Goal: Task Accomplishment & Management: Manage account settings

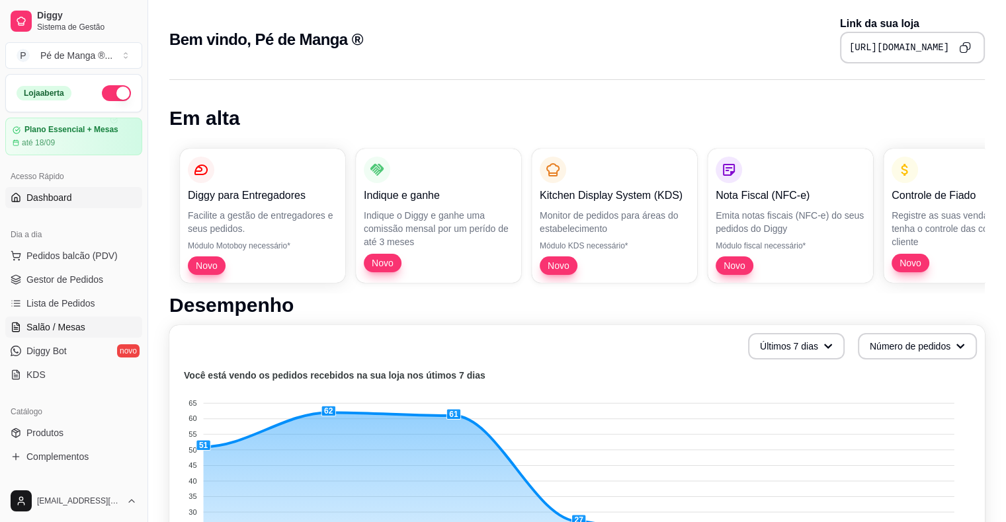
click at [75, 331] on span "Salão / Mesas" at bounding box center [55, 327] width 59 height 13
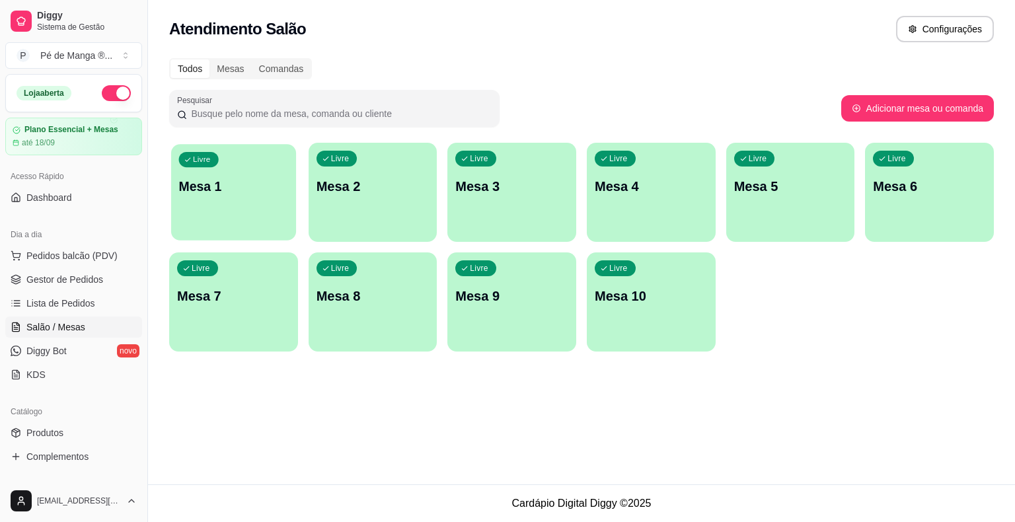
click at [268, 194] on p "Mesa 1" at bounding box center [234, 187] width 110 height 18
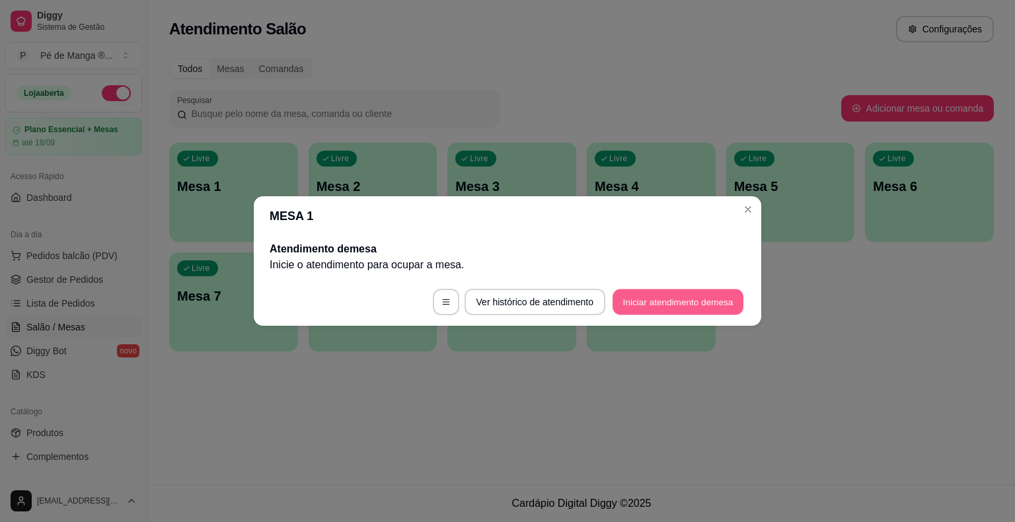
click at [664, 307] on button "Iniciar atendimento de mesa" at bounding box center [678, 303] width 131 height 26
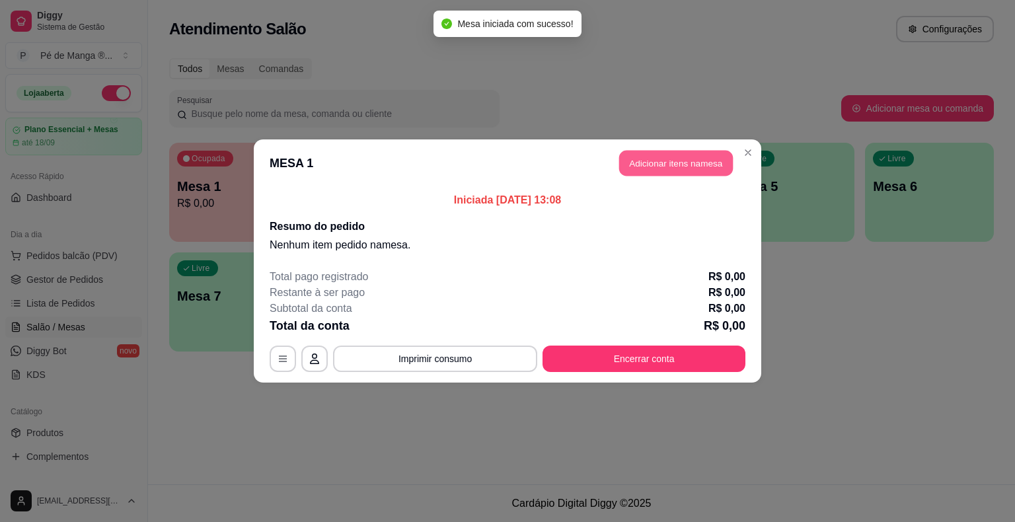
click at [686, 159] on button "Adicionar itens na mesa" at bounding box center [676, 164] width 114 height 26
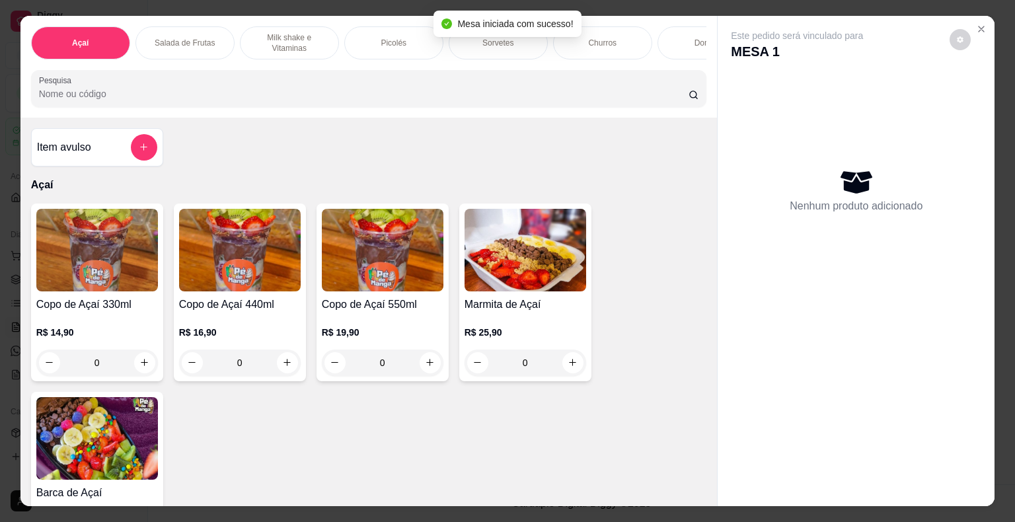
click at [410, 30] on div "Picolés" at bounding box center [393, 42] width 99 height 33
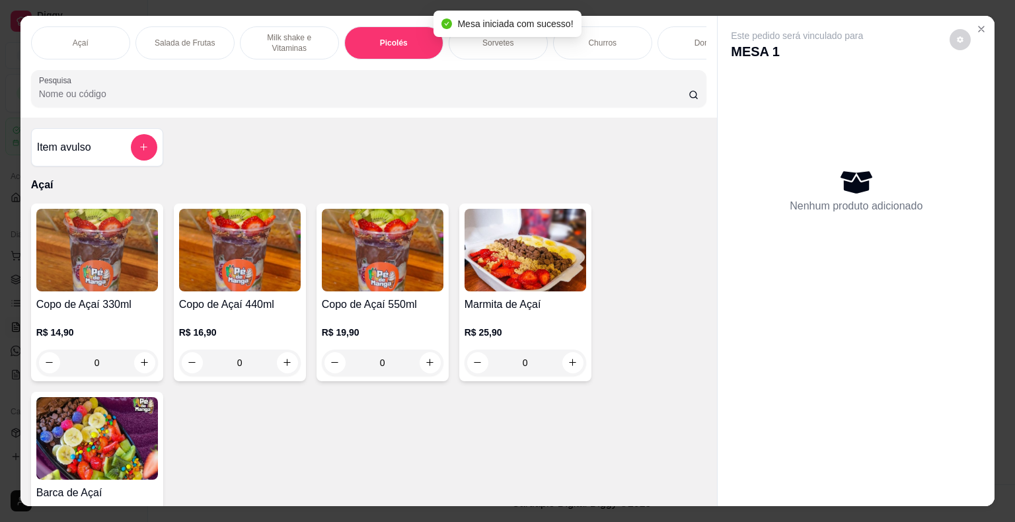
scroll to position [32, 0]
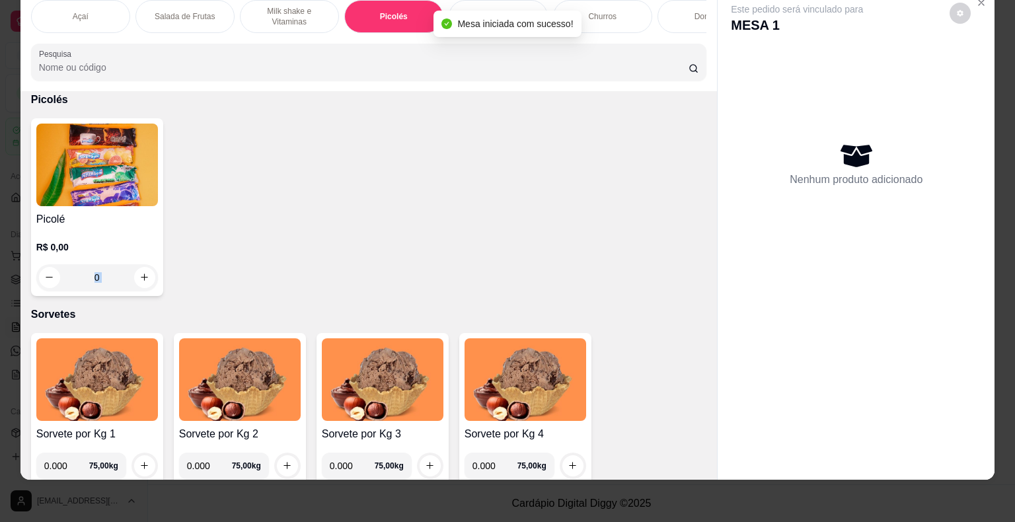
click at [132, 265] on div "0" at bounding box center [97, 277] width 122 height 26
click at [141, 274] on div "0" at bounding box center [97, 277] width 122 height 26
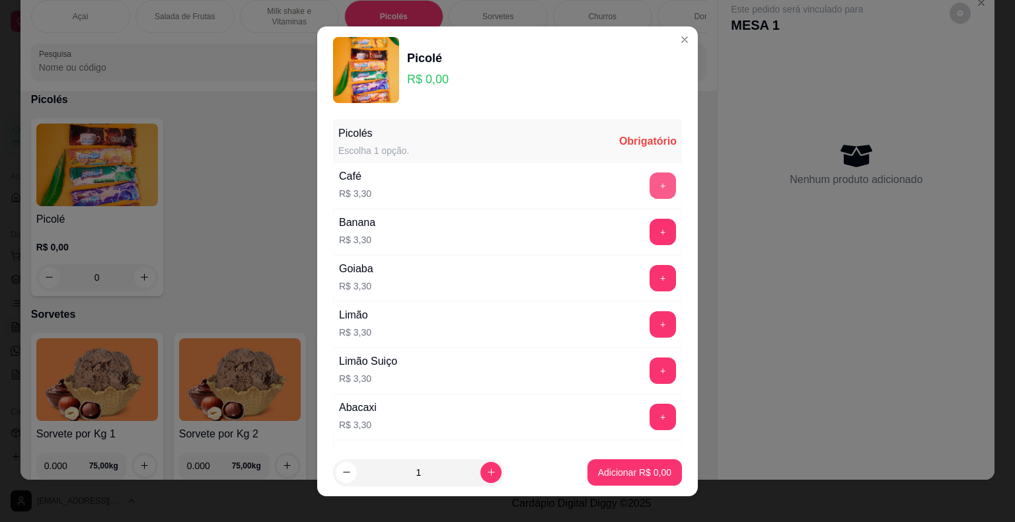
click at [651, 184] on div "+" at bounding box center [663, 186] width 37 height 26
click at [650, 194] on button "+" at bounding box center [663, 186] width 26 height 26
click at [623, 474] on p "Adicionar R$ 3,30" at bounding box center [634, 472] width 71 height 13
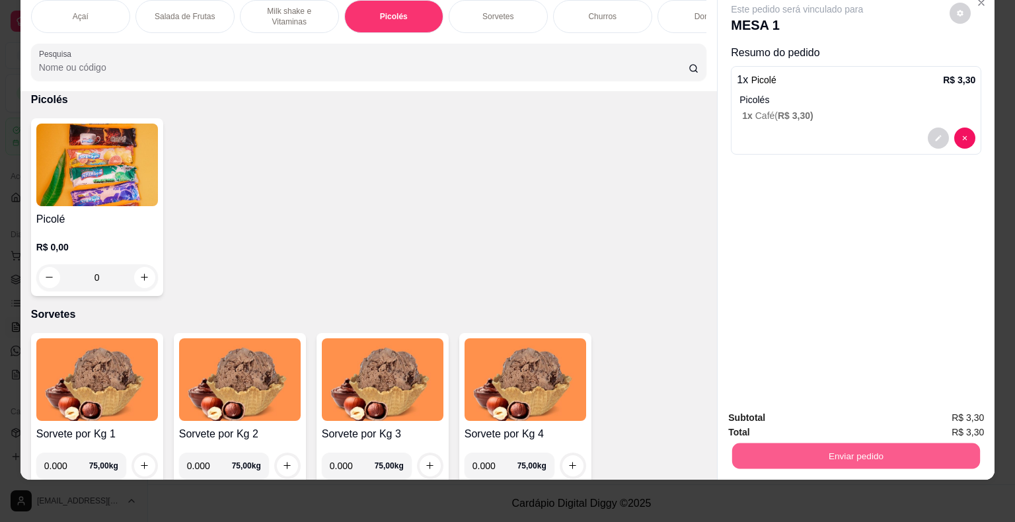
click at [686, 444] on button "Enviar pedido" at bounding box center [857, 457] width 248 height 26
click at [686, 420] on button "Não registrar e enviar pedido" at bounding box center [813, 413] width 138 height 25
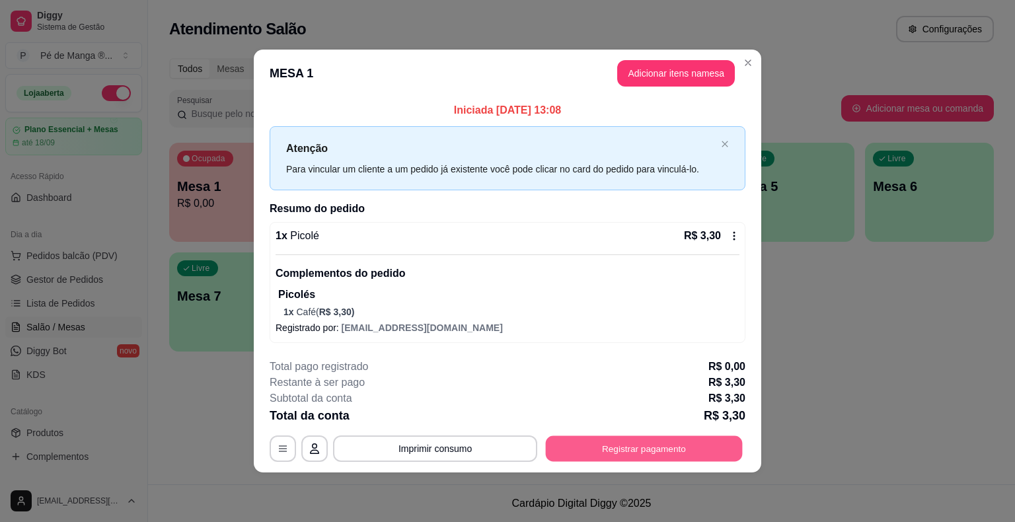
click at [646, 443] on button "Registrar pagamento" at bounding box center [644, 449] width 197 height 26
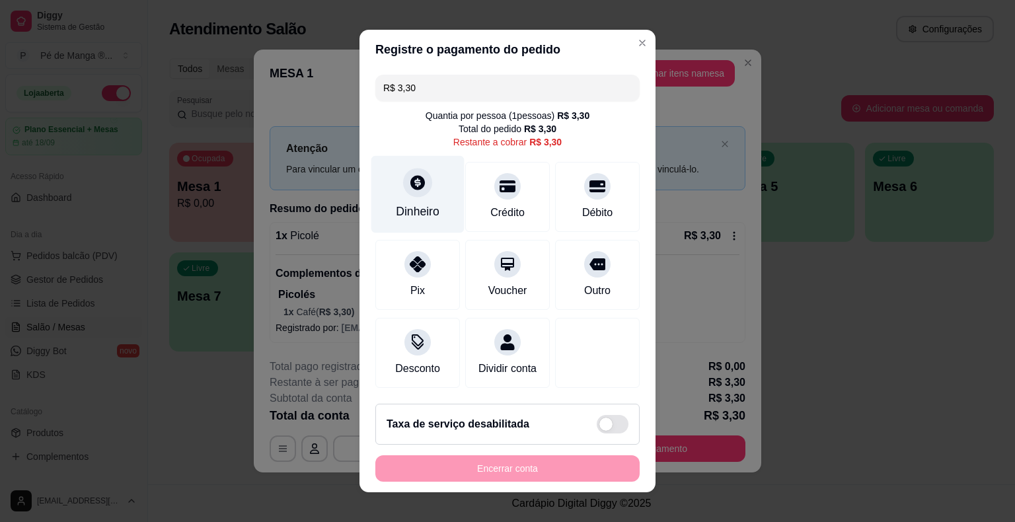
click at [405, 223] on div "Dinheiro" at bounding box center [418, 194] width 93 height 77
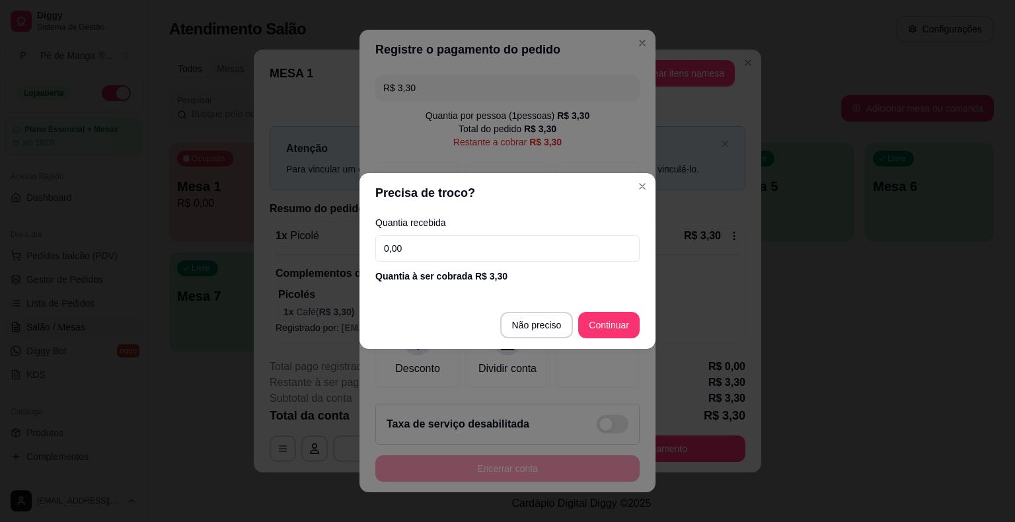
click at [495, 242] on input "0,00" at bounding box center [508, 248] width 264 height 26
type input "3,30"
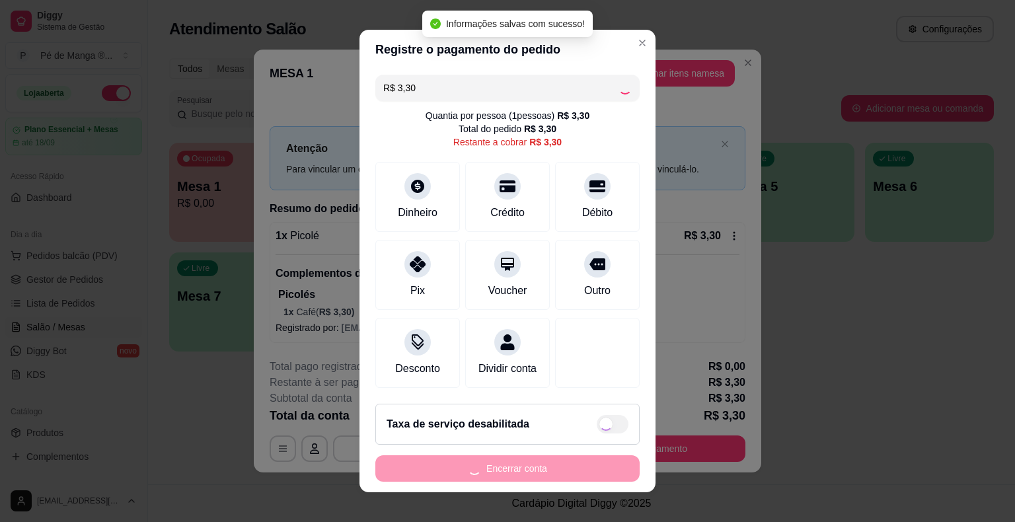
type input "R$ 0,00"
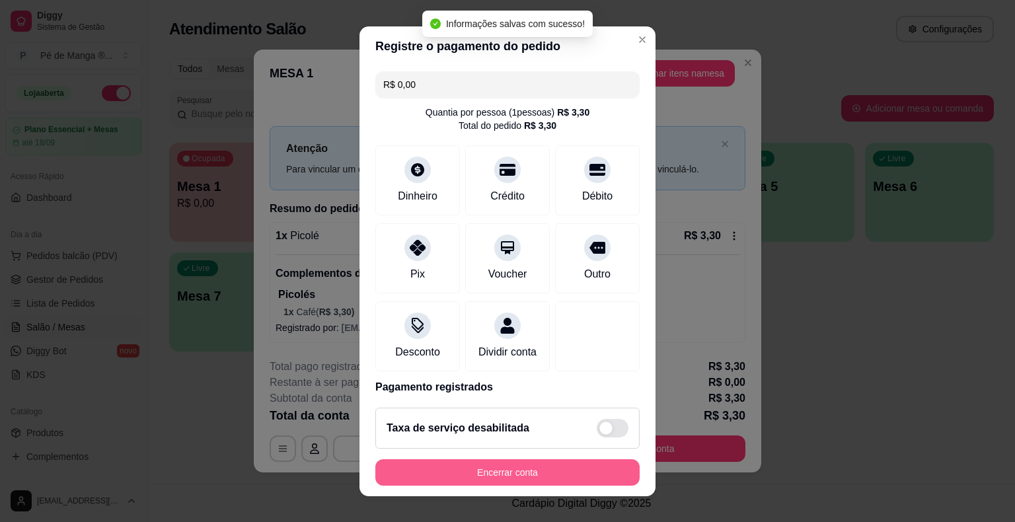
click at [571, 477] on button "Encerrar conta" at bounding box center [508, 472] width 264 height 26
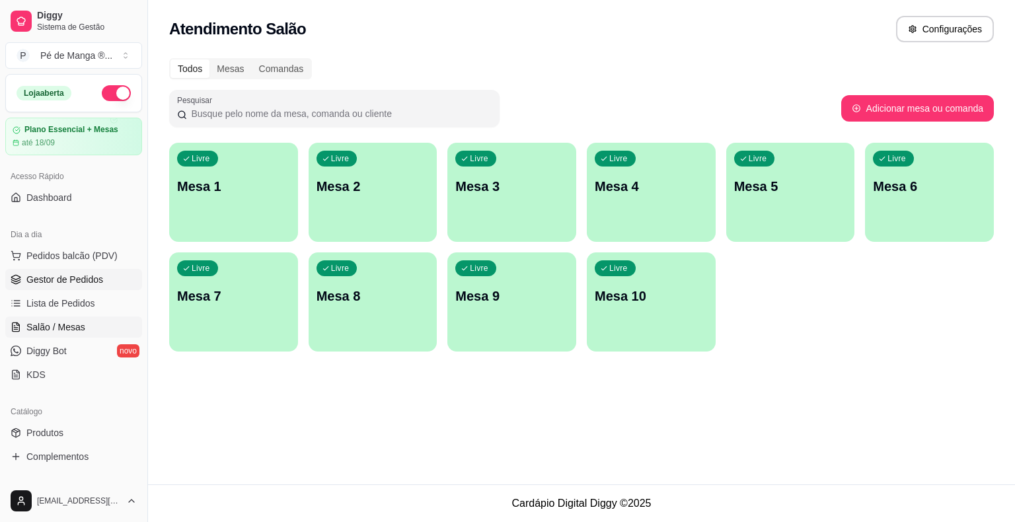
click at [108, 273] on link "Gestor de Pedidos" at bounding box center [73, 279] width 137 height 21
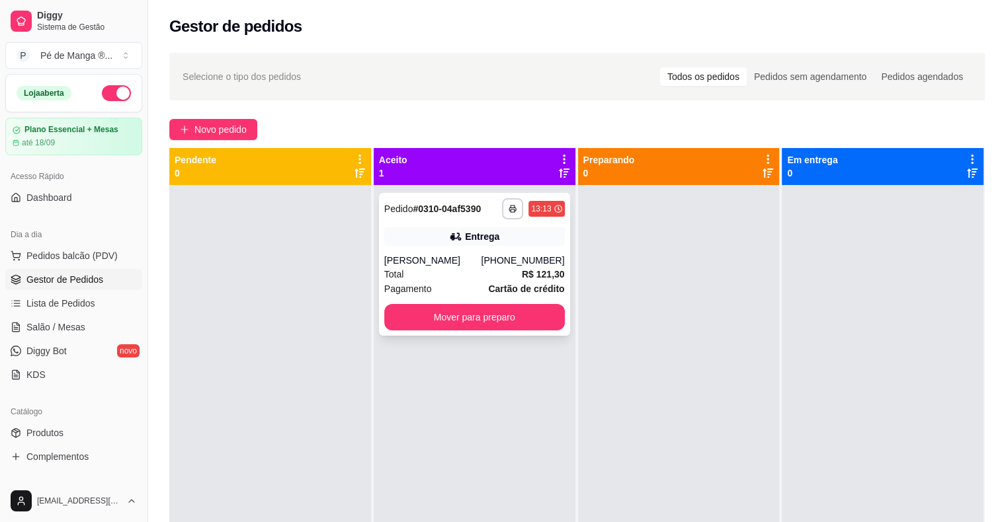
click at [534, 279] on strong "R$ 121,30" at bounding box center [543, 274] width 43 height 11
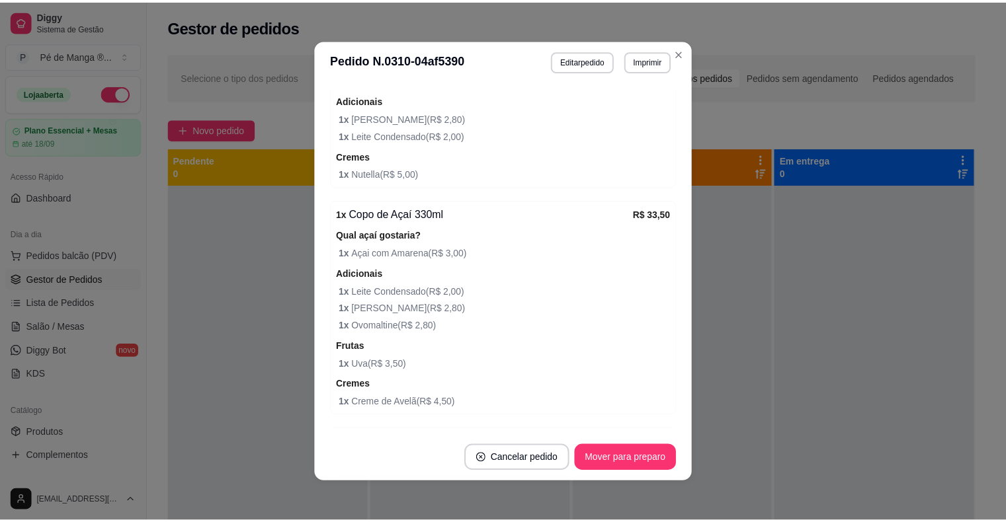
scroll to position [529, 0]
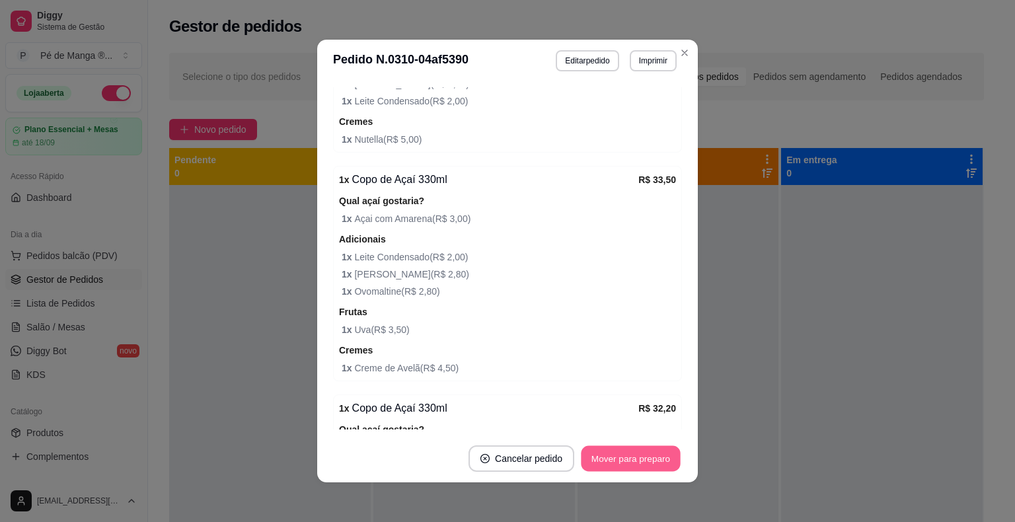
click at [640, 464] on button "Mover para preparo" at bounding box center [630, 459] width 99 height 26
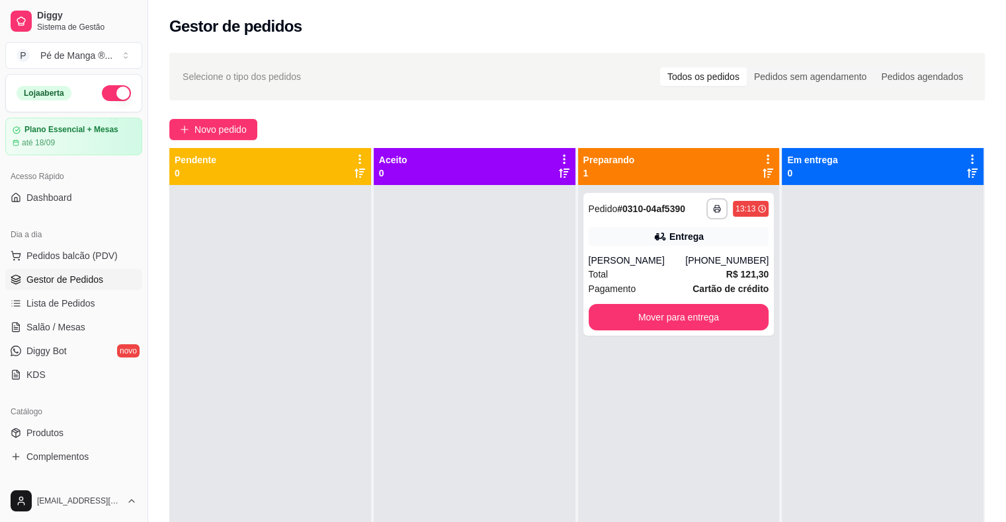
click at [82, 287] on link "Gestor de Pedidos" at bounding box center [73, 279] width 137 height 21
click at [83, 282] on span "Gestor de Pedidos" at bounding box center [64, 279] width 77 height 13
click at [89, 298] on span "Lista de Pedidos" at bounding box center [60, 303] width 69 height 13
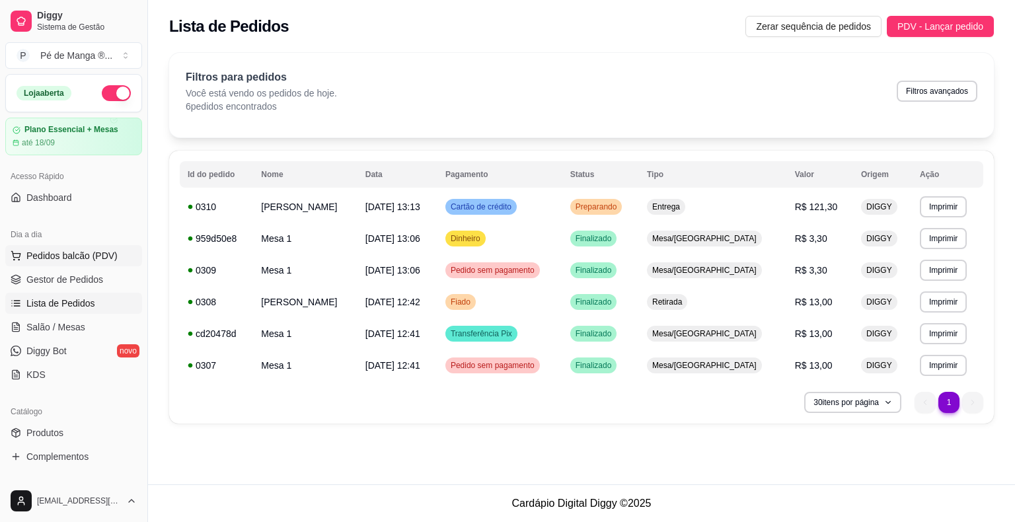
click at [90, 258] on span "Pedidos balcão (PDV)" at bounding box center [71, 255] width 91 height 13
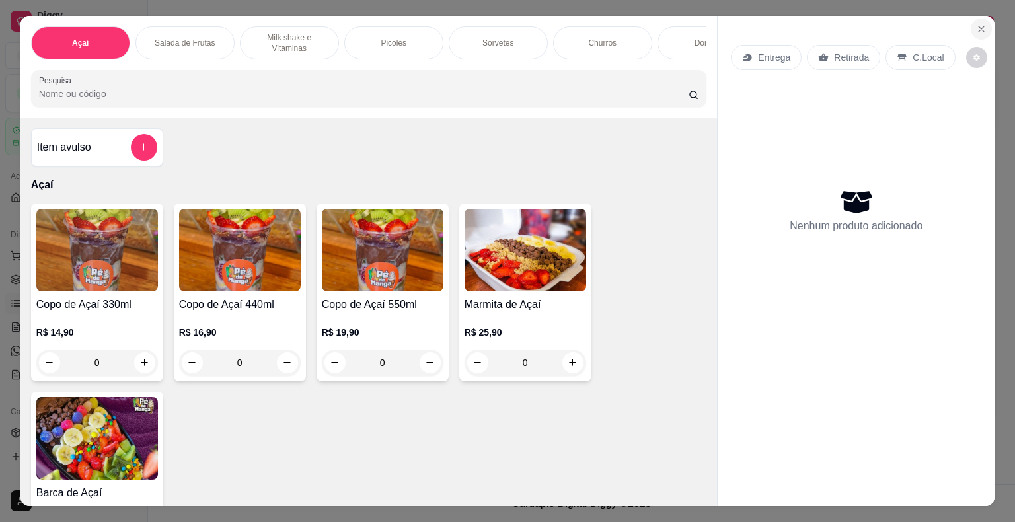
click at [686, 24] on icon "Close" at bounding box center [981, 29] width 11 height 11
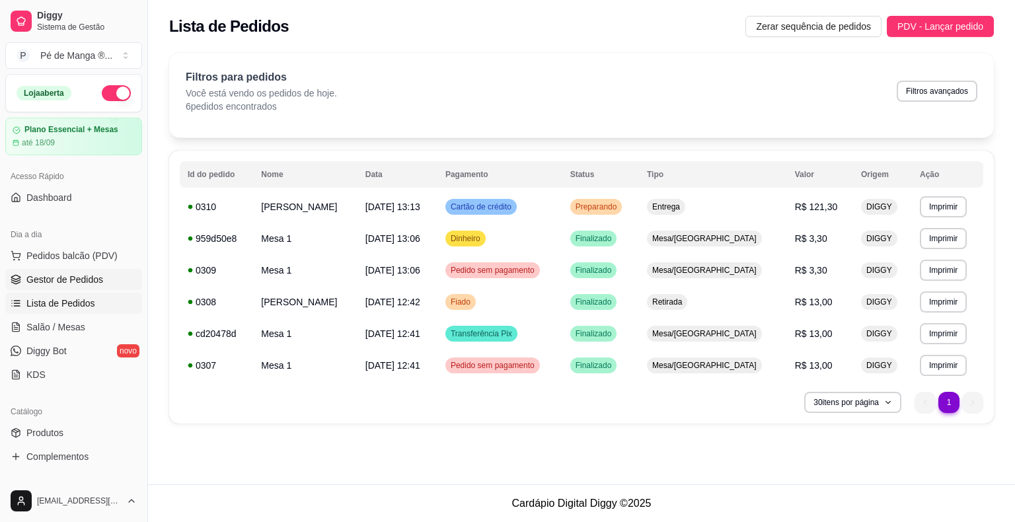
click at [90, 278] on span "Gestor de Pedidos" at bounding box center [64, 279] width 77 height 13
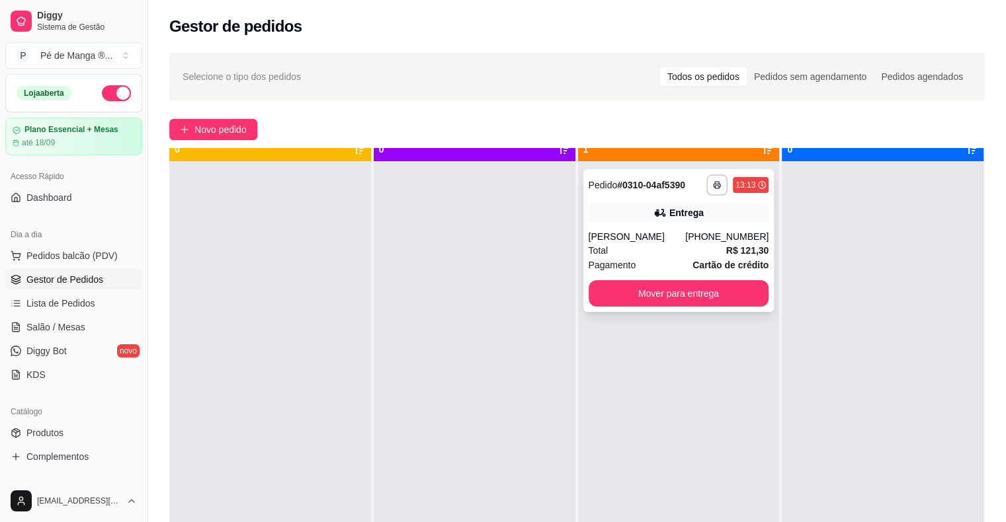
scroll to position [37, 0]
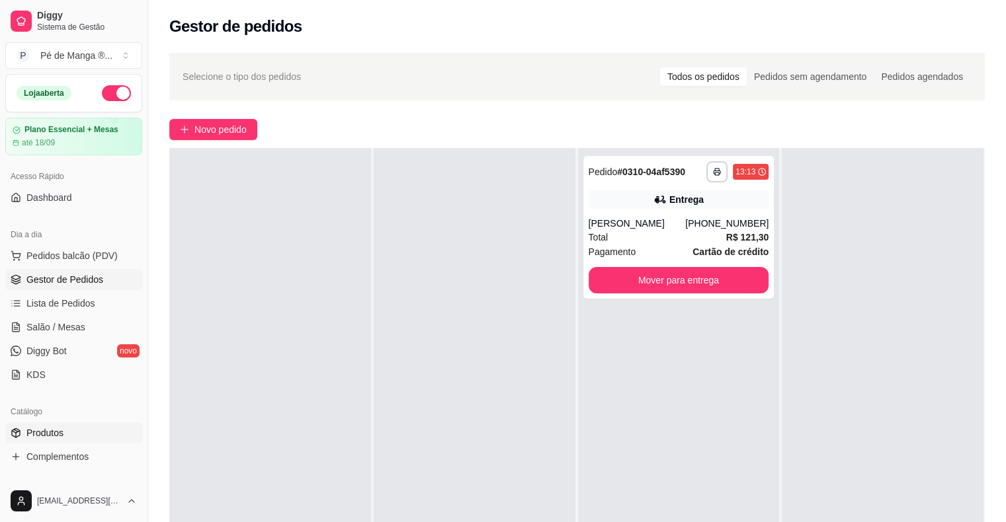
click at [89, 442] on link "Produtos" at bounding box center [73, 432] width 137 height 21
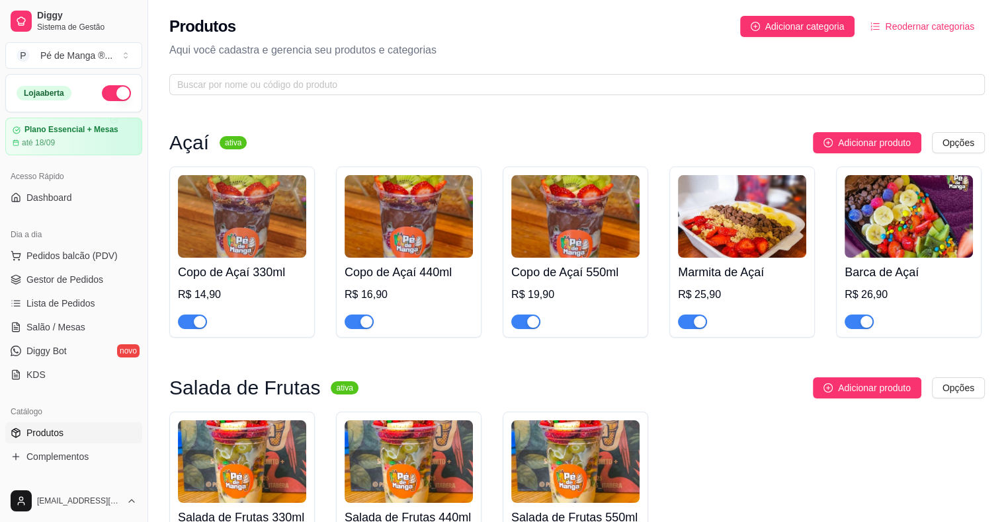
click at [90, 440] on link "Produtos" at bounding box center [73, 432] width 137 height 21
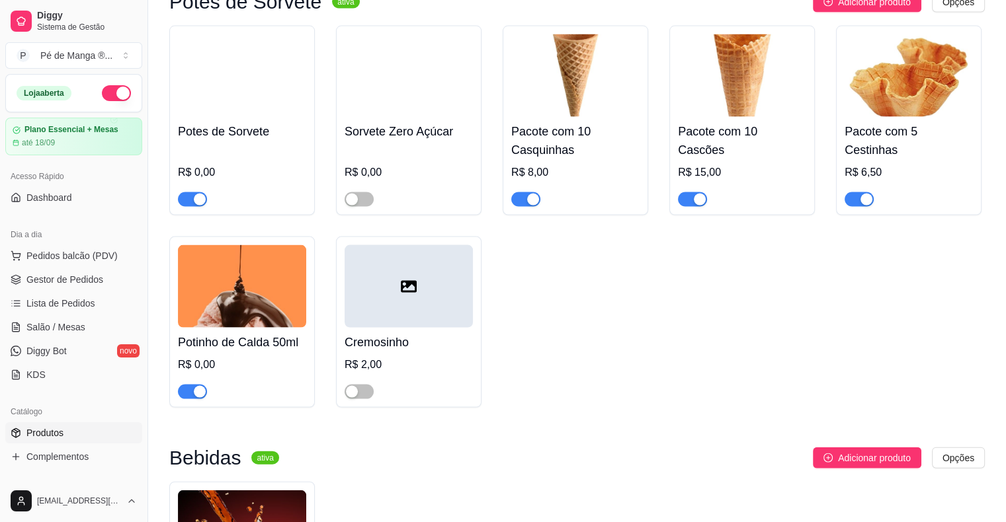
scroll to position [2572, 0]
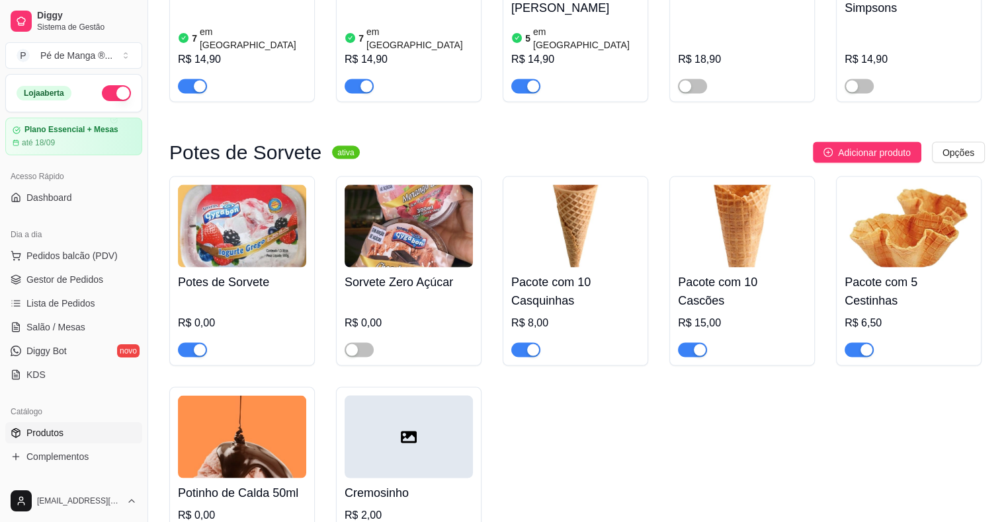
click at [686, 343] on span "button" at bounding box center [692, 350] width 29 height 15
click at [88, 279] on span "Gestor de Pedidos" at bounding box center [64, 279] width 77 height 13
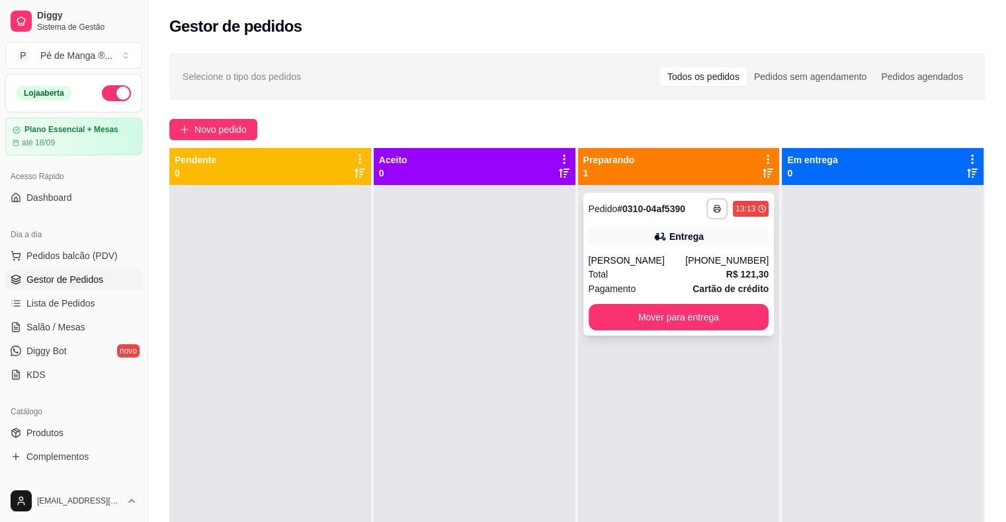
click at [649, 276] on div "Total R$ 121,30" at bounding box center [678, 274] width 180 height 15
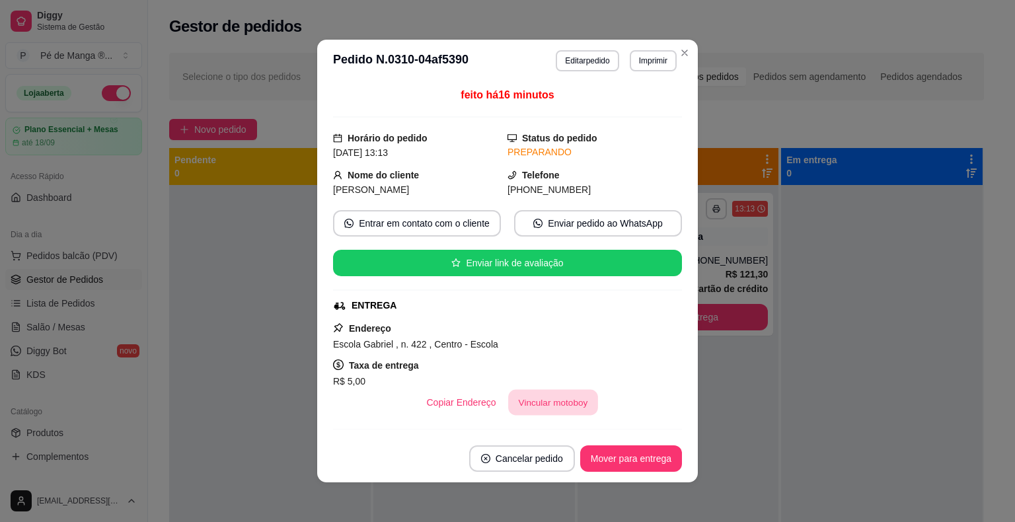
click at [530, 407] on button "Vincular motoboy" at bounding box center [553, 403] width 90 height 26
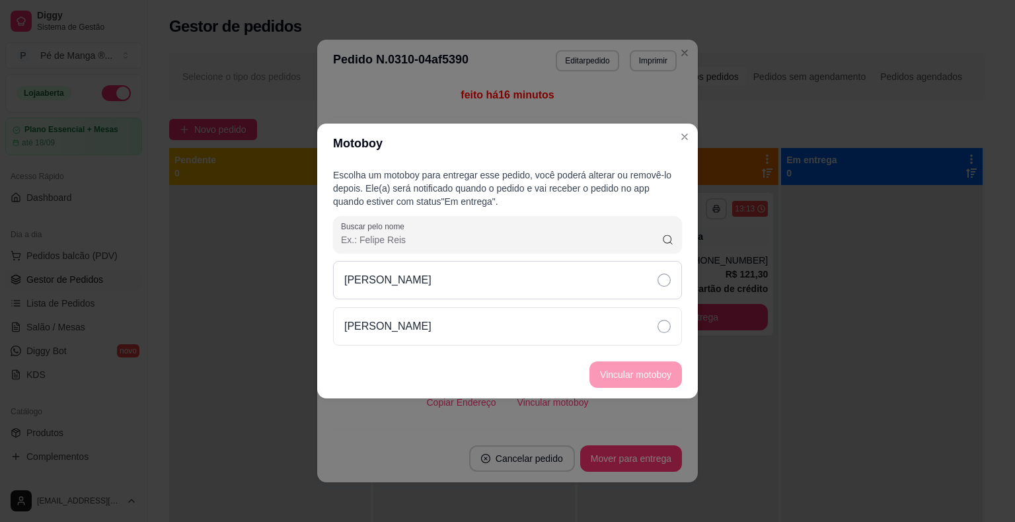
click at [643, 279] on div "[PERSON_NAME]" at bounding box center [507, 280] width 349 height 38
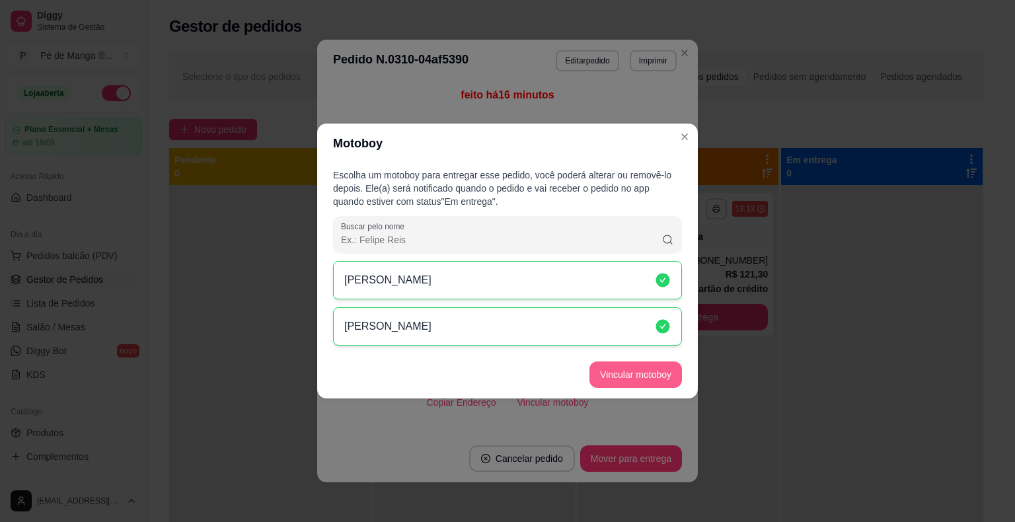
click at [615, 382] on button "Vincular motoboy" at bounding box center [636, 375] width 93 height 26
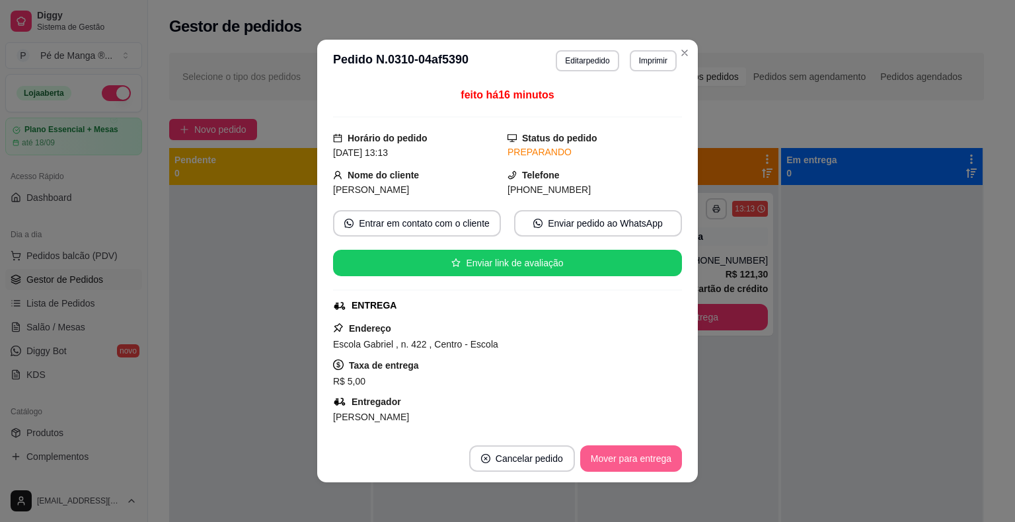
click at [632, 454] on button "Mover para entrega" at bounding box center [631, 459] width 102 height 26
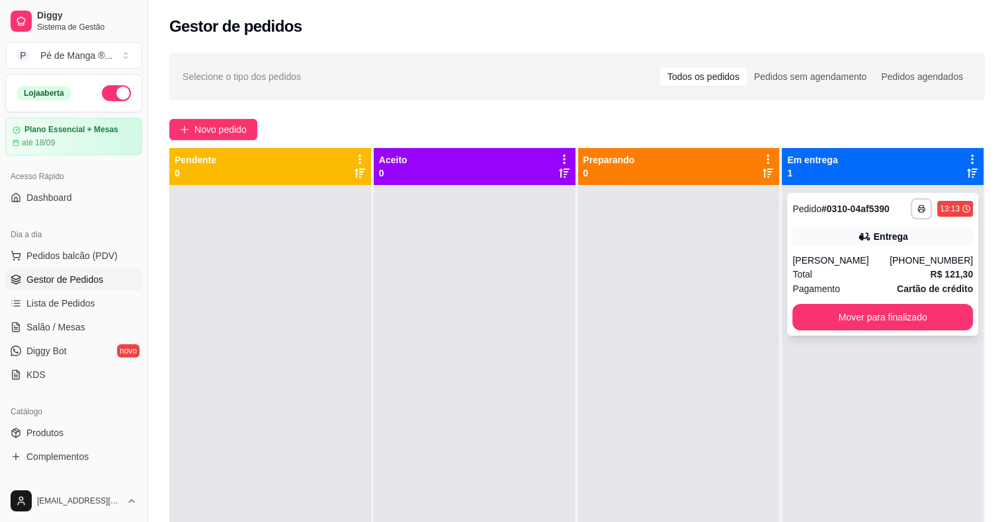
click at [686, 254] on div "[PERSON_NAME]" at bounding box center [840, 260] width 97 height 13
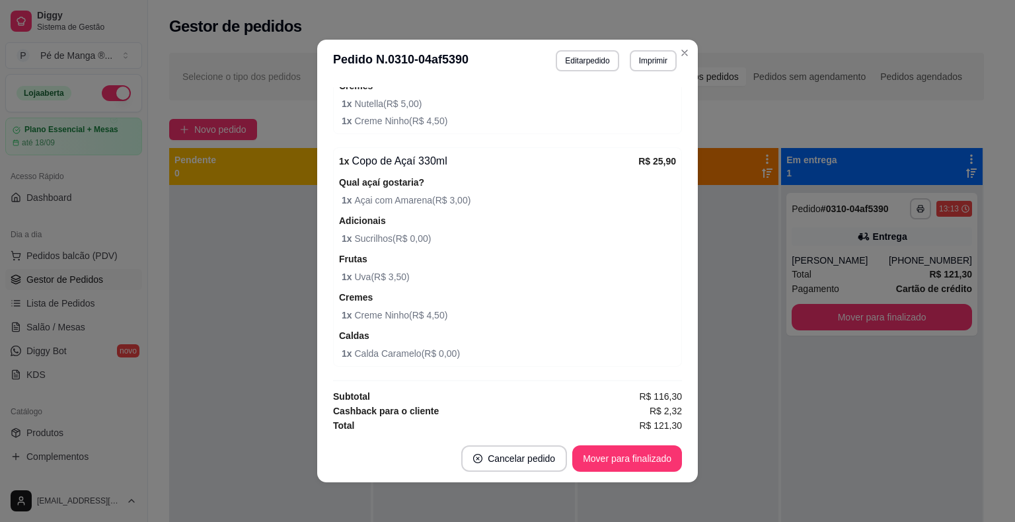
scroll to position [627, 0]
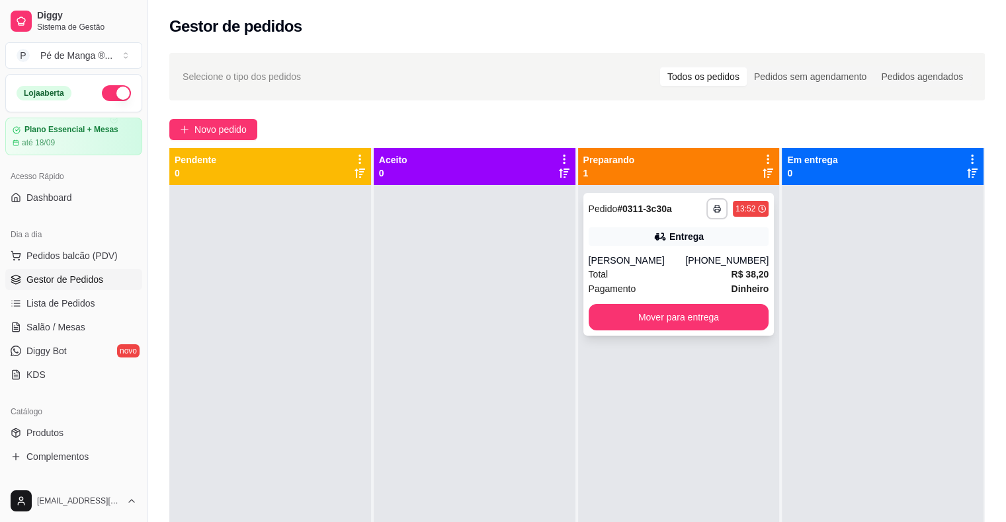
click at [686, 260] on div "[PHONE_NUMBER]" at bounding box center [726, 260] width 83 height 13
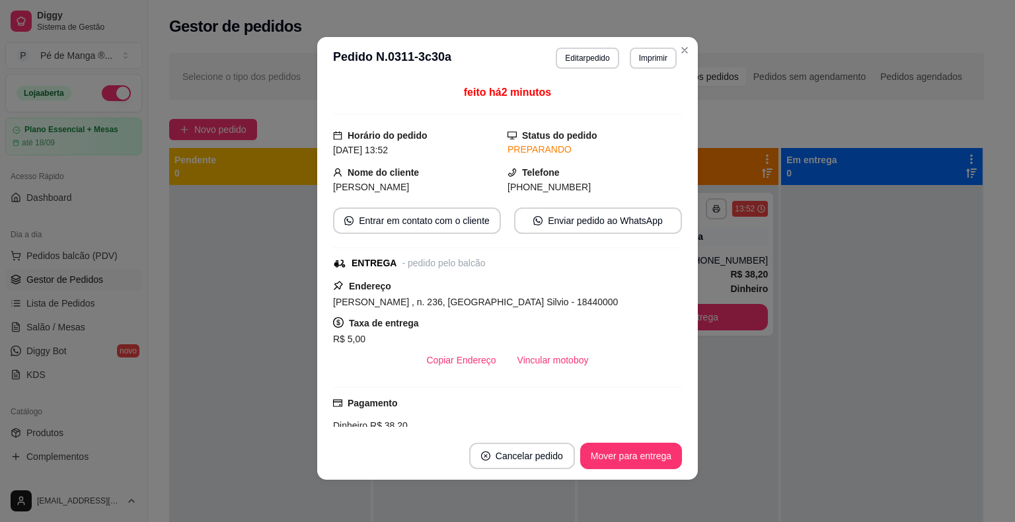
scroll to position [0, 0]
click at [574, 362] on button "Vincular motoboy" at bounding box center [553, 361] width 90 height 26
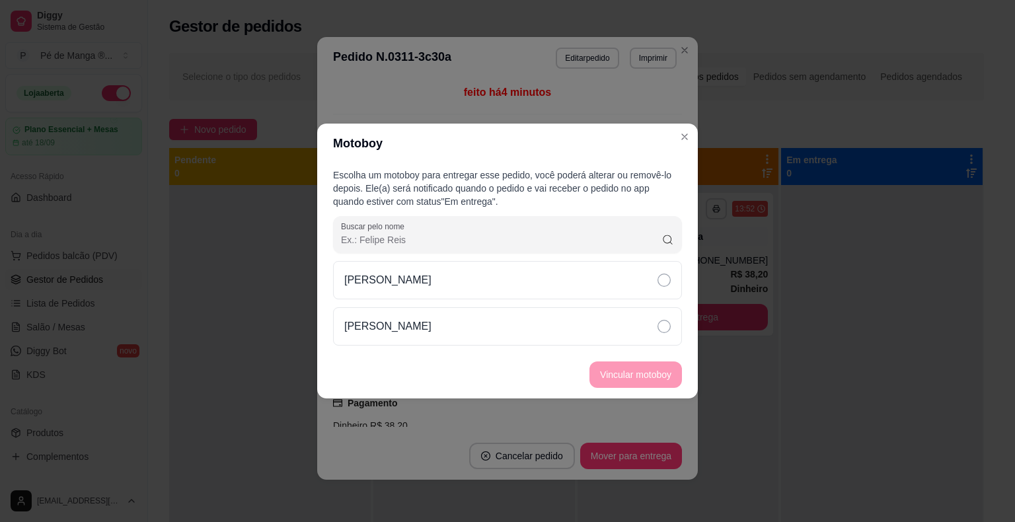
click at [543, 299] on div "[PERSON_NAME]" at bounding box center [507, 280] width 349 height 38
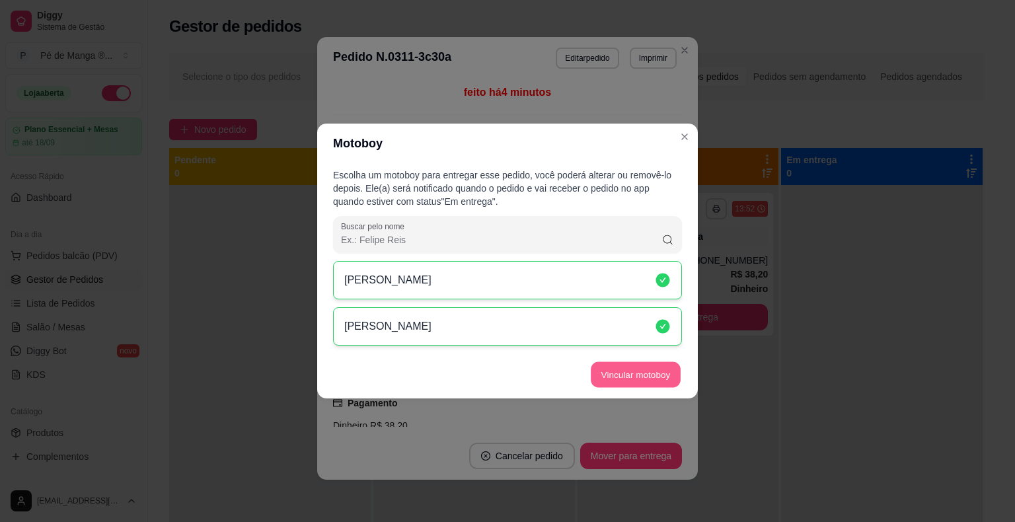
click at [625, 372] on button "Vincular motoboy" at bounding box center [636, 375] width 90 height 26
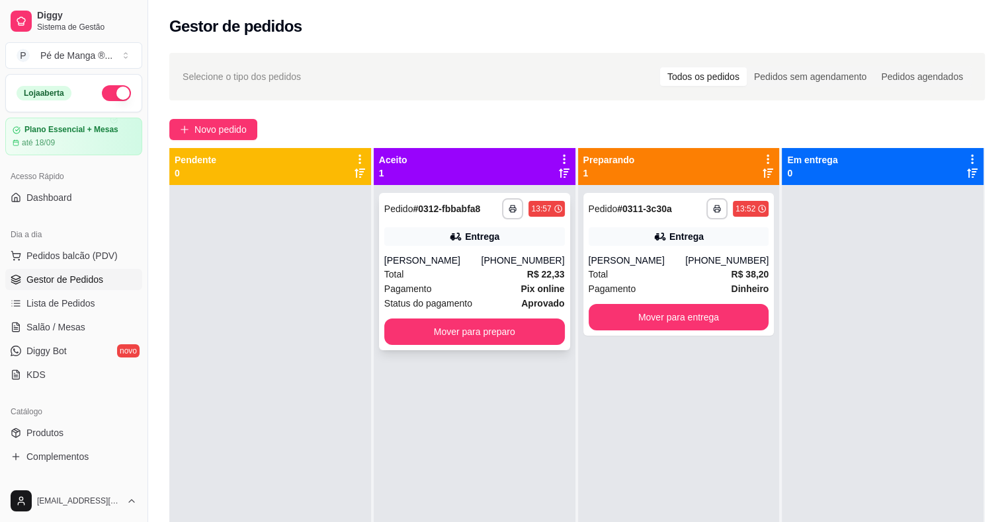
click at [505, 282] on div "Total R$ 22,33" at bounding box center [474, 274] width 180 height 15
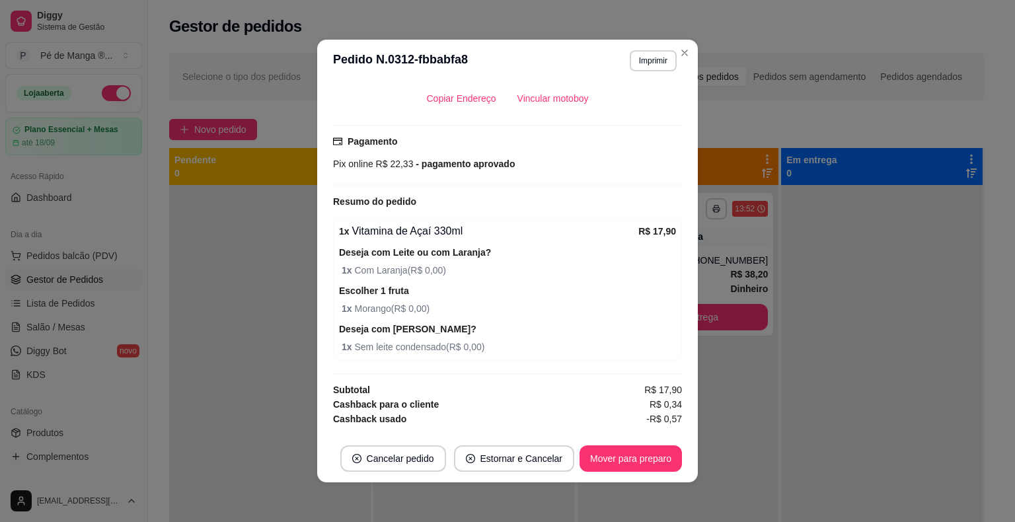
scroll to position [313, 0]
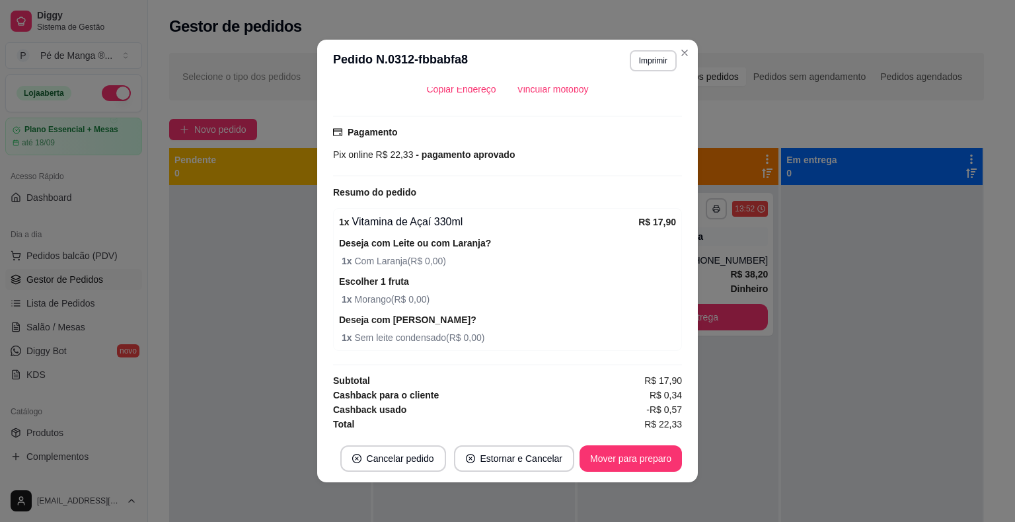
click at [686, 46] on header "**********" at bounding box center [507, 61] width 381 height 42
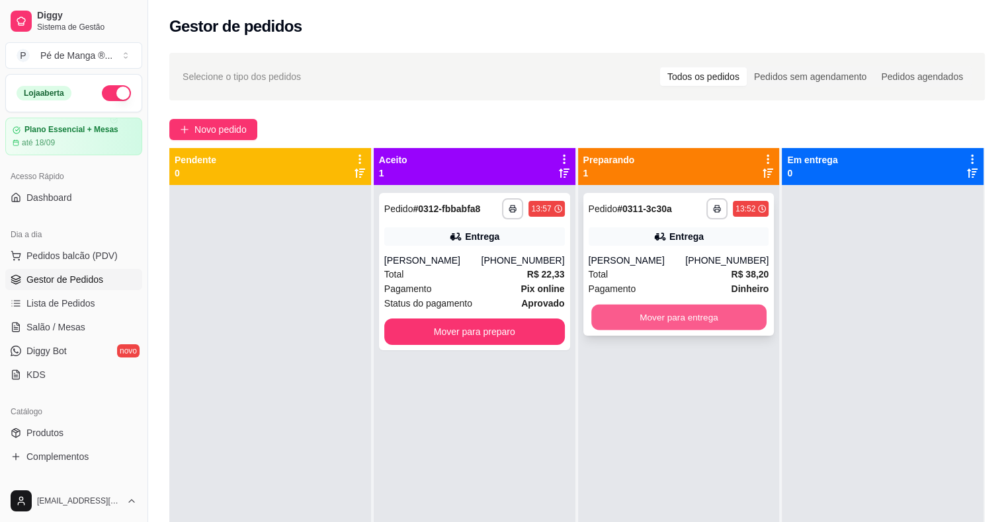
click at [680, 323] on button "Mover para entrega" at bounding box center [678, 318] width 175 height 26
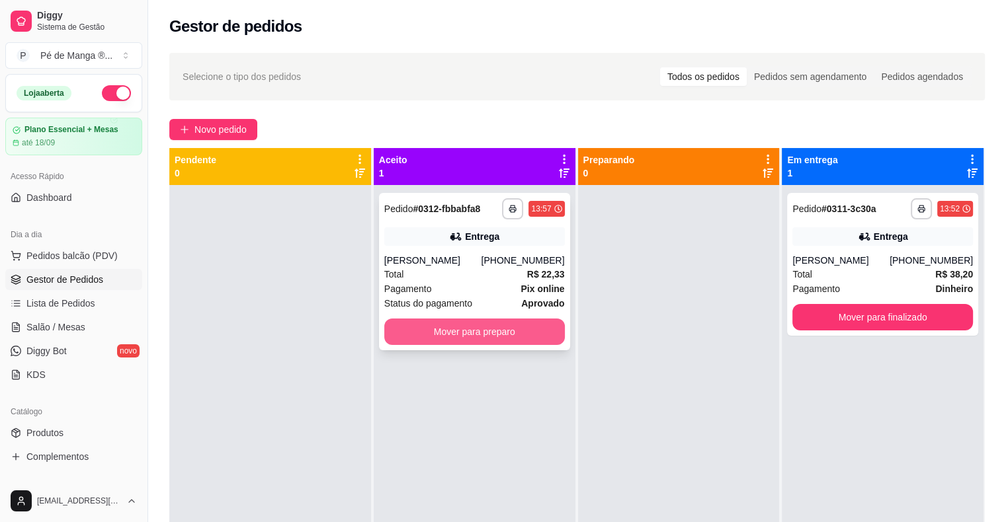
click at [507, 345] on button "Mover para preparo" at bounding box center [474, 332] width 180 height 26
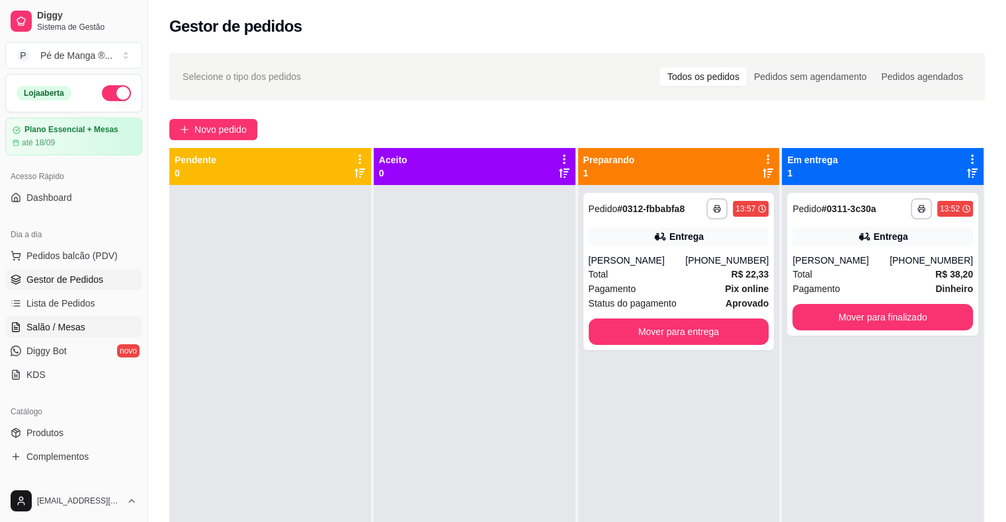
click at [75, 321] on span "Salão / Mesas" at bounding box center [55, 327] width 59 height 13
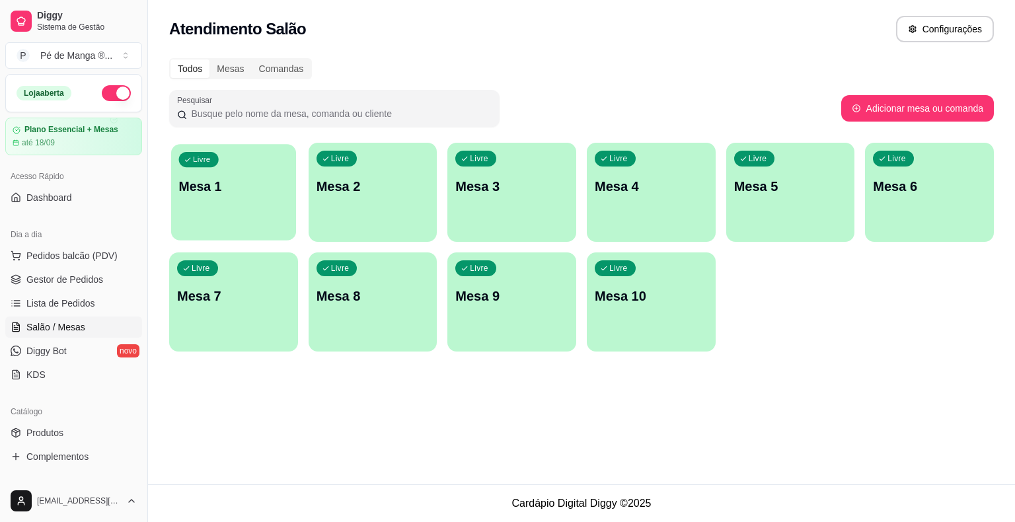
click at [272, 216] on div "Livre Mesa 1" at bounding box center [233, 184] width 125 height 81
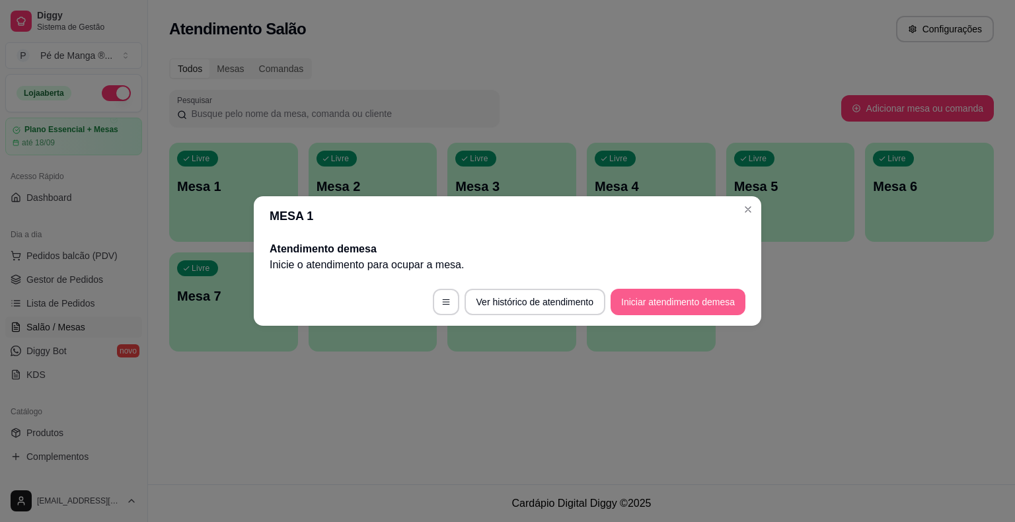
click at [660, 307] on button "Iniciar atendimento de mesa" at bounding box center [678, 302] width 135 height 26
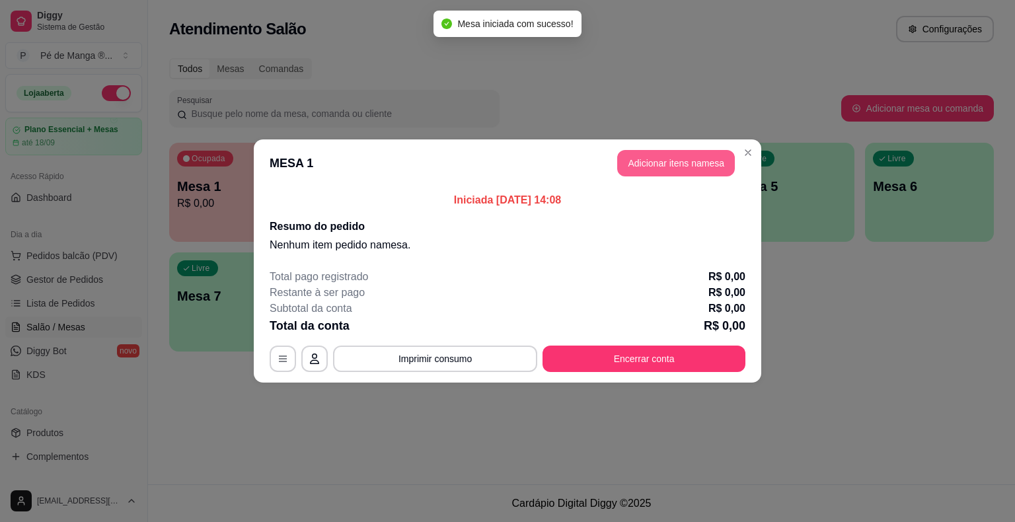
click at [686, 168] on button "Adicionar itens na mesa" at bounding box center [676, 163] width 118 height 26
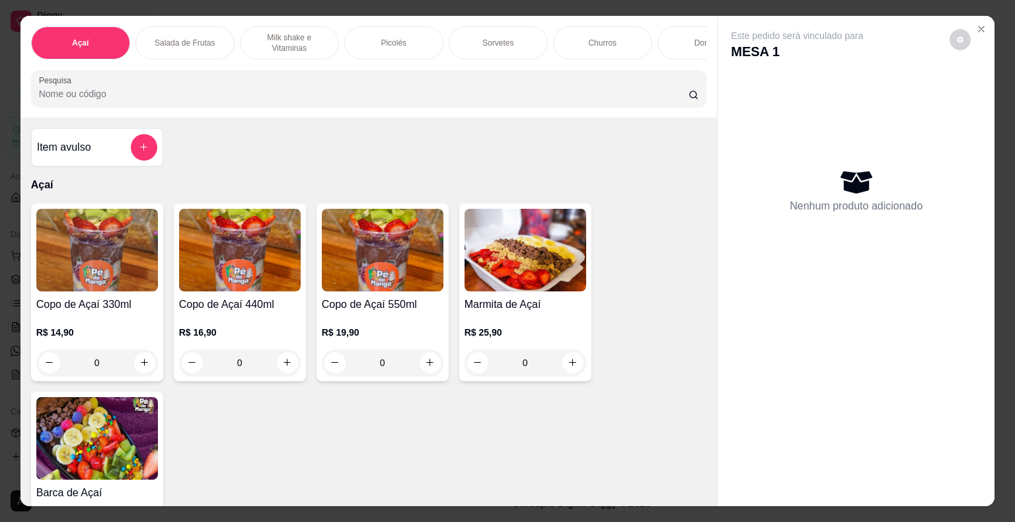
click at [407, 45] on div "Picolés" at bounding box center [393, 42] width 99 height 33
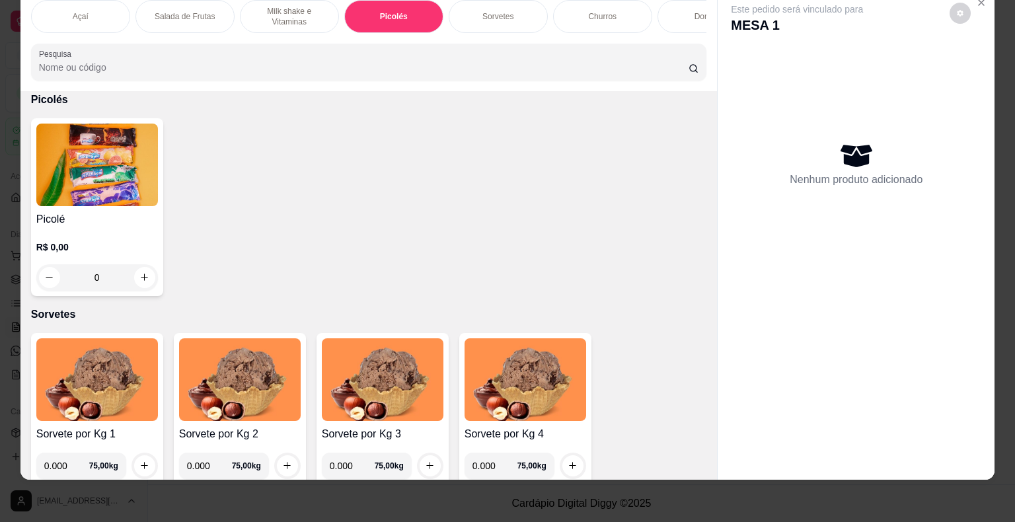
click at [73, 239] on div "R$ 0,00 0" at bounding box center [97, 258] width 122 height 63
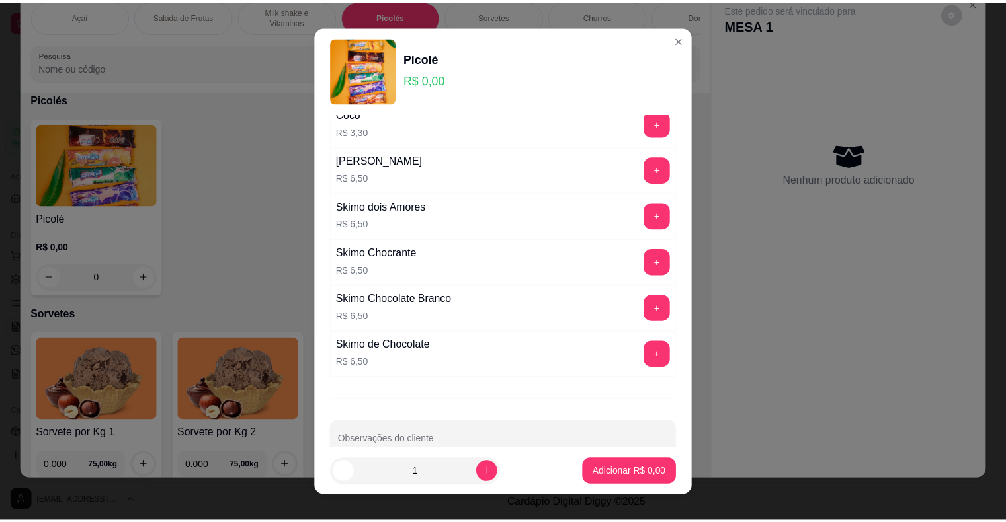
scroll to position [502, 0]
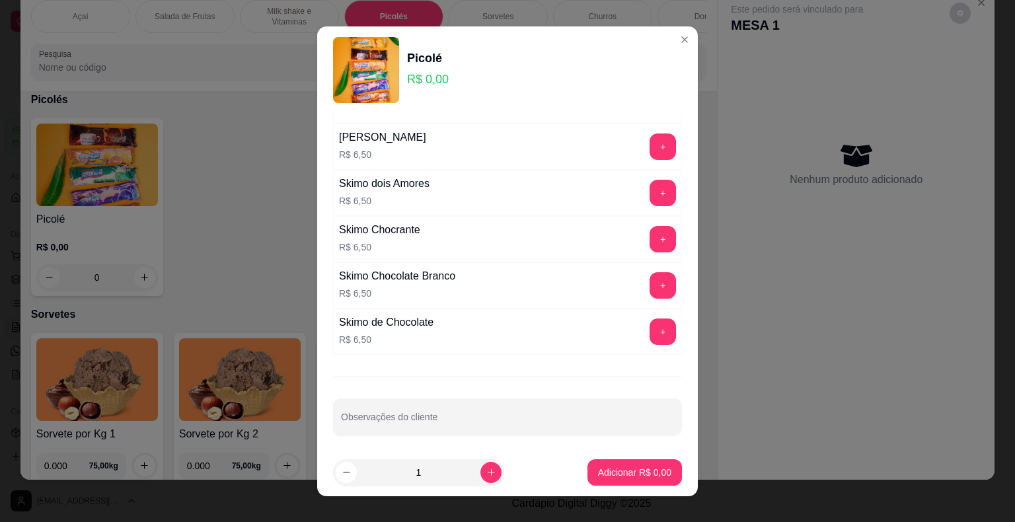
click at [629, 299] on div "Skimo Chocolate Branco R$ 6,50 +" at bounding box center [507, 285] width 349 height 46
click at [650, 287] on button "+" at bounding box center [663, 285] width 26 height 26
click at [650, 286] on button "+" at bounding box center [663, 285] width 26 height 26
click at [593, 472] on p "Adicionar R$ 13,00" at bounding box center [632, 472] width 79 height 13
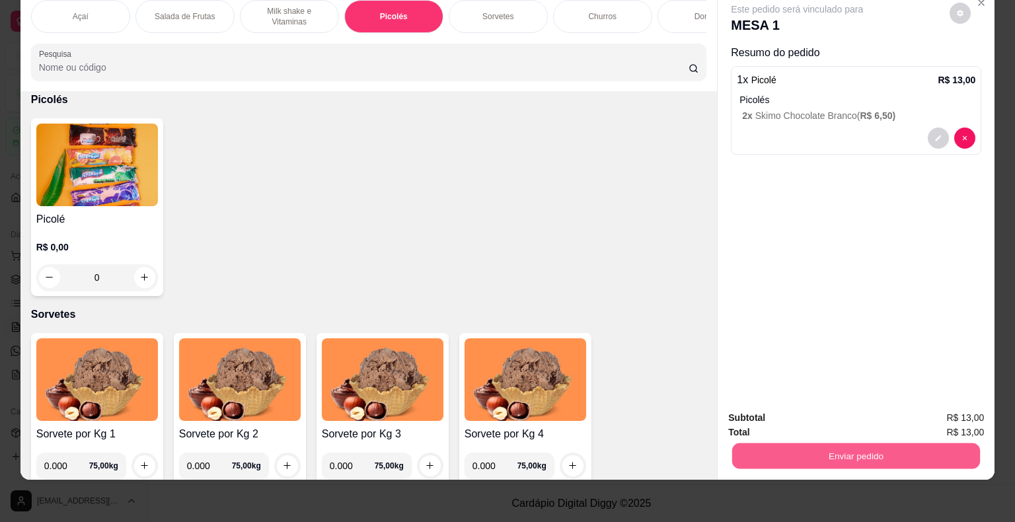
click at [686, 446] on button "Enviar pedido" at bounding box center [857, 457] width 248 height 26
click at [686, 422] on button "Não registrar e enviar pedido" at bounding box center [813, 413] width 134 height 24
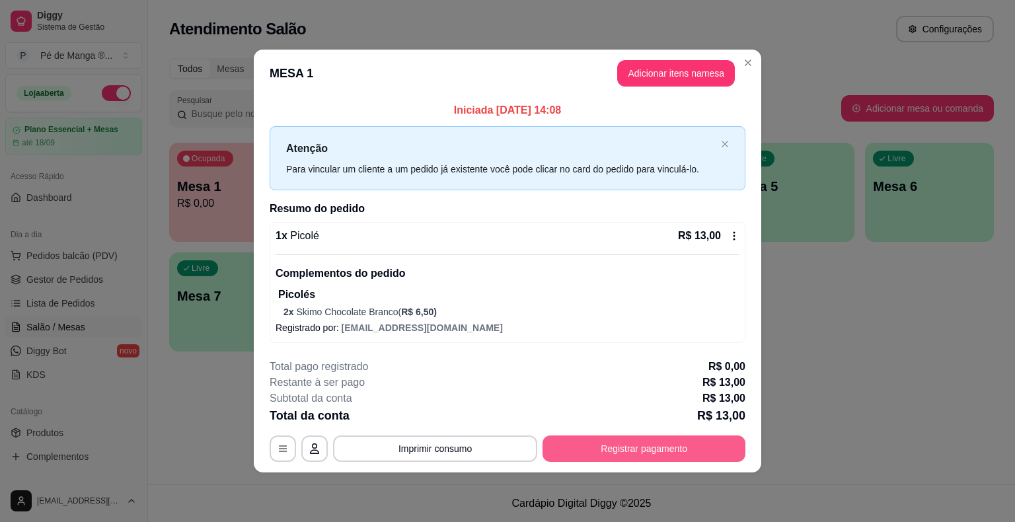
click at [657, 452] on button "Registrar pagamento" at bounding box center [644, 449] width 203 height 26
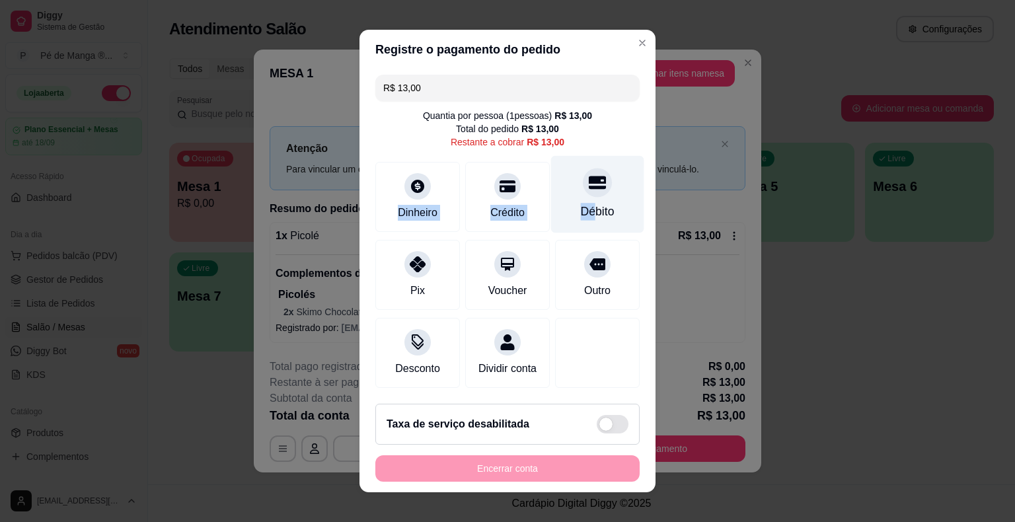
drag, startPoint x: 423, startPoint y: 190, endPoint x: 583, endPoint y: 229, distance: 164.5
click at [583, 229] on div "Dinheiro Crédito Débito" at bounding box center [508, 197] width 264 height 70
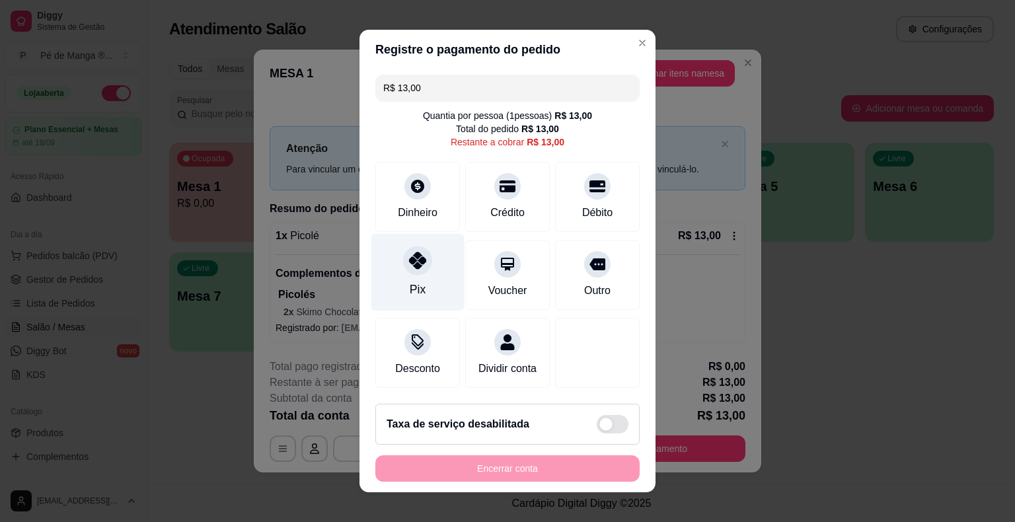
click at [440, 288] on div "Pix" at bounding box center [418, 272] width 93 height 77
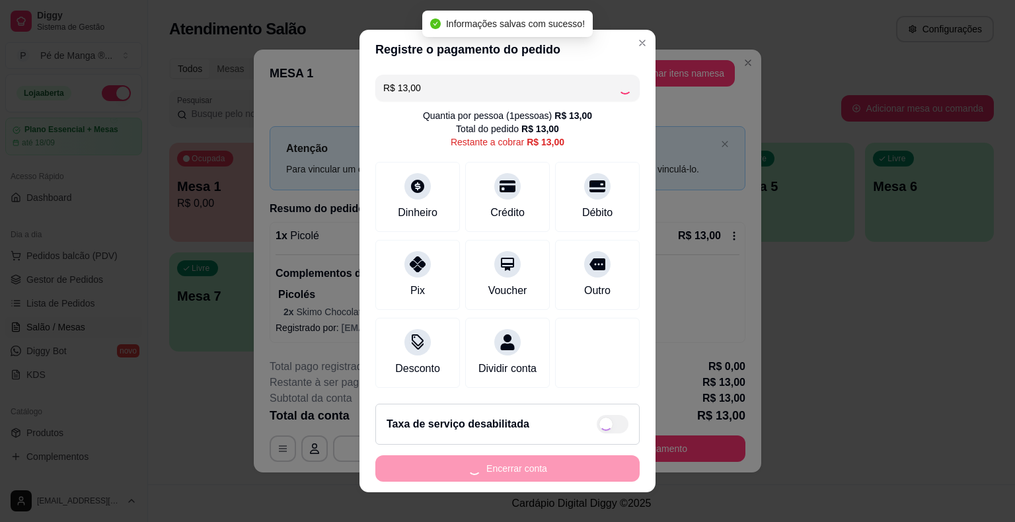
type input "R$ 0,00"
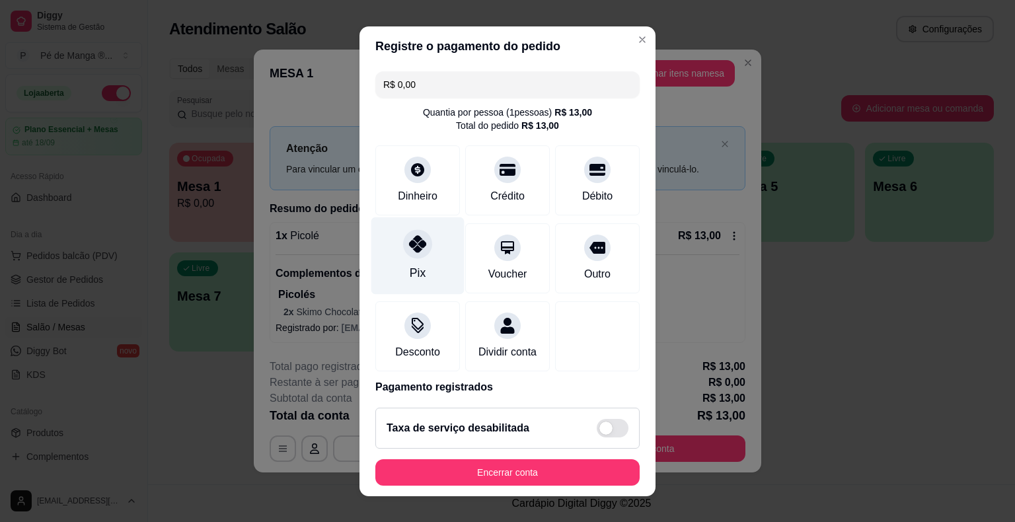
click at [425, 256] on div "Pix" at bounding box center [418, 255] width 93 height 77
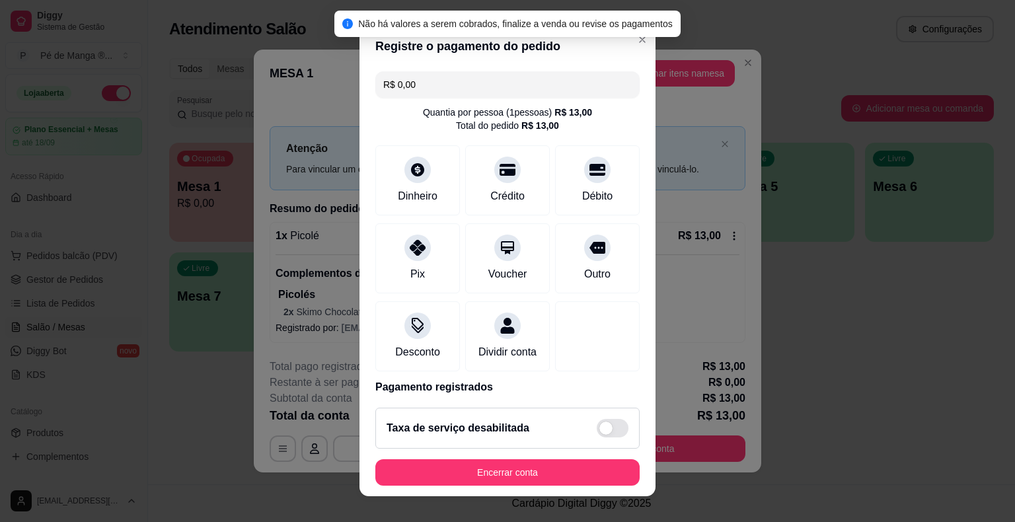
click at [516, 472] on button "Encerrar conta" at bounding box center [508, 472] width 264 height 26
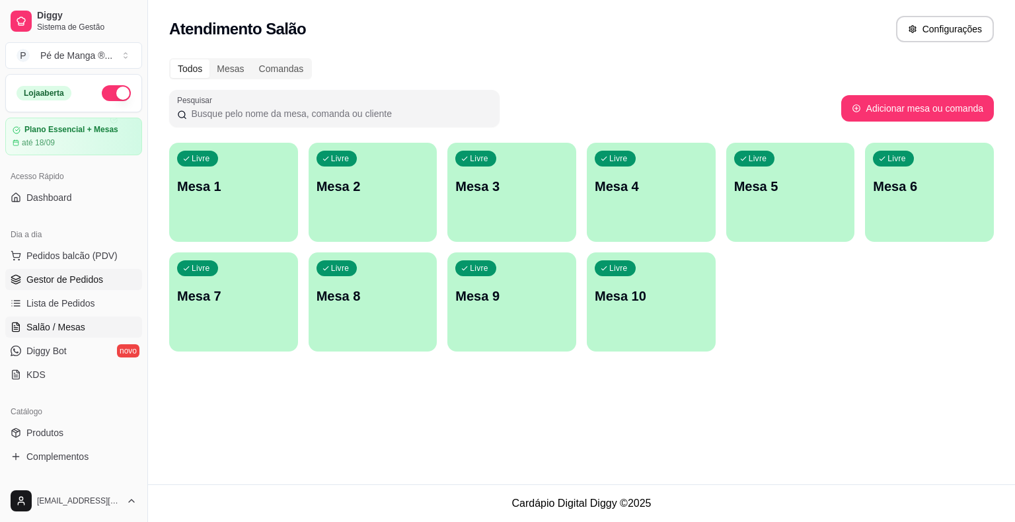
click at [85, 276] on span "Gestor de Pedidos" at bounding box center [64, 279] width 77 height 13
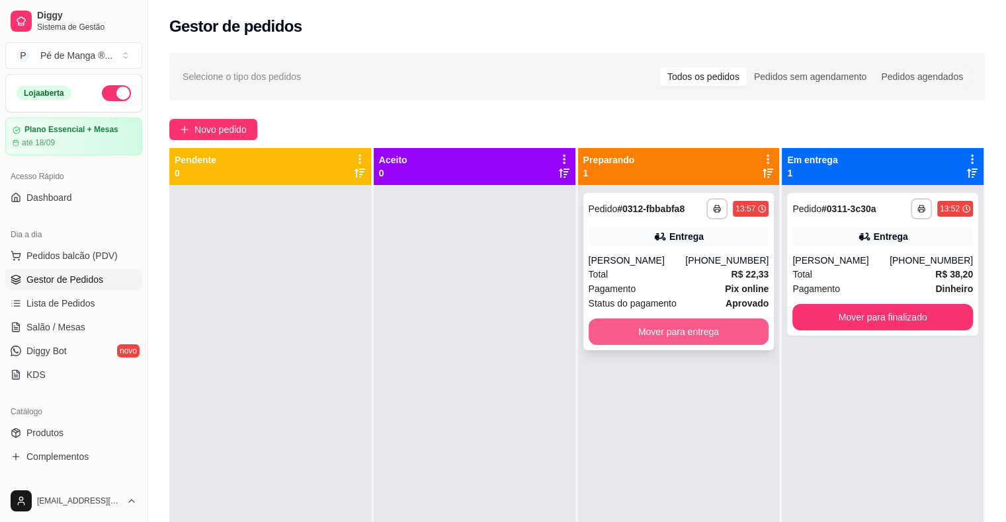
click at [686, 345] on button "Mover para entrega" at bounding box center [678, 332] width 180 height 26
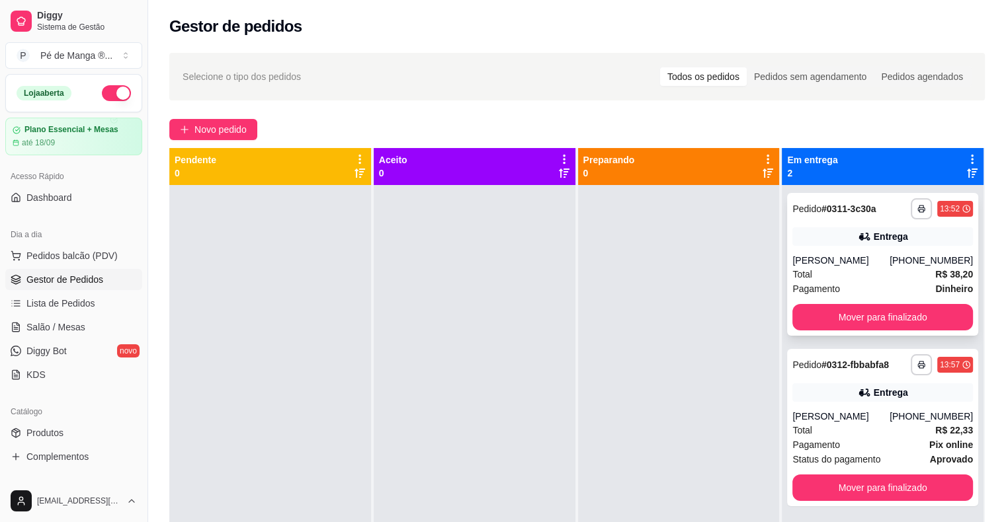
click at [686, 302] on div "**********" at bounding box center [882, 264] width 191 height 143
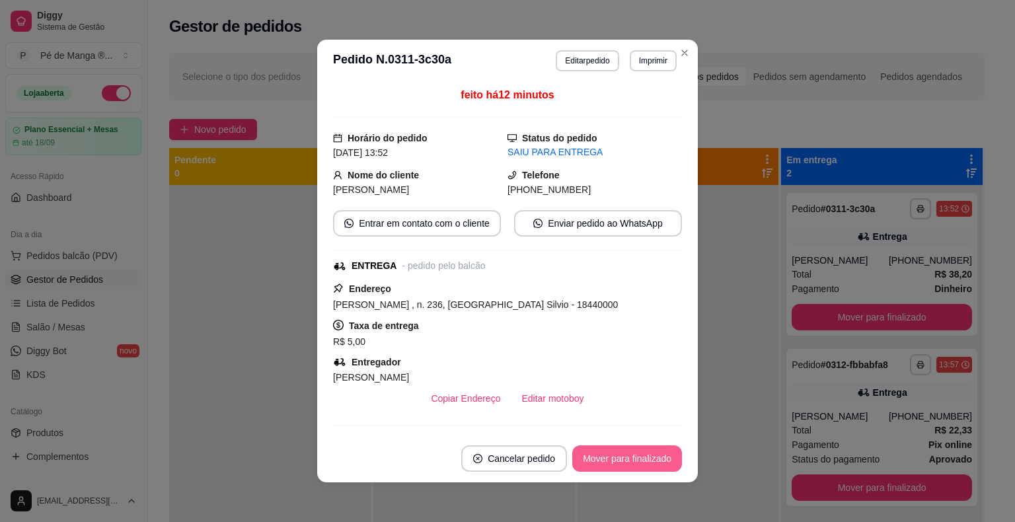
click at [604, 461] on button "Mover para finalizado" at bounding box center [628, 459] width 110 height 26
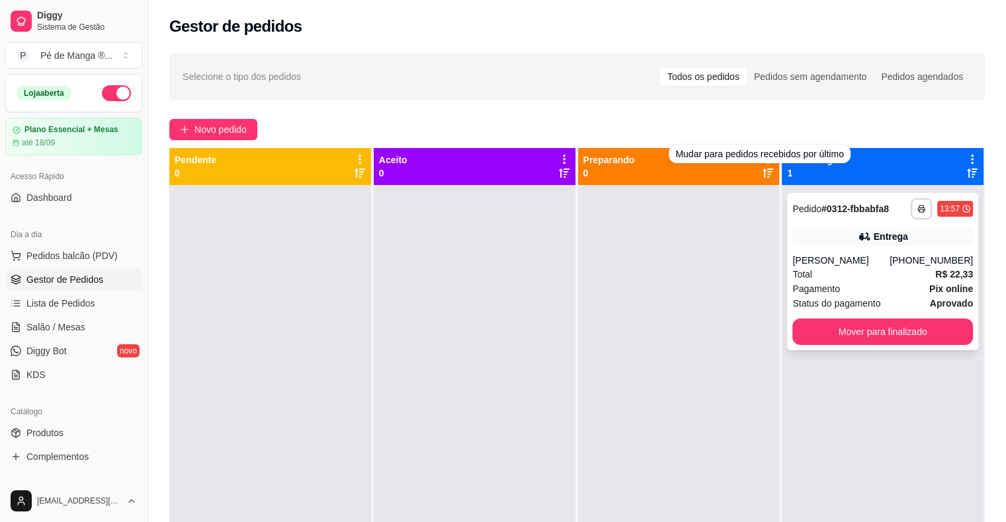
click at [686, 252] on div "**********" at bounding box center [882, 271] width 191 height 157
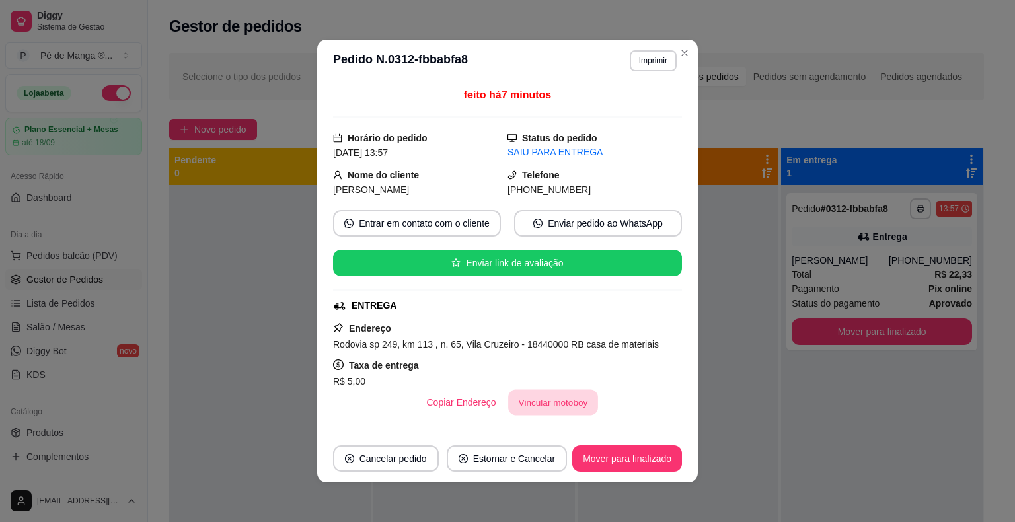
click at [541, 398] on button "Vincular motoboy" at bounding box center [553, 403] width 90 height 26
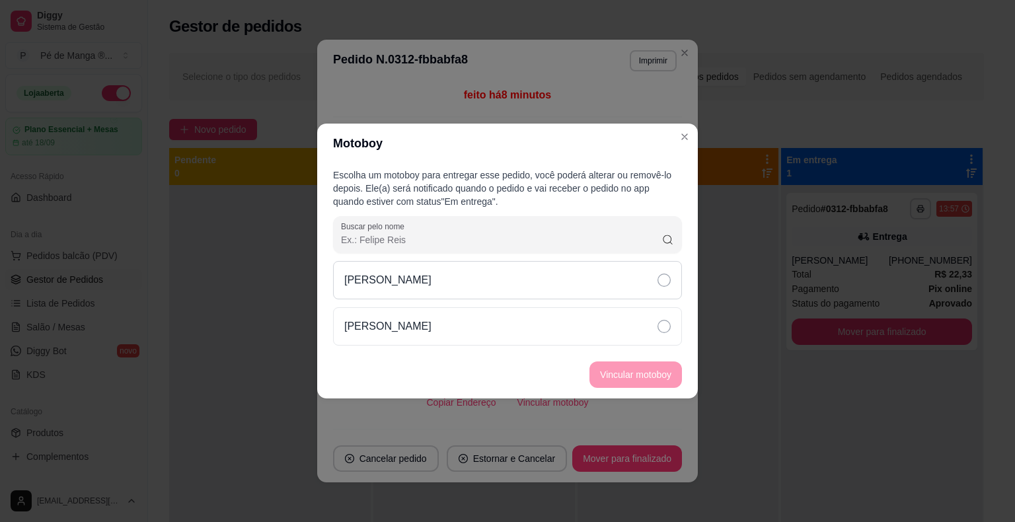
click at [627, 297] on div "[PERSON_NAME]" at bounding box center [507, 280] width 349 height 38
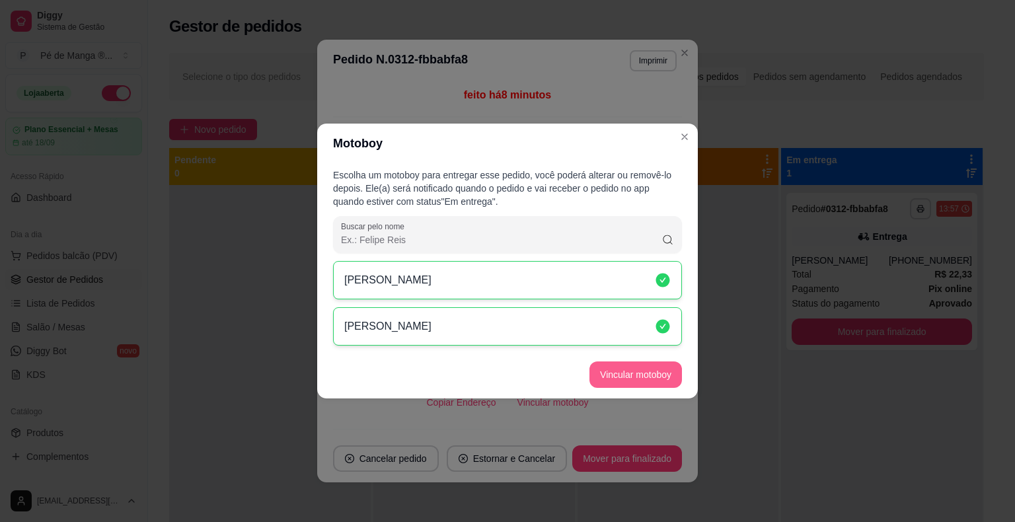
click at [623, 379] on button "Vincular motoboy" at bounding box center [636, 375] width 93 height 26
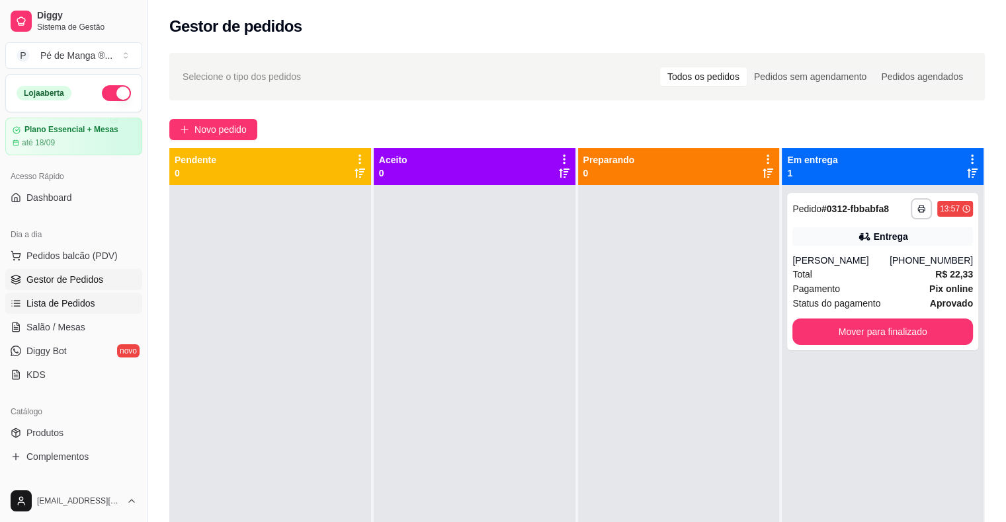
click at [45, 303] on span "Lista de Pedidos" at bounding box center [60, 303] width 69 height 13
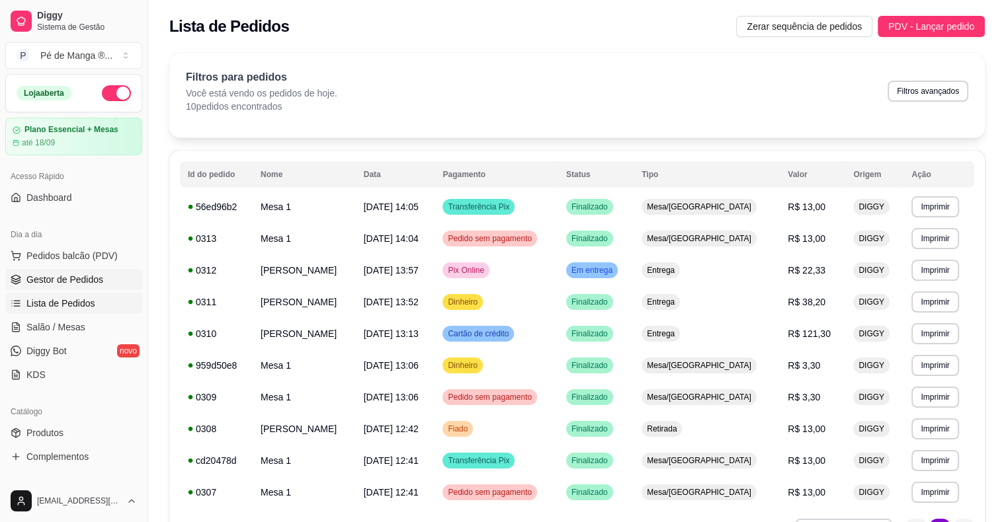
click at [80, 276] on span "Gestor de Pedidos" at bounding box center [64, 279] width 77 height 13
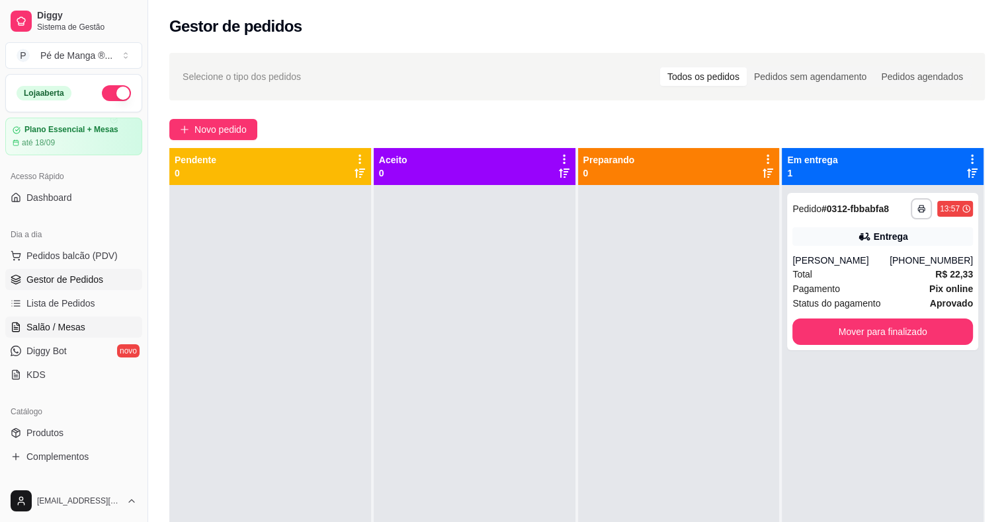
click at [79, 334] on link "Salão / Mesas" at bounding box center [73, 327] width 137 height 21
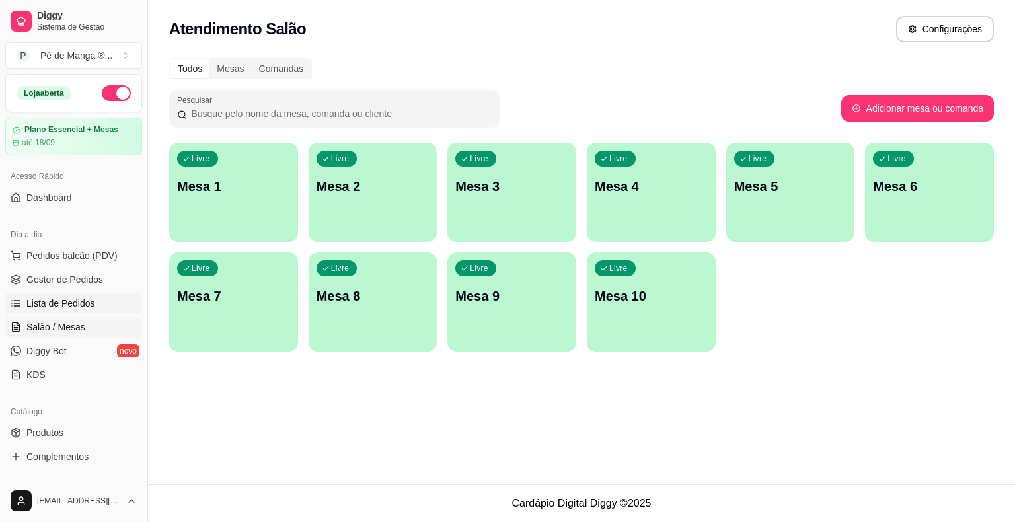
click at [97, 297] on link "Lista de Pedidos" at bounding box center [73, 303] width 137 height 21
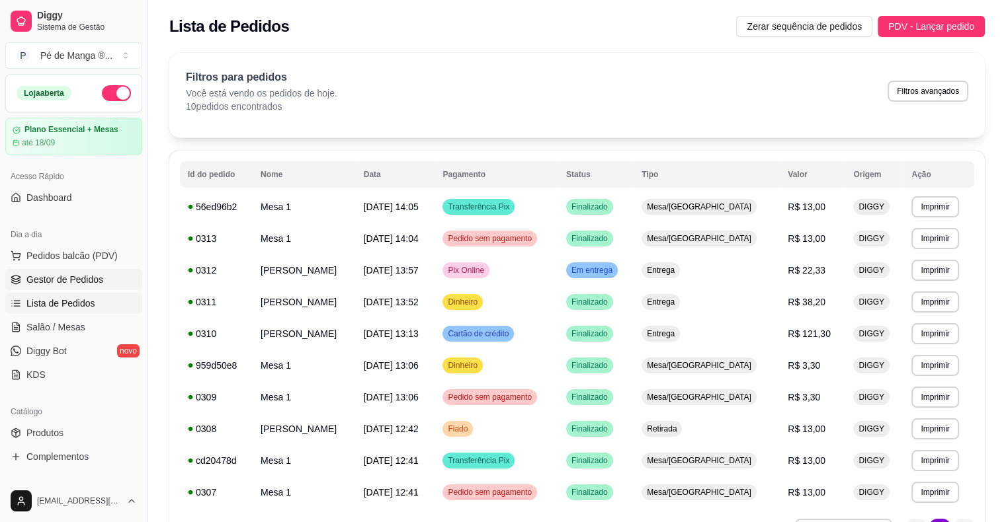
click at [108, 269] on link "Gestor de Pedidos" at bounding box center [73, 279] width 137 height 21
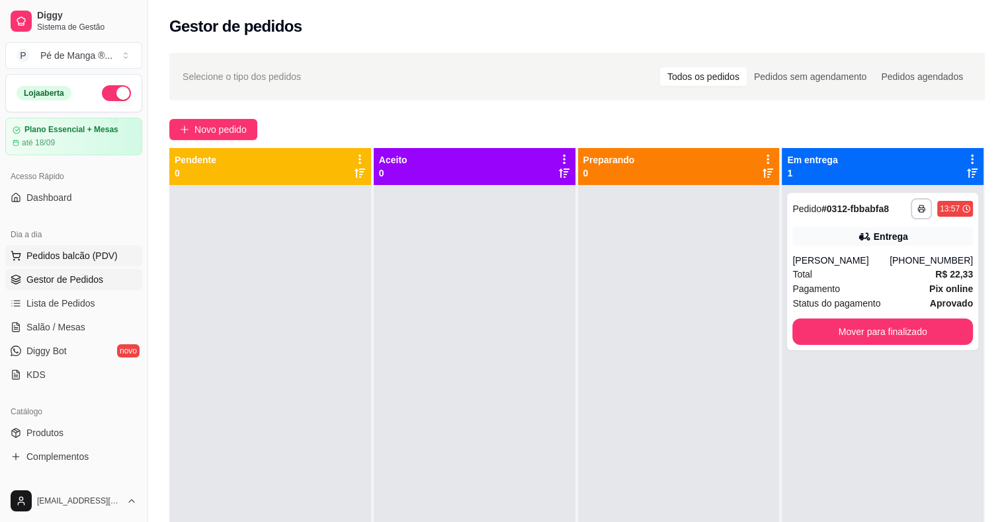
click at [108, 264] on button "Pedidos balcão (PDV)" at bounding box center [73, 255] width 137 height 21
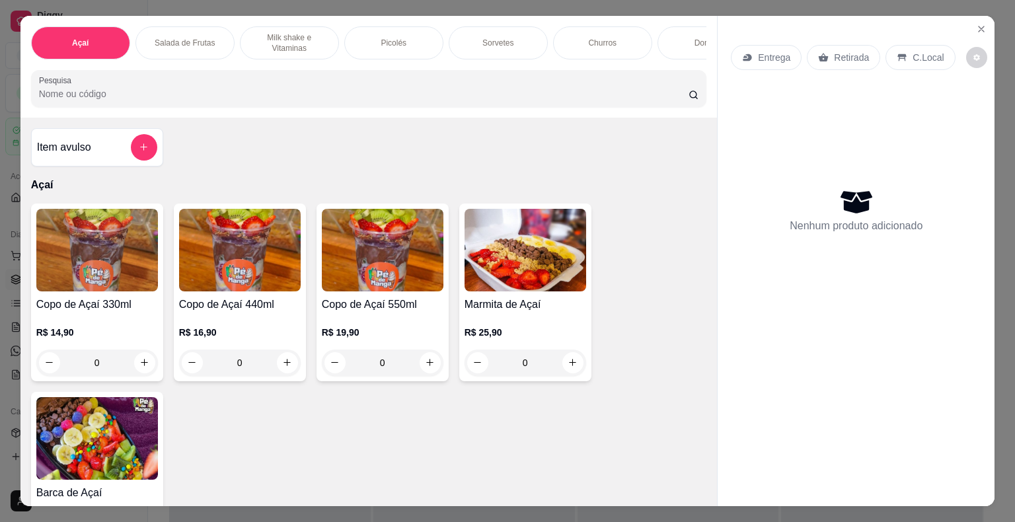
click at [114, 258] on img at bounding box center [97, 250] width 122 height 83
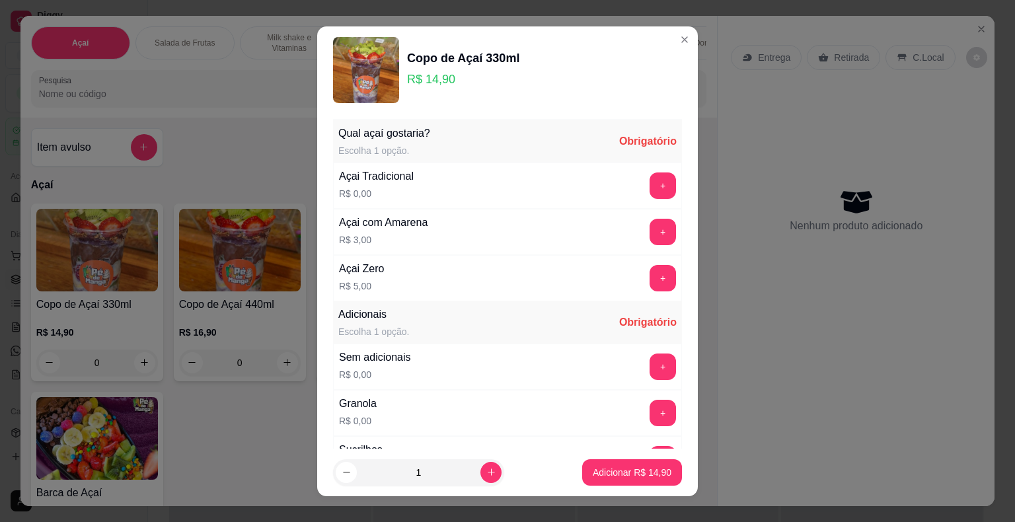
drag, startPoint x: 678, startPoint y: 46, endPoint x: 701, endPoint y: 44, distance: 23.9
click at [678, 46] on header "Copo de Açaí 330ml R$ 14,90" at bounding box center [507, 69] width 381 height 87
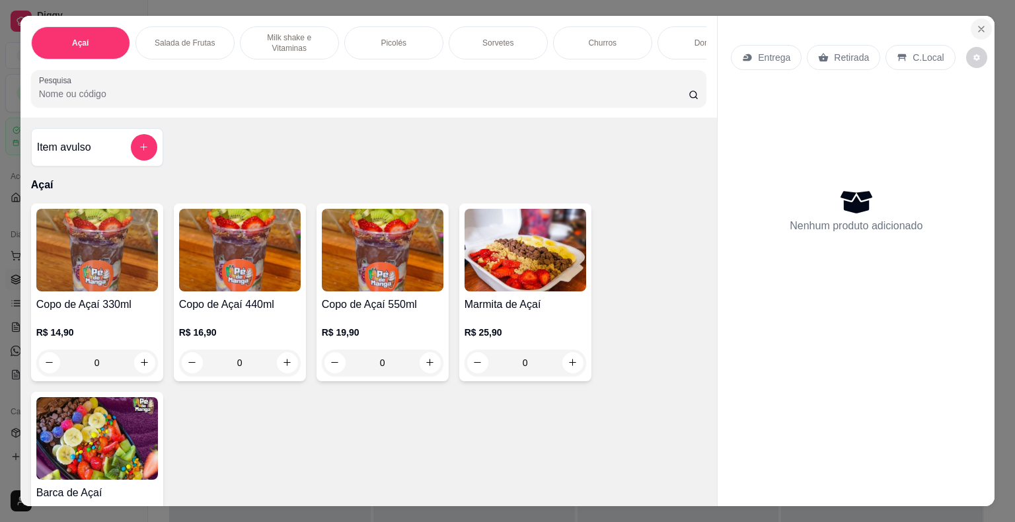
click at [686, 20] on button "Close" at bounding box center [981, 29] width 21 height 21
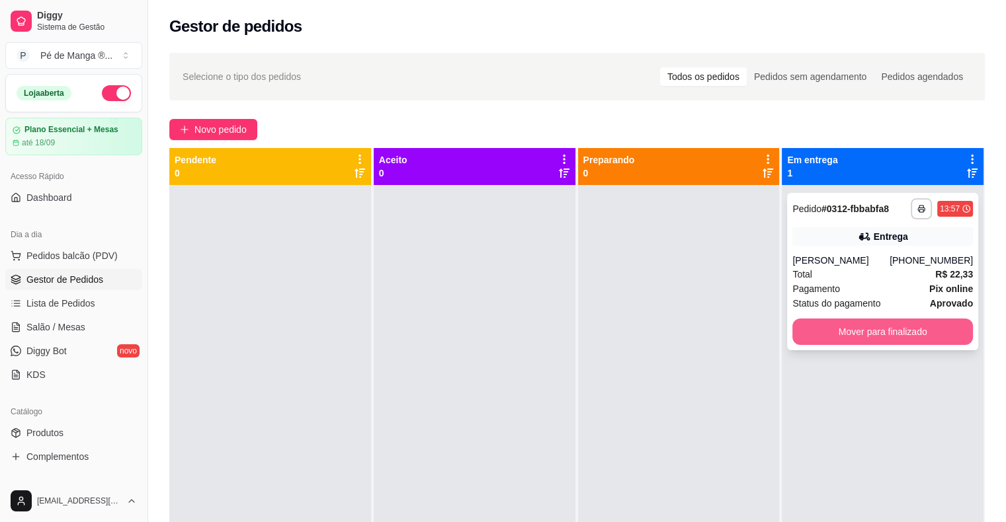
click at [686, 345] on button "Mover para finalizado" at bounding box center [882, 332] width 180 height 26
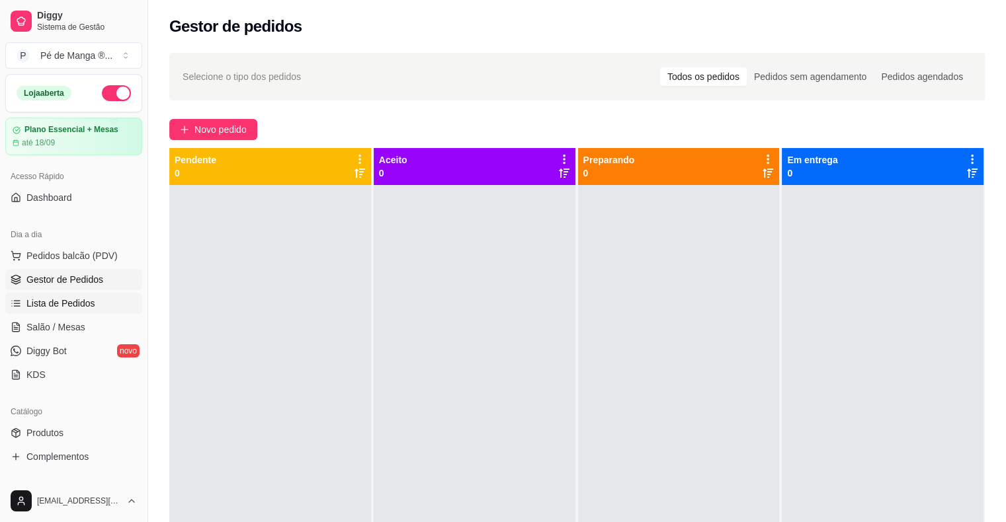
click at [104, 296] on link "Lista de Pedidos" at bounding box center [73, 303] width 137 height 21
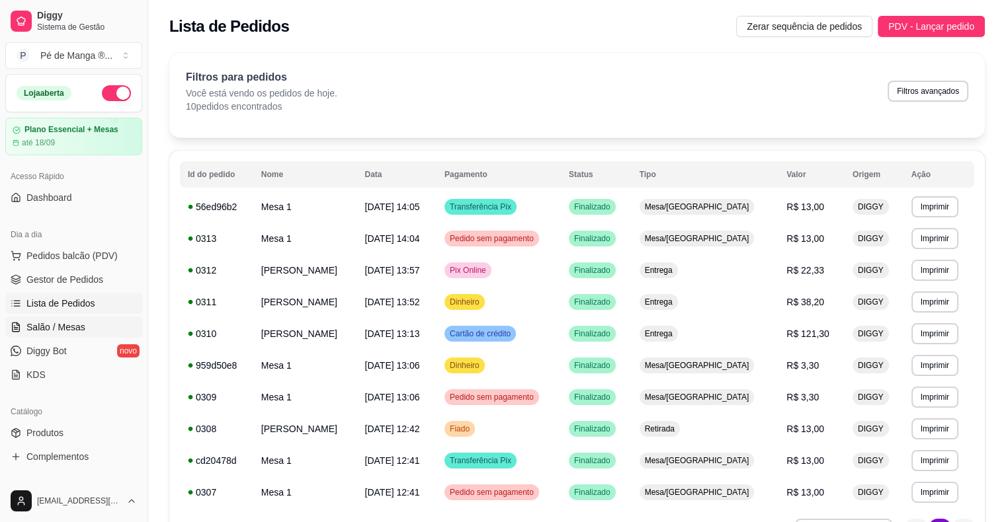
click at [97, 331] on link "Salão / Mesas" at bounding box center [73, 327] width 137 height 21
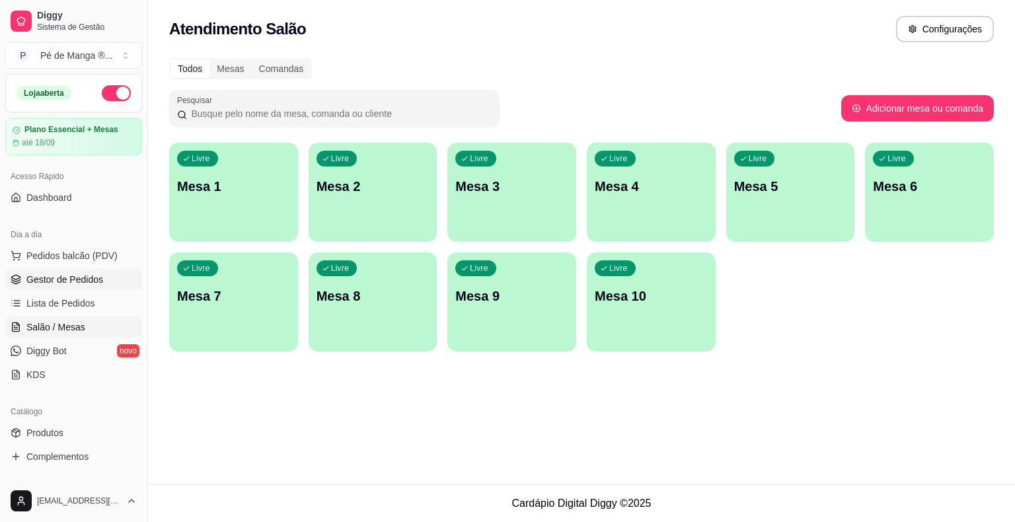
click at [108, 282] on link "Gestor de Pedidos" at bounding box center [73, 279] width 137 height 21
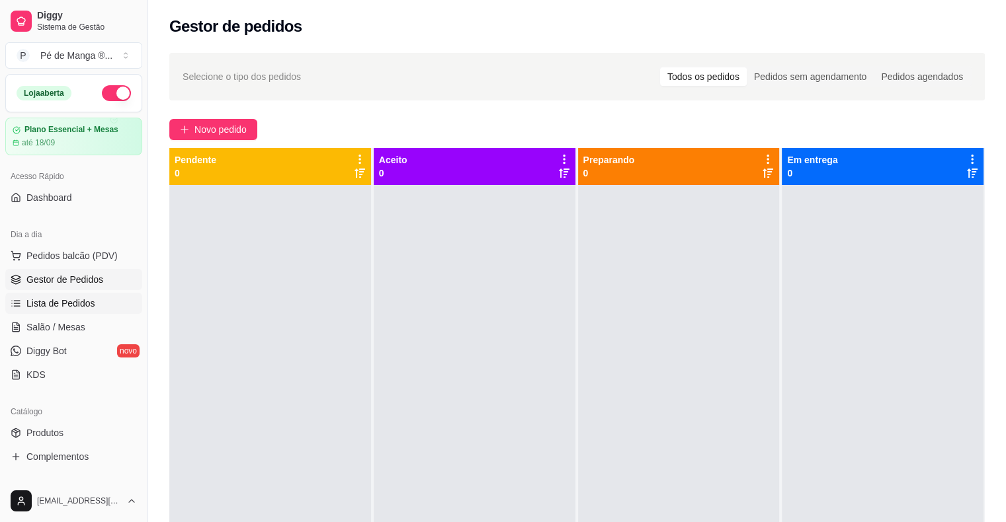
click at [90, 309] on link "Lista de Pedidos" at bounding box center [73, 303] width 137 height 21
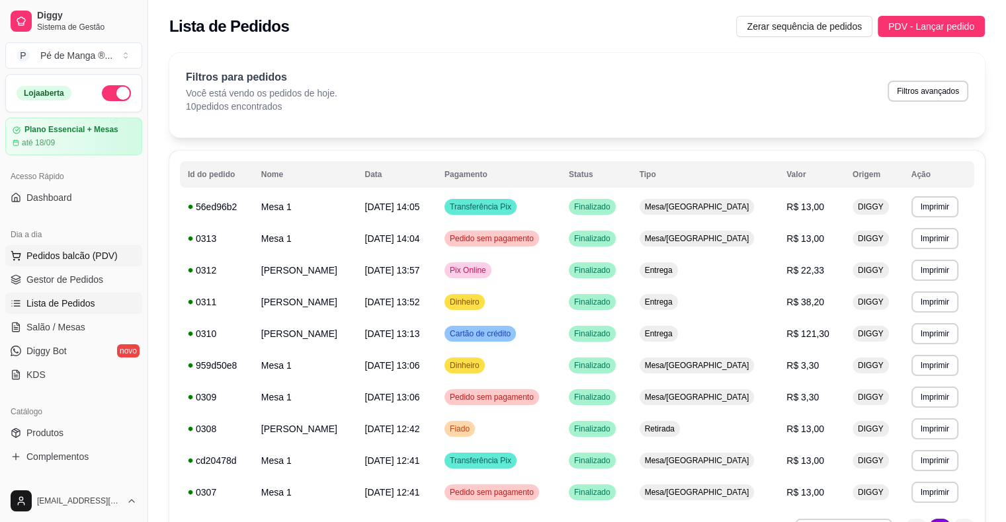
click at [113, 260] on button "Pedidos balcão (PDV)" at bounding box center [73, 255] width 137 height 21
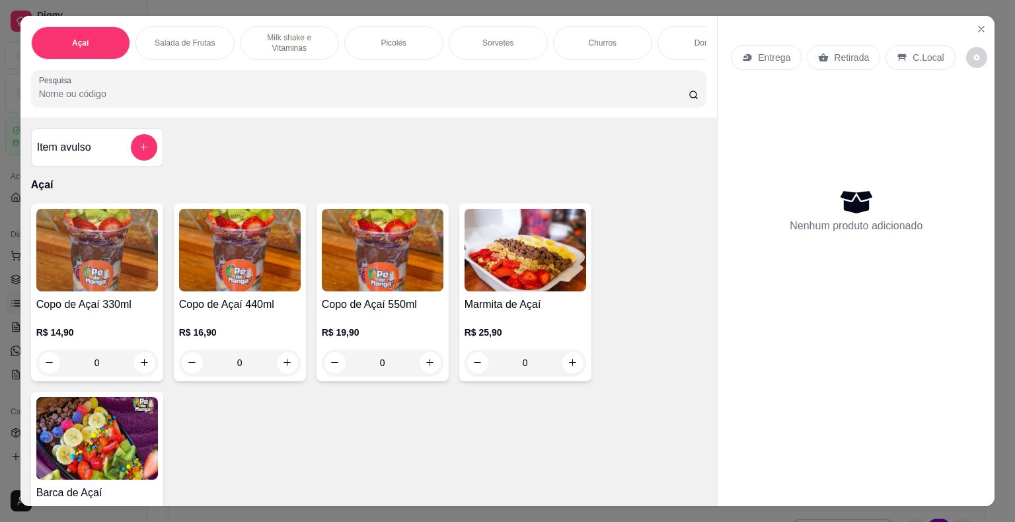
click at [296, 354] on div "Copo de Açaí 440ml R$ 16,90 0" at bounding box center [240, 293] width 132 height 178
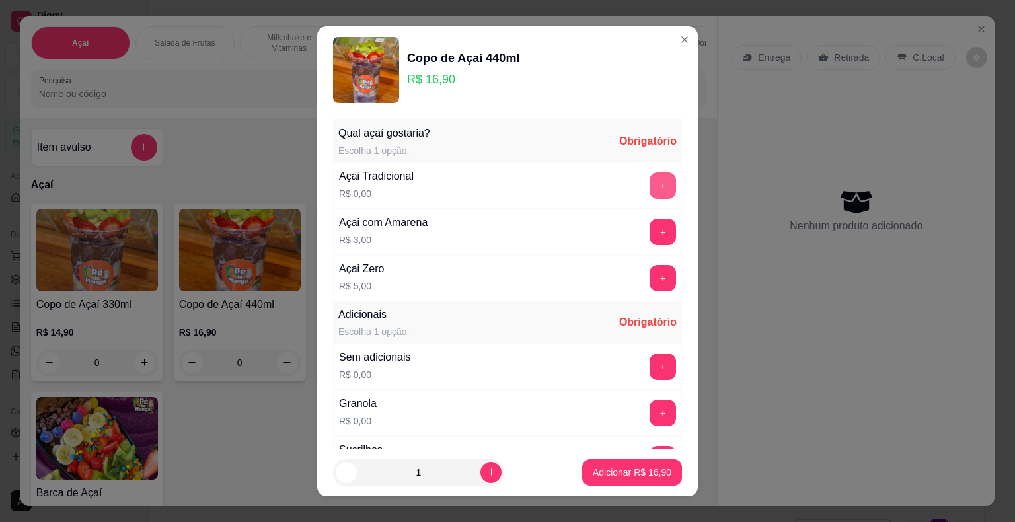
click at [650, 182] on button "+" at bounding box center [663, 186] width 26 height 26
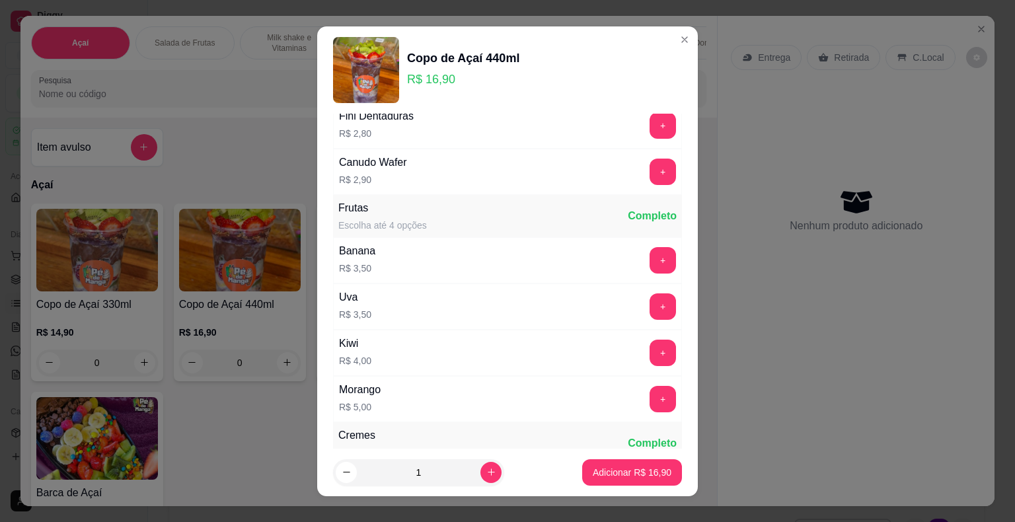
scroll to position [1256, 0]
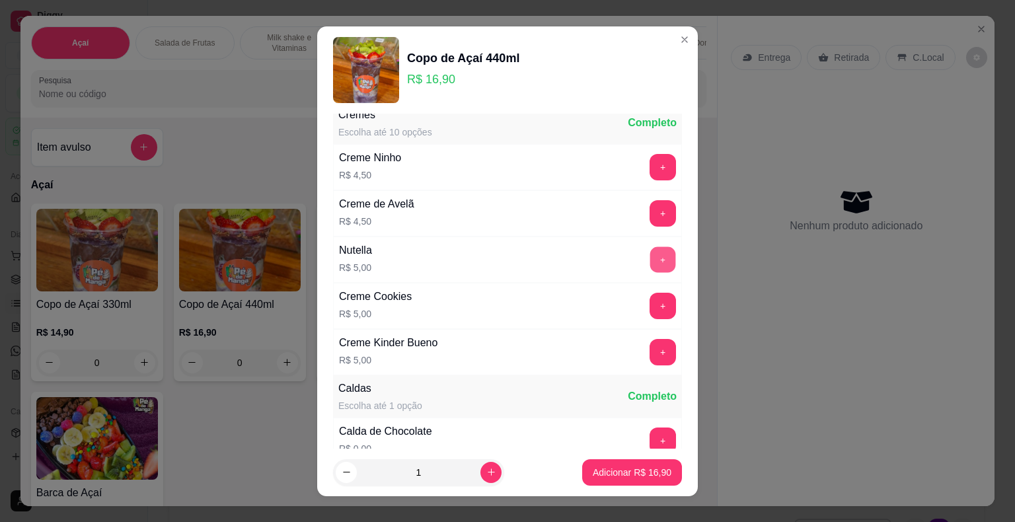
click at [651, 261] on button "+" at bounding box center [664, 260] width 26 height 26
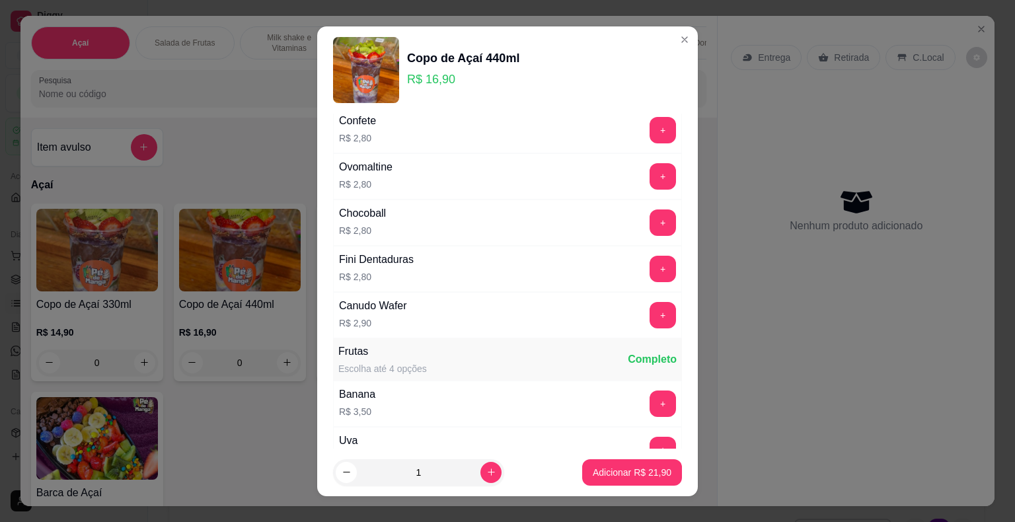
scroll to position [926, 0]
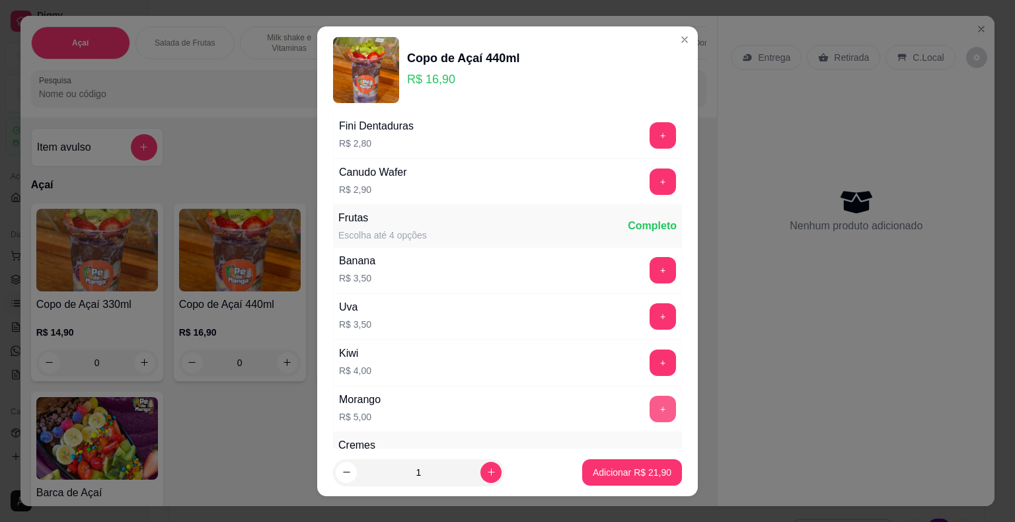
click at [650, 404] on button "+" at bounding box center [663, 409] width 26 height 26
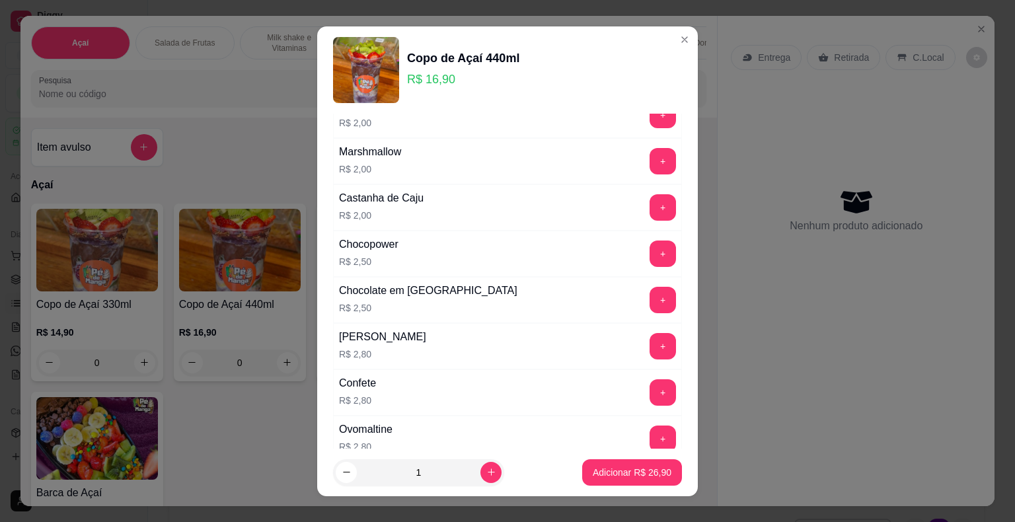
scroll to position [529, 0]
click at [651, 344] on button "+" at bounding box center [664, 347] width 26 height 26
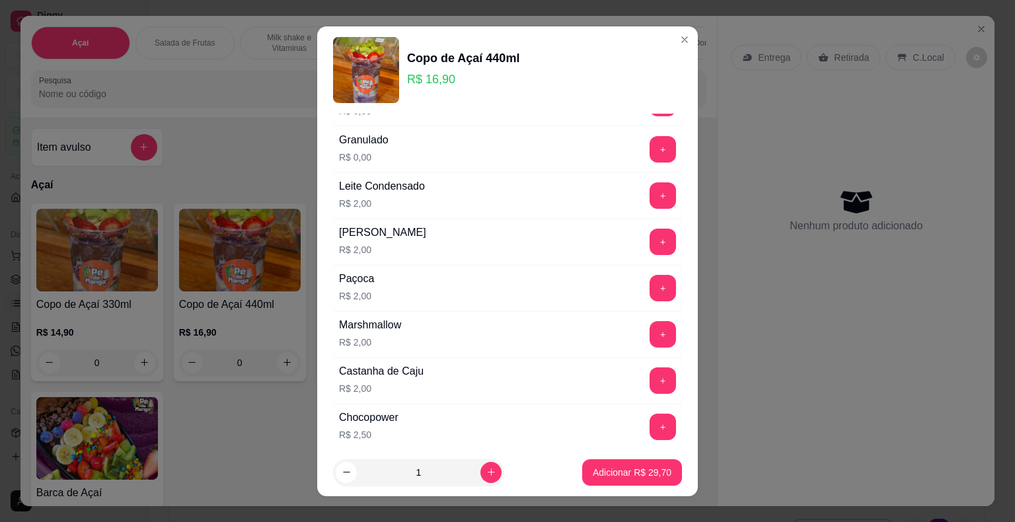
scroll to position [264, 0]
click at [650, 148] on button "+" at bounding box center [663, 149] width 26 height 26
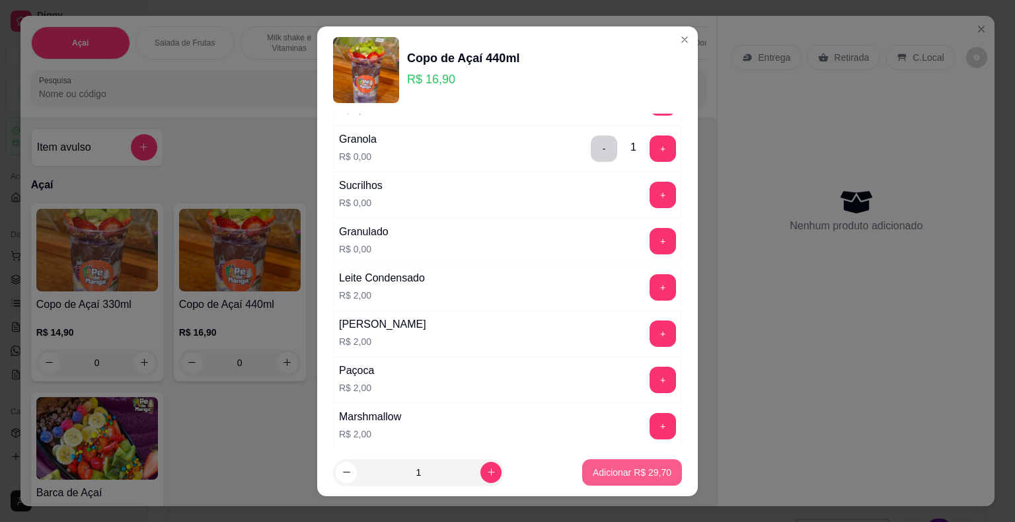
click at [598, 472] on p "Adicionar R$ 29,70" at bounding box center [632, 472] width 79 height 13
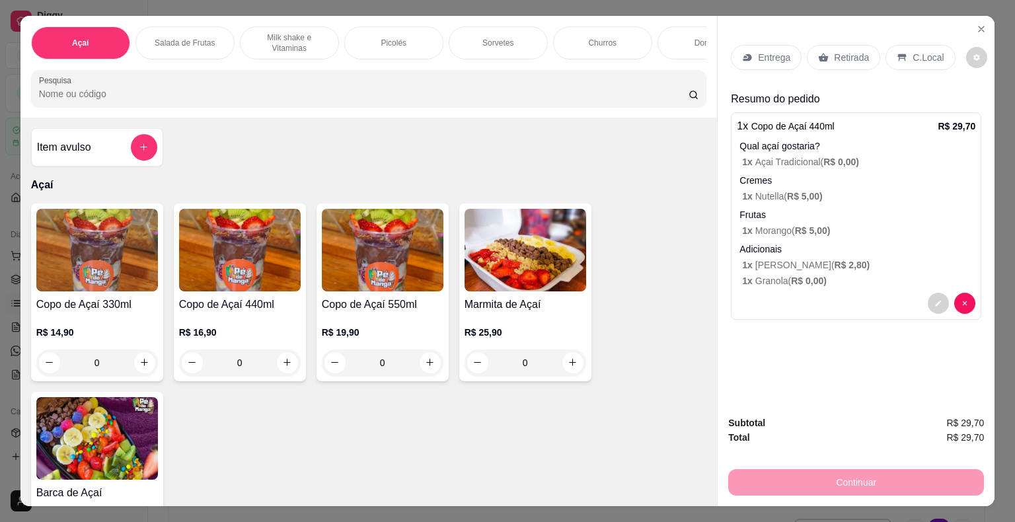
click at [686, 51] on p "Entrega" at bounding box center [774, 57] width 32 height 13
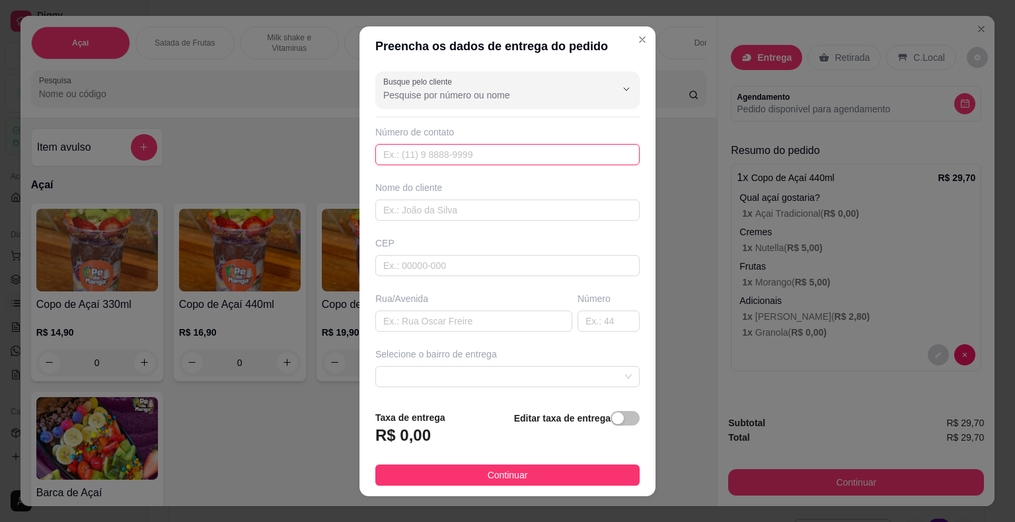
click at [508, 160] on input "text" at bounding box center [508, 154] width 264 height 21
type input "[PHONE_NUMBER]"
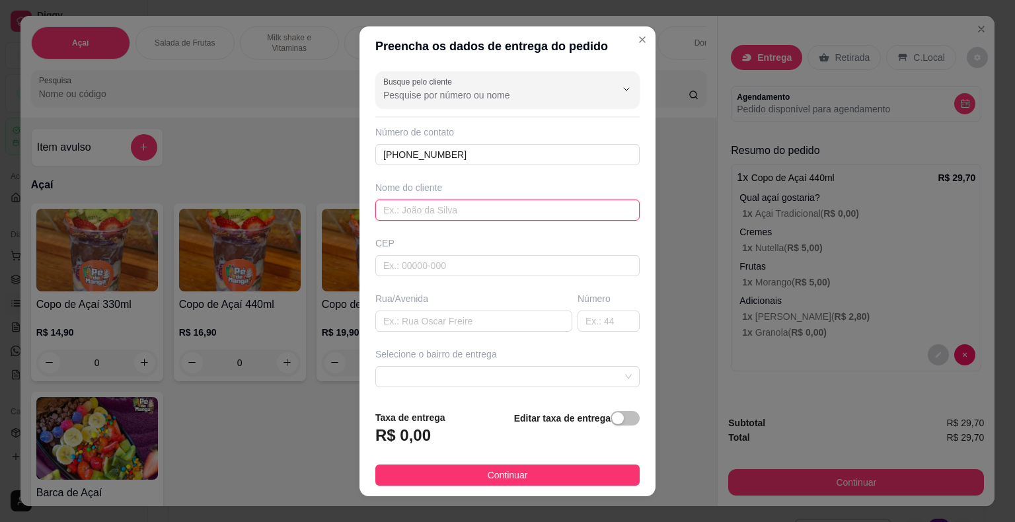
drag, startPoint x: 509, startPoint y: 210, endPoint x: 504, endPoint y: 218, distance: 9.5
click at [508, 211] on input "text" at bounding box center [508, 210] width 264 height 21
type input "[PERSON_NAME]"
click at [476, 270] on input "text" at bounding box center [508, 265] width 264 height 21
type input "18440000"
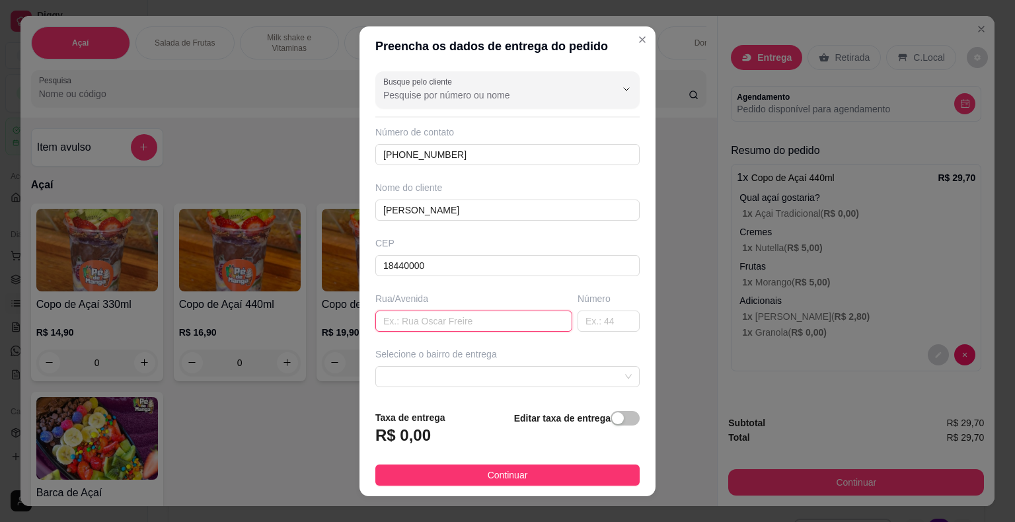
click at [459, 321] on input "text" at bounding box center [474, 321] width 197 height 21
type input "[PERSON_NAME]"
click at [578, 313] on input "text" at bounding box center [609, 321] width 62 height 21
click at [544, 376] on span at bounding box center [507, 377] width 249 height 20
type input "384"
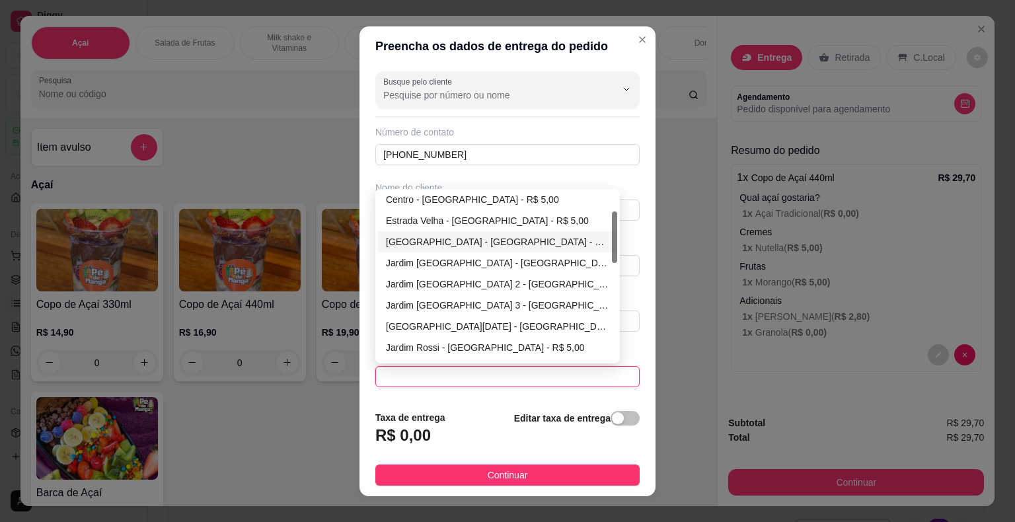
scroll to position [132, 0]
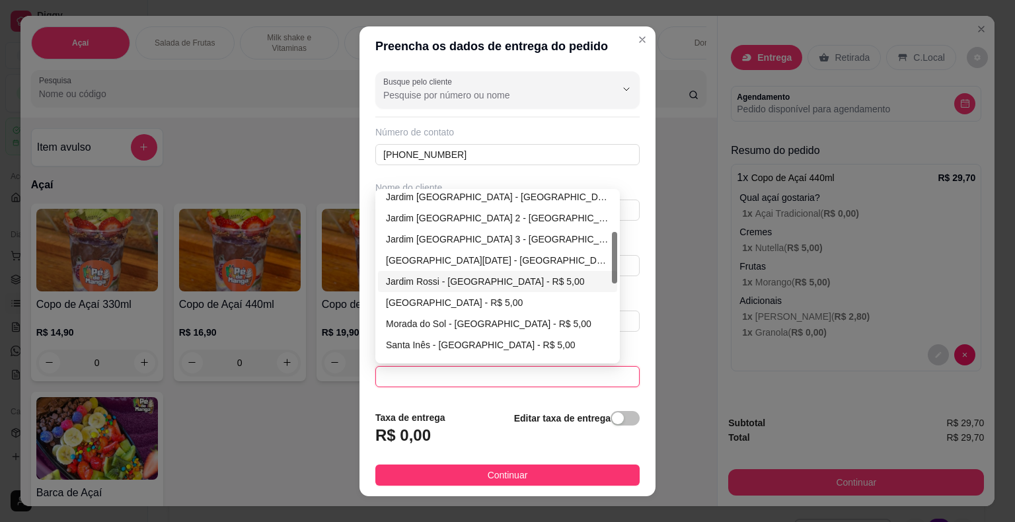
click at [516, 276] on div "Jardim Rossi - [GEOGRAPHIC_DATA] - R$ 5,00" at bounding box center [497, 281] width 223 height 15
type input "Itaberá"
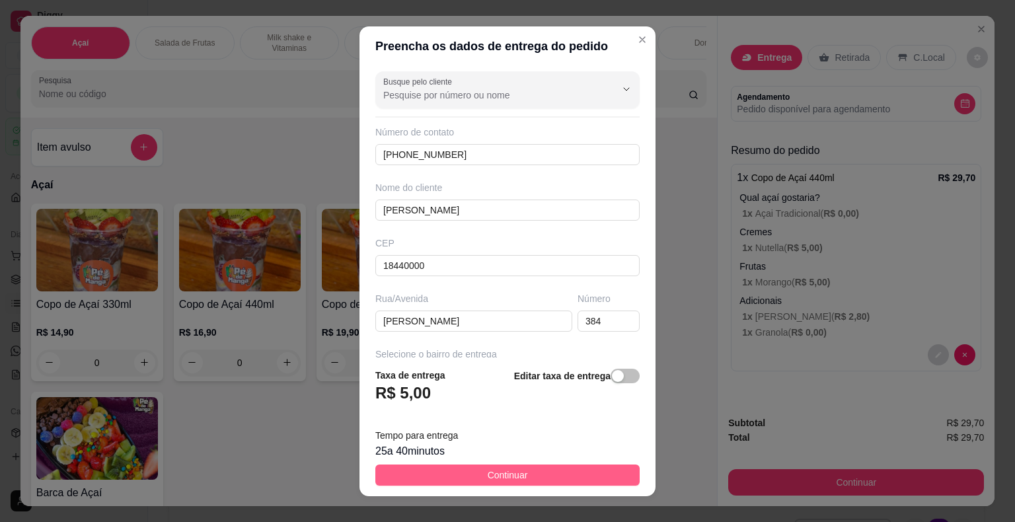
click at [509, 481] on span "Continuar" at bounding box center [508, 475] width 40 height 15
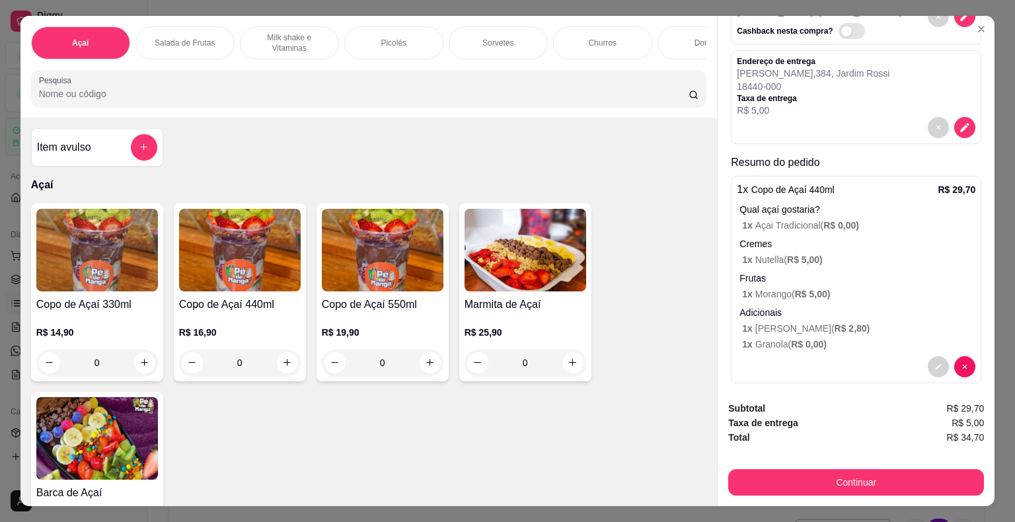
scroll to position [153, 0]
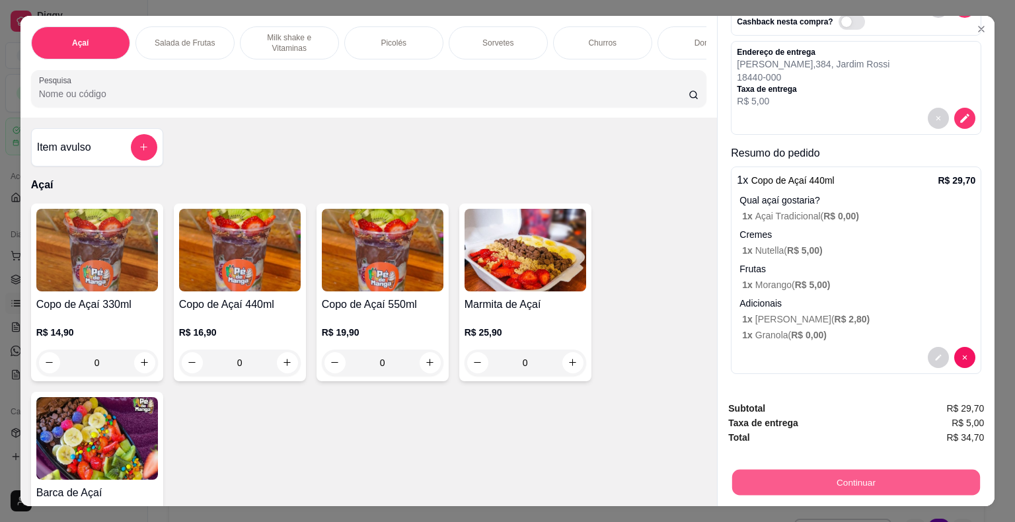
click at [686, 470] on button "Continuar" at bounding box center [857, 483] width 248 height 26
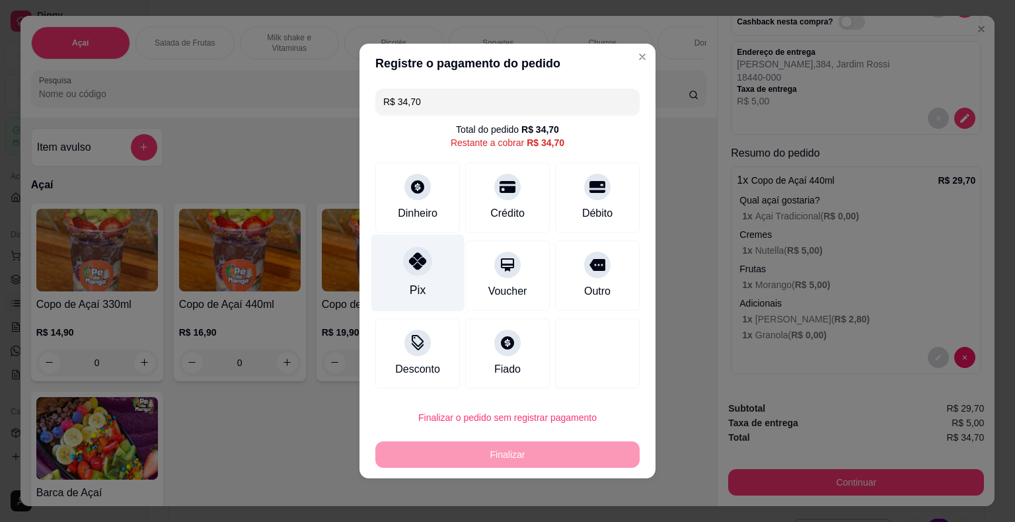
click at [423, 298] on div "Pix" at bounding box center [418, 273] width 93 height 77
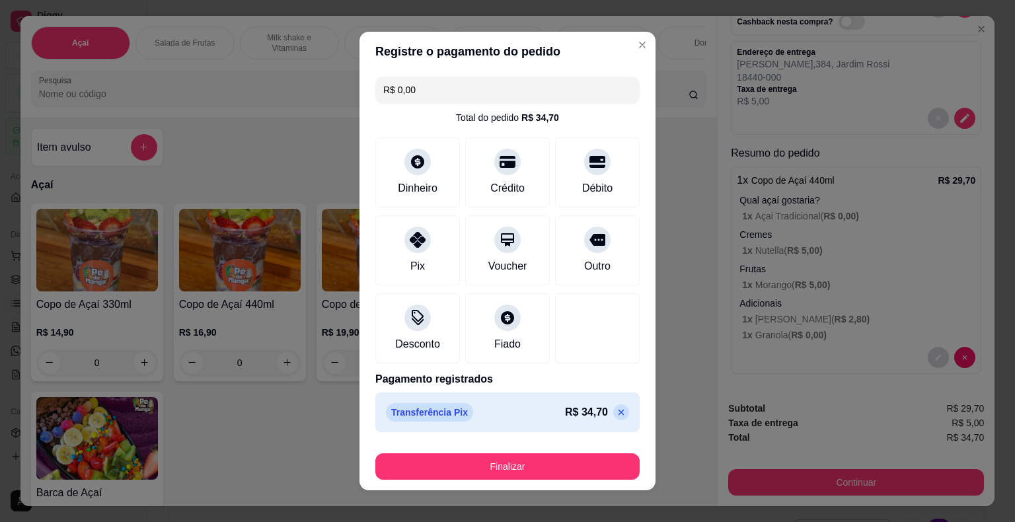
scroll to position [10, 0]
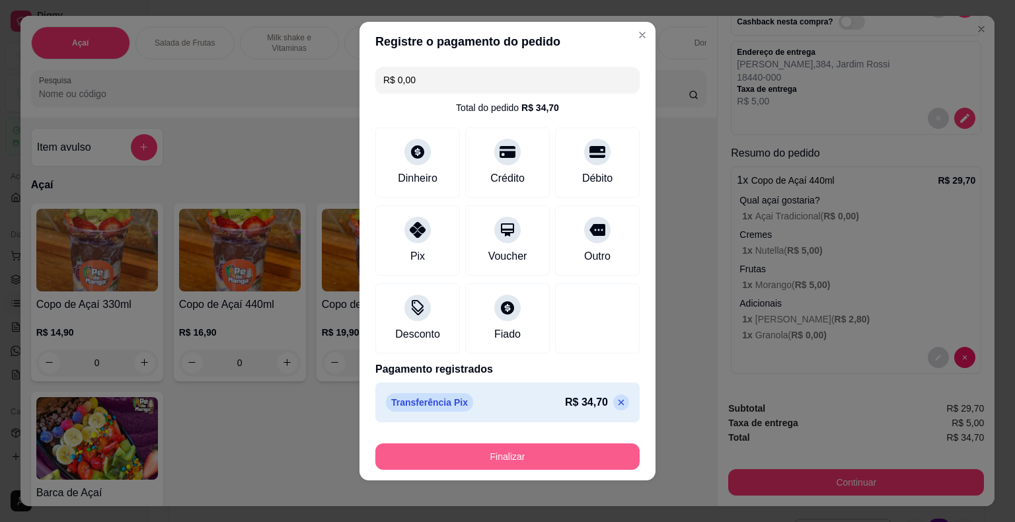
click at [508, 451] on button "Finalizar" at bounding box center [508, 457] width 264 height 26
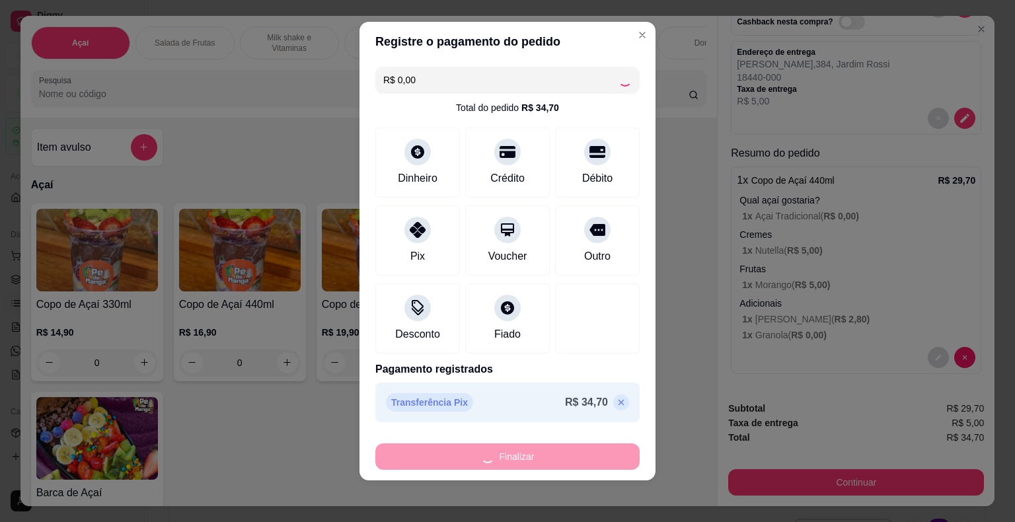
type input "-R$ 34,70"
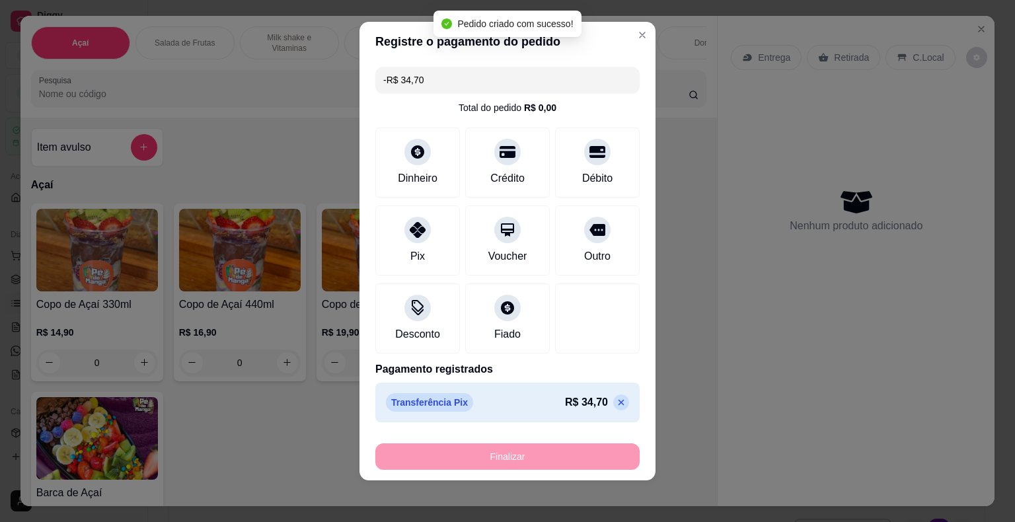
scroll to position [0, 0]
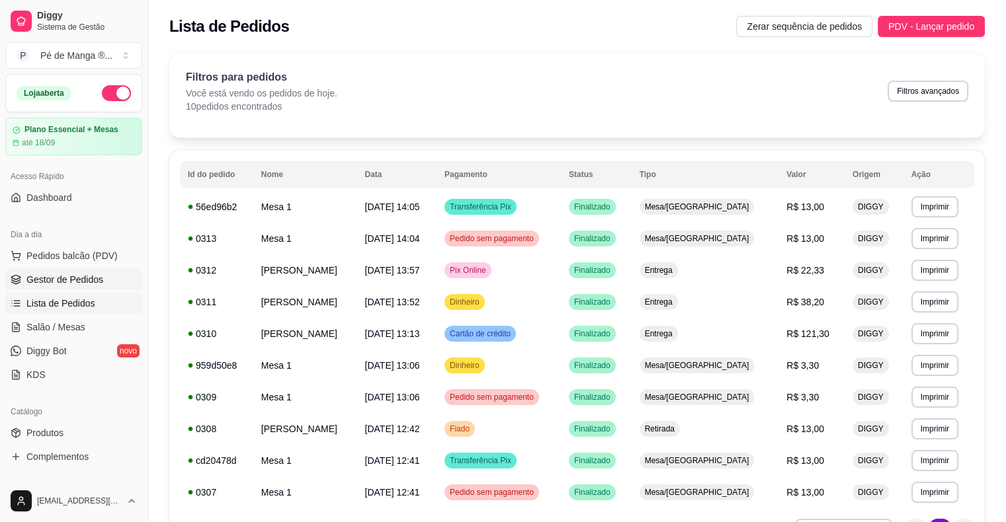
click at [75, 285] on span "Gestor de Pedidos" at bounding box center [64, 279] width 77 height 13
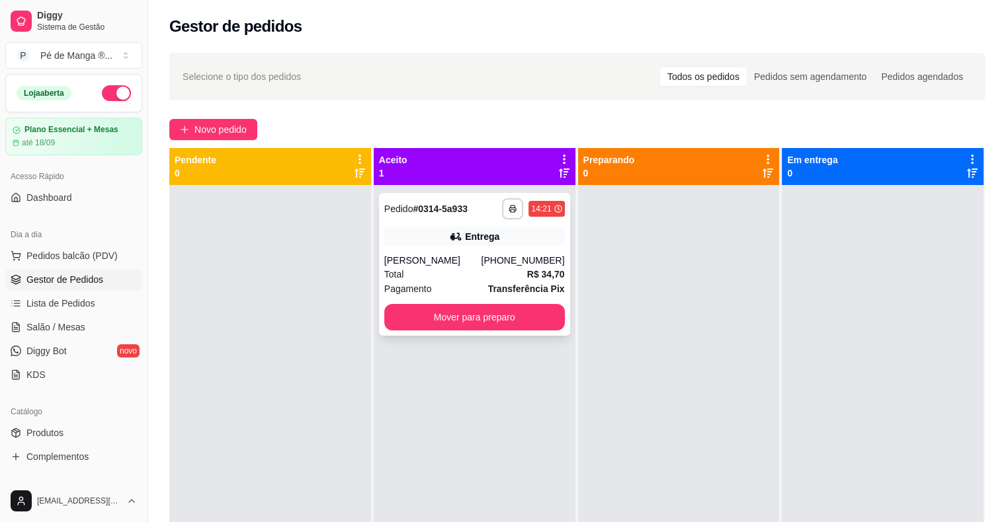
click at [510, 278] on div "Total R$ 34,70" at bounding box center [474, 274] width 180 height 15
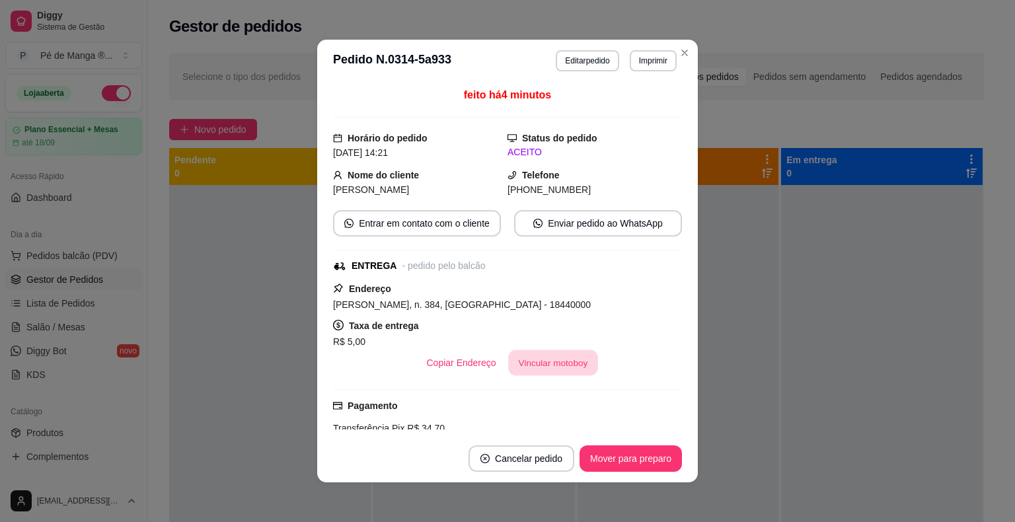
click at [549, 366] on button "Vincular motoboy" at bounding box center [553, 363] width 90 height 26
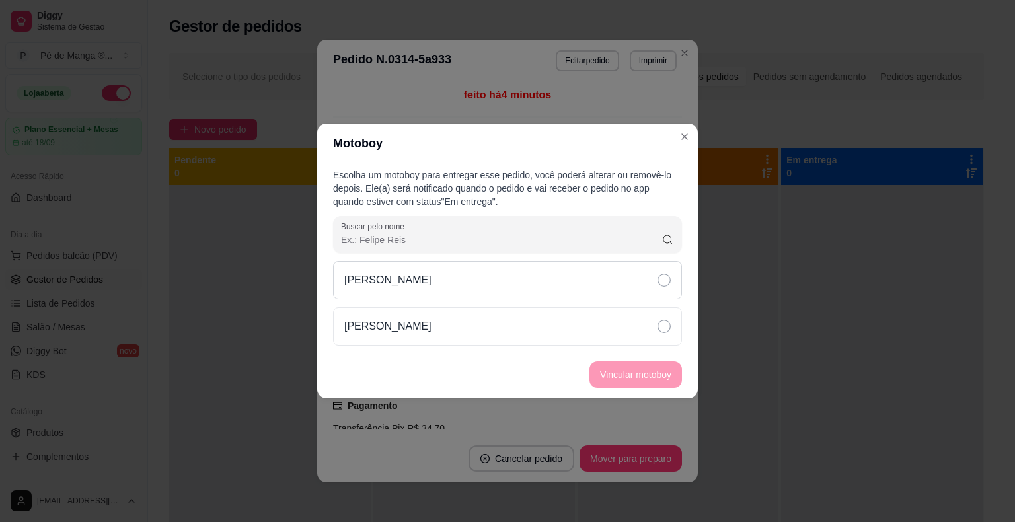
click at [524, 274] on div "[PERSON_NAME]" at bounding box center [507, 280] width 349 height 38
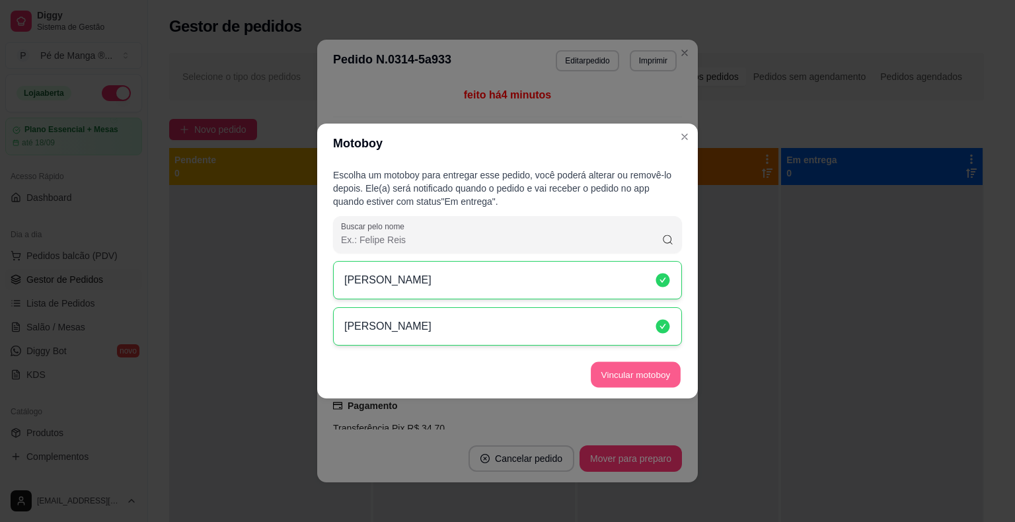
click at [631, 378] on button "Vincular motoboy" at bounding box center [636, 375] width 90 height 26
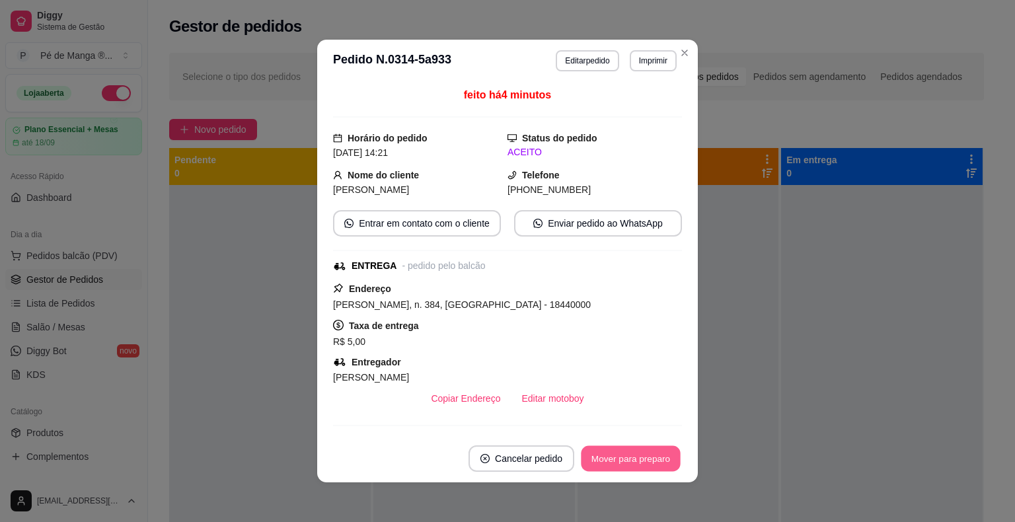
click at [625, 468] on button "Mover para preparo" at bounding box center [630, 459] width 99 height 26
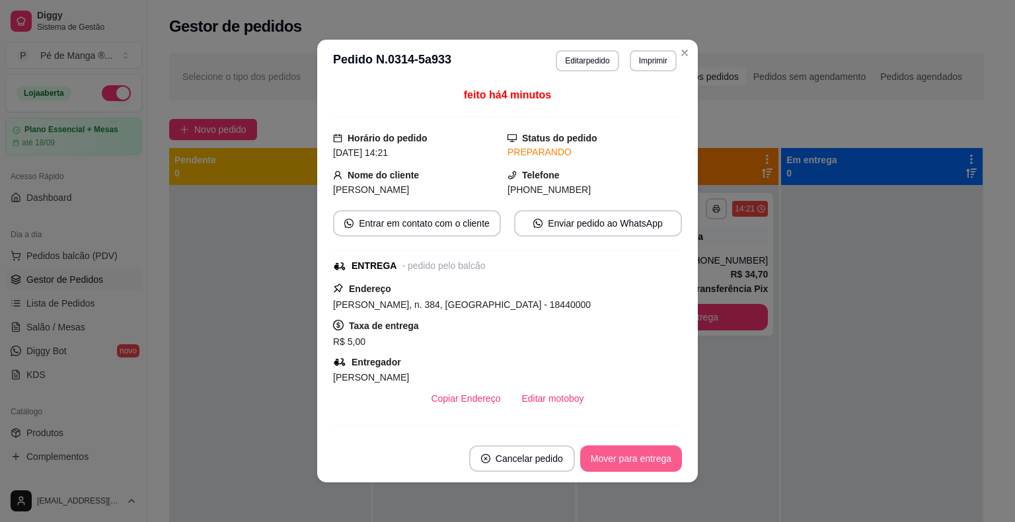
click at [651, 462] on button "Mover para entrega" at bounding box center [631, 459] width 102 height 26
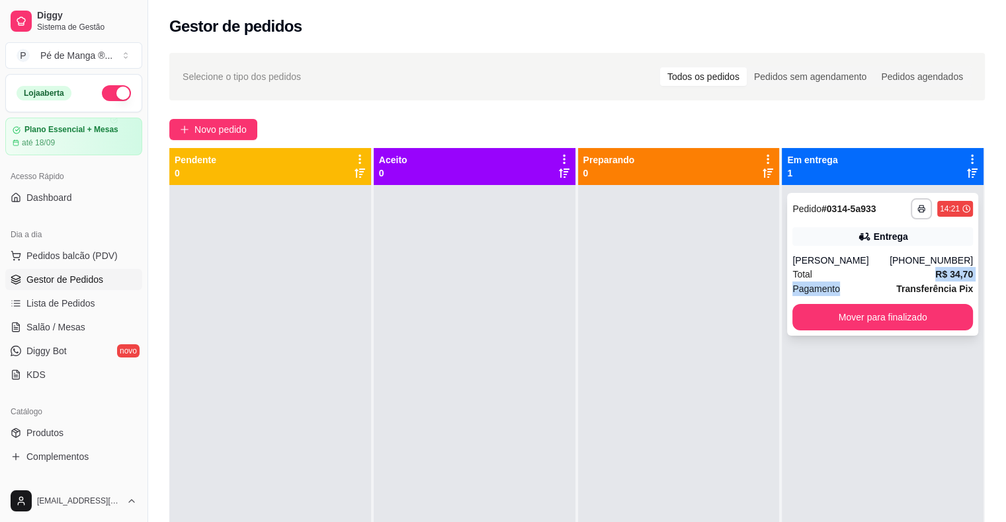
click at [686, 281] on div "**********" at bounding box center [882, 264] width 191 height 143
click at [84, 298] on span "Lista de Pedidos" at bounding box center [60, 303] width 69 height 13
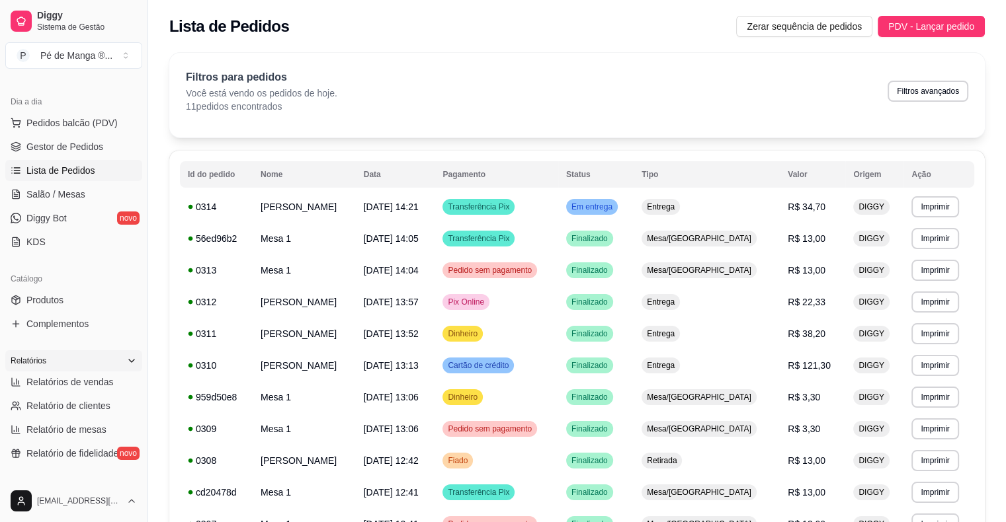
scroll to position [198, 0]
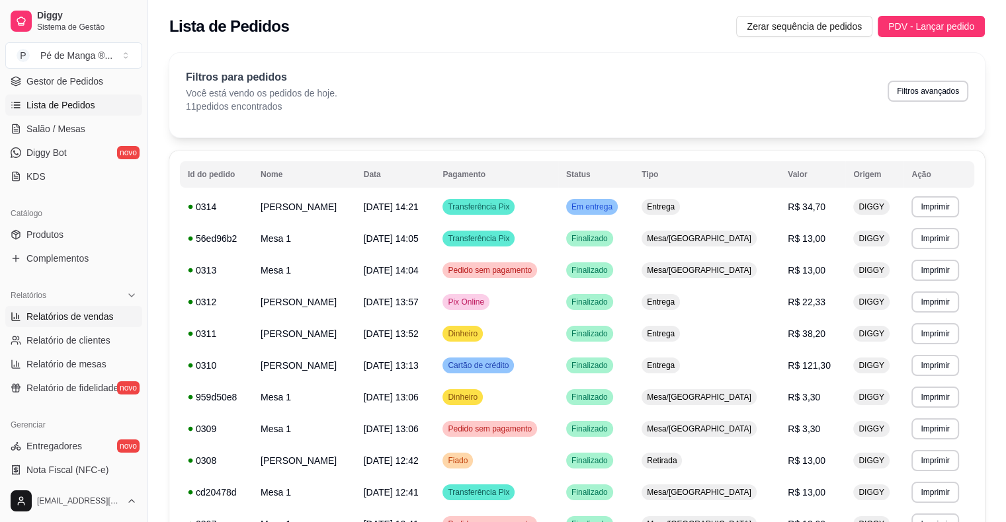
click at [103, 316] on span "Relatórios de vendas" at bounding box center [69, 316] width 87 height 13
select select "ALL"
select select "0"
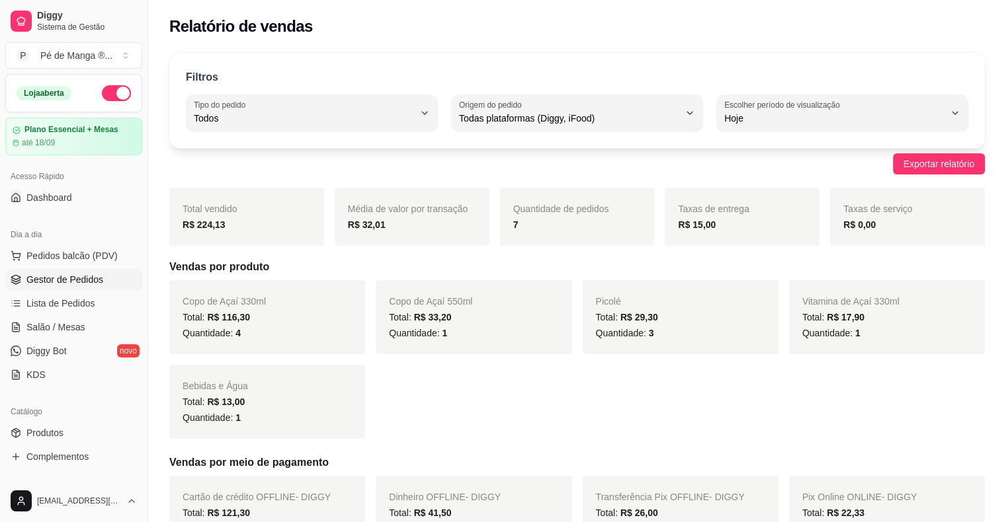
click at [44, 276] on span "Gestor de Pedidos" at bounding box center [64, 279] width 77 height 13
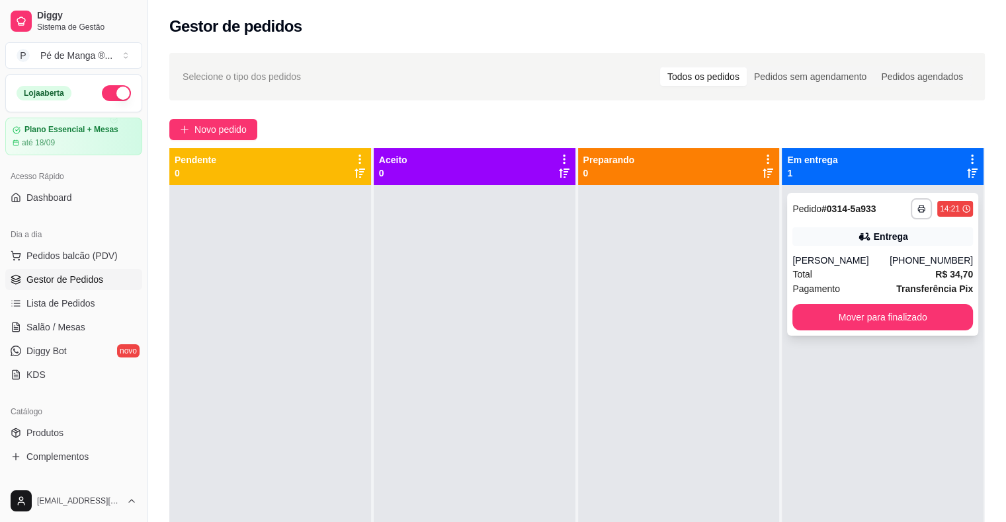
click at [686, 305] on div "**********" at bounding box center [882, 264] width 191 height 143
click at [686, 319] on button "Mover para finalizado" at bounding box center [882, 317] width 180 height 26
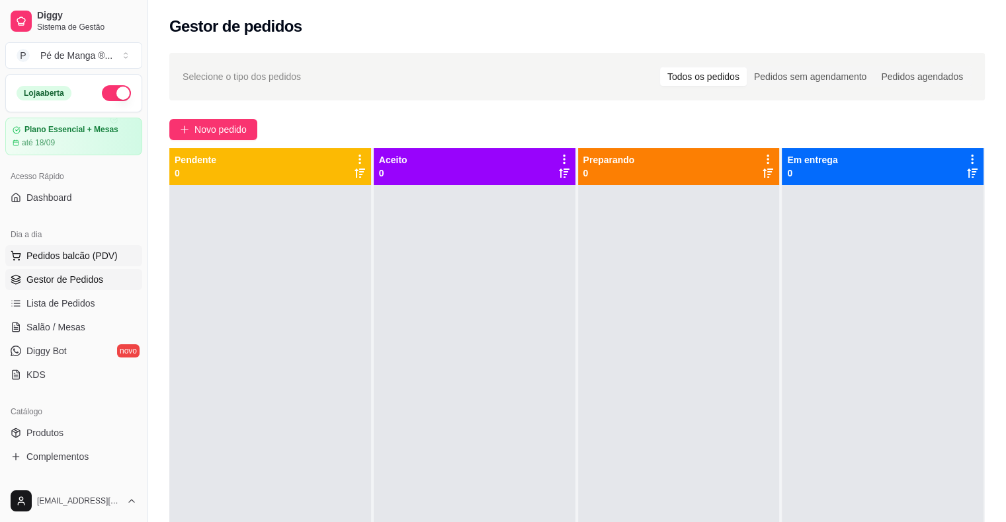
click at [118, 261] on button "Pedidos balcão (PDV)" at bounding box center [73, 255] width 137 height 21
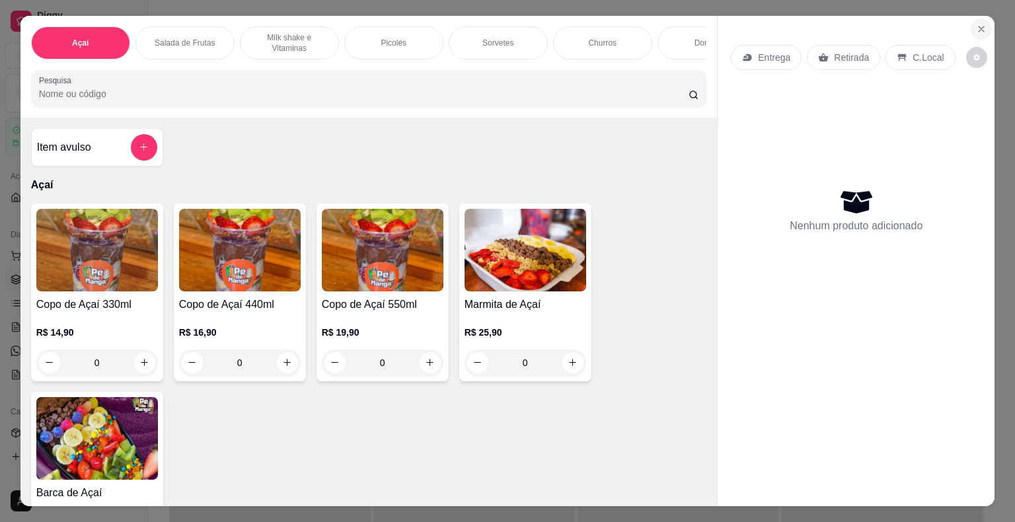
click at [686, 19] on button "Close" at bounding box center [981, 29] width 21 height 21
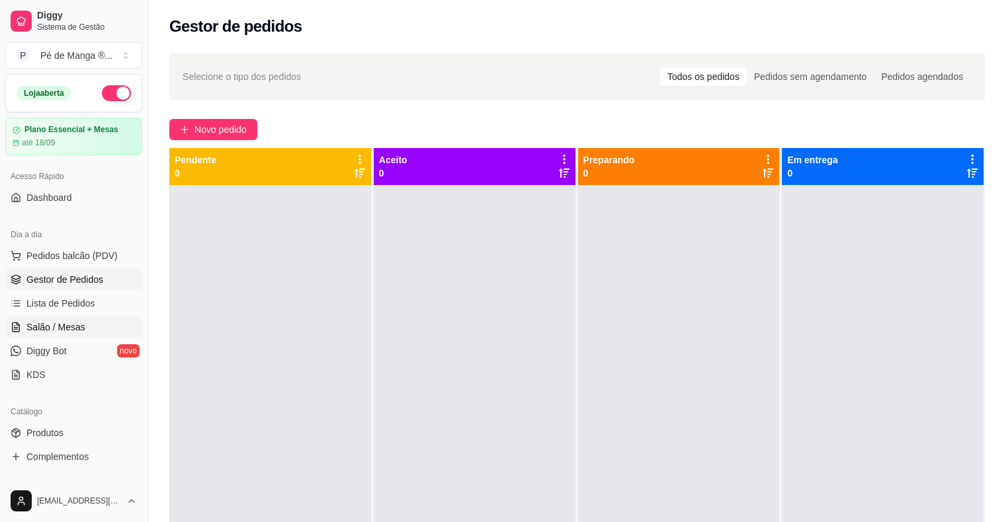
click at [95, 323] on link "Salão / Mesas" at bounding box center [73, 327] width 137 height 21
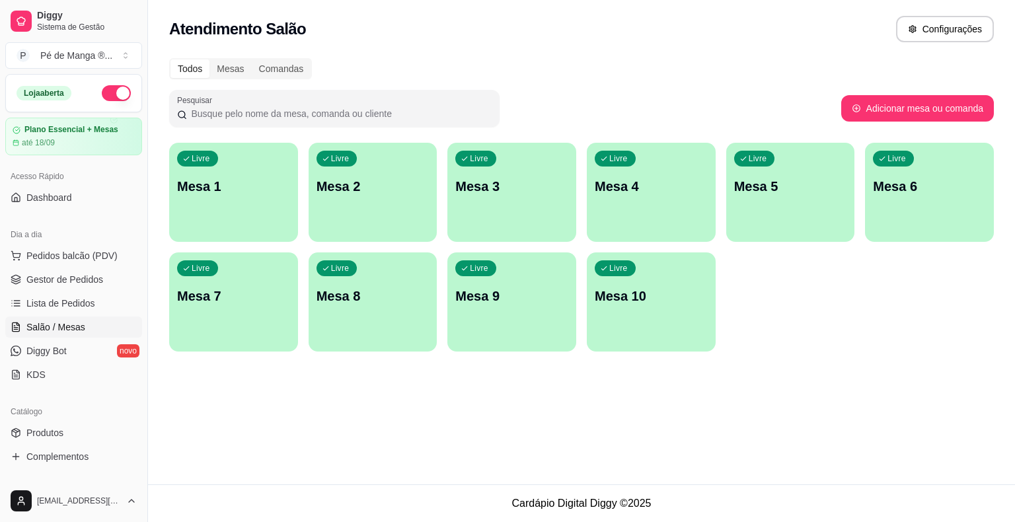
click at [210, 201] on div "Livre Mesa 1" at bounding box center [233, 184] width 129 height 83
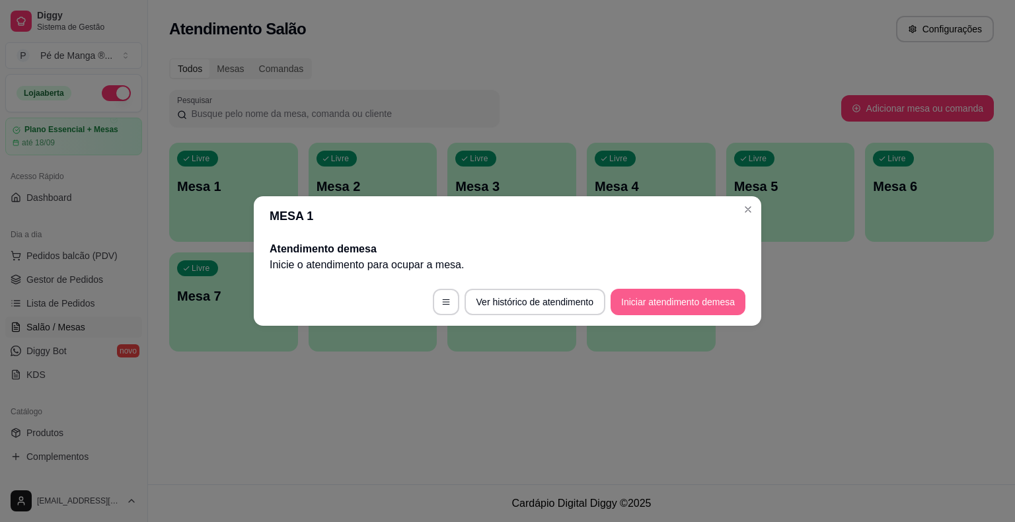
click at [651, 304] on button "Iniciar atendimento de mesa" at bounding box center [678, 302] width 135 height 26
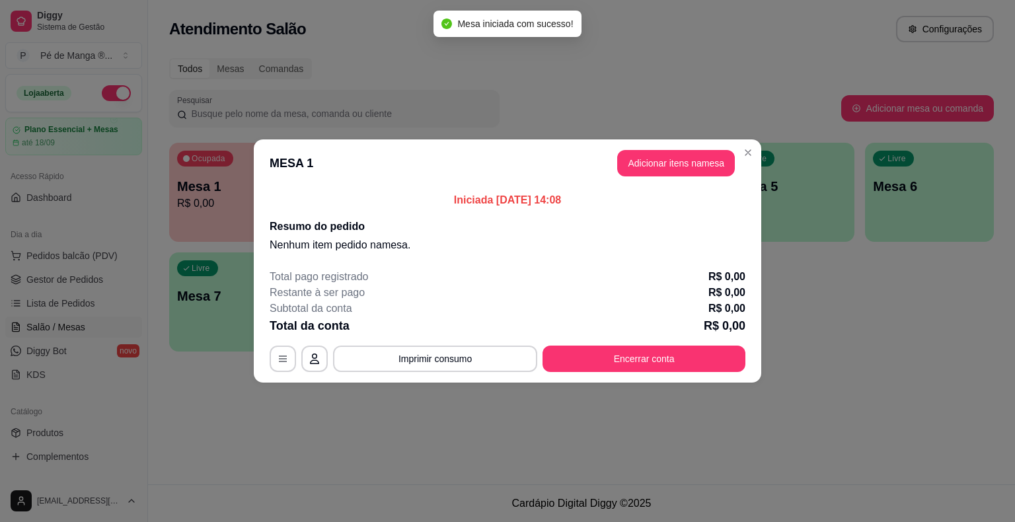
click at [686, 171] on button "Adicionar itens na mesa" at bounding box center [676, 163] width 118 height 26
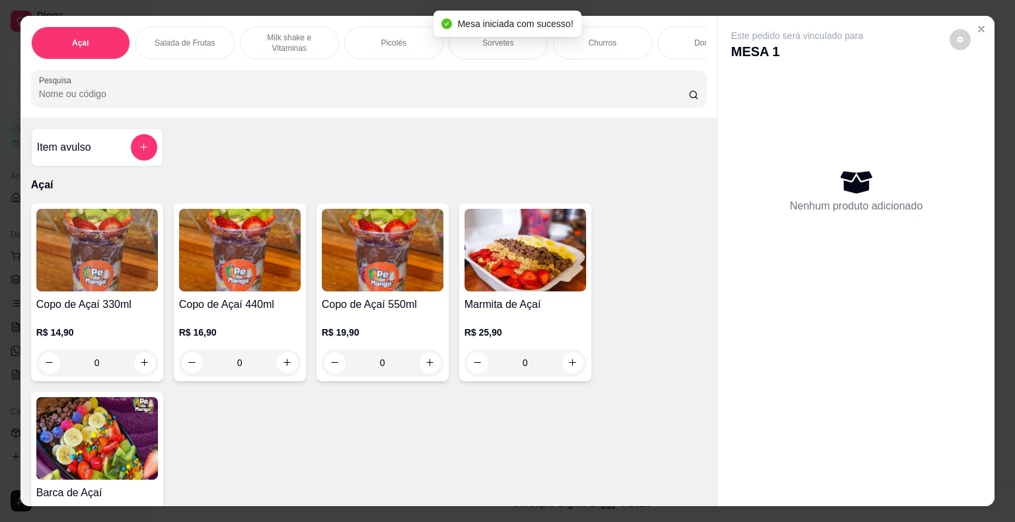
click at [497, 36] on div "Mesa iniciada com sucesso!" at bounding box center [507, 24] width 147 height 26
click at [497, 47] on div "Sorvetes" at bounding box center [498, 42] width 99 height 33
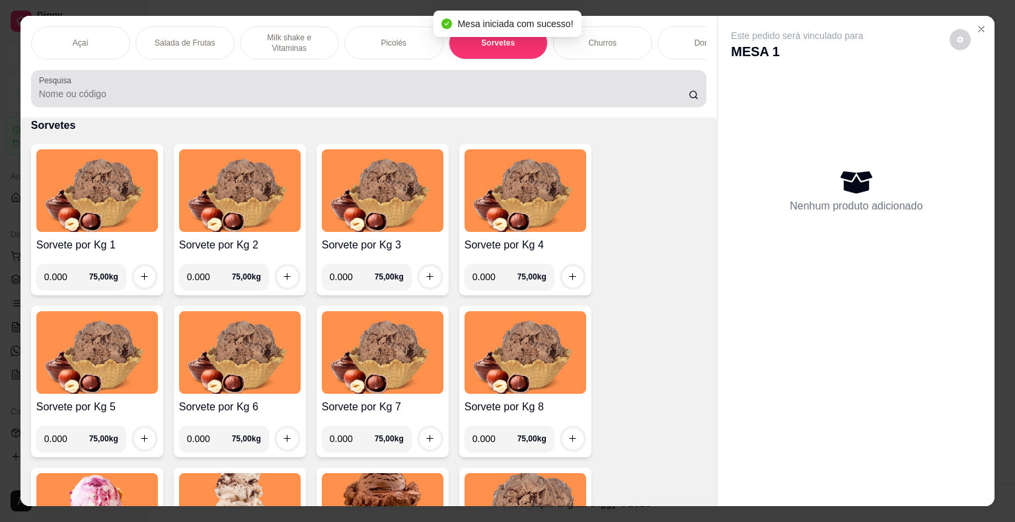
scroll to position [32, 0]
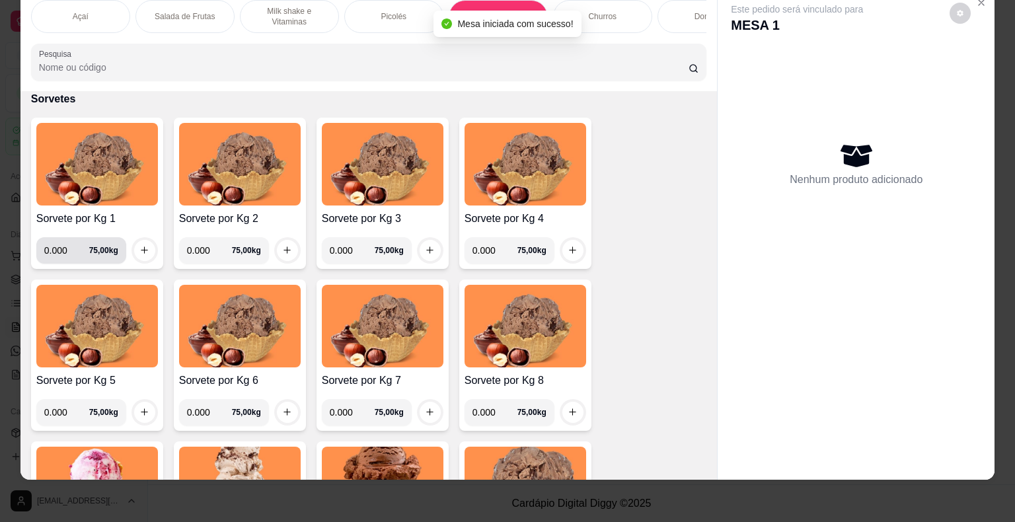
click at [66, 249] on input "0.000" at bounding box center [66, 250] width 45 height 26
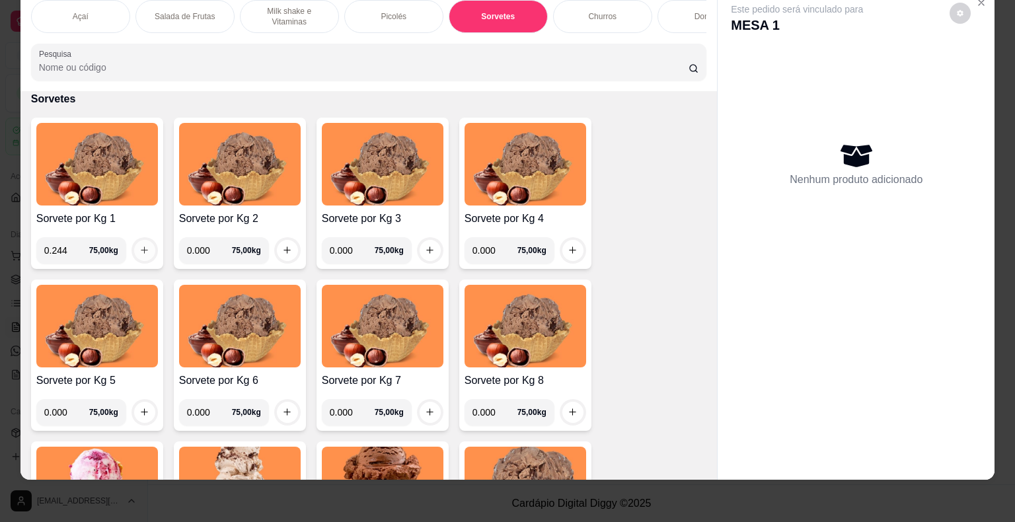
type input "0.244"
click at [145, 249] on button "increase-product-quantity" at bounding box center [144, 250] width 21 height 21
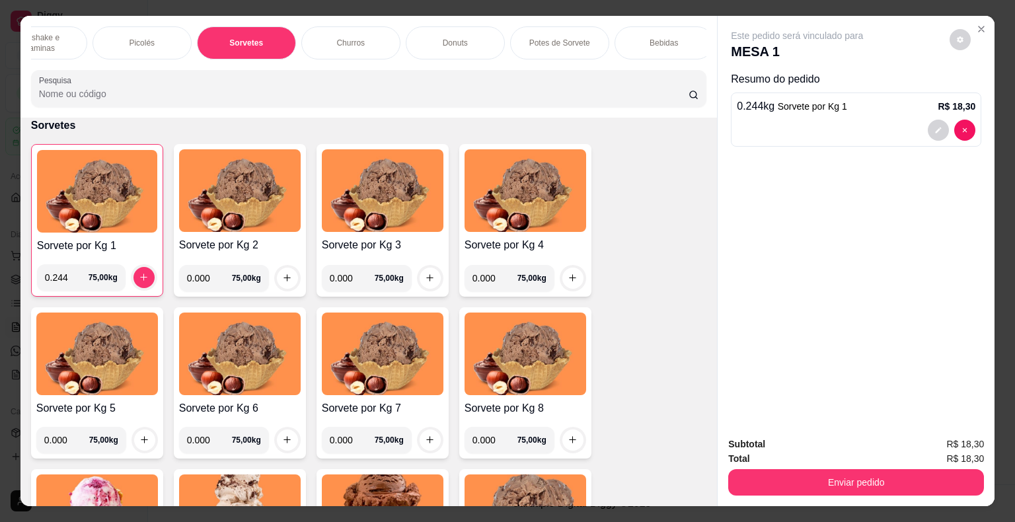
scroll to position [0, 253]
click at [649, 38] on p "Bebidas" at bounding box center [663, 43] width 28 height 11
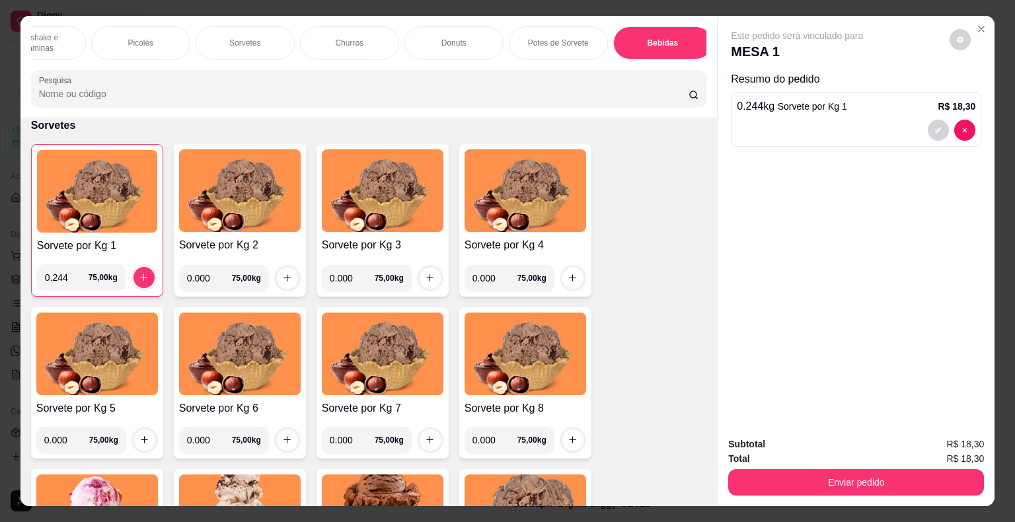
scroll to position [32, 0]
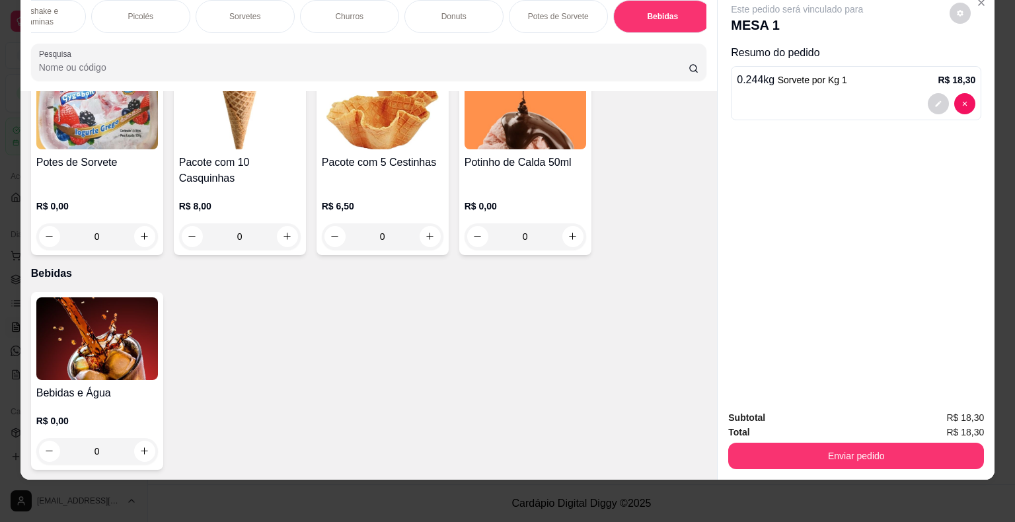
click at [118, 186] on div "R$ 0,00 0" at bounding box center [97, 217] width 122 height 63
click at [81, 366] on img at bounding box center [97, 338] width 122 height 83
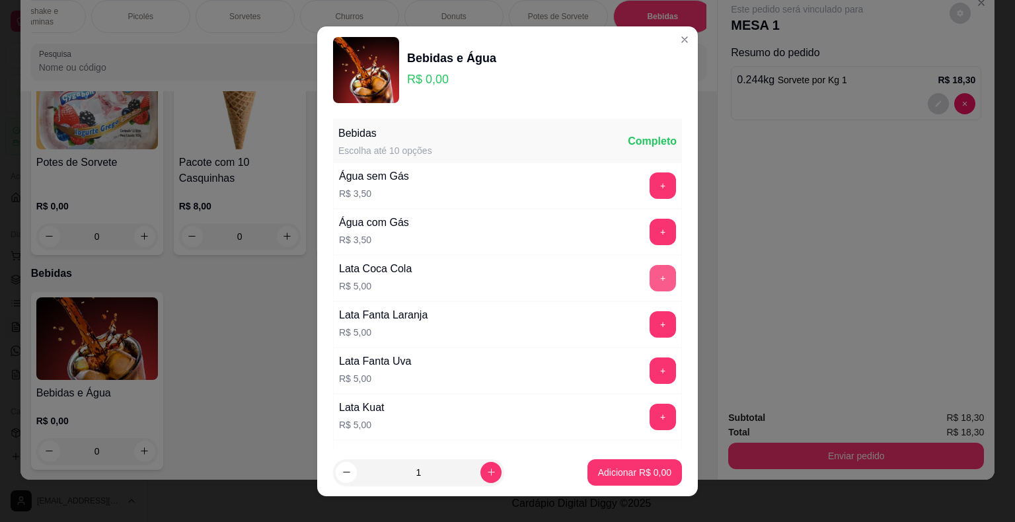
click at [650, 275] on button "+" at bounding box center [663, 278] width 26 height 26
click at [607, 473] on p "Adicionar R$ 5,00" at bounding box center [634, 472] width 73 height 13
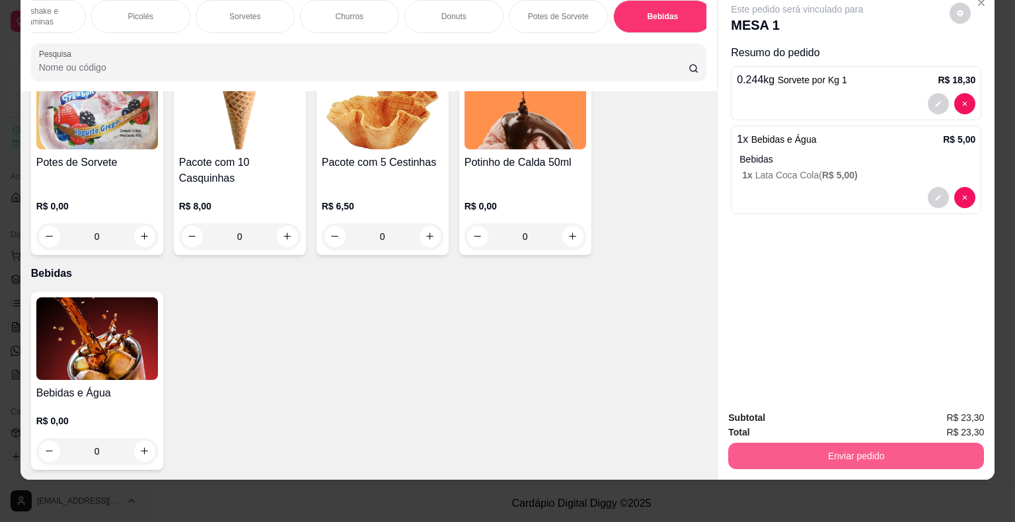
click at [686, 443] on button "Enviar pedido" at bounding box center [857, 456] width 256 height 26
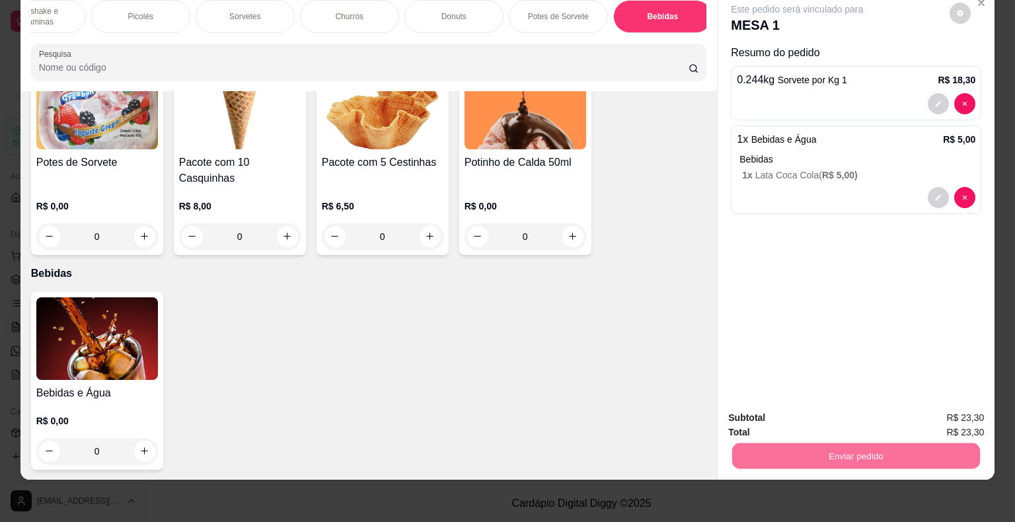
click at [686, 408] on button "Não registrar e enviar pedido" at bounding box center [813, 413] width 138 height 25
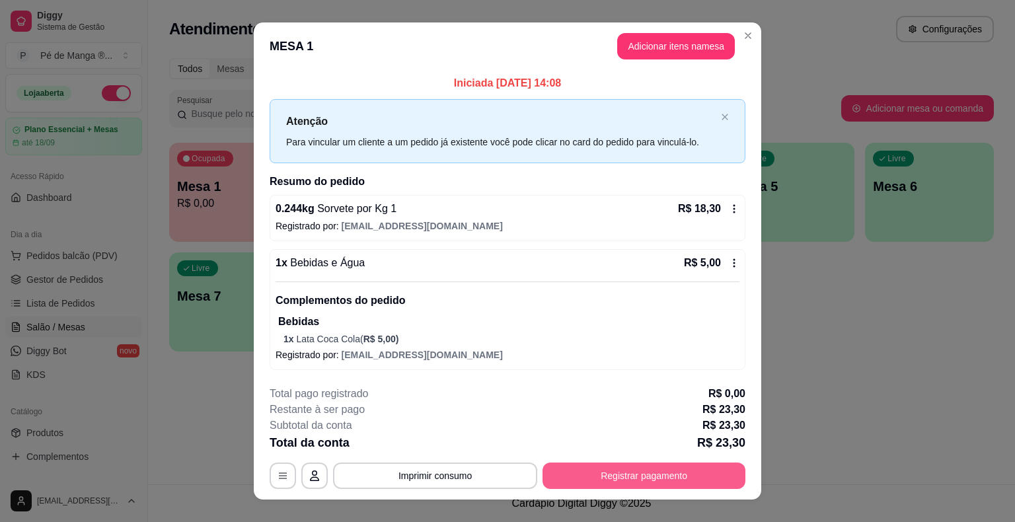
click at [594, 483] on button "Registrar pagamento" at bounding box center [644, 476] width 203 height 26
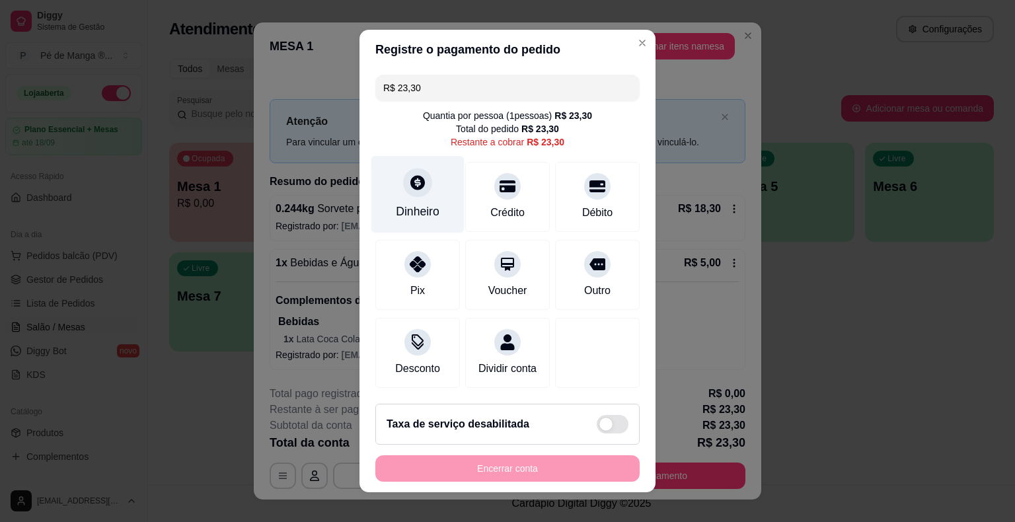
click at [443, 194] on div "Dinheiro" at bounding box center [418, 194] width 93 height 77
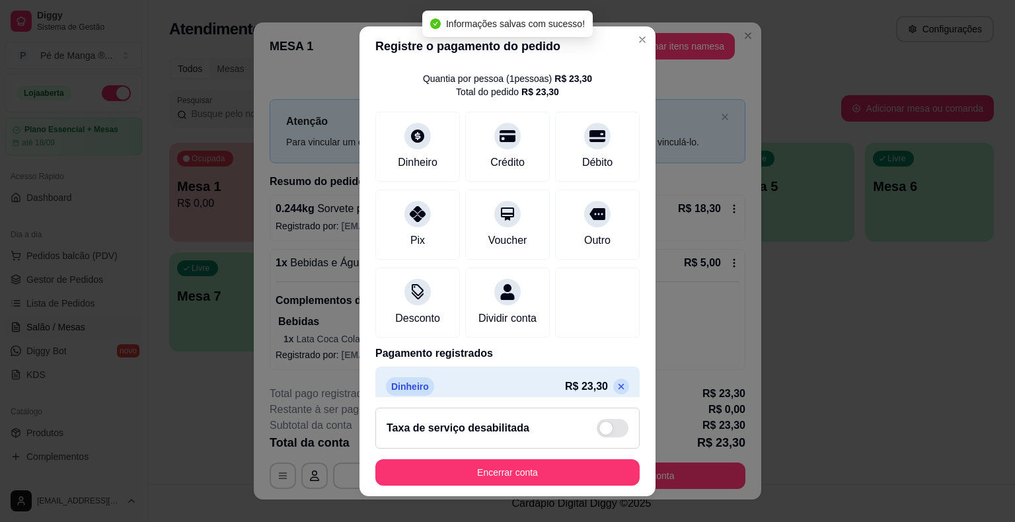
scroll to position [62, 0]
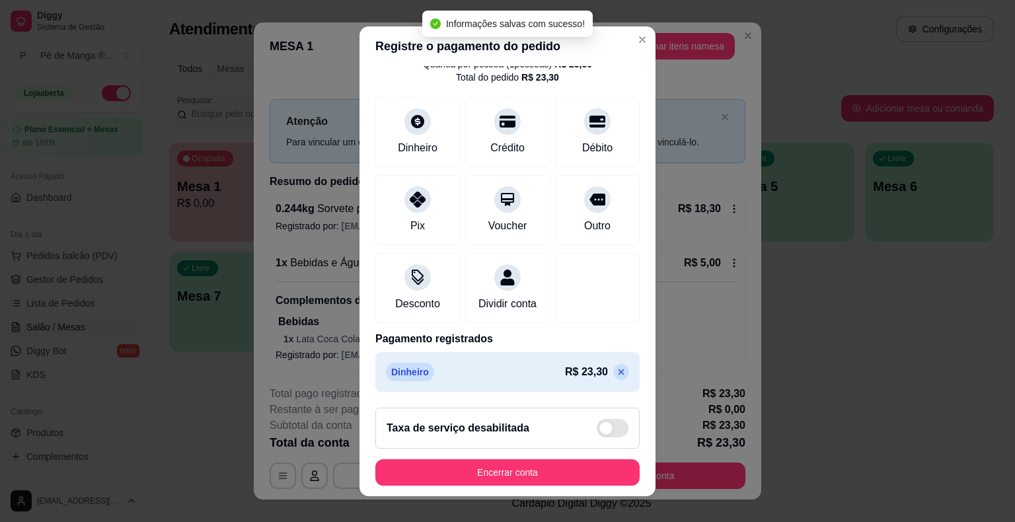
click at [616, 376] on icon at bounding box center [621, 372] width 11 height 11
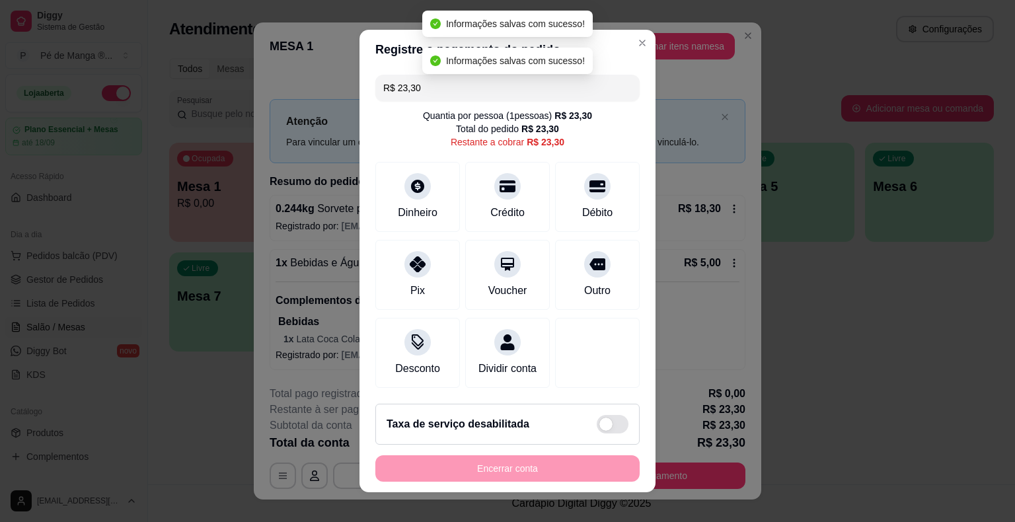
scroll to position [0, 0]
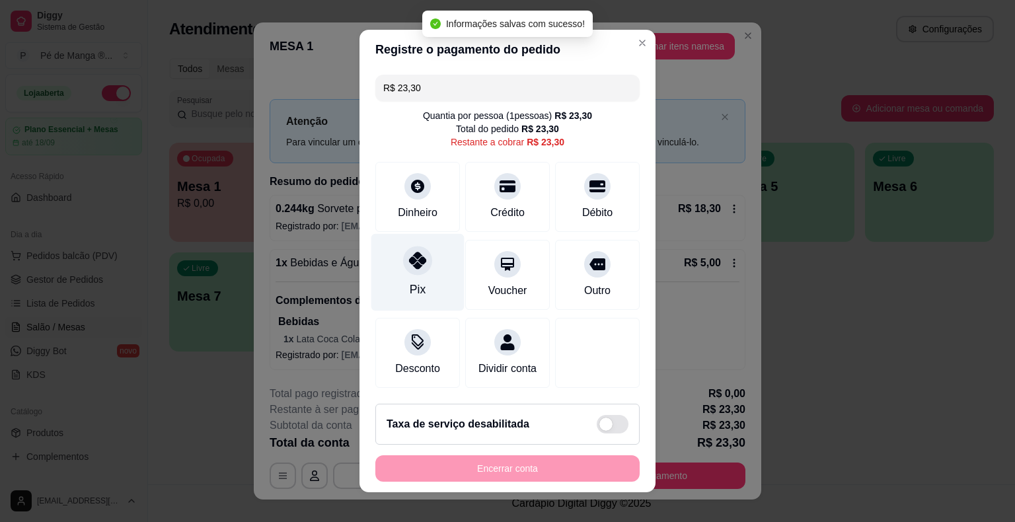
click at [410, 290] on div "Pix" at bounding box center [418, 289] width 16 height 17
type input "R$ 0,00"
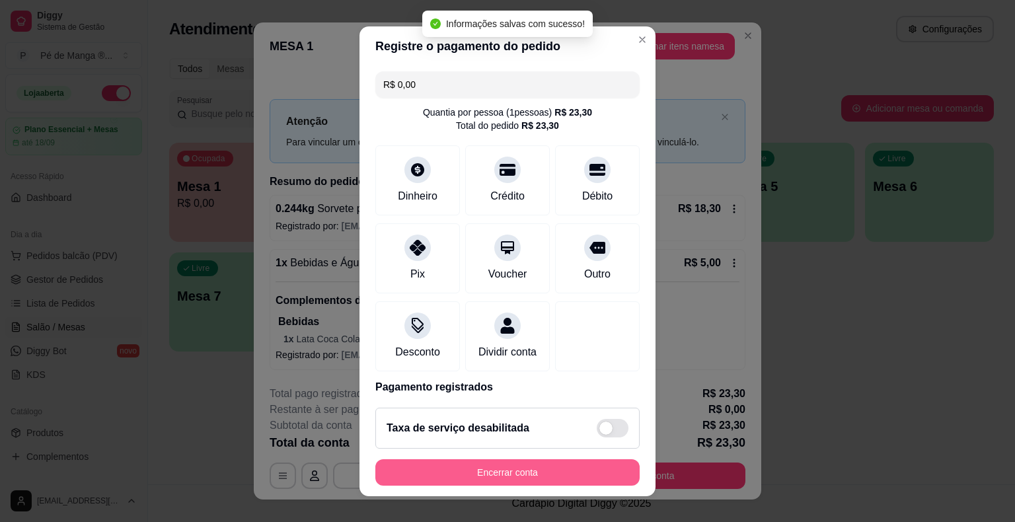
click at [522, 473] on button "Encerrar conta" at bounding box center [508, 472] width 264 height 26
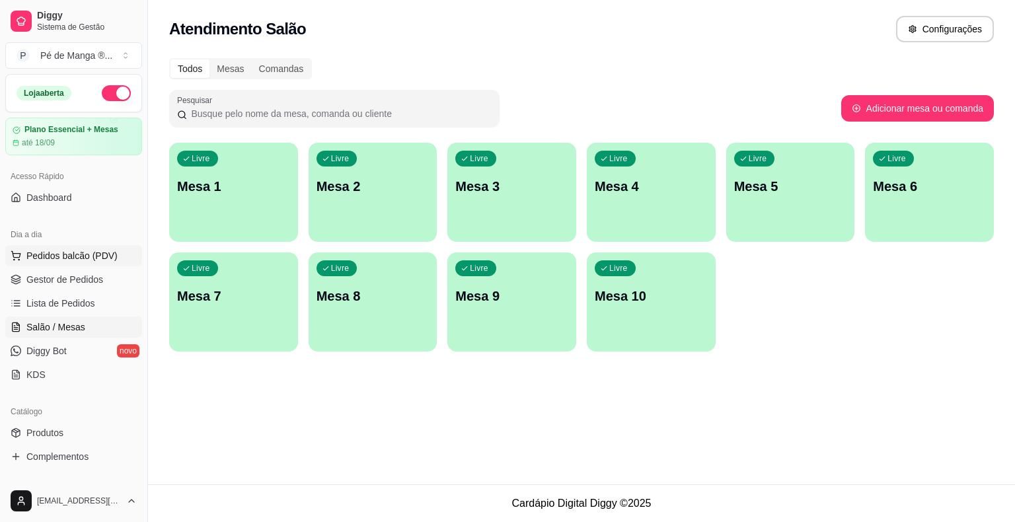
click at [67, 265] on button "Pedidos balcão (PDV)" at bounding box center [73, 255] width 137 height 21
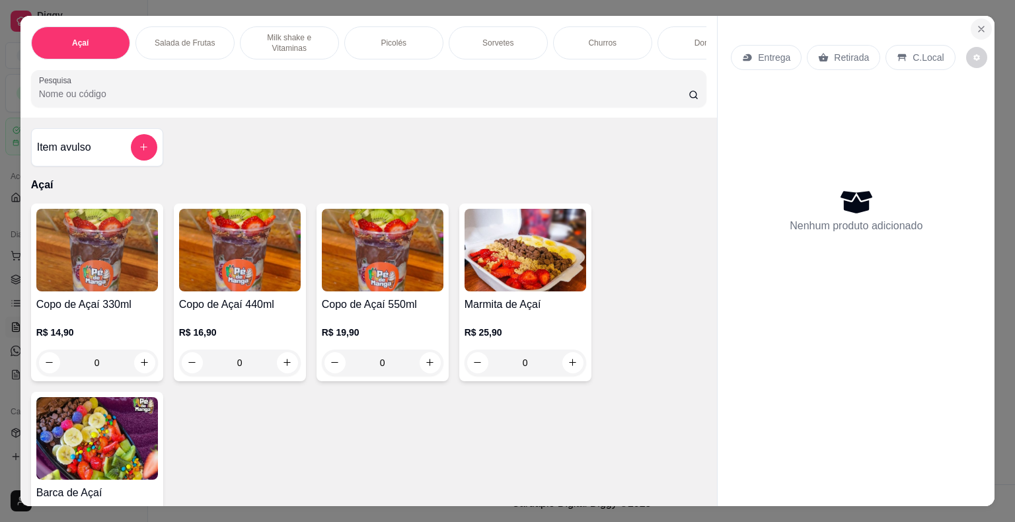
click at [686, 20] on button "Close" at bounding box center [981, 29] width 21 height 21
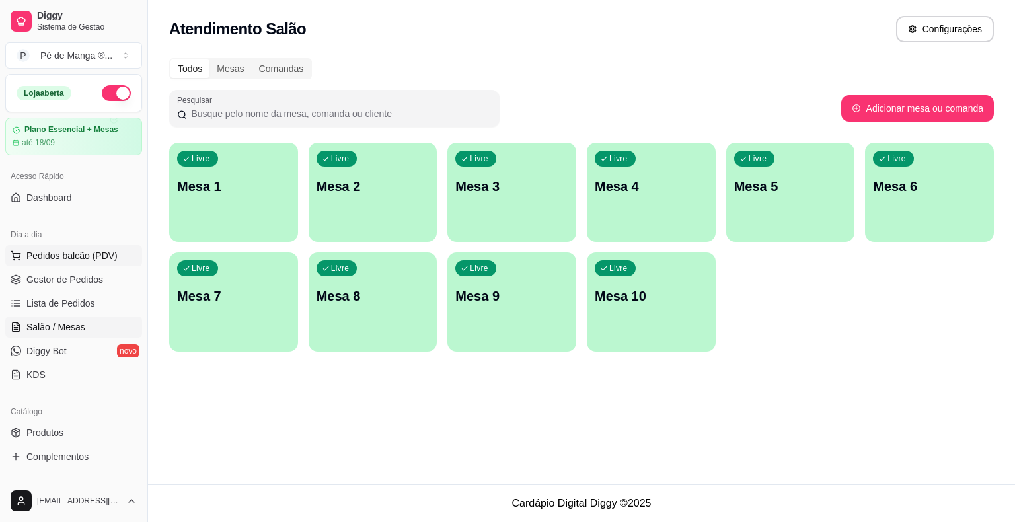
click at [71, 260] on span "Pedidos balcão (PDV)" at bounding box center [71, 255] width 91 height 13
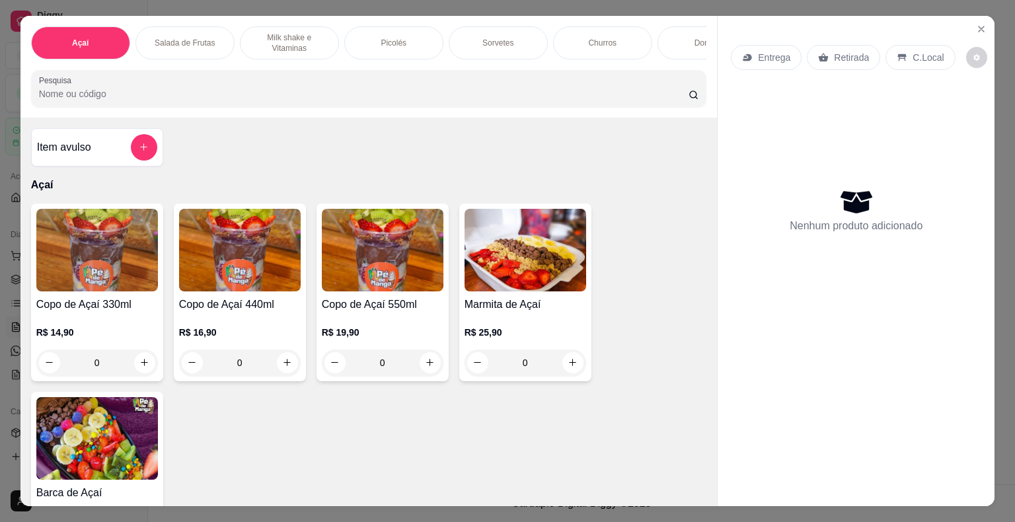
click at [264, 35] on p "Milk shake e Vitaminas" at bounding box center [289, 42] width 77 height 21
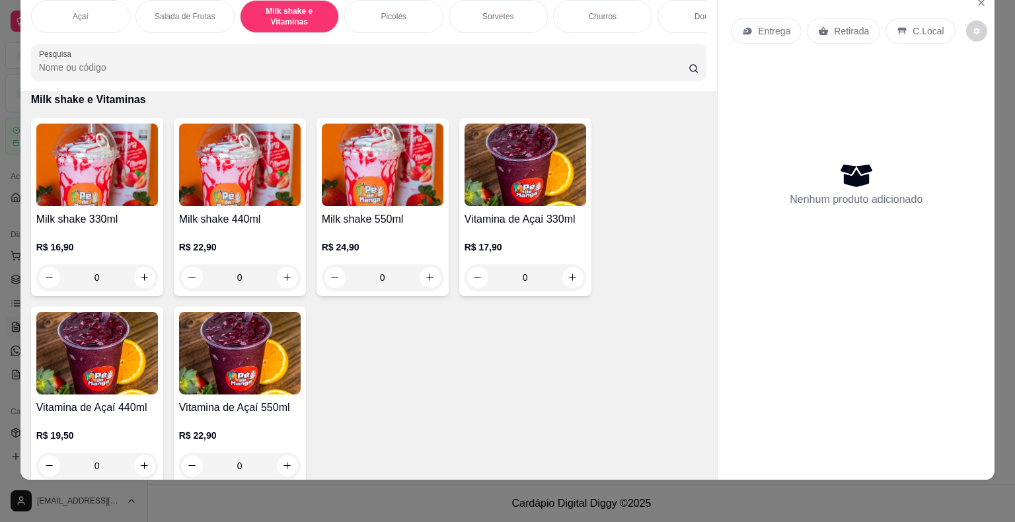
click at [268, 237] on div "R$ 22,90 0" at bounding box center [240, 258] width 122 height 63
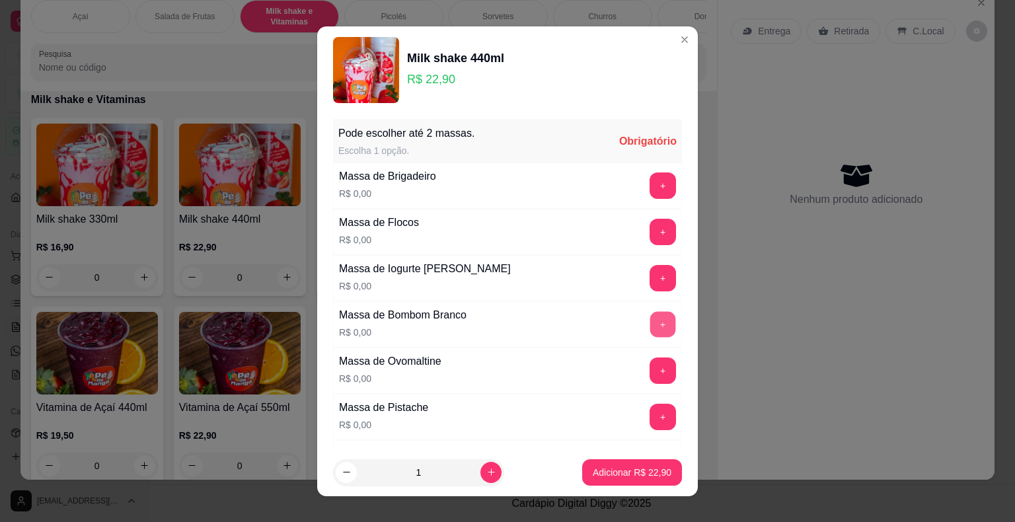
click at [651, 324] on button "+" at bounding box center [664, 324] width 26 height 26
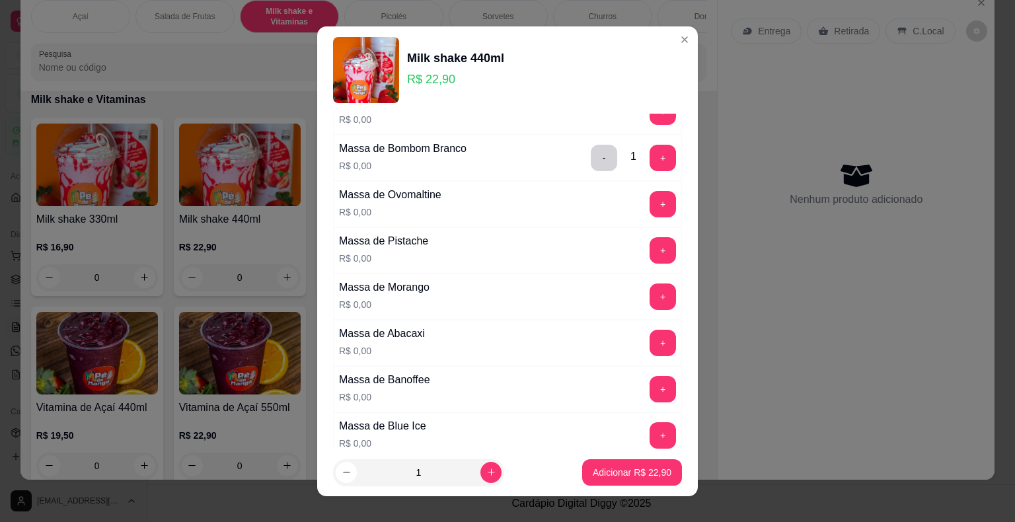
scroll to position [198, 0]
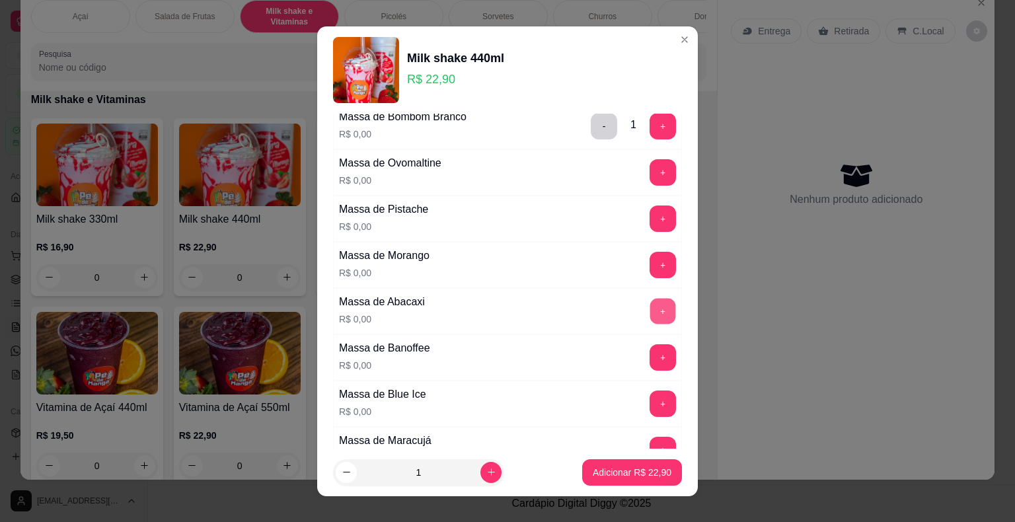
click at [651, 304] on button "+" at bounding box center [664, 311] width 26 height 26
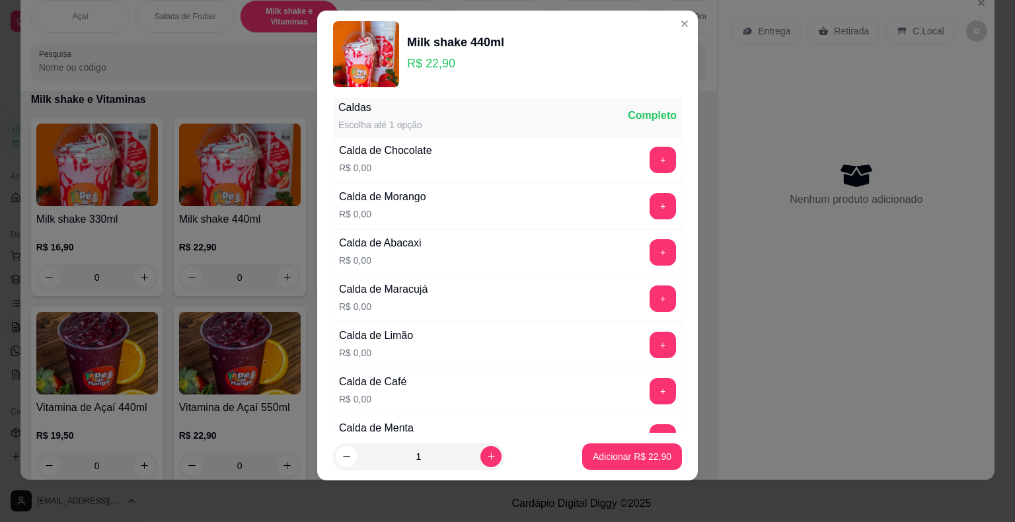
scroll to position [877, 0]
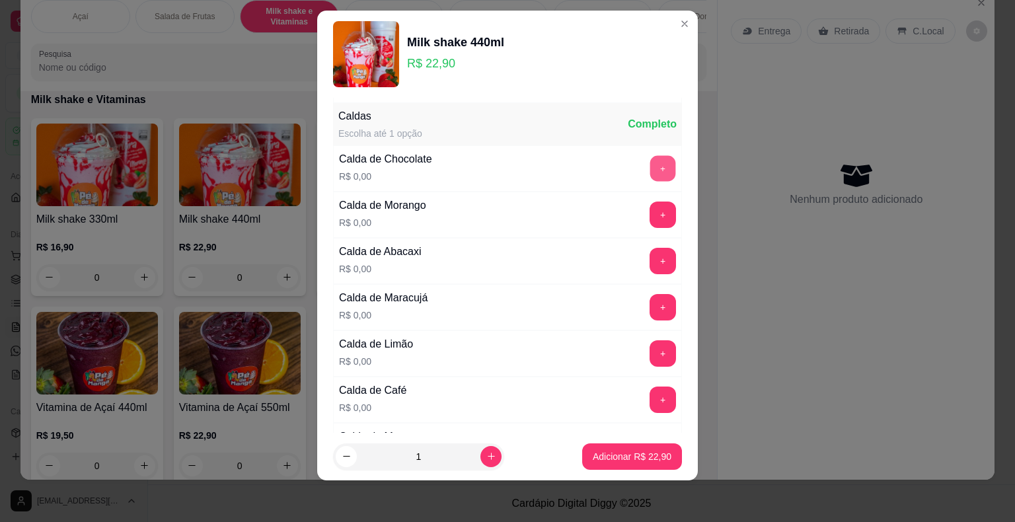
click at [651, 157] on button "+" at bounding box center [664, 168] width 26 height 26
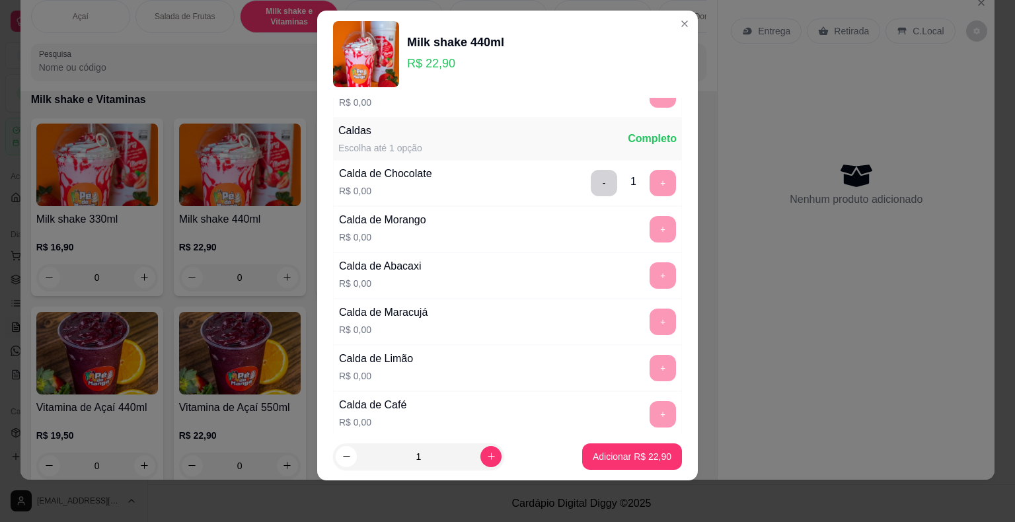
scroll to position [850, 0]
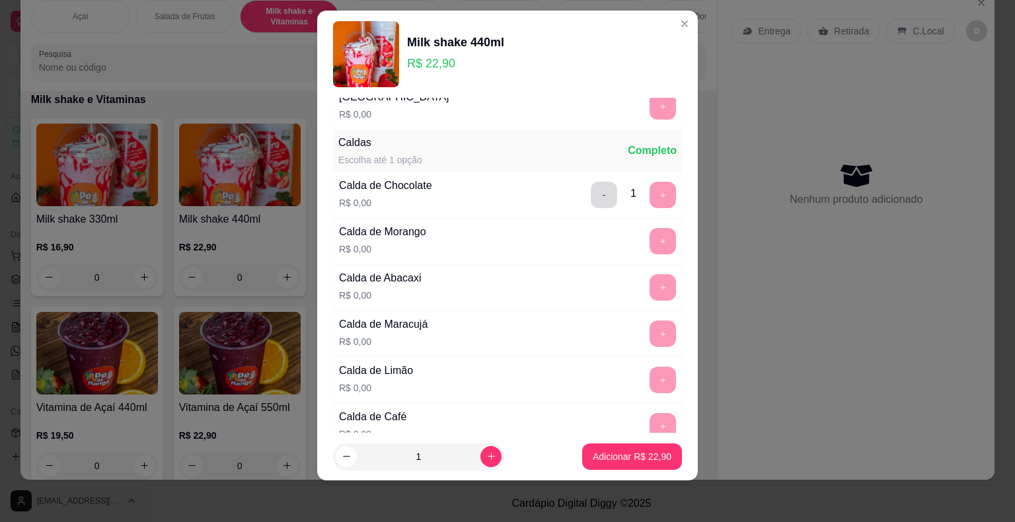
click at [591, 188] on button "-" at bounding box center [604, 195] width 26 height 26
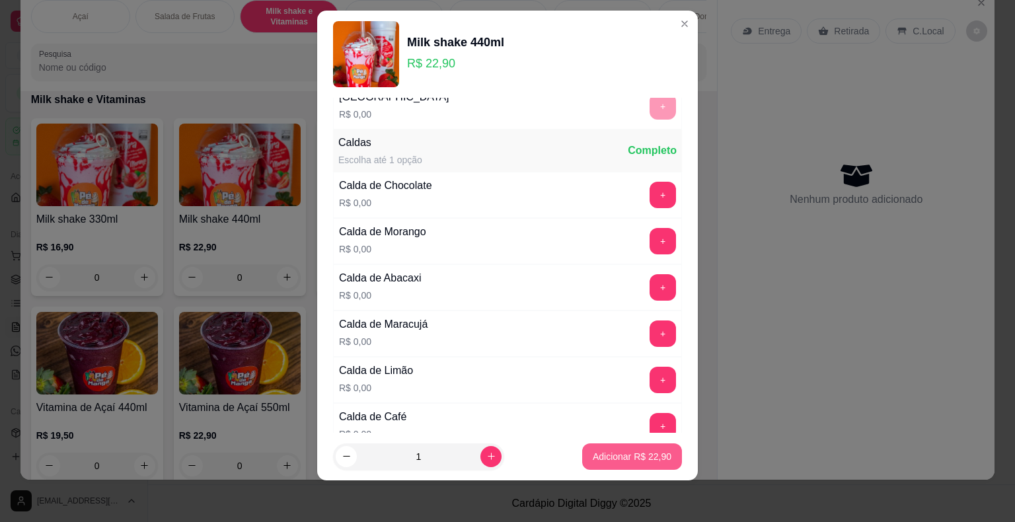
click at [622, 457] on p "Adicionar R$ 22,90" at bounding box center [632, 456] width 79 height 13
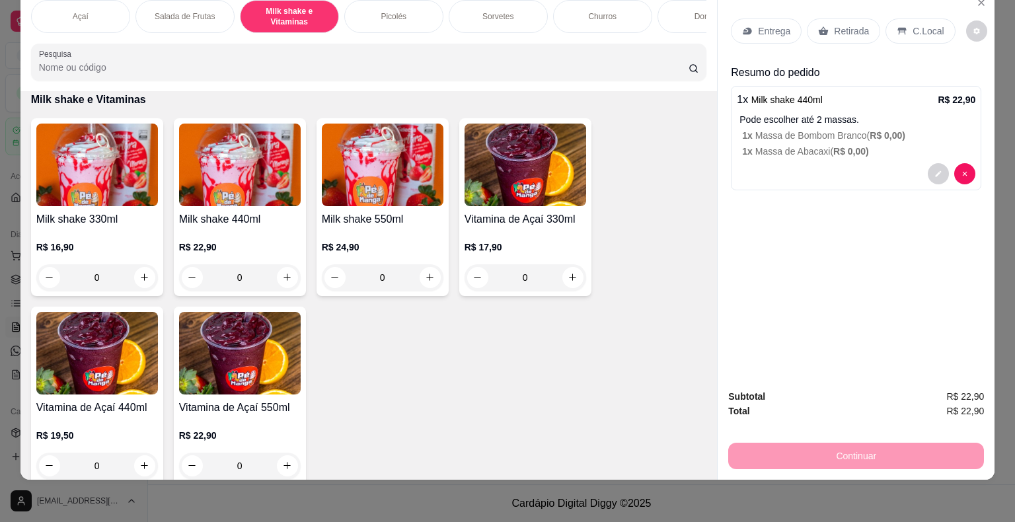
click at [686, 148] on div "1 x Milk shake 440ml R$ 22,90 Pode escolher até 2 massas. 1 x Massa de Bombom B…" at bounding box center [856, 138] width 251 height 104
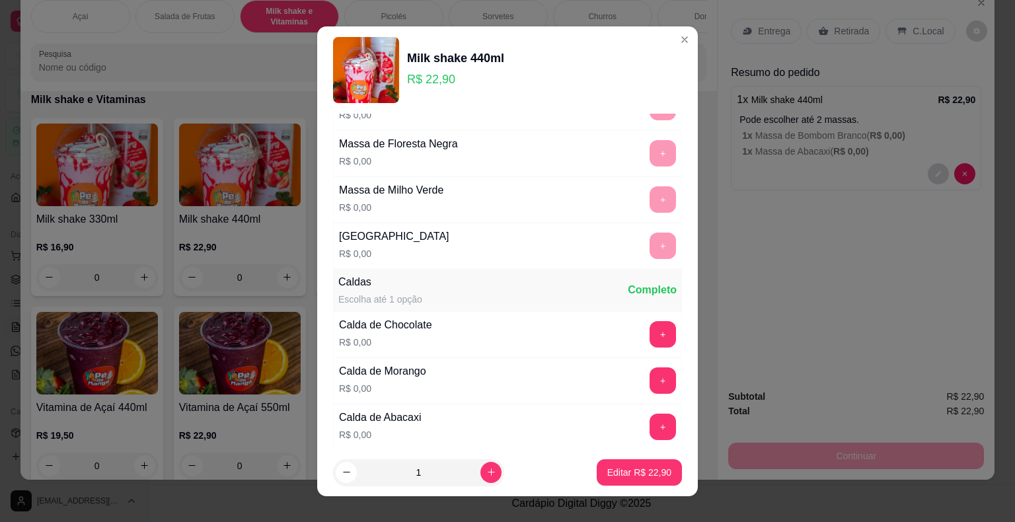
scroll to position [727, 0]
click at [650, 321] on button "+" at bounding box center [663, 334] width 26 height 26
click at [610, 485] on button "Editar R$ 22,90" at bounding box center [639, 472] width 83 height 26
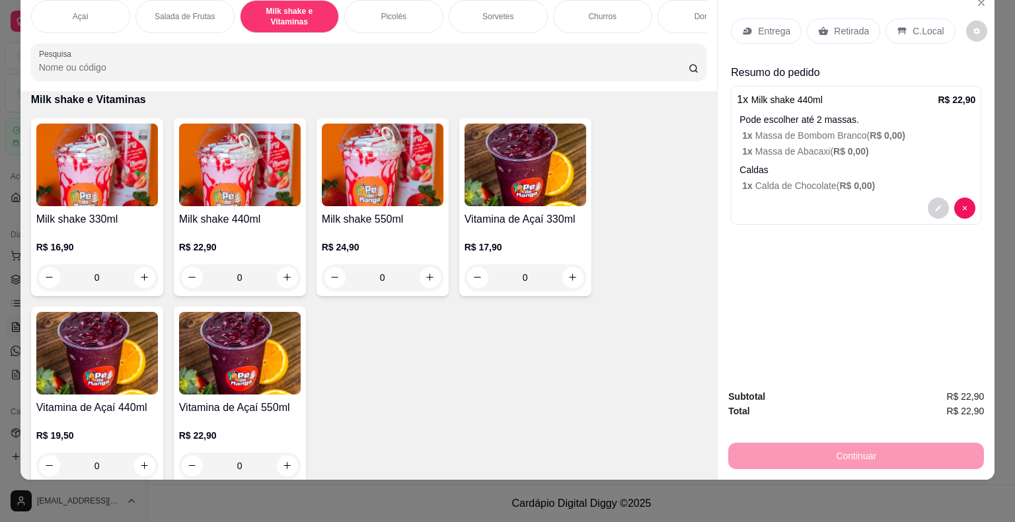
click at [686, 25] on p "Entrega" at bounding box center [774, 30] width 32 height 13
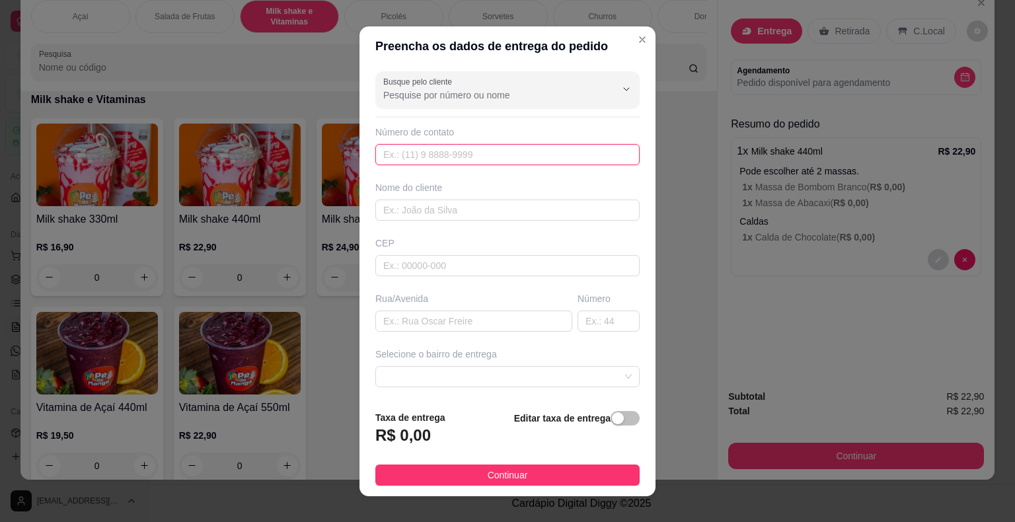
click at [454, 157] on input "text" at bounding box center [508, 154] width 264 height 21
type input "[PHONE_NUMBER]"
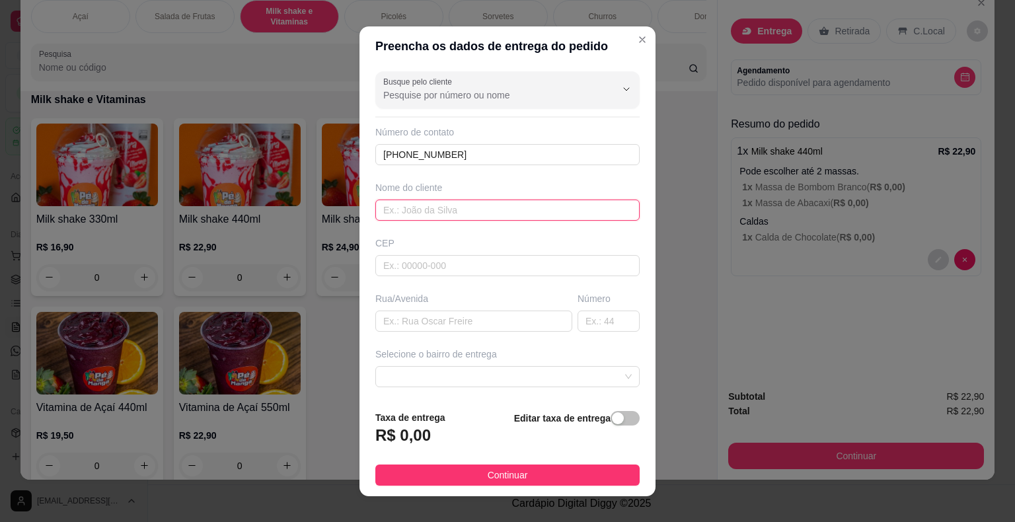
click at [512, 208] on input "text" at bounding box center [508, 210] width 264 height 21
type input "Eduany"
click at [518, 269] on input "text" at bounding box center [508, 265] width 264 height 21
type input "18440000"
click at [512, 327] on input "text" at bounding box center [474, 321] width 197 height 21
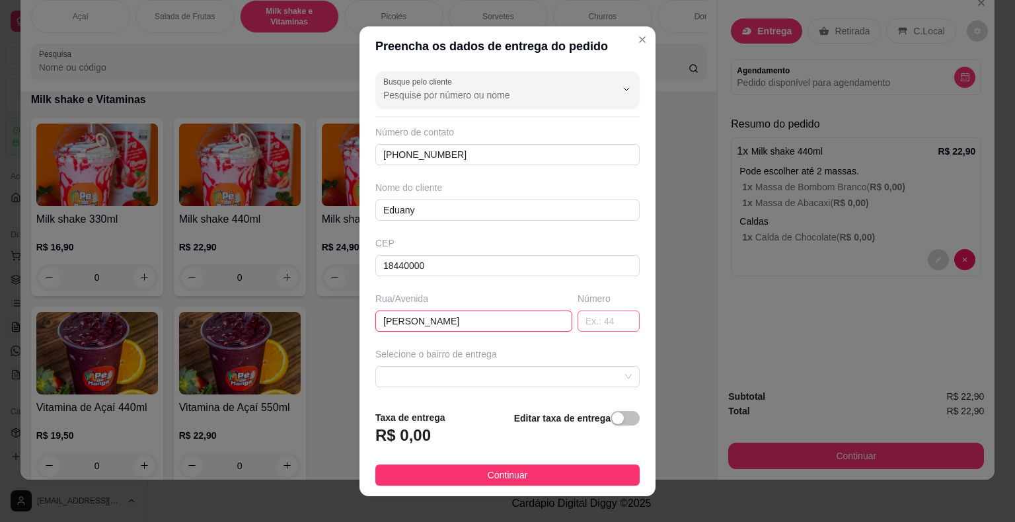
type input "[PERSON_NAME]"
click at [592, 329] on input "text" at bounding box center [609, 321] width 62 height 21
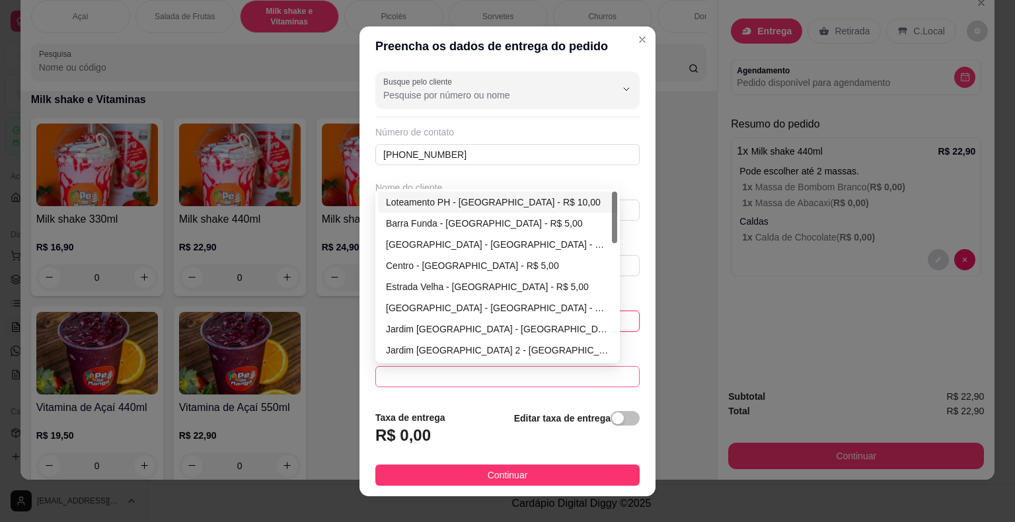
click at [509, 370] on span at bounding box center [507, 377] width 249 height 20
type input "61"
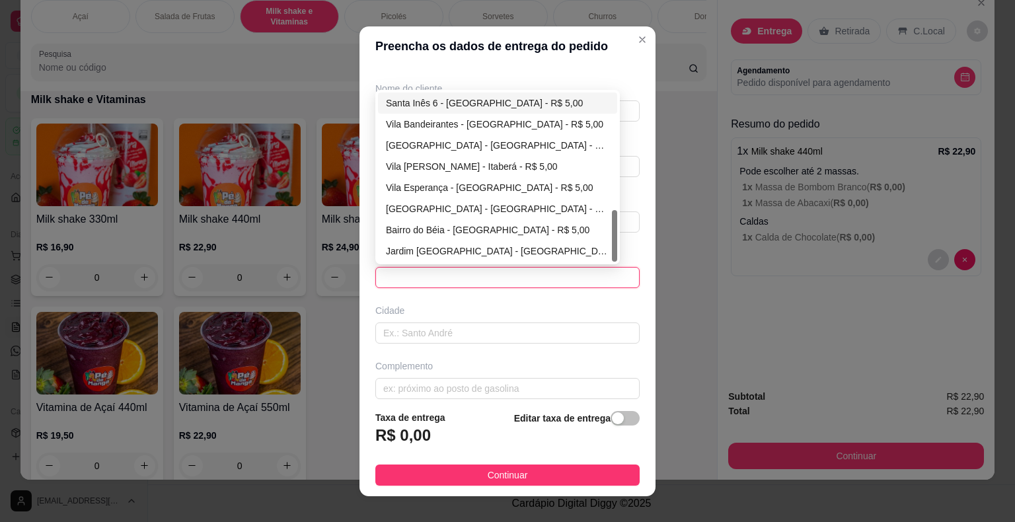
scroll to position [109, 0]
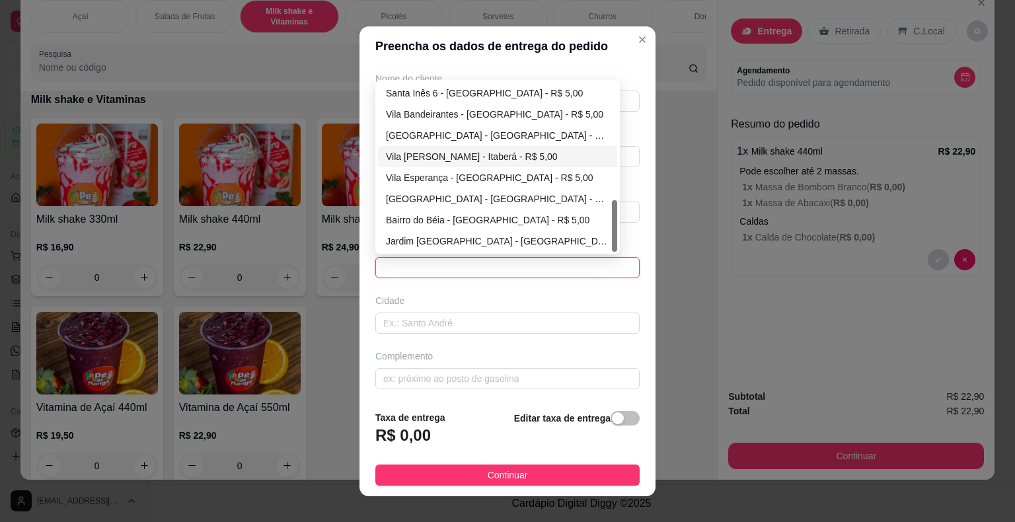
click at [502, 152] on div "Vila [PERSON_NAME] - Itaberá - R$ 5,00" at bounding box center [497, 156] width 223 height 15
type input "Itaberá"
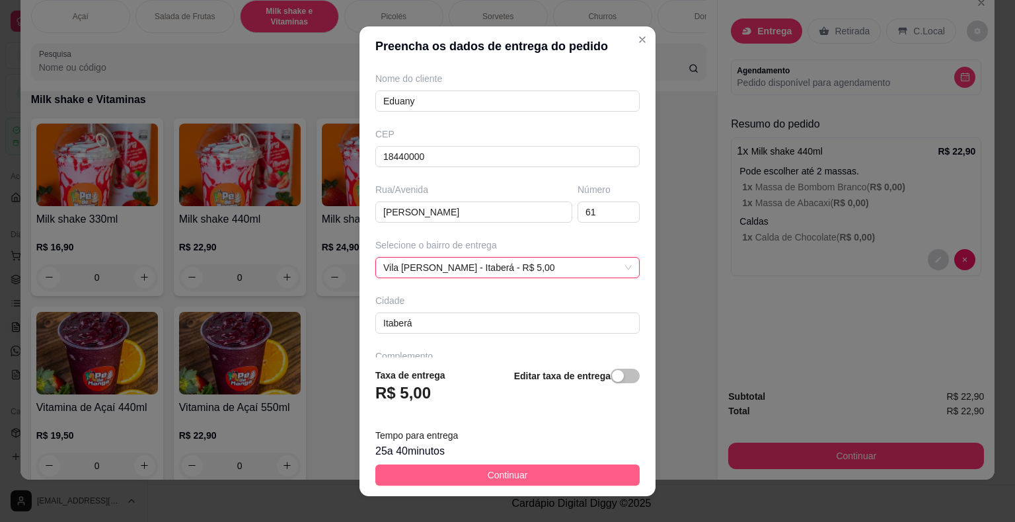
click at [572, 477] on button "Continuar" at bounding box center [508, 475] width 264 height 21
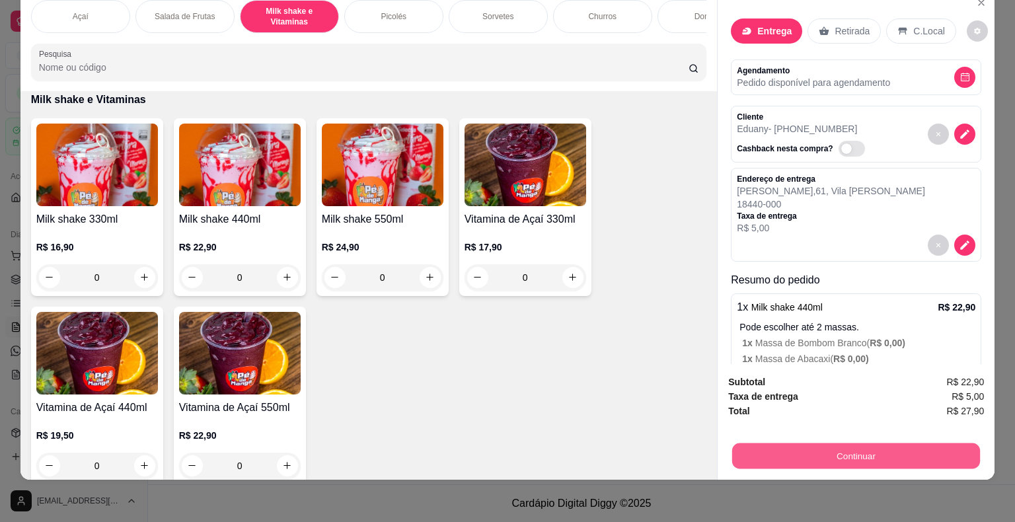
click at [686, 444] on button "Continuar" at bounding box center [857, 457] width 248 height 26
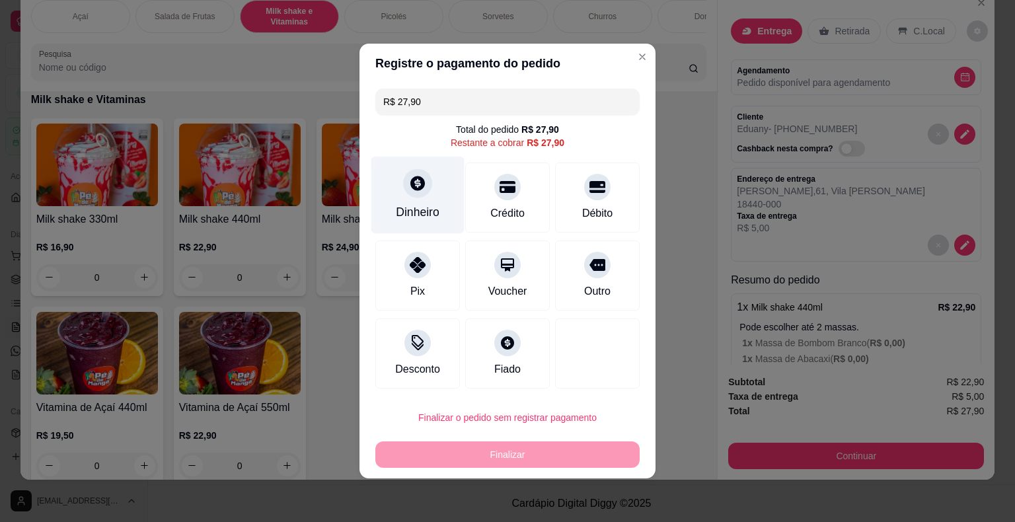
click at [444, 197] on div "Dinheiro" at bounding box center [418, 195] width 93 height 77
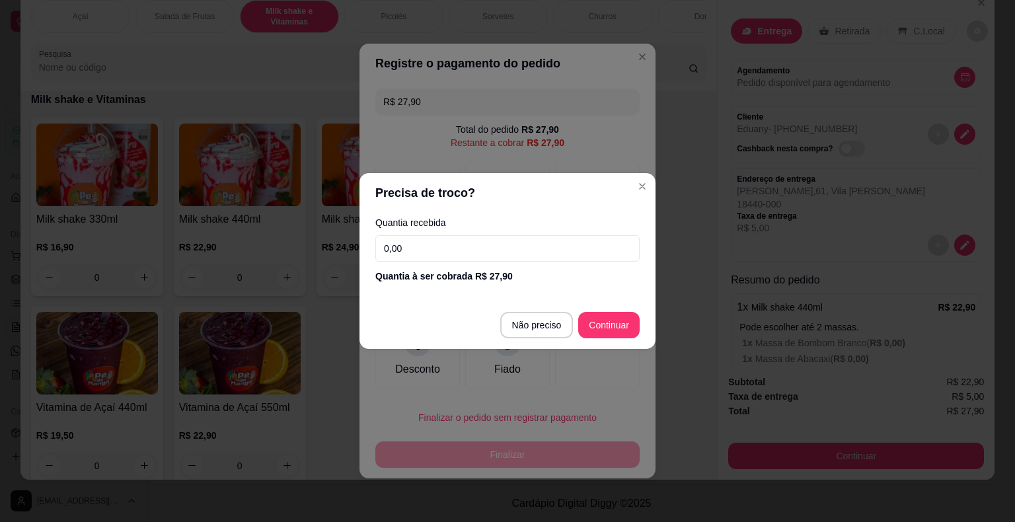
click at [512, 256] on input "0,00" at bounding box center [508, 248] width 264 height 26
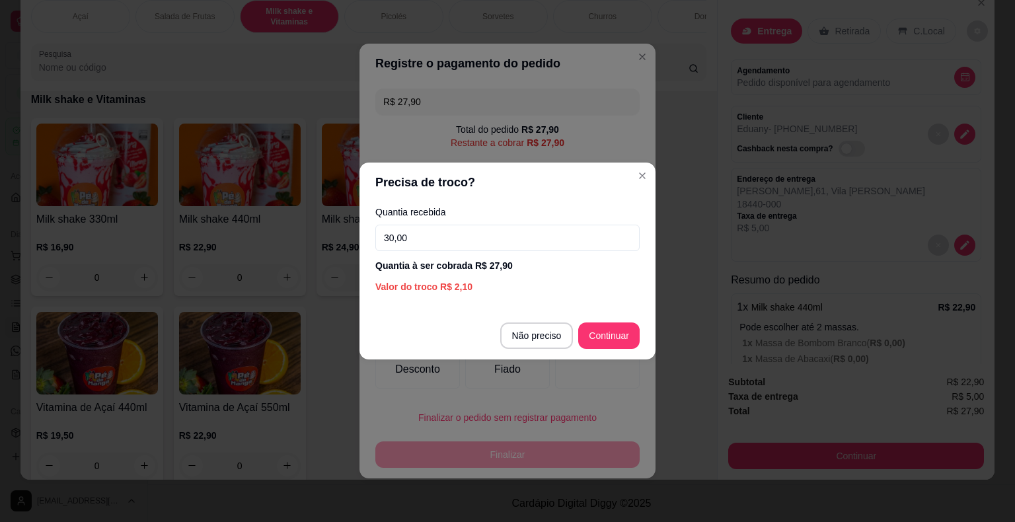
type input "30,00"
type input "R$ 0,00"
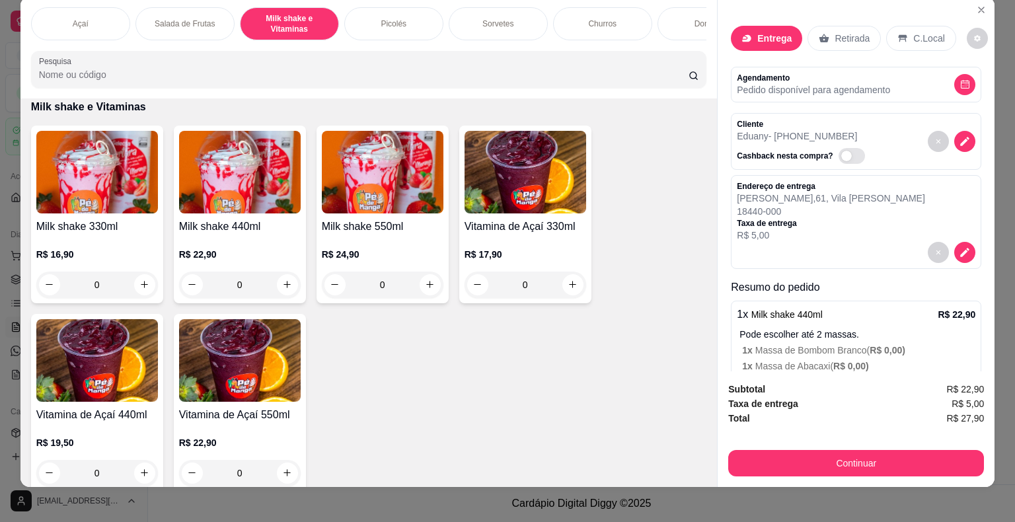
scroll to position [0, 0]
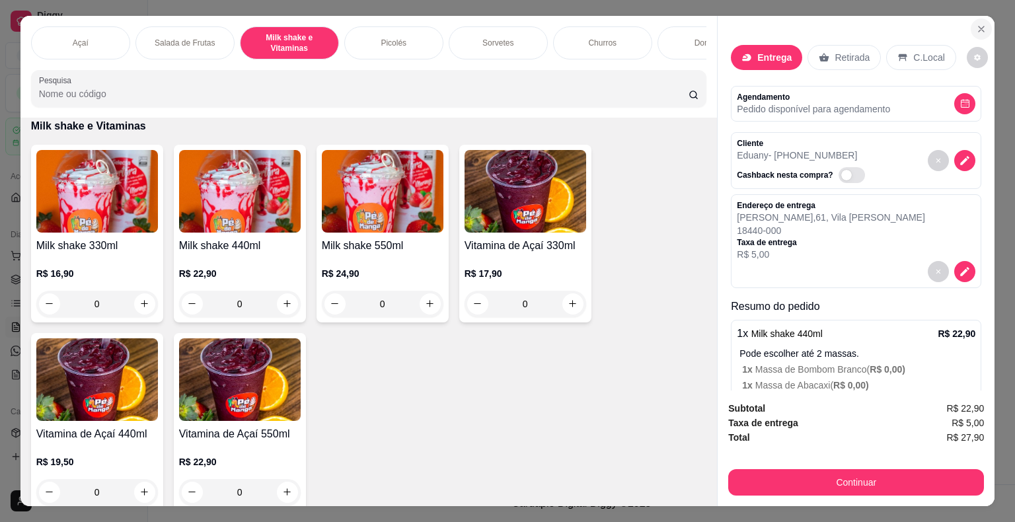
click at [686, 25] on button "Close" at bounding box center [981, 29] width 21 height 21
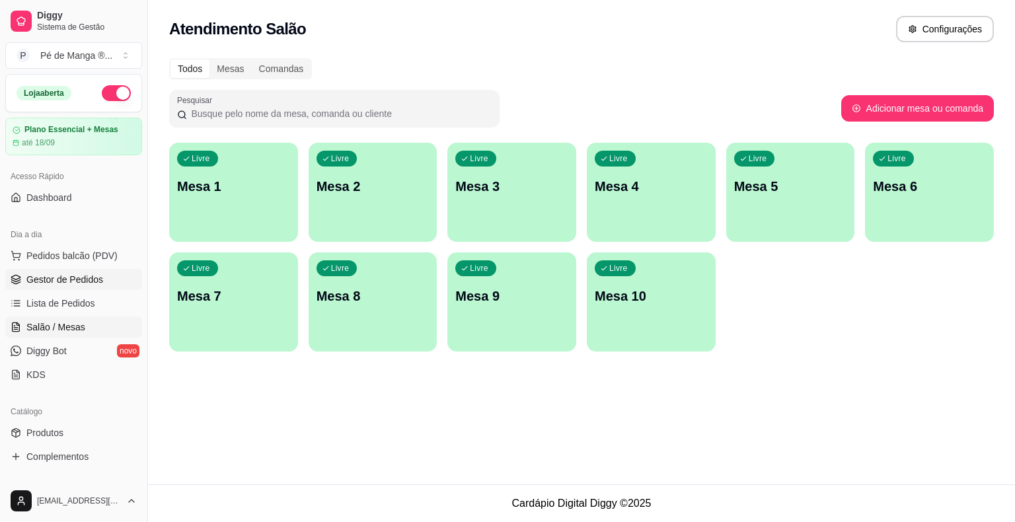
click at [71, 274] on span "Gestor de Pedidos" at bounding box center [64, 279] width 77 height 13
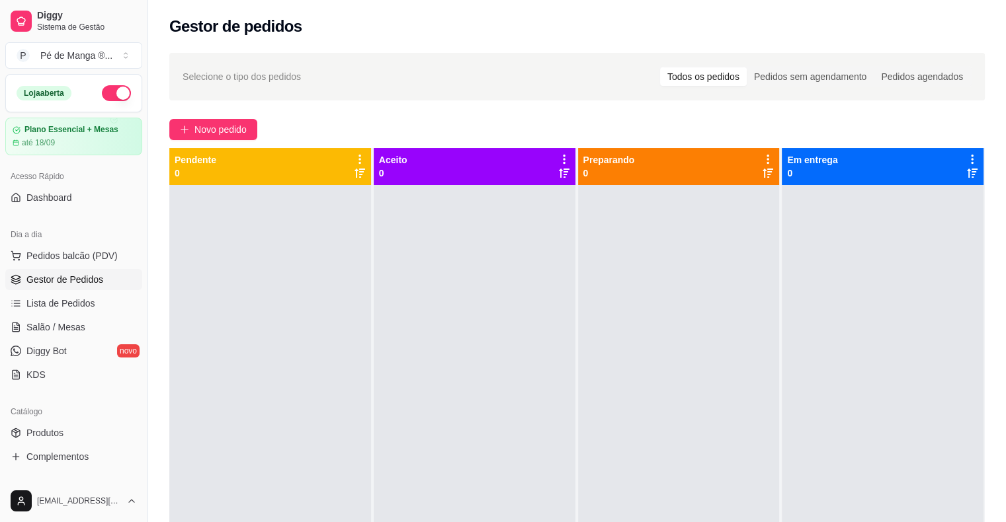
click at [61, 313] on link "Lista de Pedidos" at bounding box center [73, 303] width 137 height 21
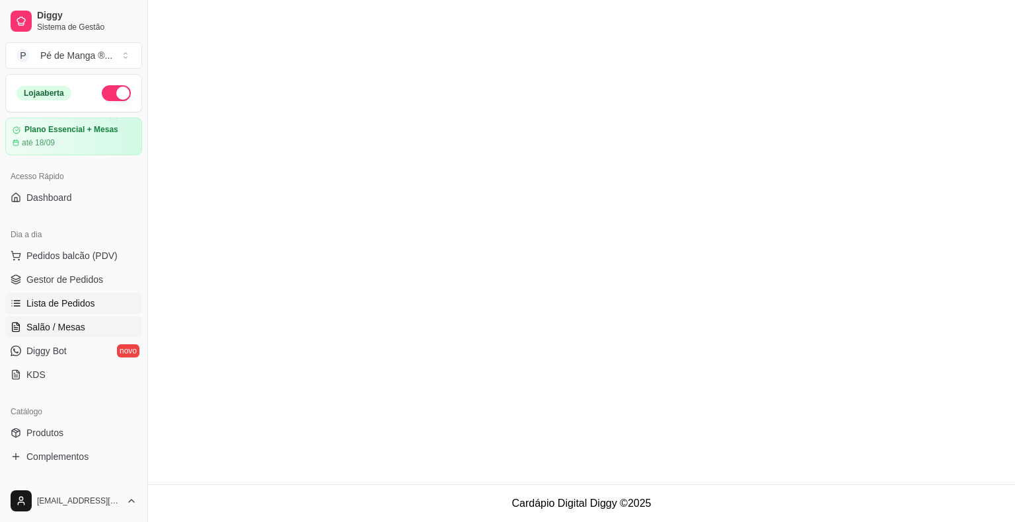
click at [63, 333] on span "Salão / Mesas" at bounding box center [55, 327] width 59 height 13
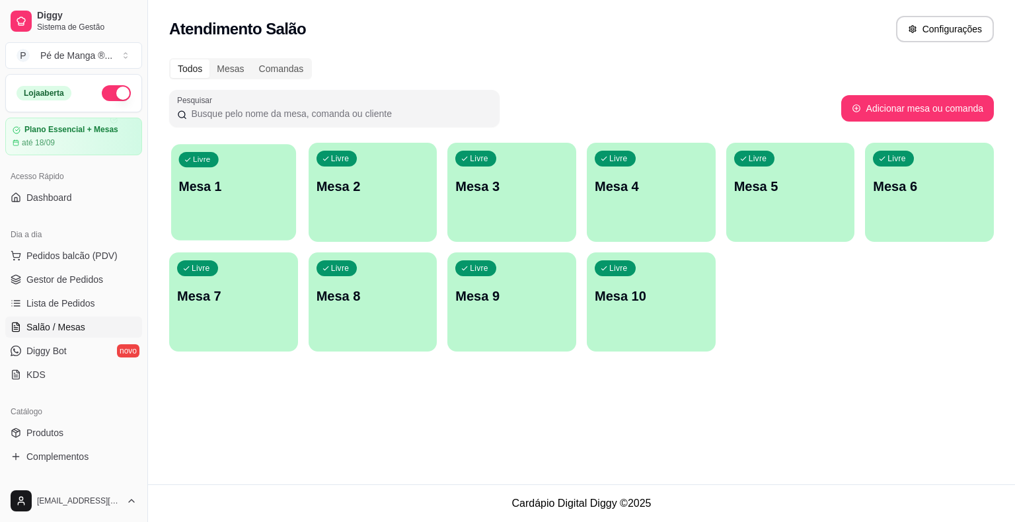
click at [212, 194] on p "Mesa 1" at bounding box center [234, 187] width 110 height 18
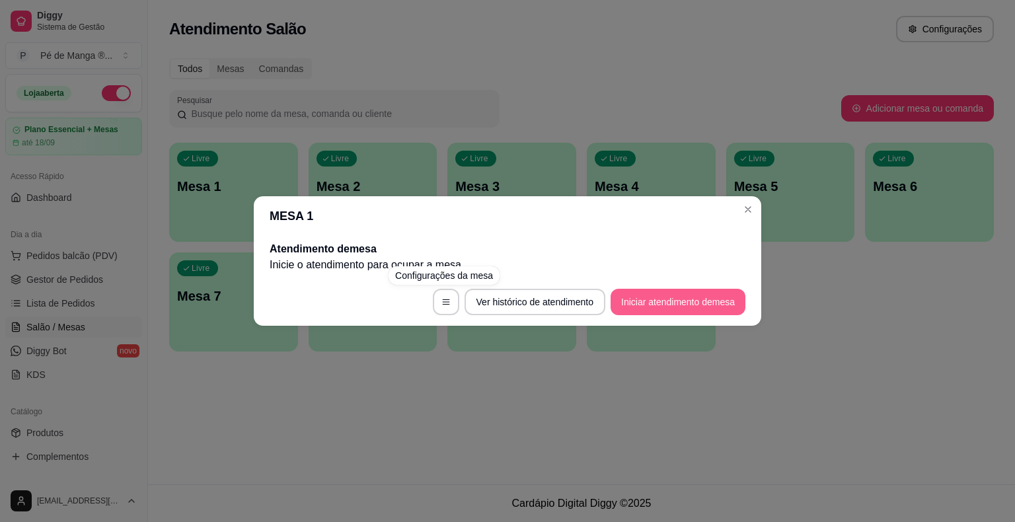
click at [645, 309] on button "Iniciar atendimento de mesa" at bounding box center [678, 302] width 135 height 26
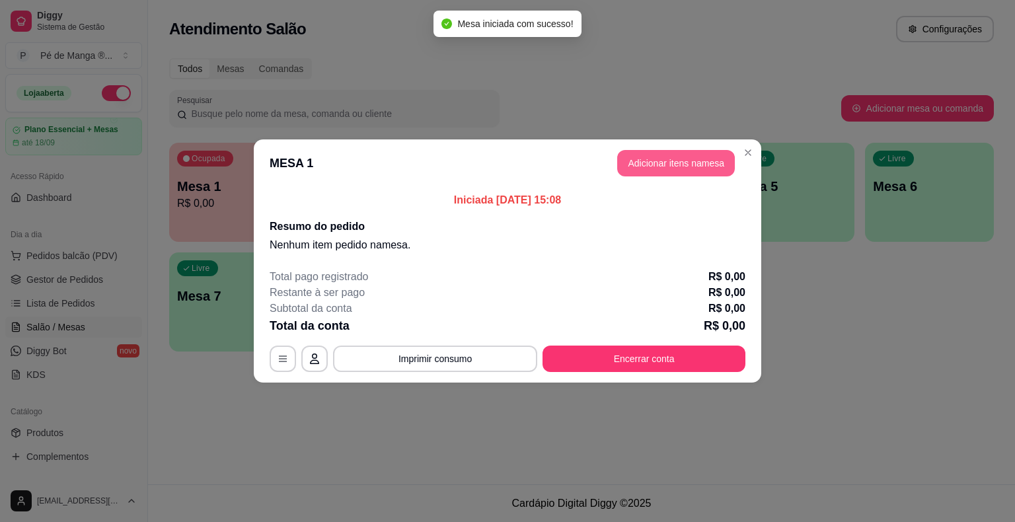
click at [686, 160] on button "Adicionar itens na mesa" at bounding box center [676, 163] width 118 height 26
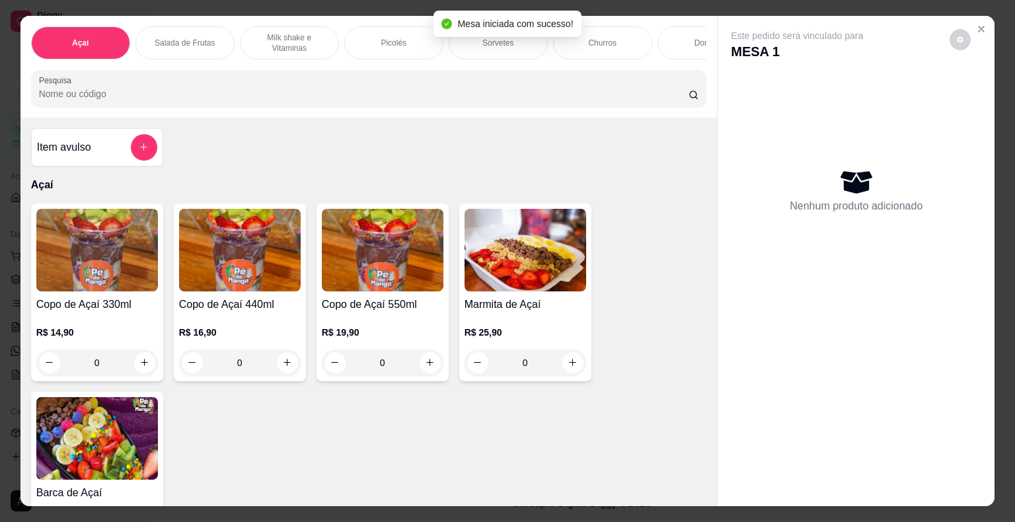
click at [116, 245] on img at bounding box center [97, 250] width 122 height 83
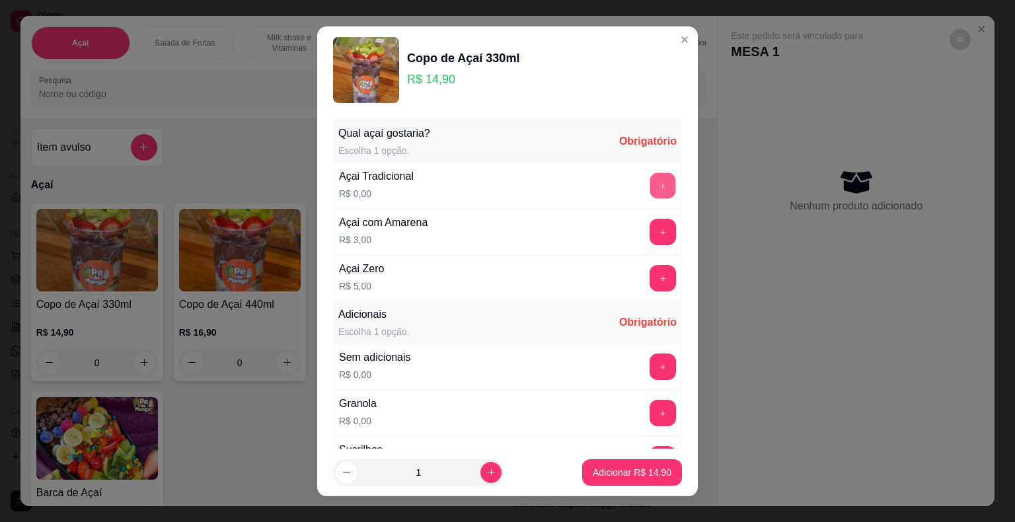
click at [651, 182] on button "+" at bounding box center [664, 186] width 26 height 26
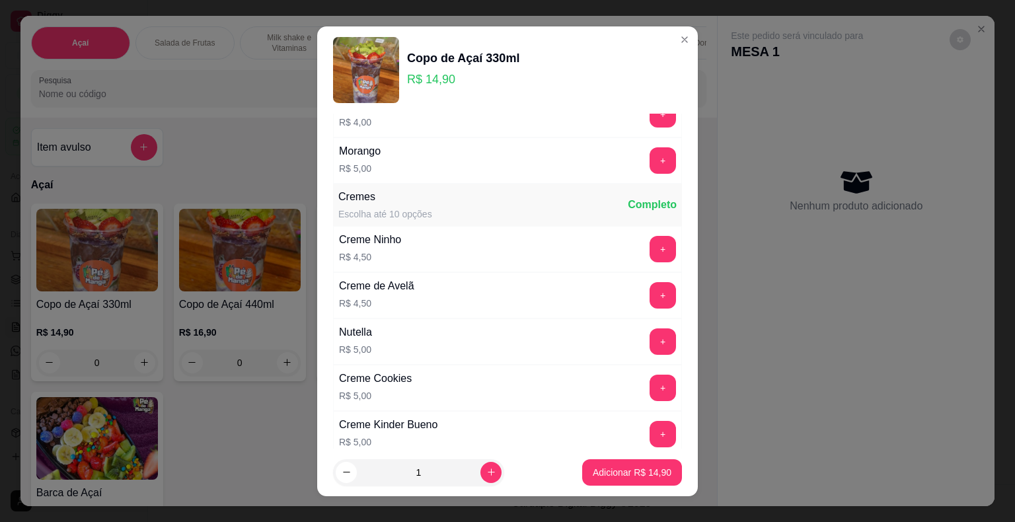
scroll to position [1256, 0]
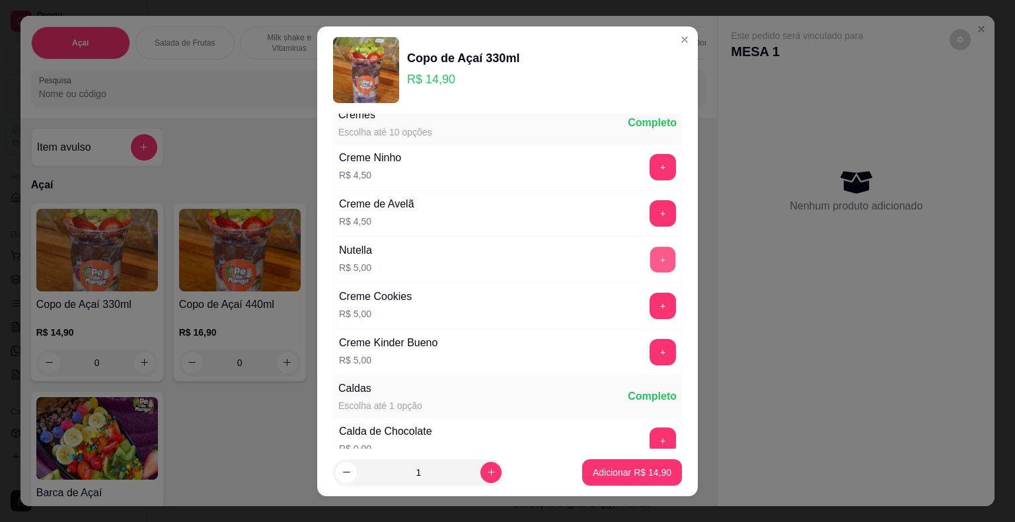
click at [651, 251] on button "+" at bounding box center [664, 260] width 26 height 26
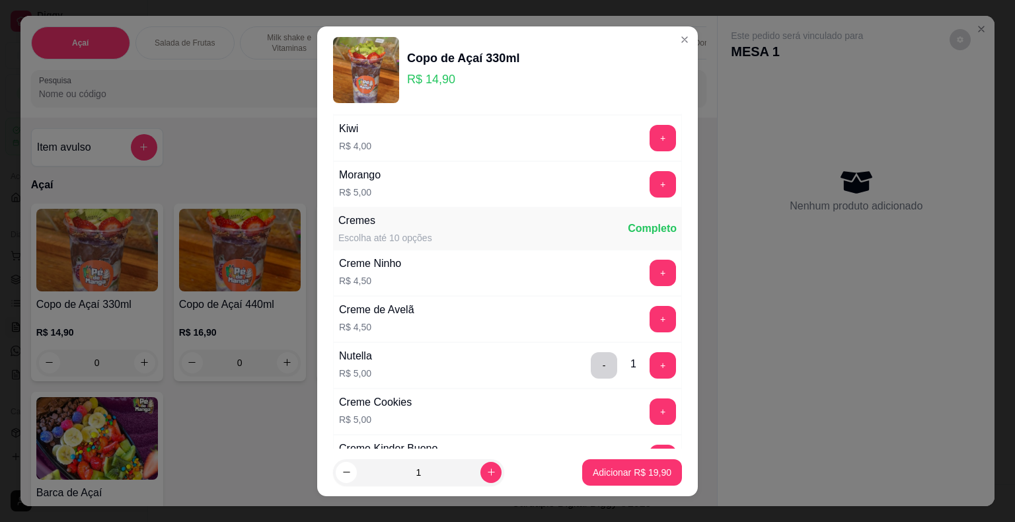
scroll to position [982, 0]
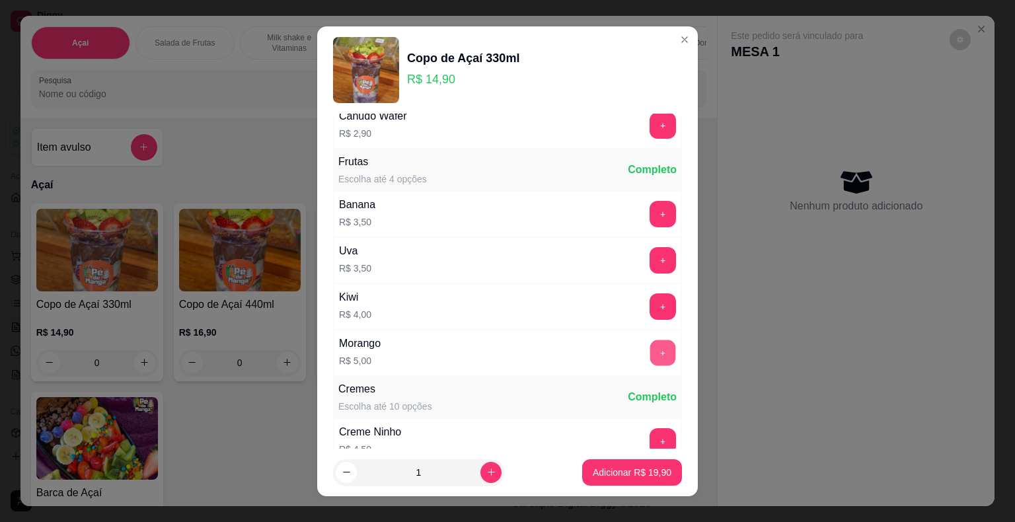
click at [651, 343] on button "+" at bounding box center [664, 353] width 26 height 26
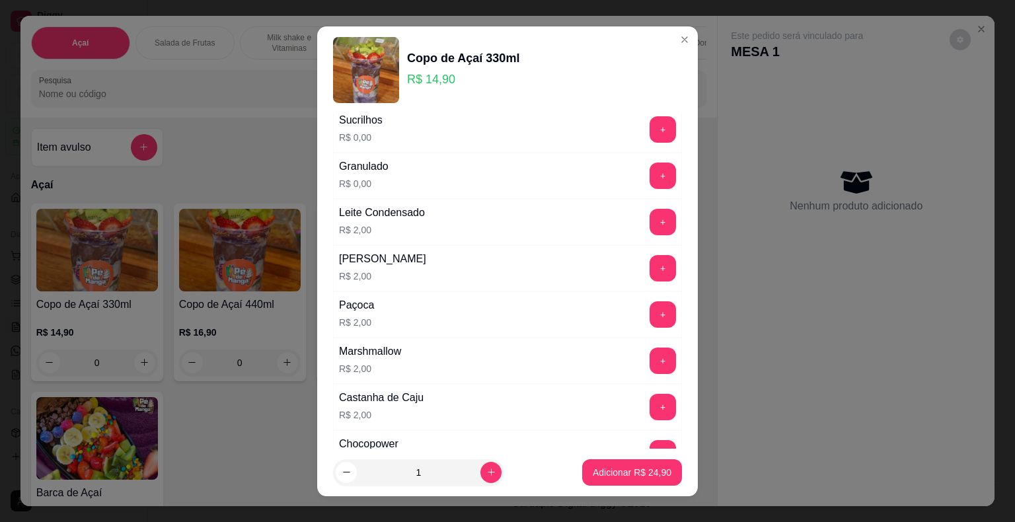
scroll to position [255, 0]
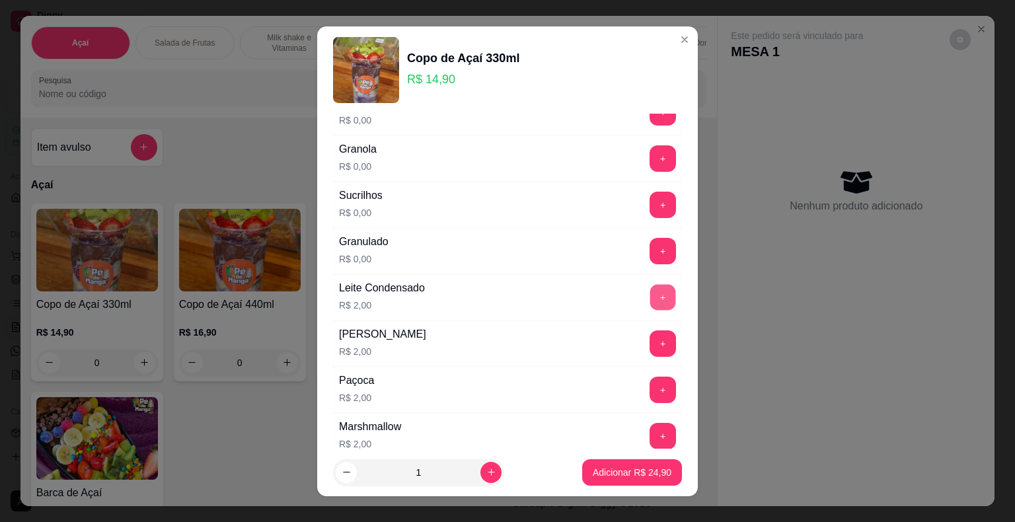
click at [651, 303] on button "+" at bounding box center [664, 297] width 26 height 26
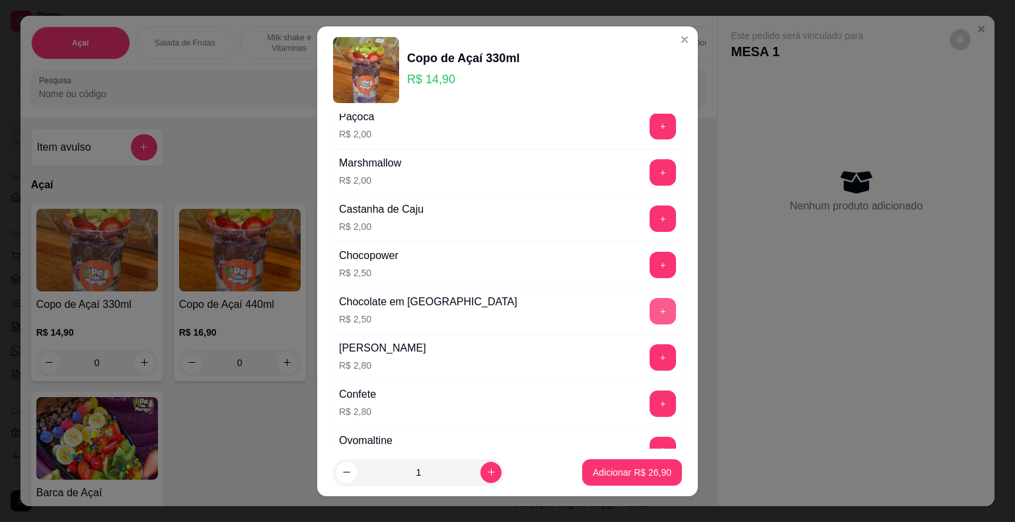
scroll to position [519, 0]
click at [651, 344] on button "+" at bounding box center [664, 357] width 26 height 26
click at [627, 471] on p "Adicionar R$ 29,70" at bounding box center [632, 472] width 77 height 13
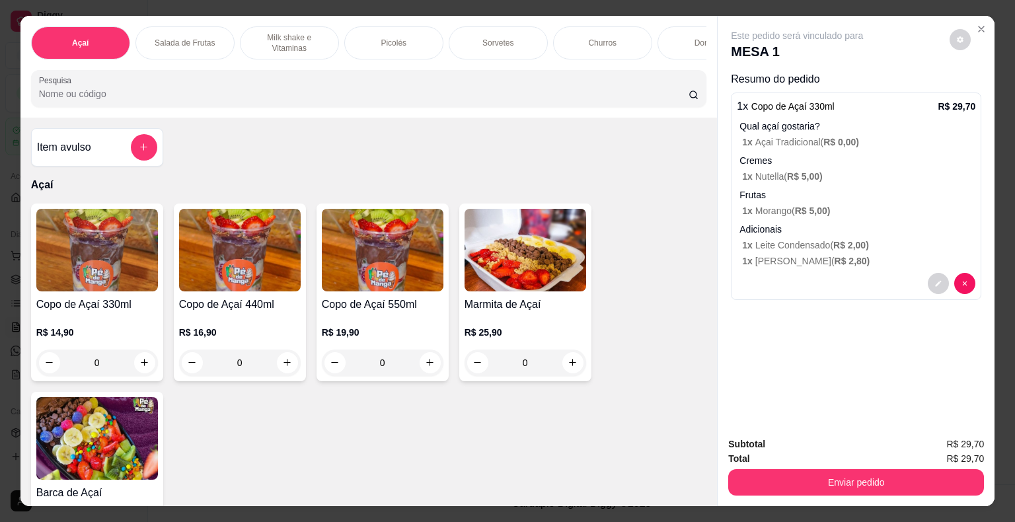
click at [403, 34] on div "Picolés" at bounding box center [393, 42] width 99 height 33
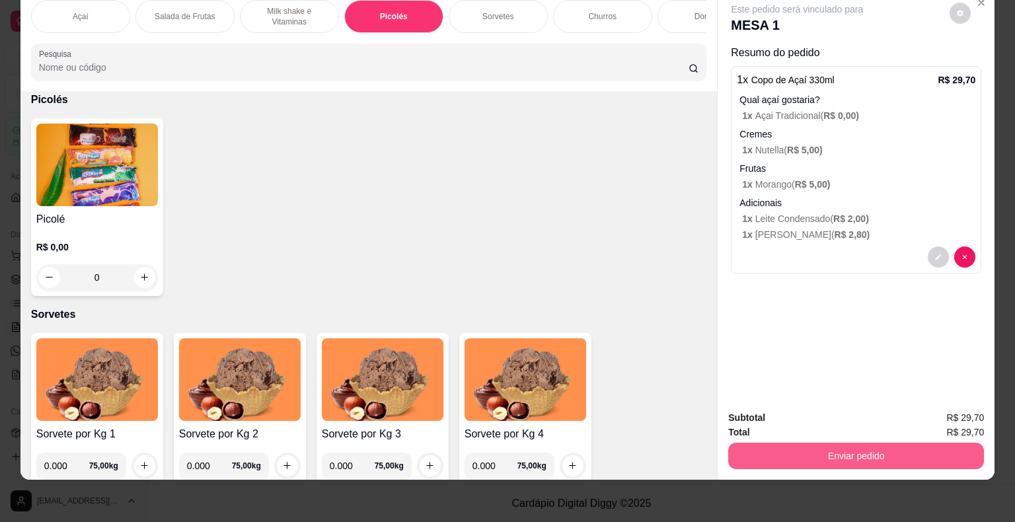
click at [686, 456] on button "Enviar pedido" at bounding box center [857, 456] width 256 height 26
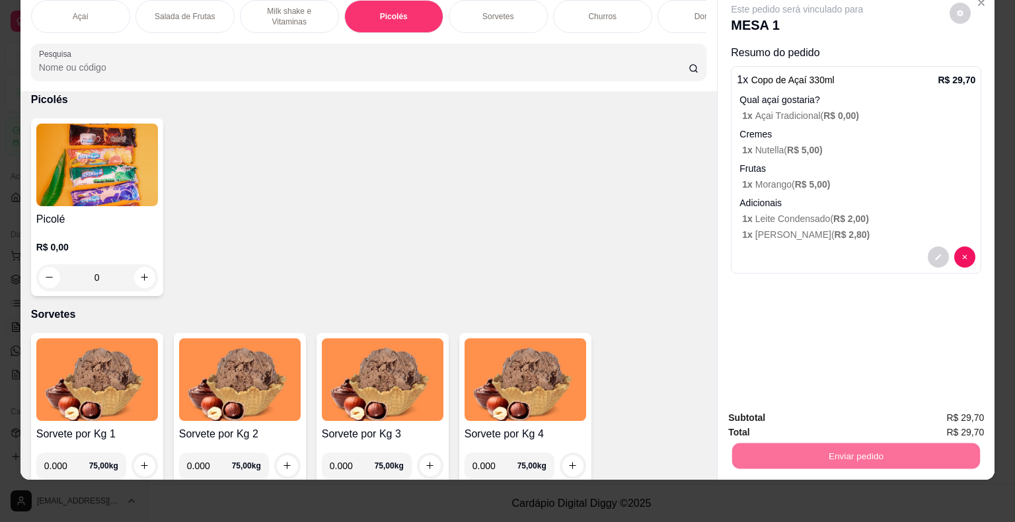
click at [686, 418] on button "Não registrar e enviar pedido" at bounding box center [813, 413] width 138 height 25
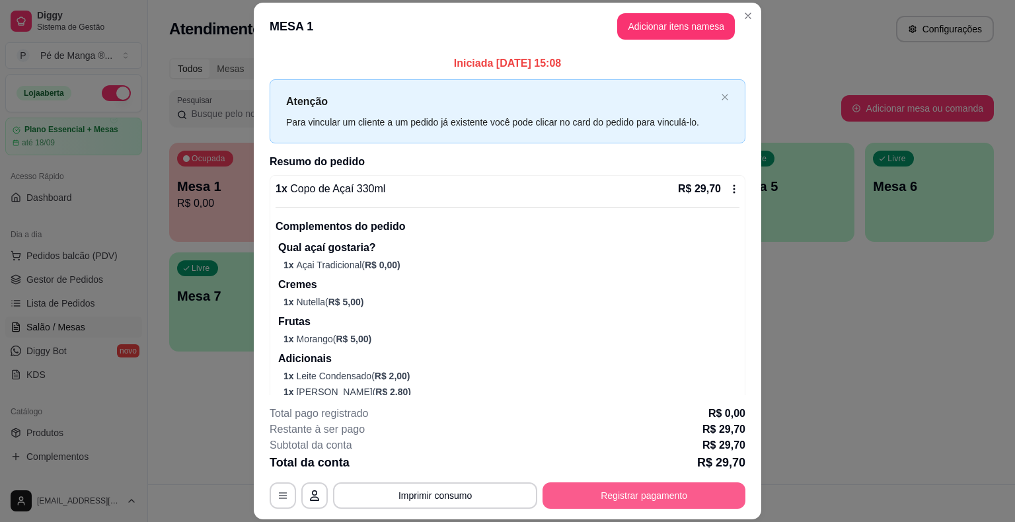
click at [579, 499] on button "Registrar pagamento" at bounding box center [644, 496] width 203 height 26
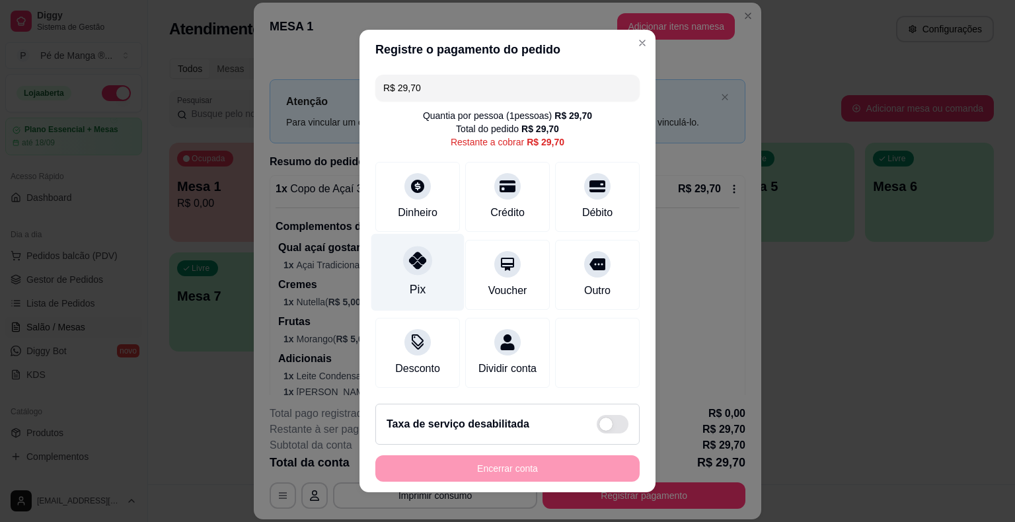
click at [407, 279] on div "Pix" at bounding box center [418, 272] width 93 height 77
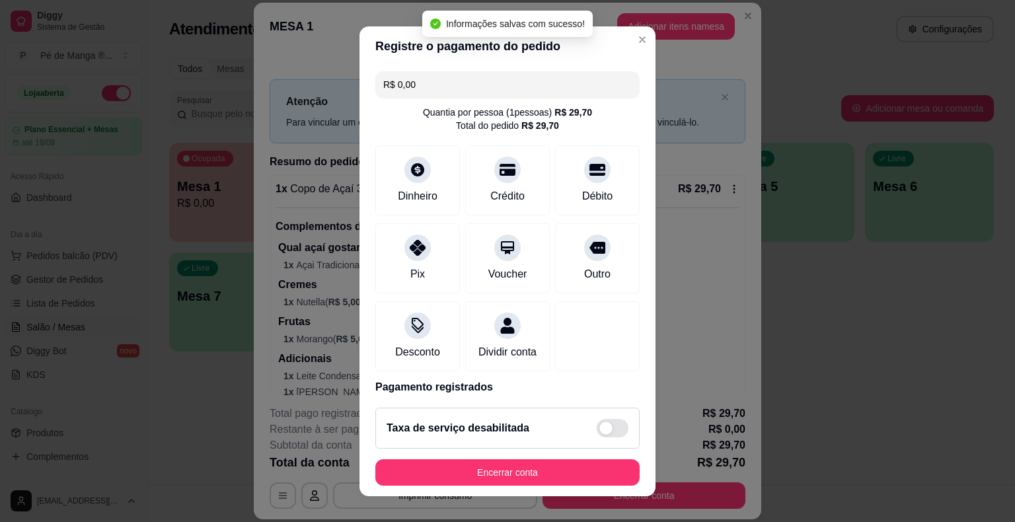
type input "R$ 0,00"
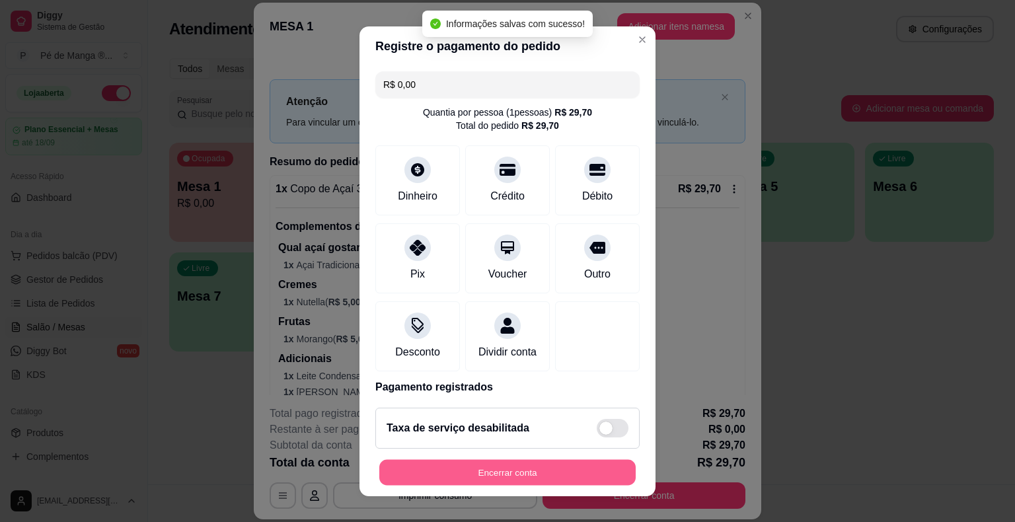
click at [522, 482] on button "Encerrar conta" at bounding box center [507, 472] width 257 height 26
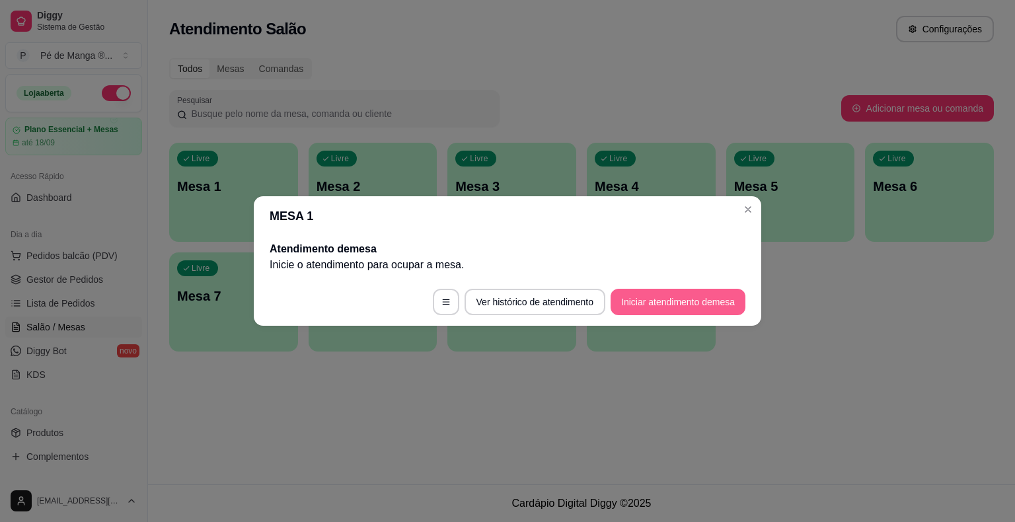
click at [644, 297] on button "Iniciar atendimento de mesa" at bounding box center [678, 302] width 135 height 26
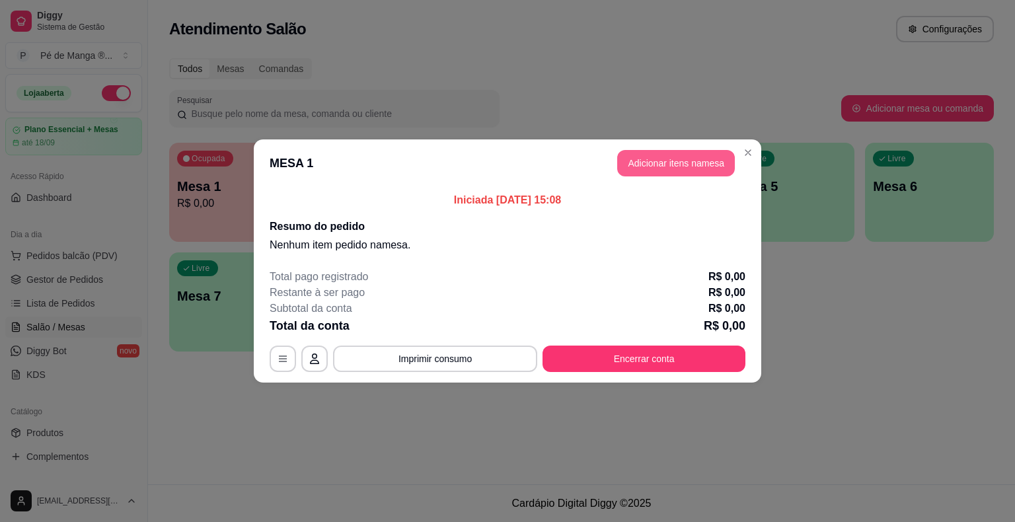
click at [662, 157] on button "Adicionar itens na mesa" at bounding box center [676, 163] width 118 height 26
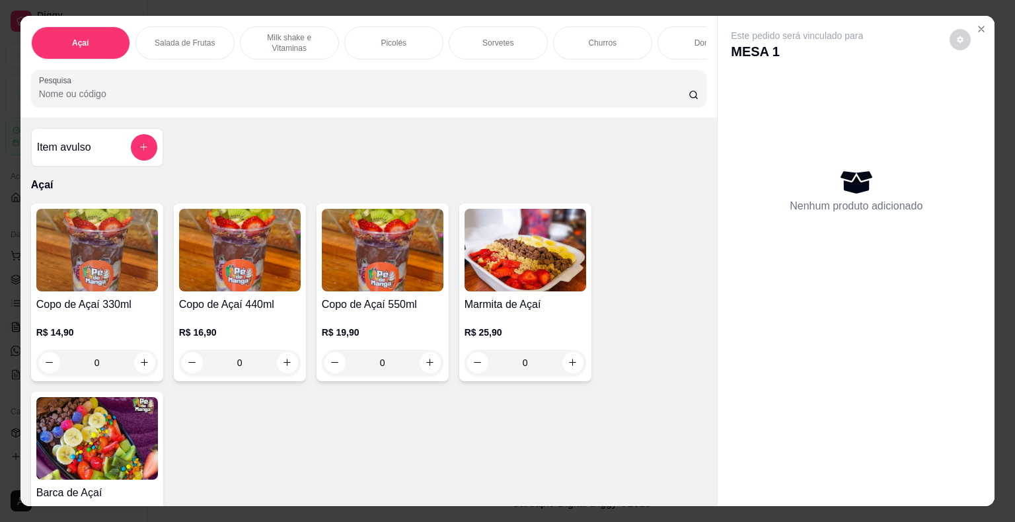
click at [488, 43] on div "Sorvetes" at bounding box center [498, 42] width 99 height 33
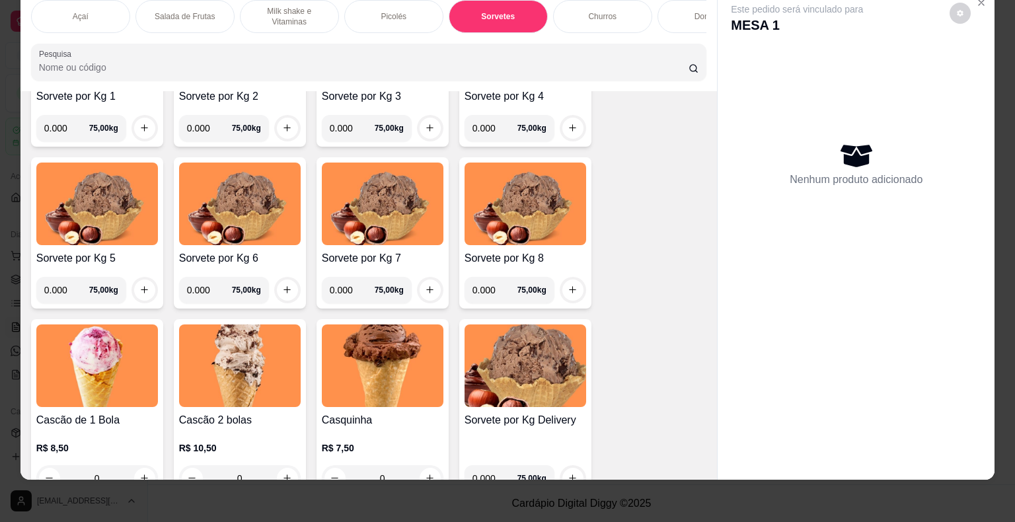
scroll to position [1560, 0]
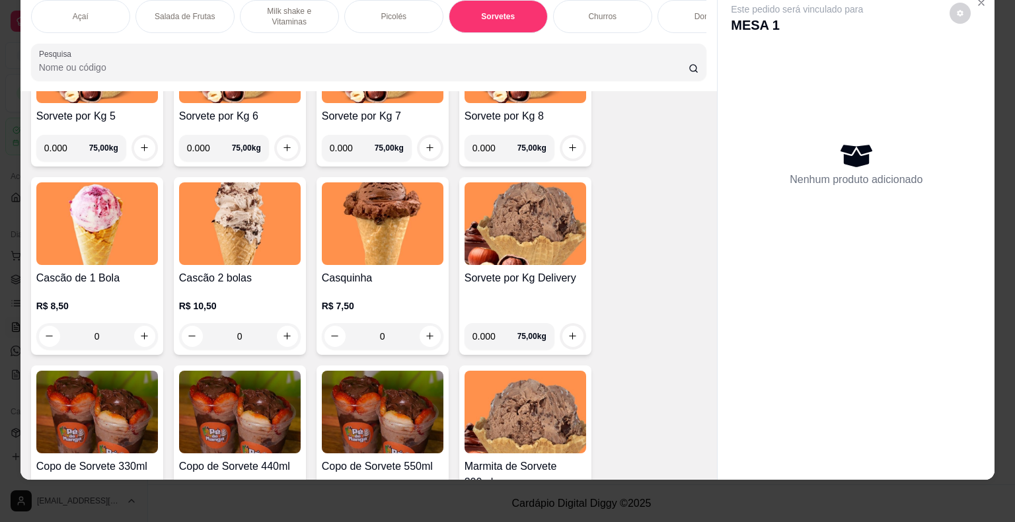
click at [283, 336] on div "0" at bounding box center [240, 336] width 122 height 26
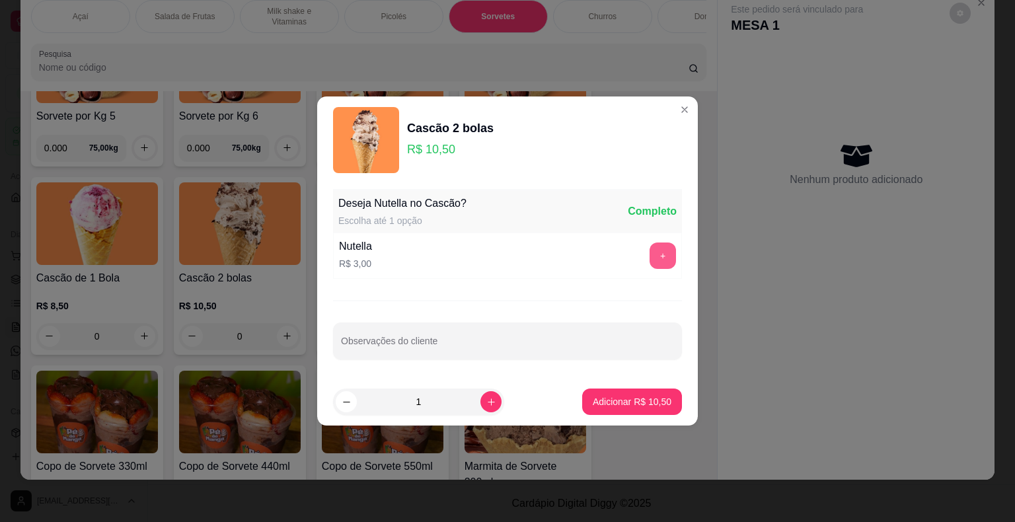
click at [650, 266] on button "+" at bounding box center [663, 256] width 26 height 26
click at [629, 404] on p "Adicionar R$ 13,50" at bounding box center [632, 401] width 77 height 13
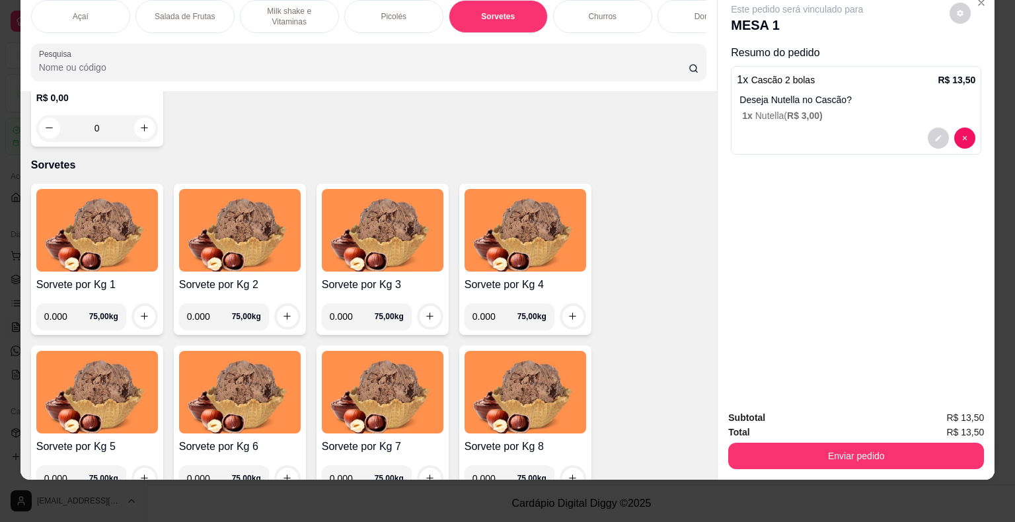
click at [405, 17] on div "Picolés" at bounding box center [393, 16] width 99 height 33
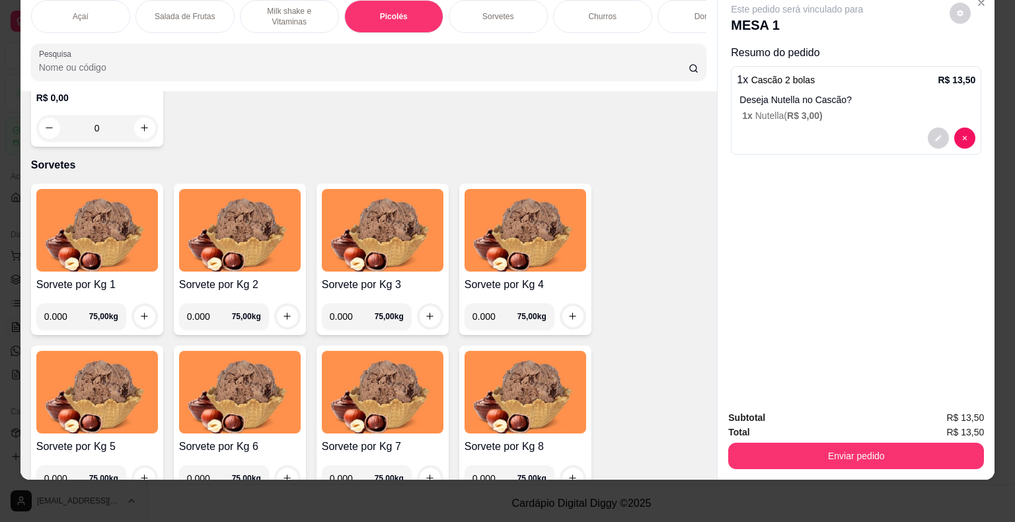
scroll to position [1080, 0]
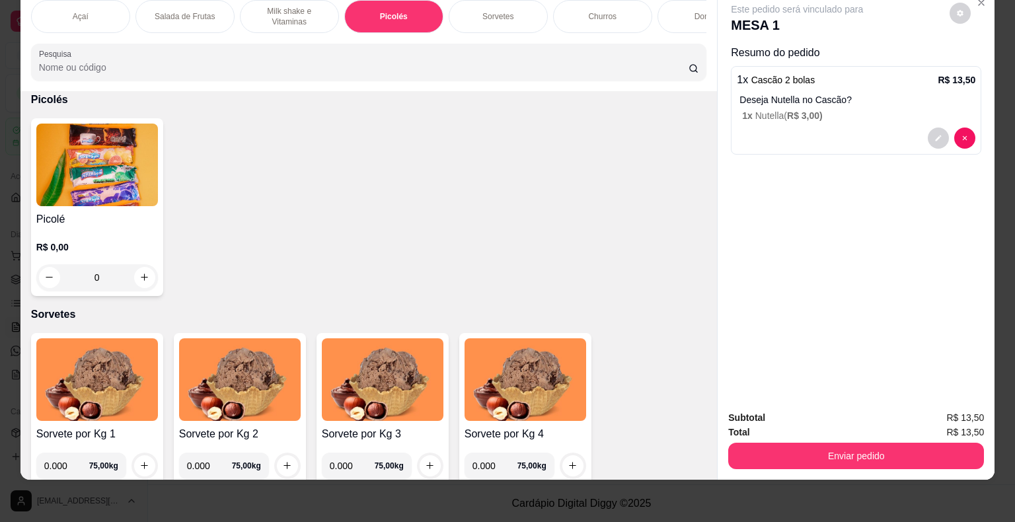
click at [122, 194] on img at bounding box center [97, 165] width 122 height 83
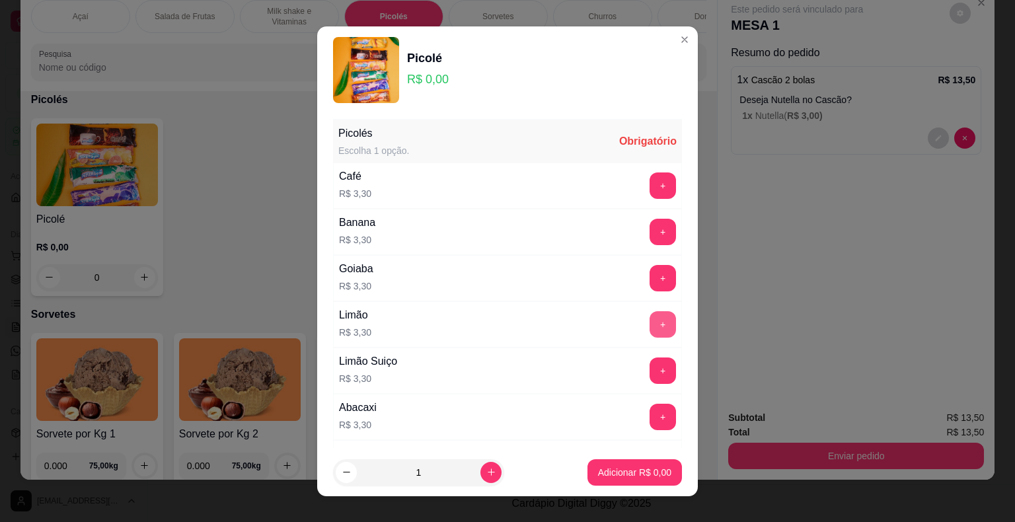
click at [650, 321] on button "+" at bounding box center [663, 324] width 26 height 26
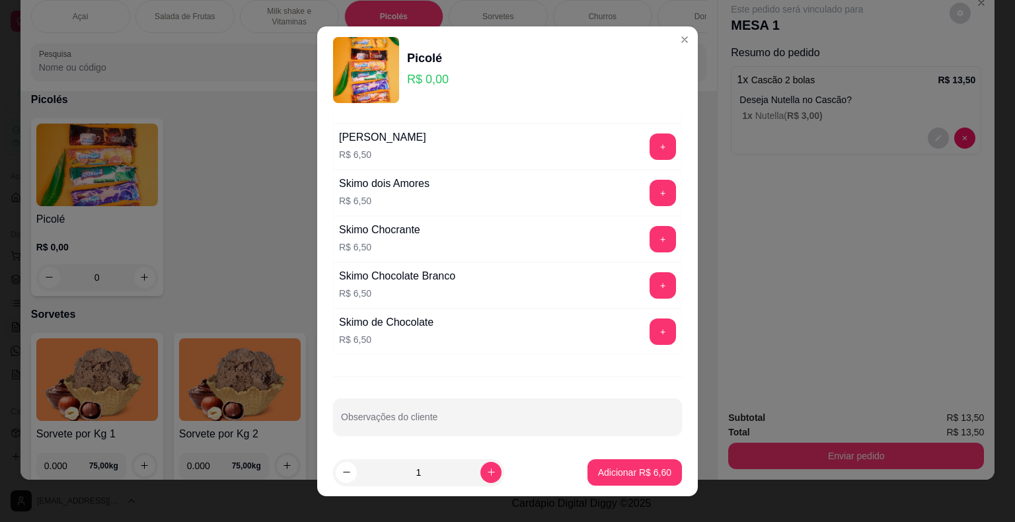
scroll to position [16, 0]
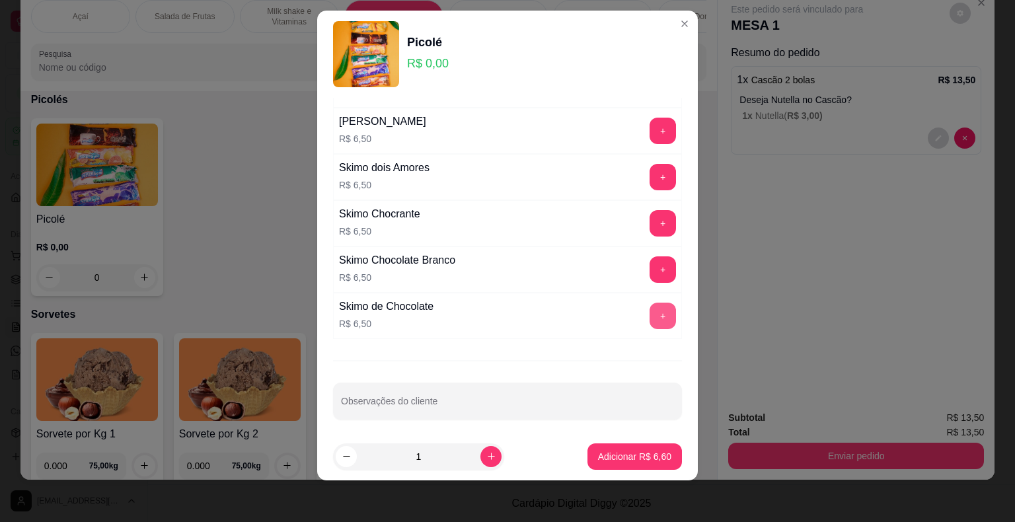
click at [650, 316] on button "+" at bounding box center [663, 316] width 26 height 26
click at [626, 453] on p "Adicionar R$ 13,10" at bounding box center [632, 456] width 79 height 13
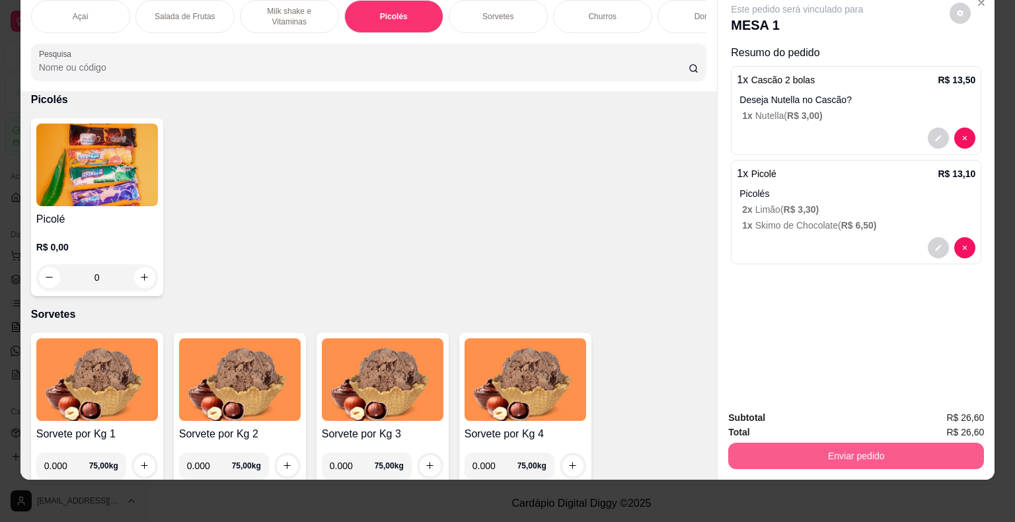
click at [686, 453] on button "Enviar pedido" at bounding box center [857, 456] width 256 height 26
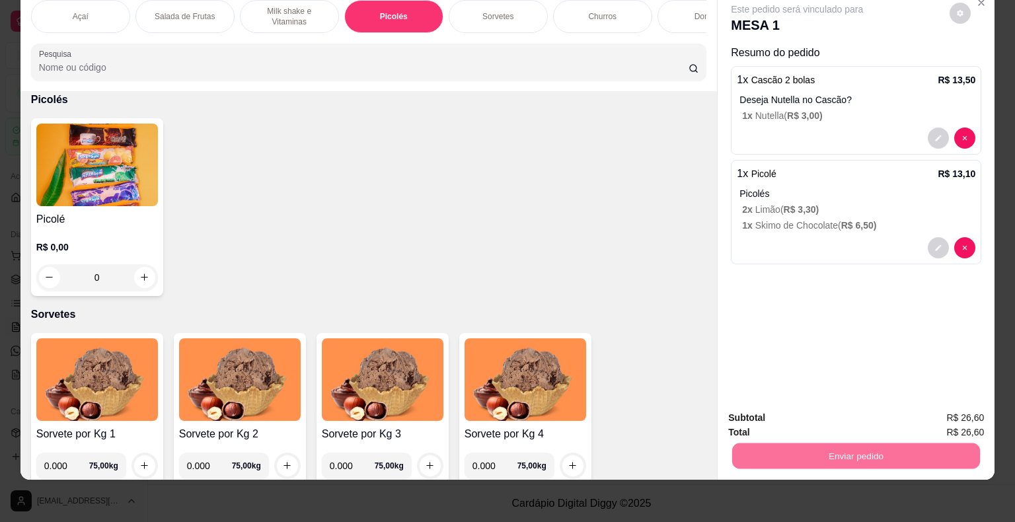
click at [686, 419] on button "Não registrar e enviar pedido" at bounding box center [813, 413] width 134 height 24
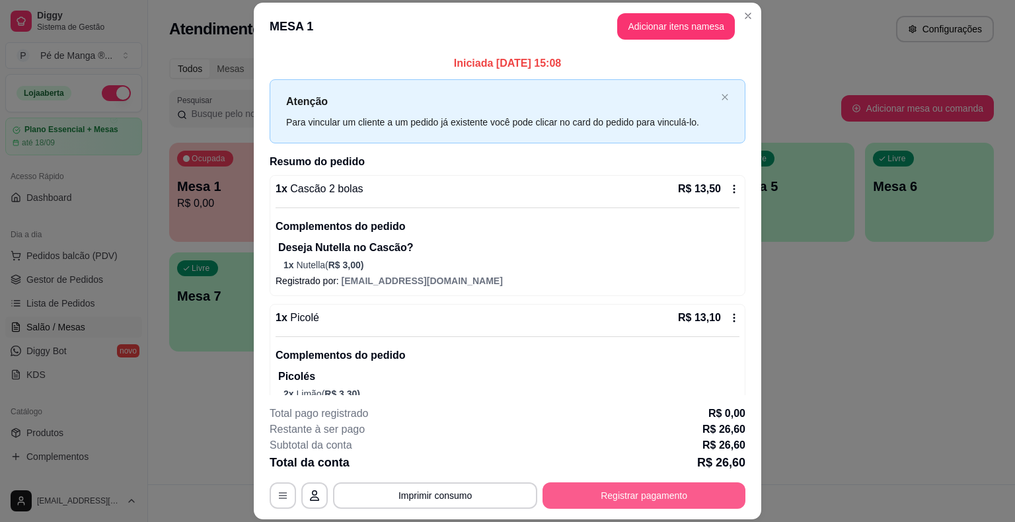
click at [607, 496] on button "Registrar pagamento" at bounding box center [644, 496] width 203 height 26
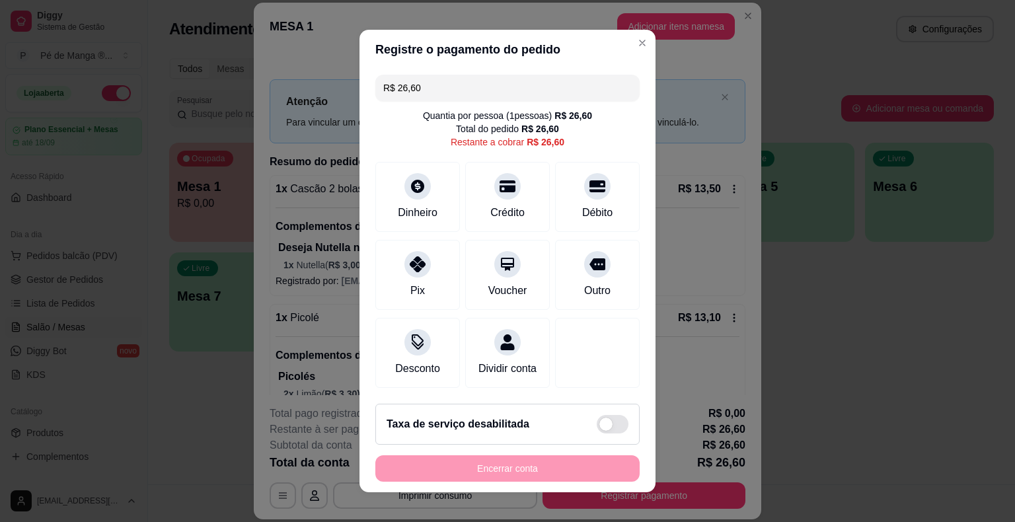
drag, startPoint x: 421, startPoint y: 84, endPoint x: 301, endPoint y: 104, distance: 121.3
click at [303, 103] on div "Registre o pagamento do pedido R$ 26,60 Quantia por pessoa ( 1 pessoas) R$ 26,6…" at bounding box center [507, 261] width 1015 height 522
click at [409, 186] on icon at bounding box center [417, 182] width 17 height 17
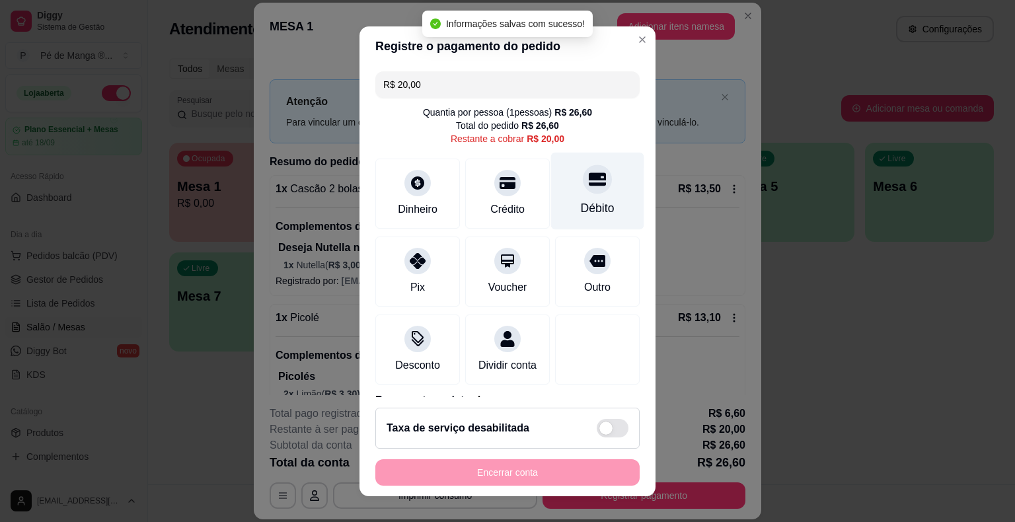
click at [581, 207] on div "Débito" at bounding box center [598, 208] width 34 height 17
type input "R$ 0,00"
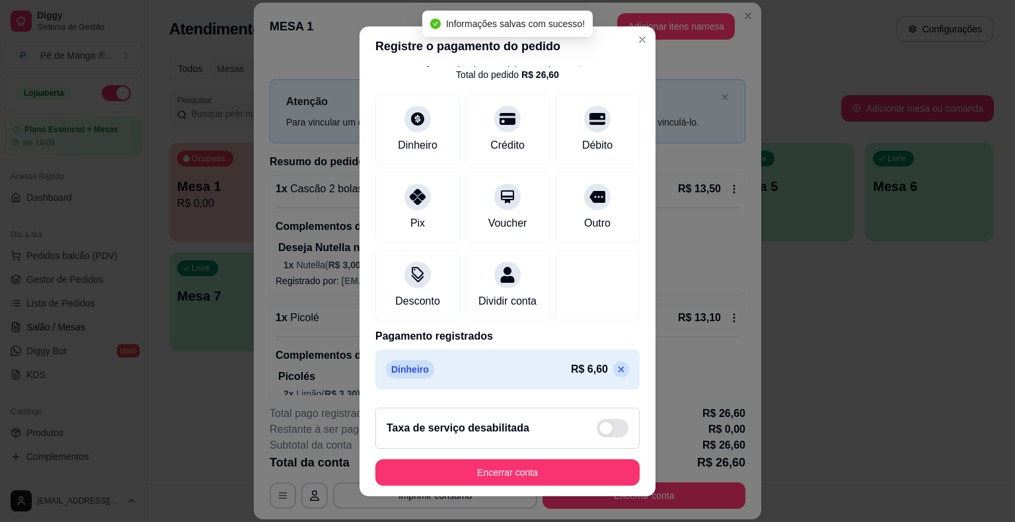
scroll to position [112, 0]
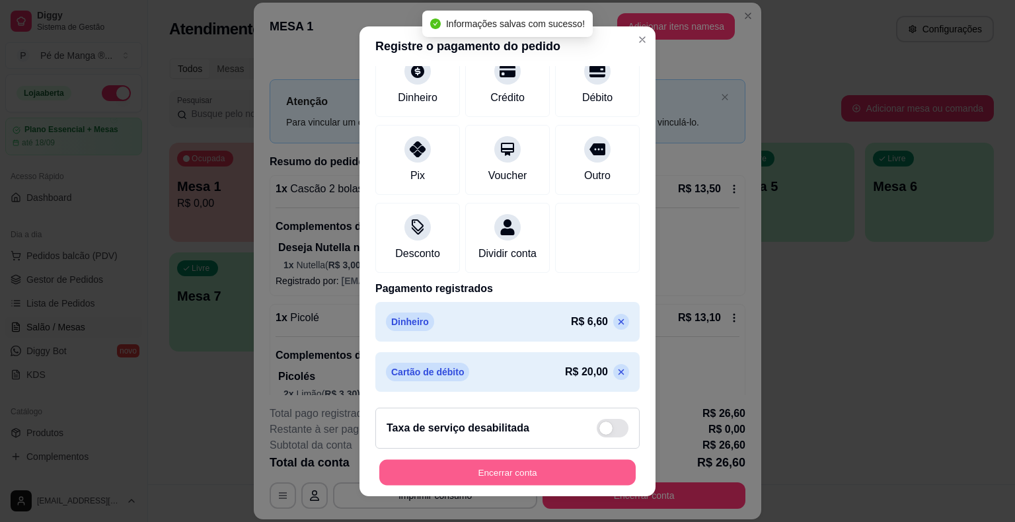
click at [534, 475] on button "Encerrar conta" at bounding box center [507, 472] width 257 height 26
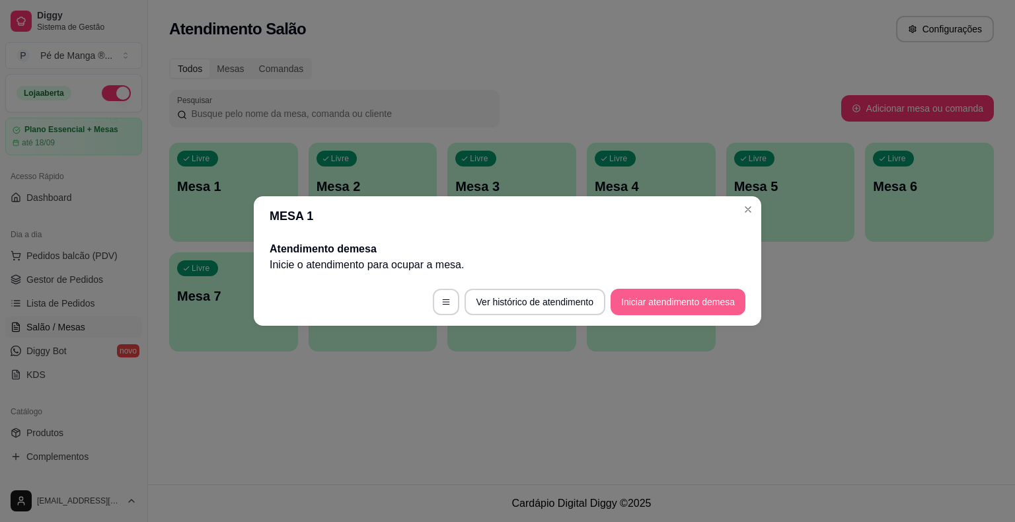
click at [667, 307] on button "Iniciar atendimento de mesa" at bounding box center [678, 302] width 135 height 26
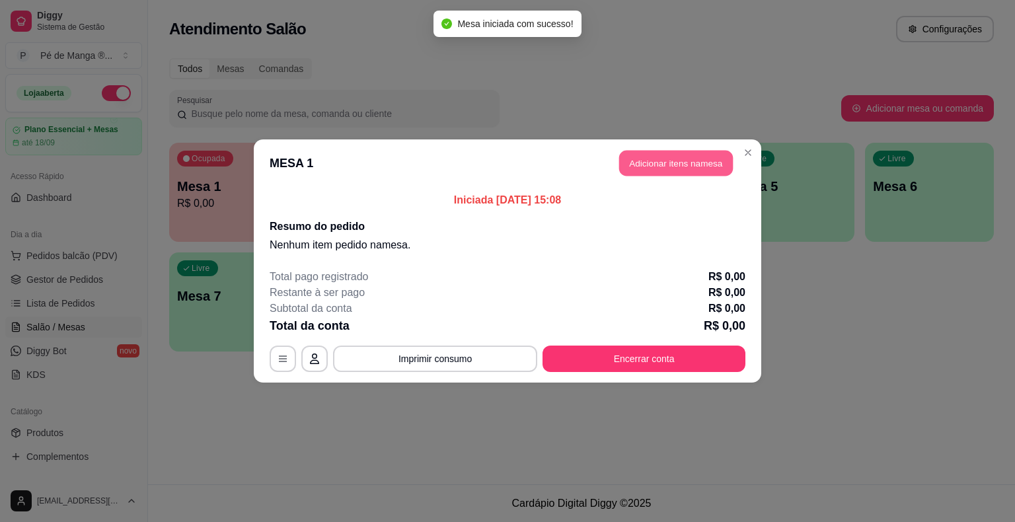
click at [686, 159] on button "Adicionar itens na mesa" at bounding box center [676, 164] width 114 height 26
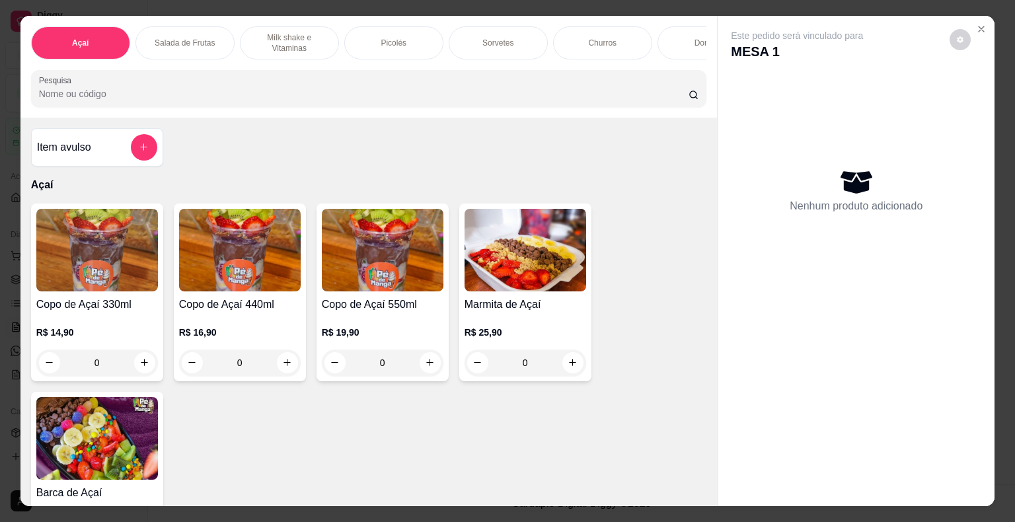
click at [227, 300] on div "Copo de Açaí 440ml R$ 16,90 0" at bounding box center [240, 293] width 132 height 178
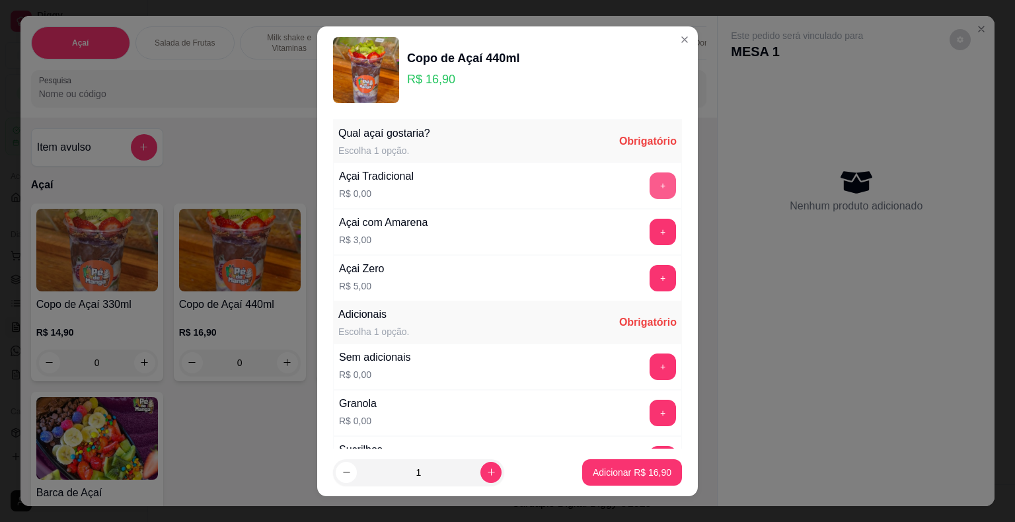
click at [650, 184] on button "+" at bounding box center [663, 186] width 26 height 26
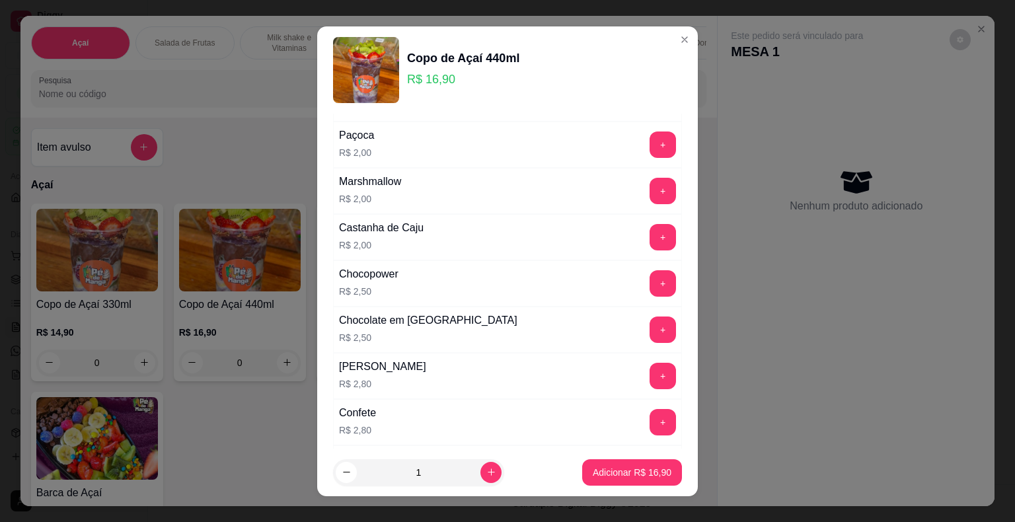
scroll to position [529, 0]
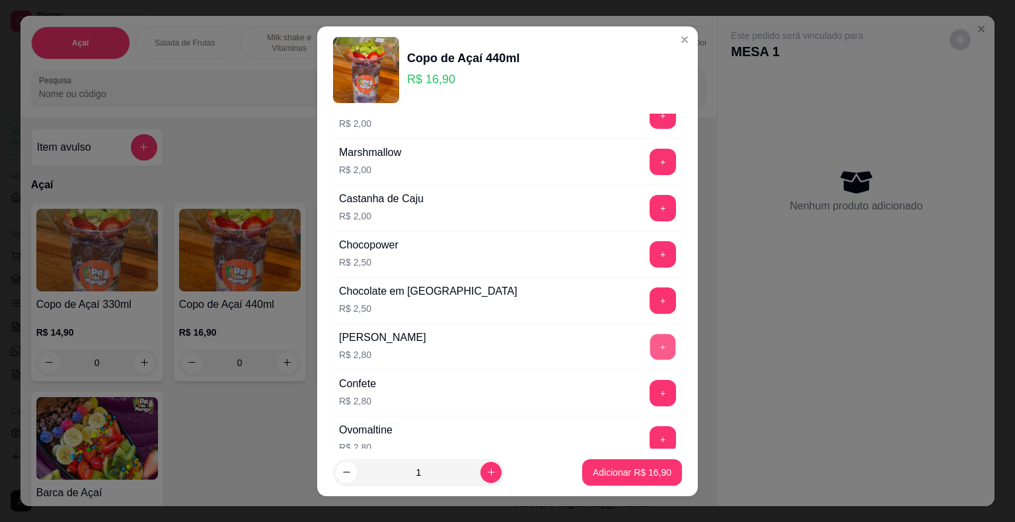
click at [651, 348] on button "+" at bounding box center [664, 347] width 26 height 26
click at [650, 436] on button "+" at bounding box center [663, 439] width 26 height 26
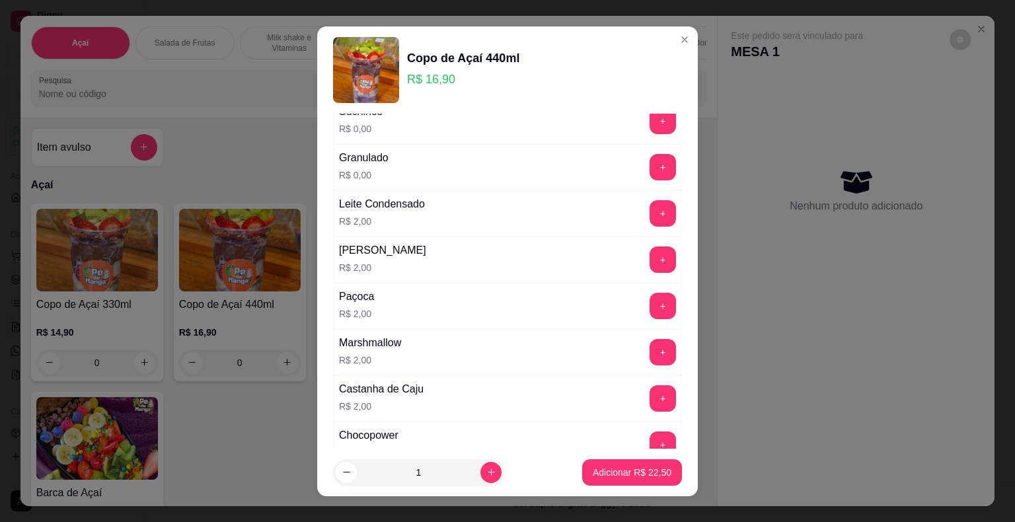
scroll to position [331, 0]
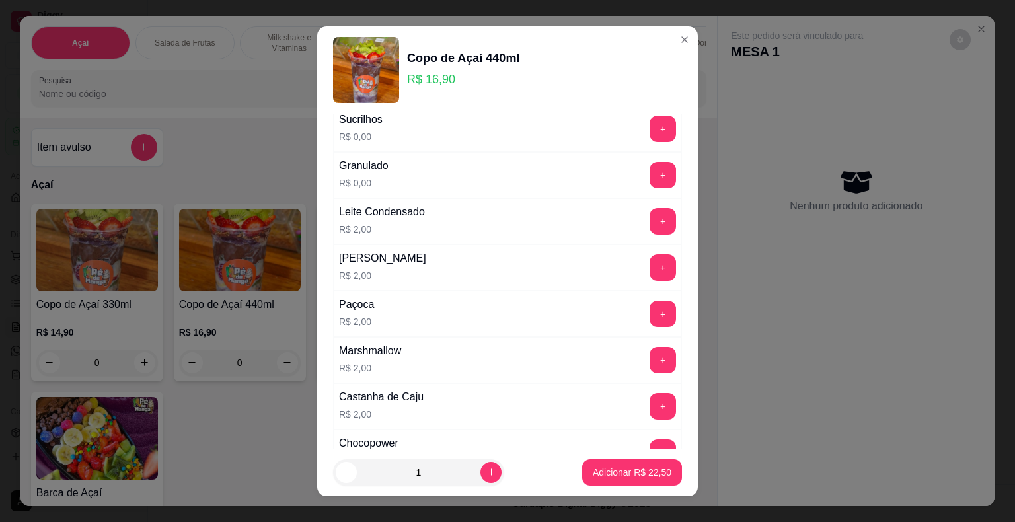
click at [650, 221] on button "+" at bounding box center [663, 221] width 26 height 26
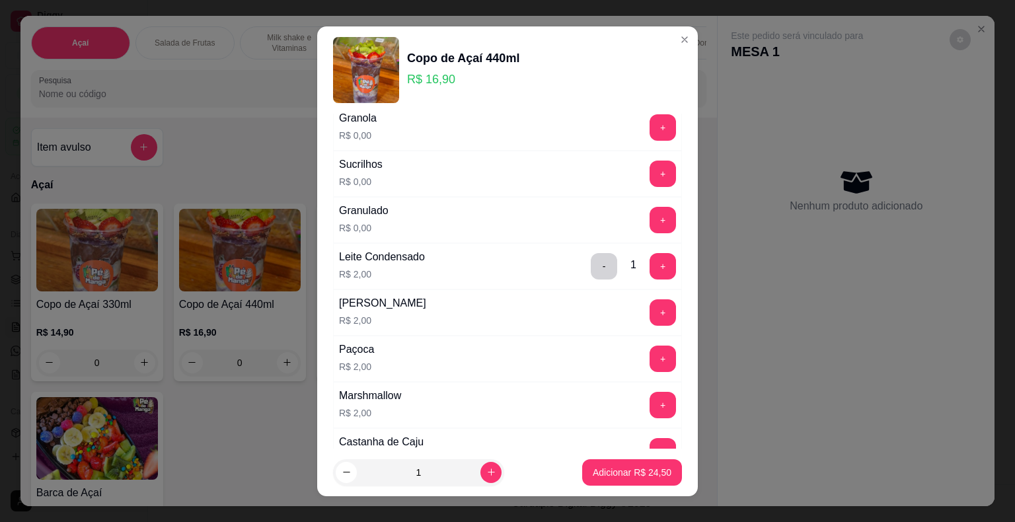
scroll to position [264, 0]
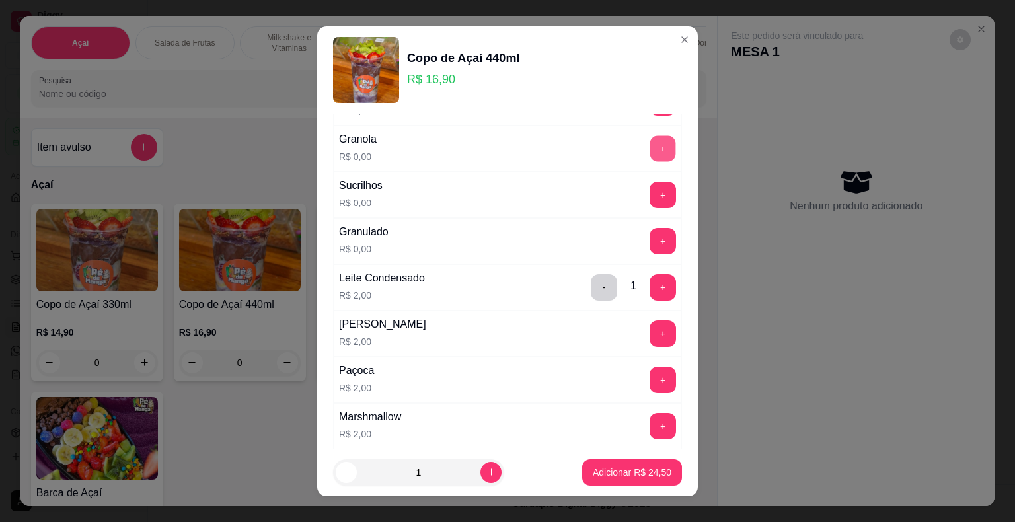
click at [651, 141] on button "+" at bounding box center [664, 149] width 26 height 26
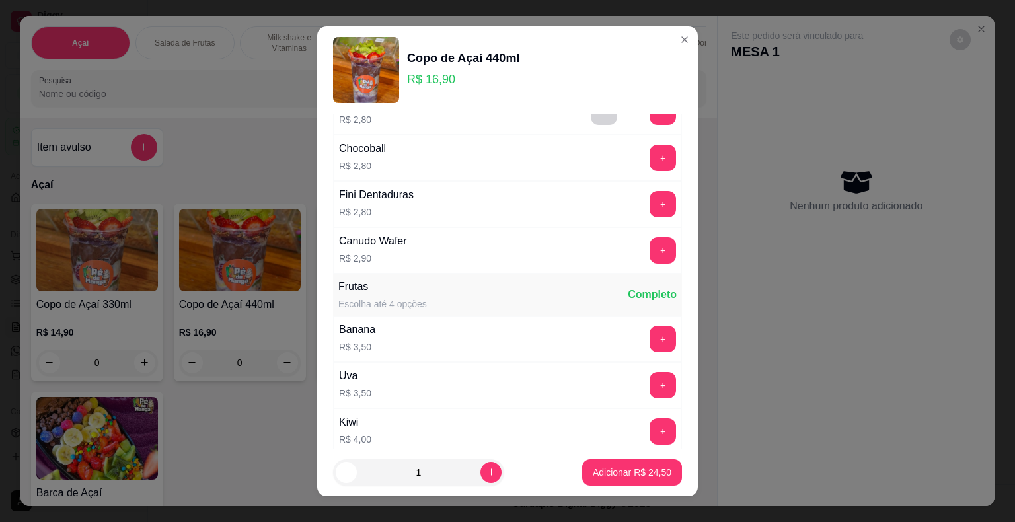
scroll to position [992, 0]
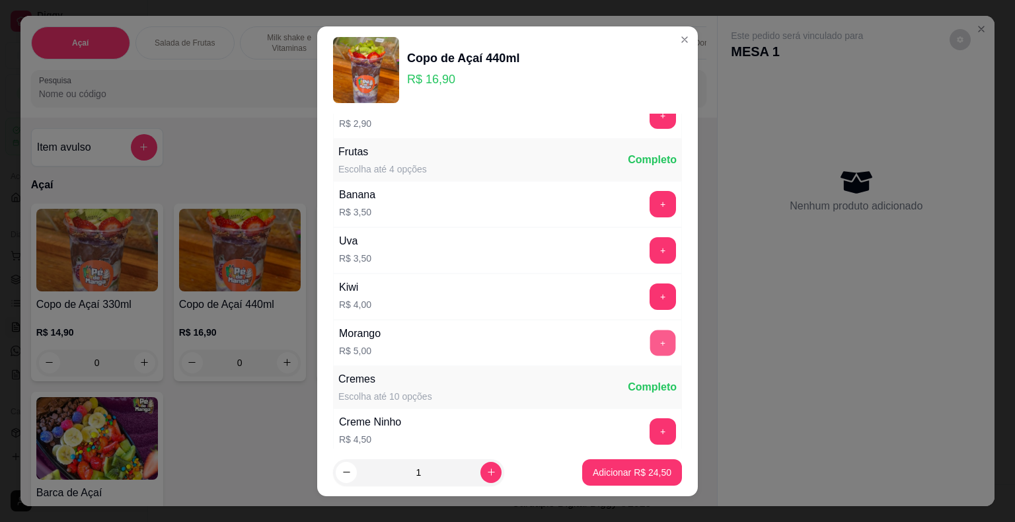
click at [651, 333] on button "+" at bounding box center [664, 343] width 26 height 26
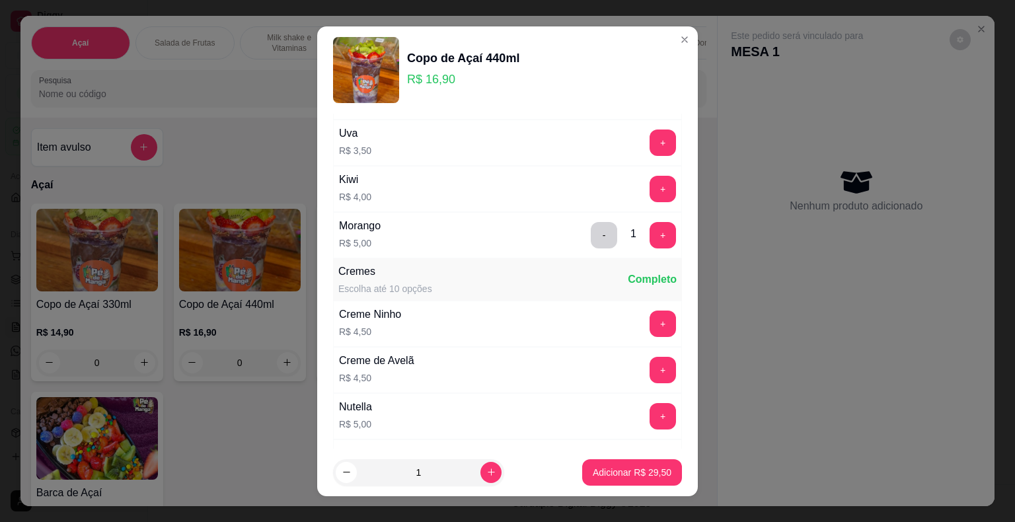
scroll to position [1190, 0]
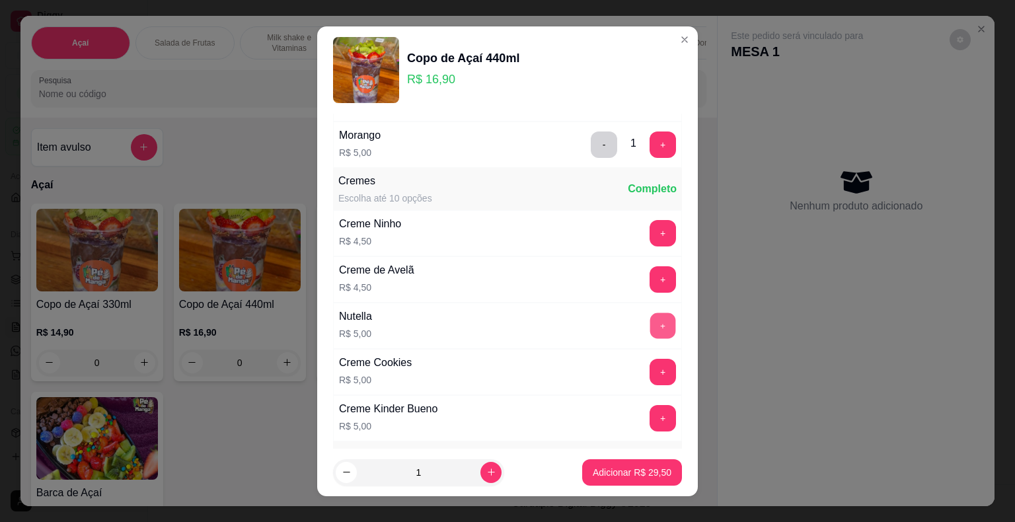
click at [651, 313] on button "+" at bounding box center [664, 326] width 26 height 26
click at [633, 468] on p "Adicionar R$ 34,50" at bounding box center [632, 472] width 79 height 13
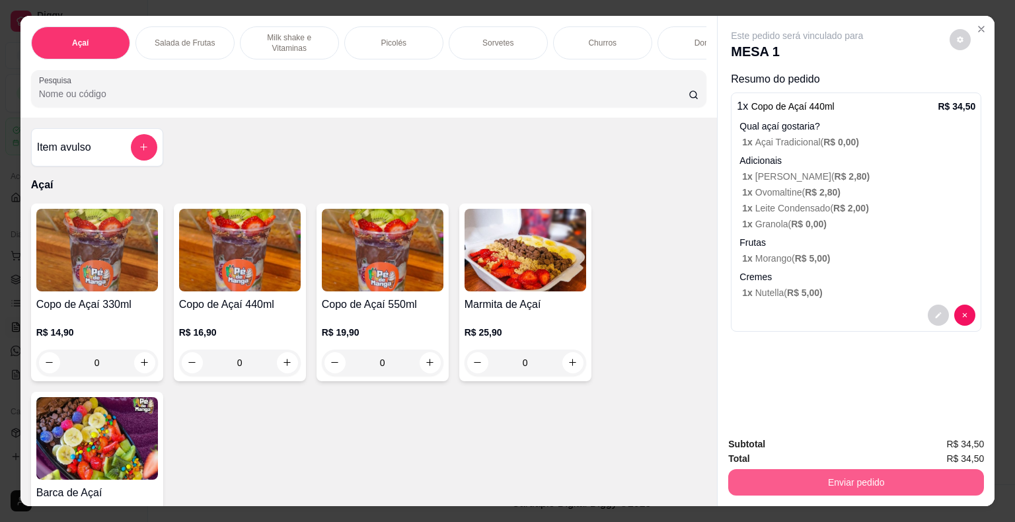
click at [686, 483] on button "Enviar pedido" at bounding box center [857, 482] width 256 height 26
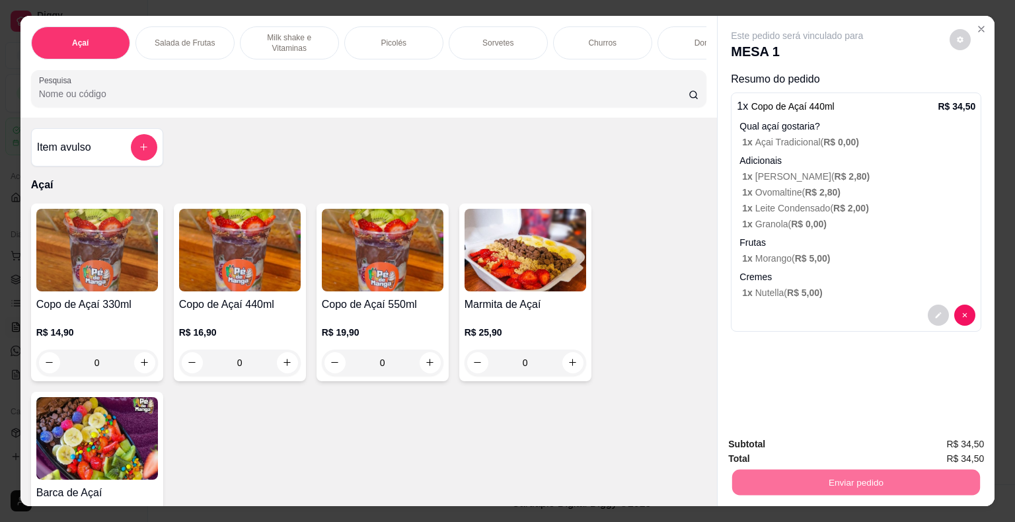
click at [686, 447] on button "Não registrar e enviar pedido" at bounding box center [813, 445] width 138 height 25
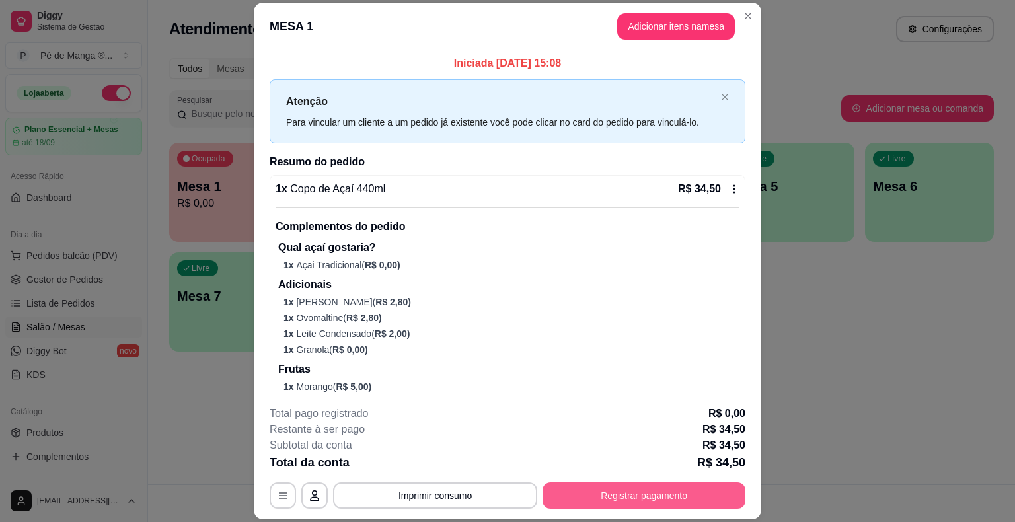
click at [627, 489] on button "Registrar pagamento" at bounding box center [644, 496] width 203 height 26
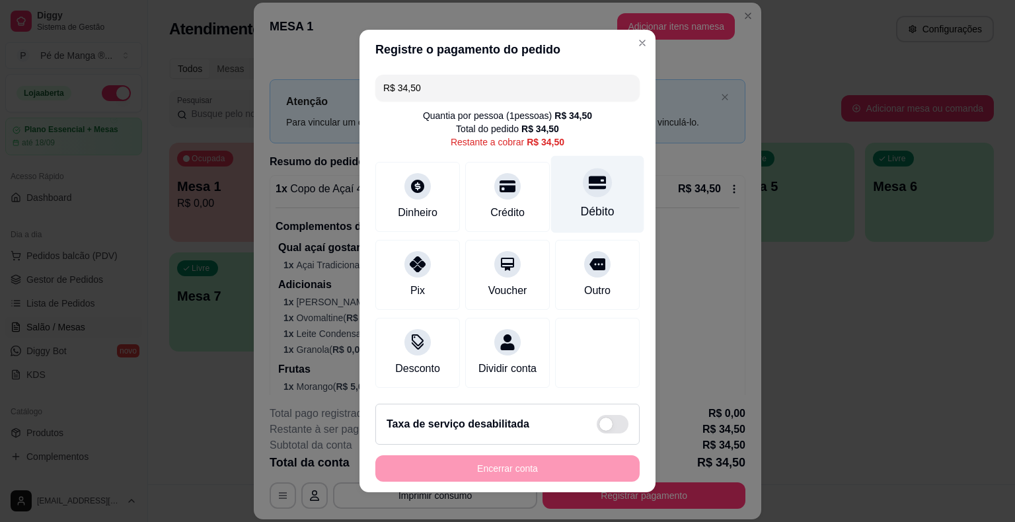
click at [563, 214] on div "Débito" at bounding box center [597, 194] width 93 height 77
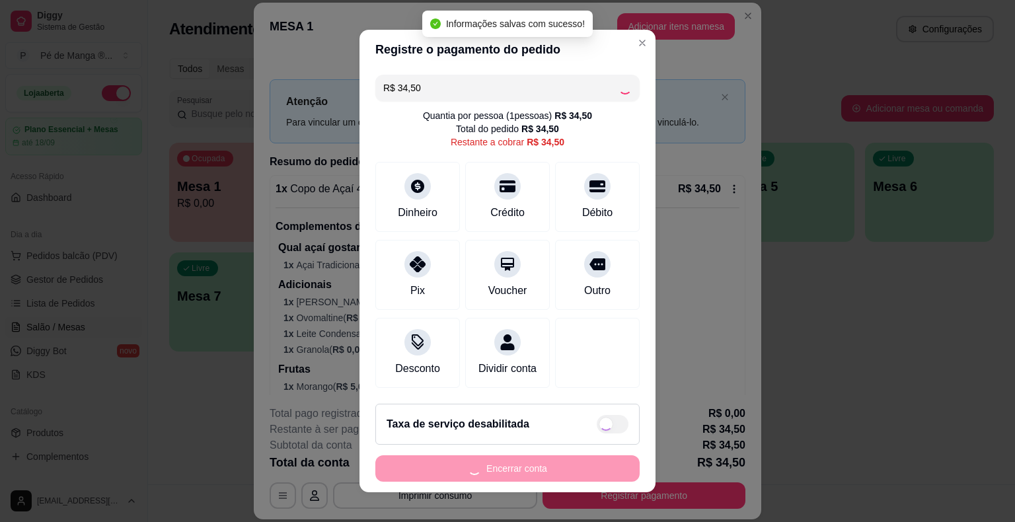
type input "R$ 0,00"
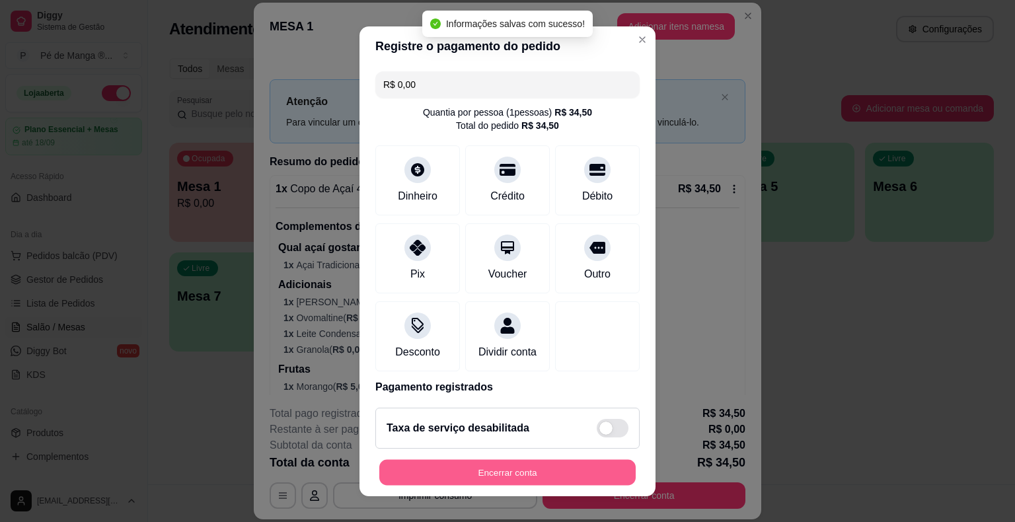
click at [561, 470] on button "Encerrar conta" at bounding box center [507, 472] width 257 height 26
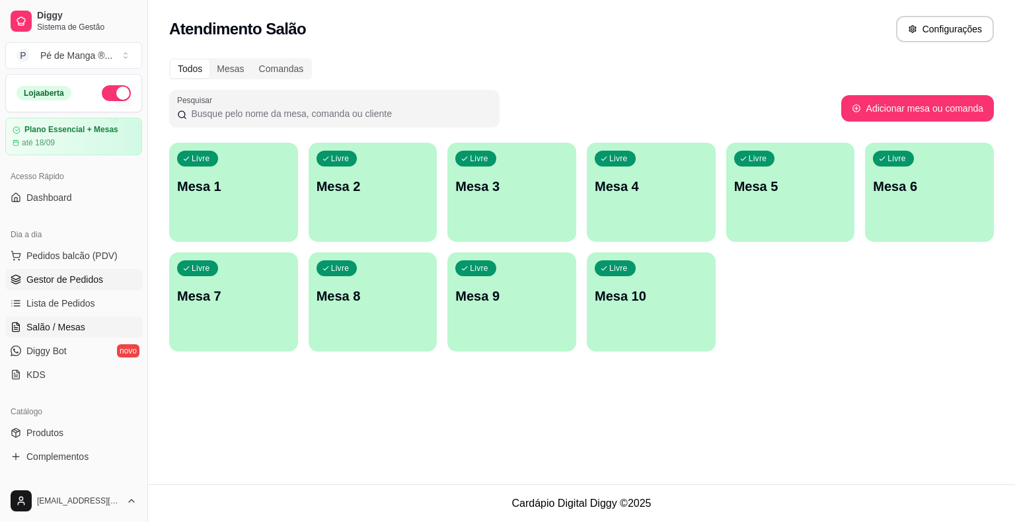
click at [101, 286] on link "Gestor de Pedidos" at bounding box center [73, 279] width 137 height 21
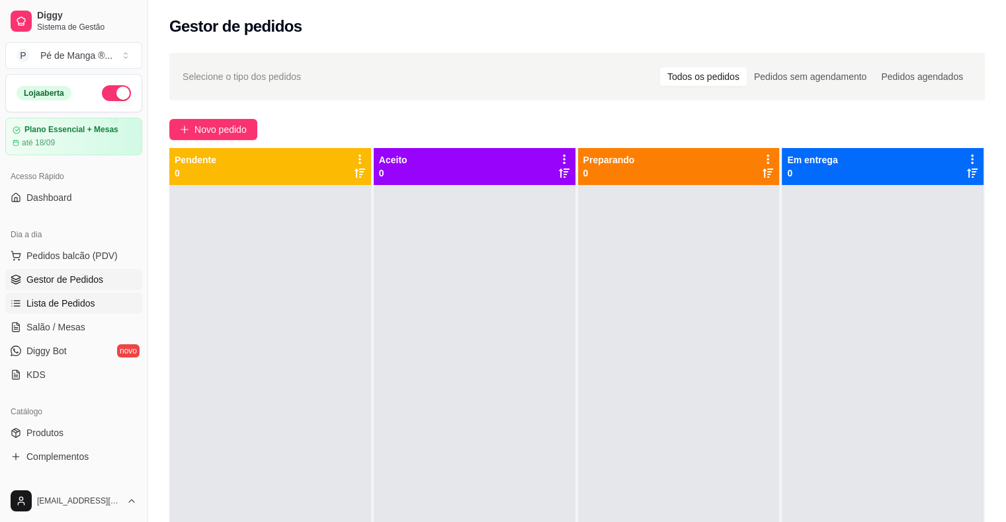
click at [96, 293] on link "Lista de Pedidos" at bounding box center [73, 303] width 137 height 21
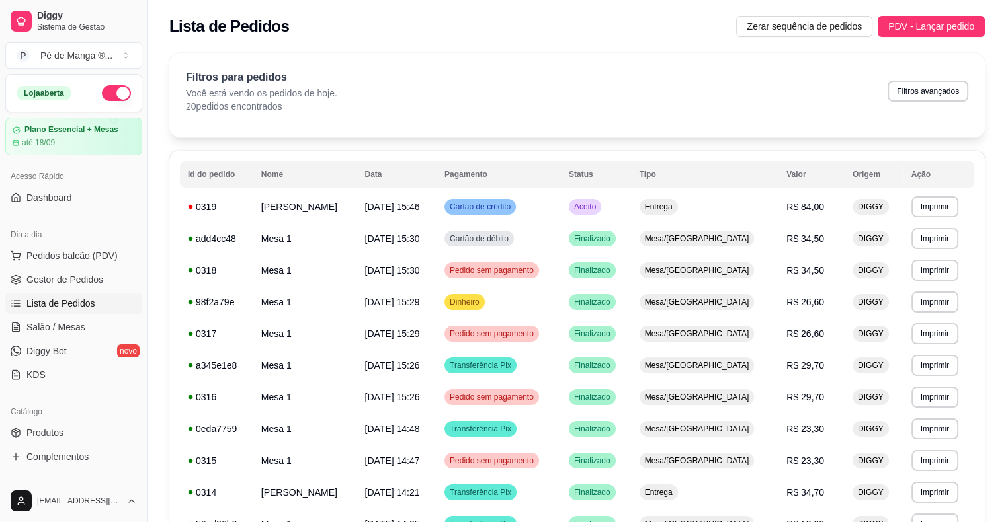
click at [58, 303] on span "Lista de Pedidos" at bounding box center [60, 303] width 69 height 13
click at [67, 279] on span "Gestor de Pedidos" at bounding box center [64, 279] width 77 height 13
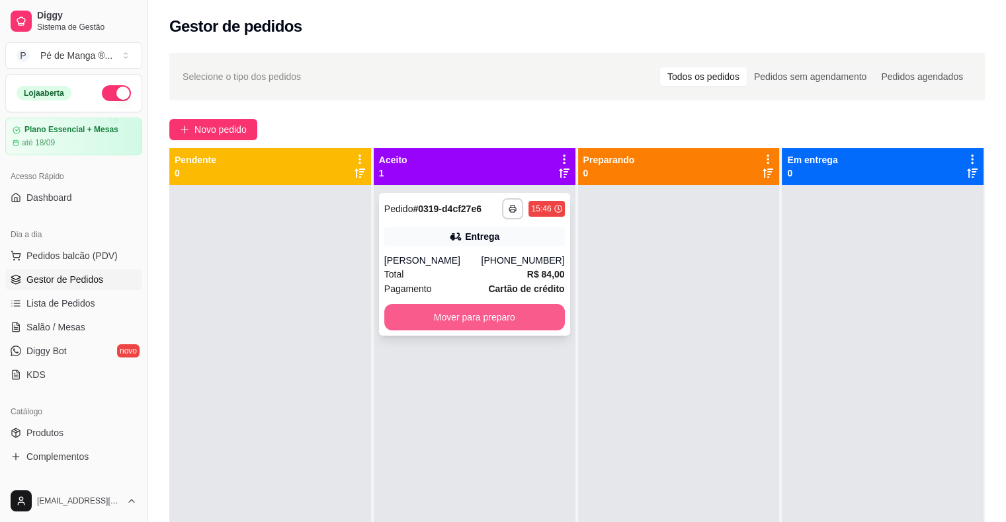
click at [478, 322] on button "Mover para preparo" at bounding box center [474, 317] width 180 height 26
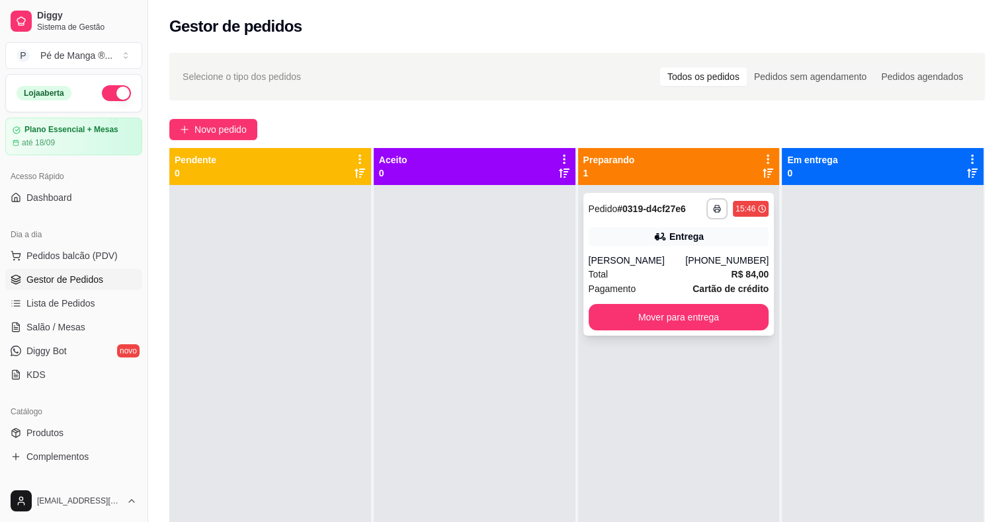
click at [686, 279] on div "Total R$ 84,00" at bounding box center [678, 274] width 180 height 15
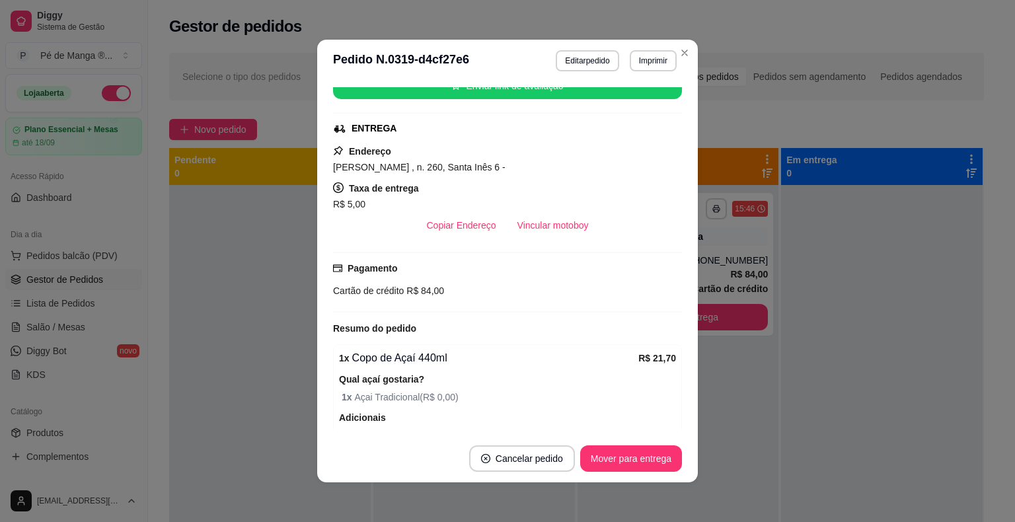
scroll to position [39, 0]
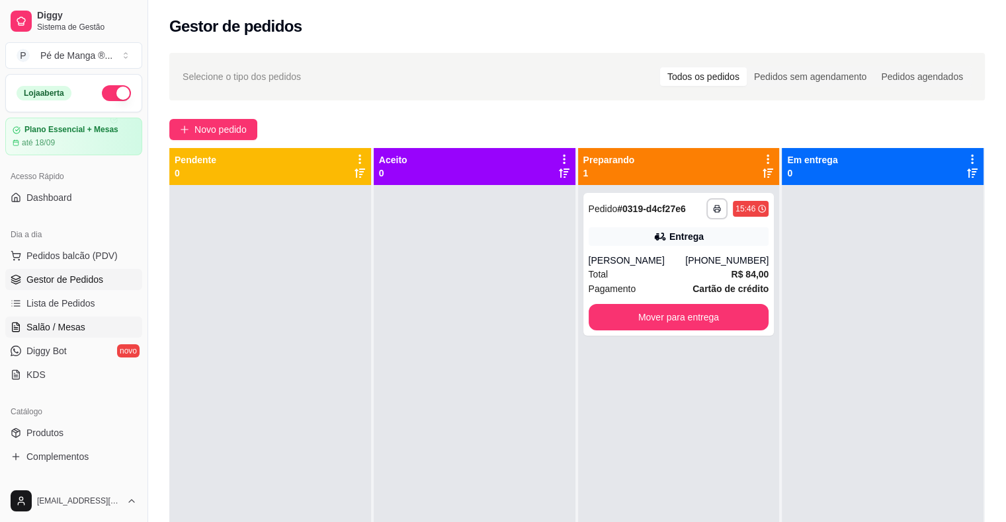
click at [71, 327] on span "Salão / Mesas" at bounding box center [55, 327] width 59 height 13
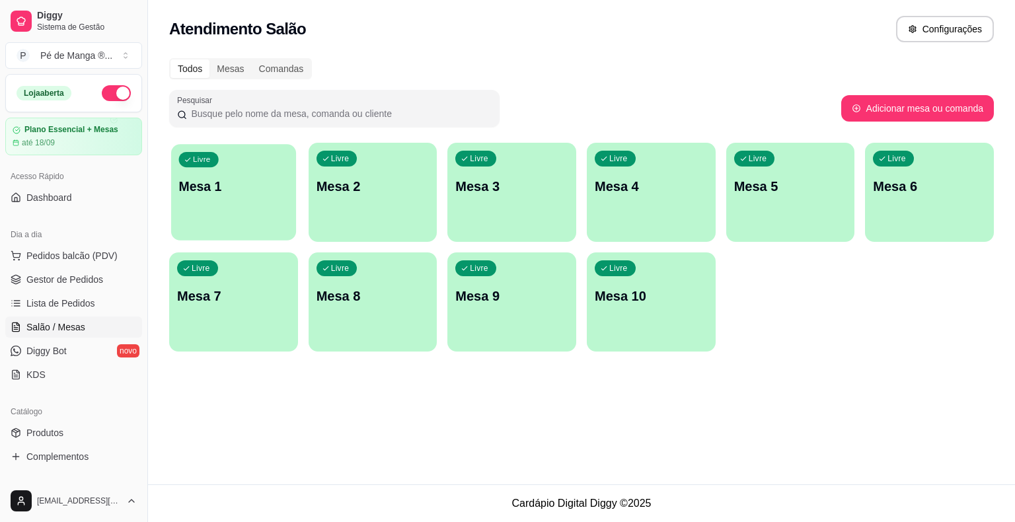
click at [238, 207] on div "Livre Mesa 1" at bounding box center [233, 184] width 125 height 81
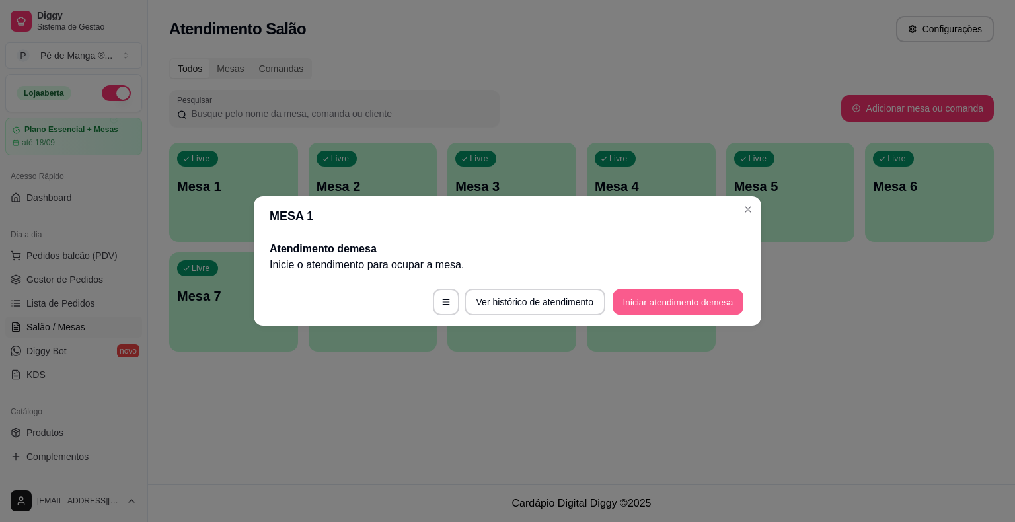
click at [667, 294] on button "Iniciar atendimento de mesa" at bounding box center [678, 303] width 131 height 26
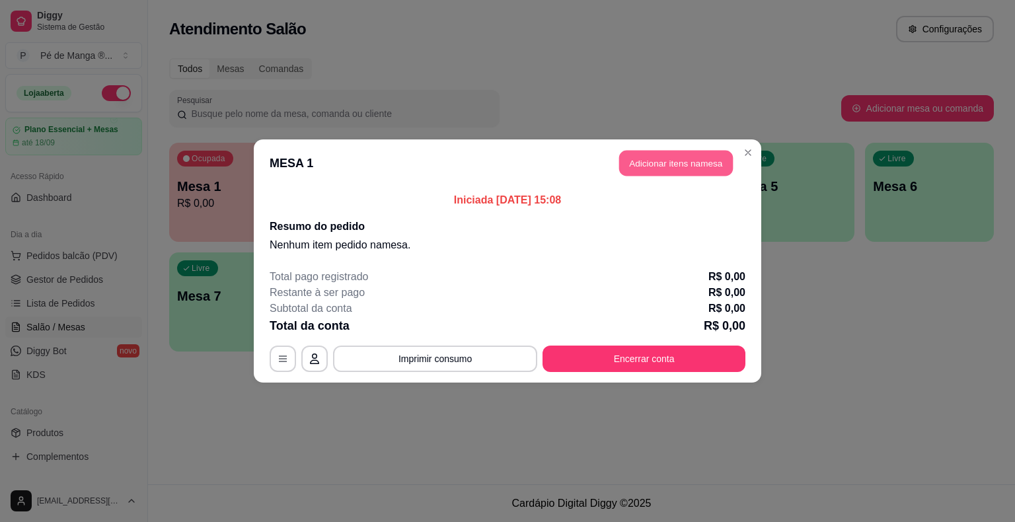
click at [668, 171] on button "Adicionar itens na mesa" at bounding box center [676, 164] width 114 height 26
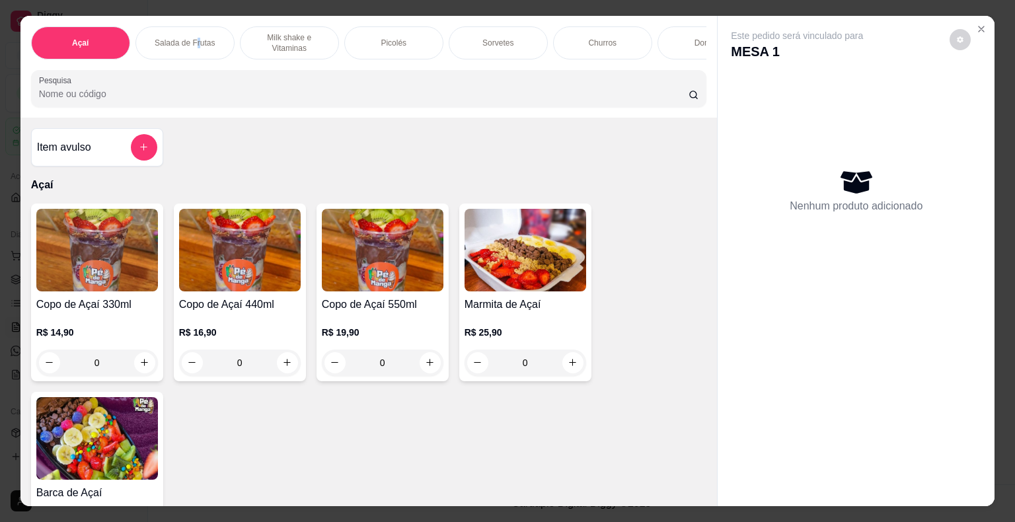
drag, startPoint x: 193, startPoint y: 40, endPoint x: 186, endPoint y: 46, distance: 8.9
click at [191, 43] on div "Salada de Frutas" at bounding box center [185, 42] width 99 height 33
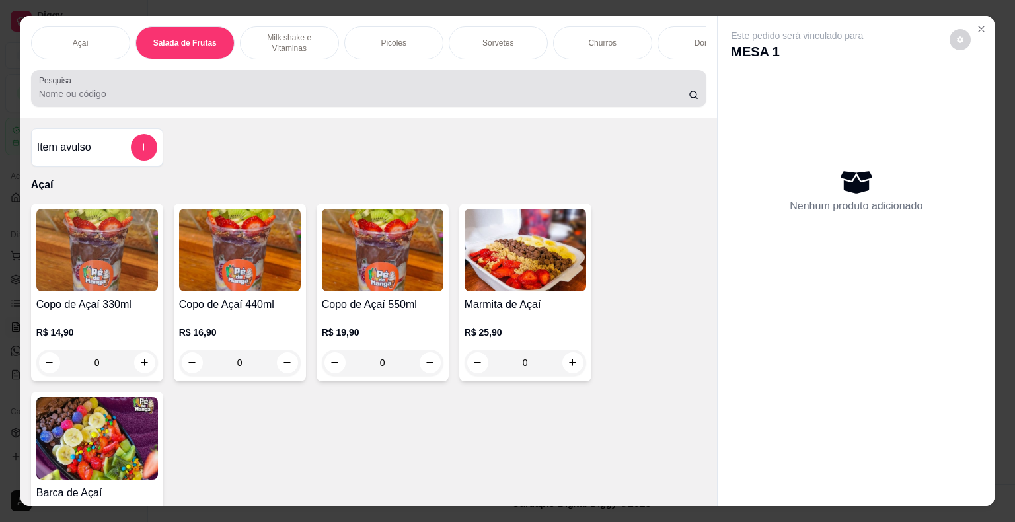
scroll to position [32, 0]
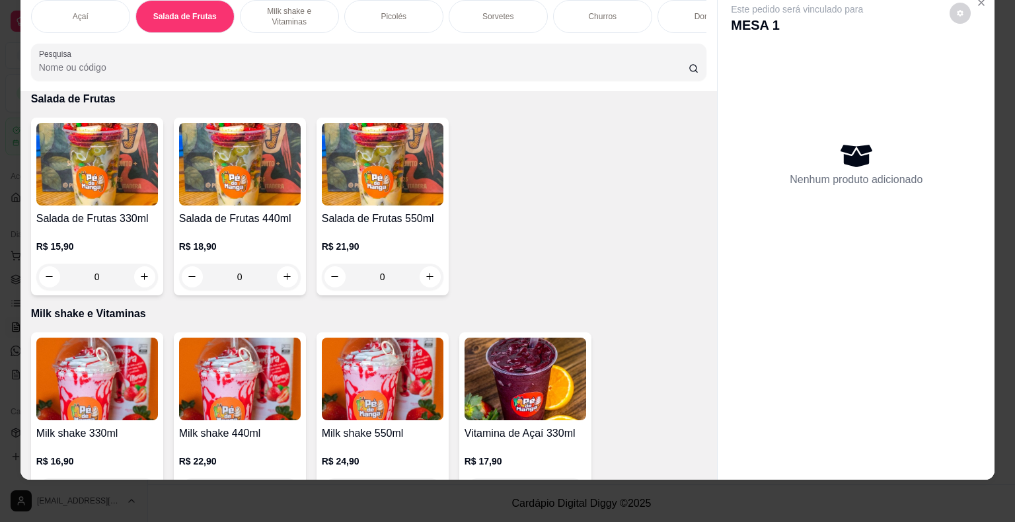
click at [366, 240] on p "R$ 21,90" at bounding box center [383, 246] width 122 height 13
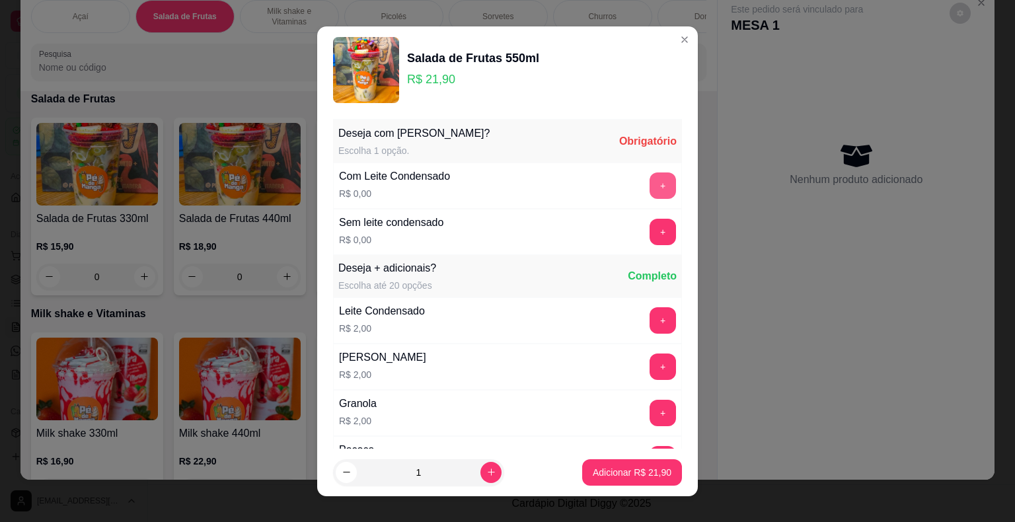
click at [650, 174] on button "+" at bounding box center [663, 186] width 26 height 26
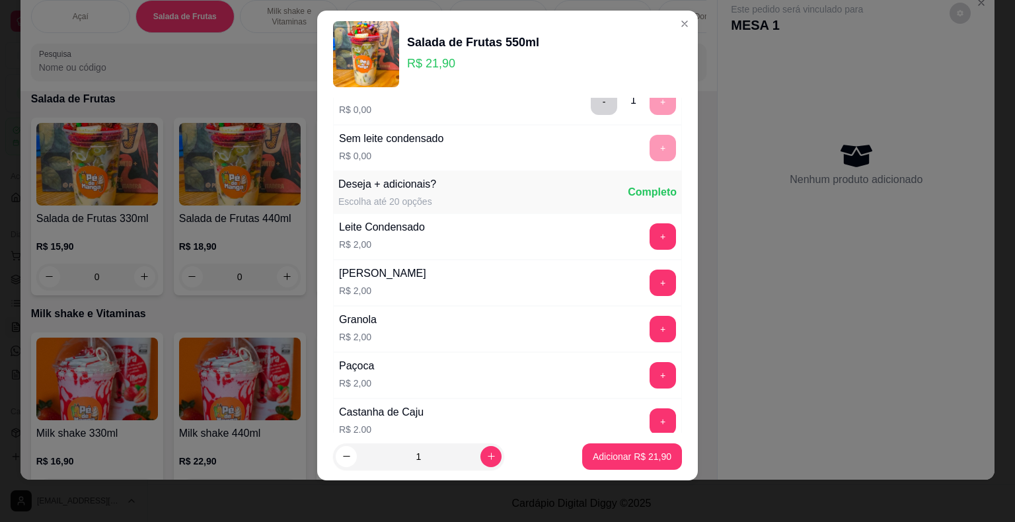
scroll to position [140, 0]
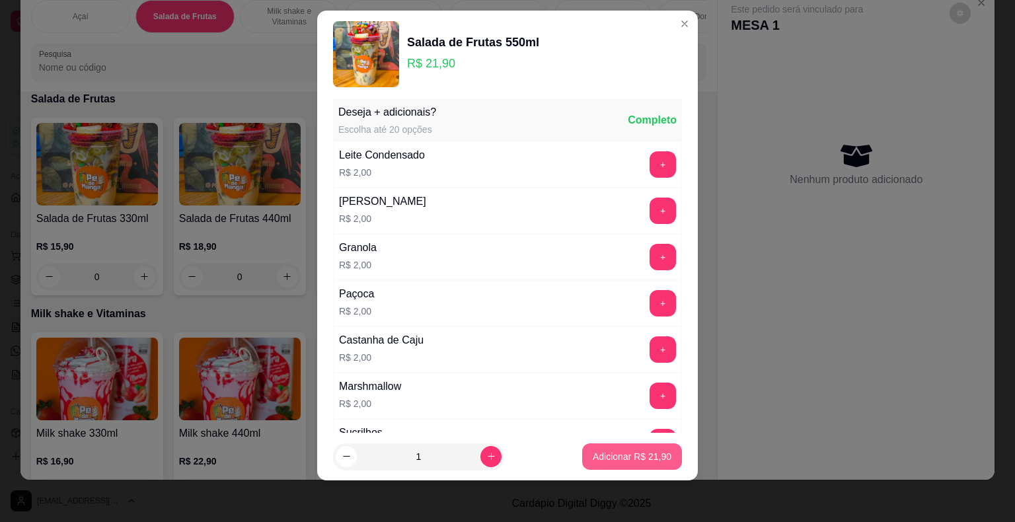
click at [605, 452] on p "Adicionar R$ 21,90" at bounding box center [632, 456] width 79 height 13
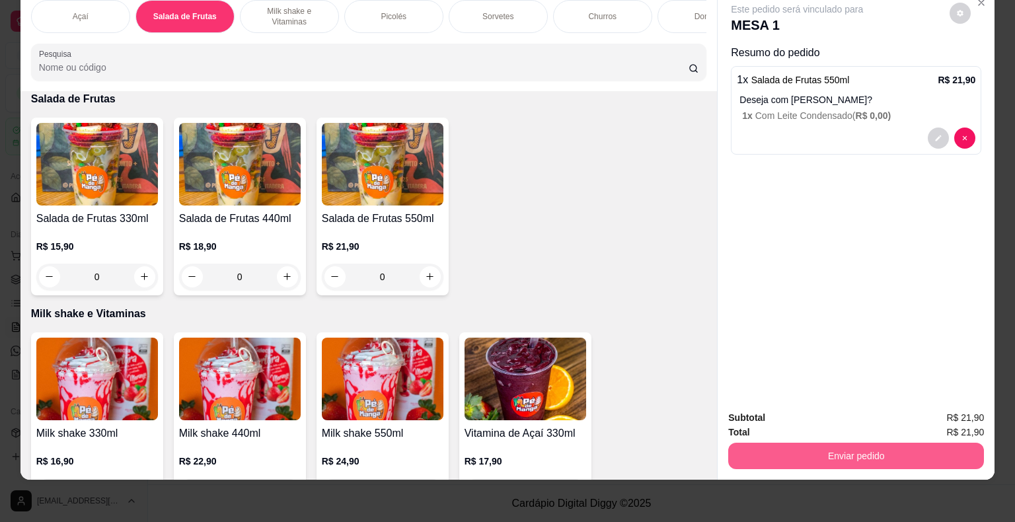
click at [686, 452] on button "Enviar pedido" at bounding box center [857, 456] width 256 height 26
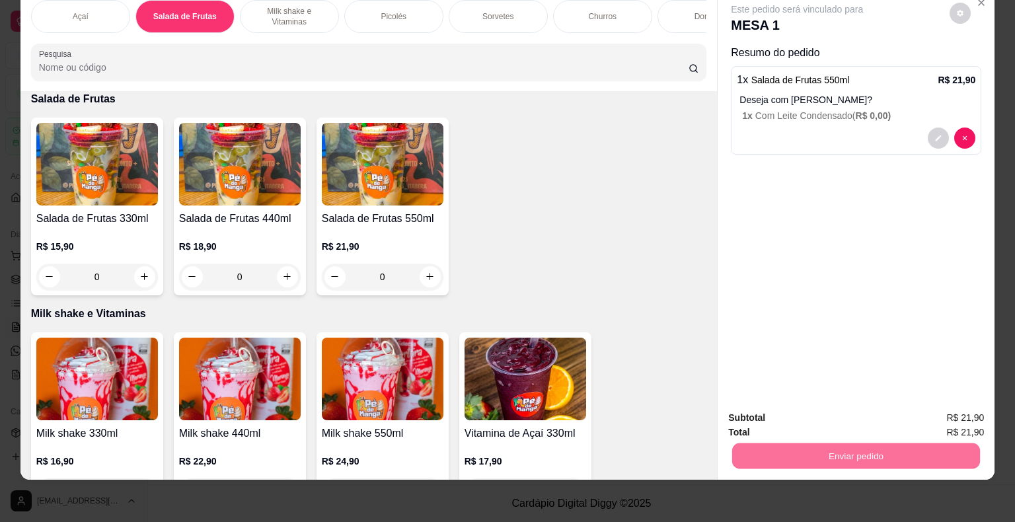
click at [686, 416] on button "Não registrar e enviar pedido" at bounding box center [813, 413] width 138 height 25
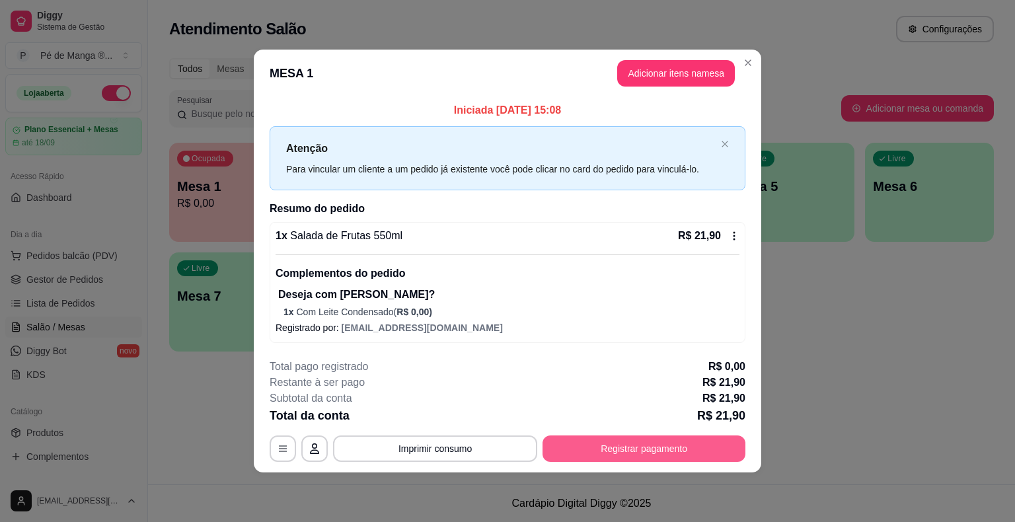
click at [675, 450] on button "Registrar pagamento" at bounding box center [644, 449] width 203 height 26
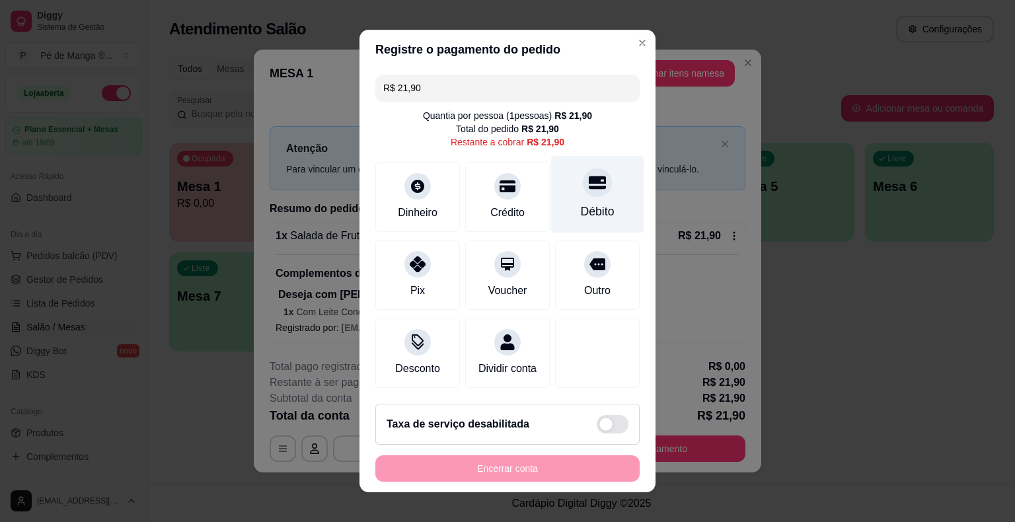
click at [566, 202] on div "Débito" at bounding box center [597, 194] width 93 height 77
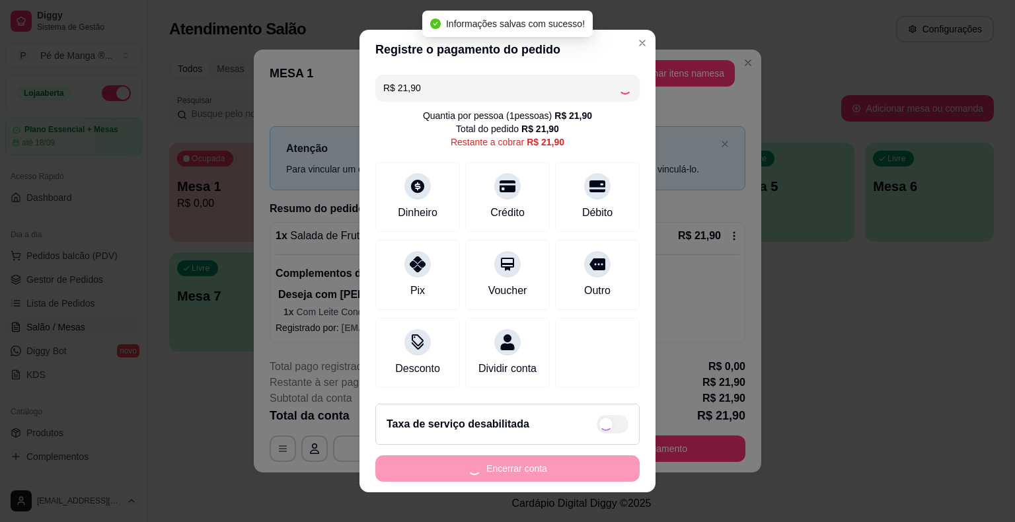
type input "R$ 0,00"
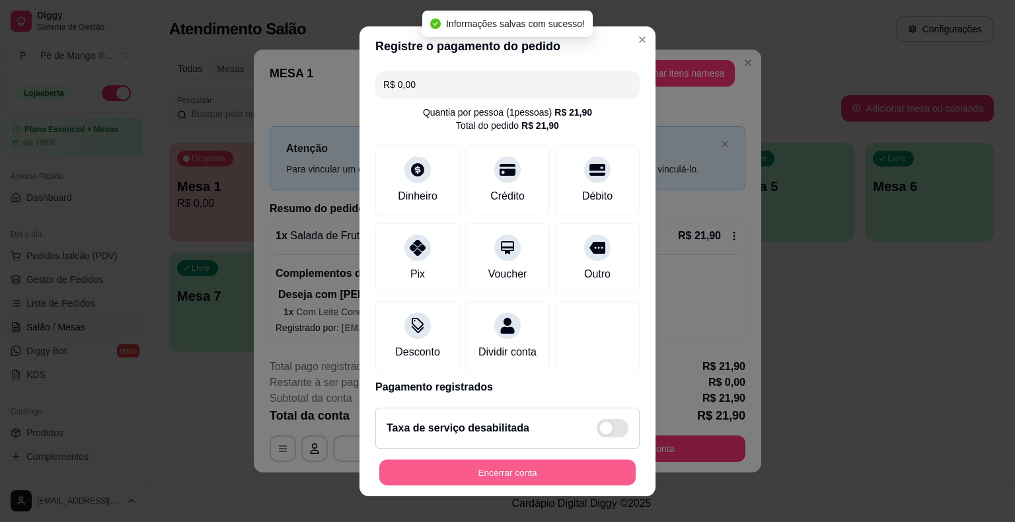
click at [581, 473] on button "Encerrar conta" at bounding box center [507, 472] width 257 height 26
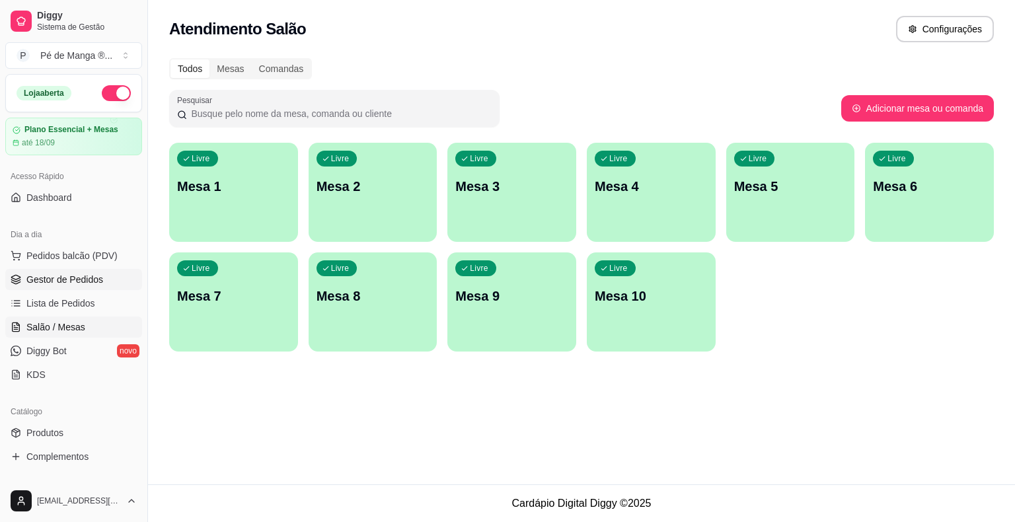
click at [100, 278] on link "Gestor de Pedidos" at bounding box center [73, 279] width 137 height 21
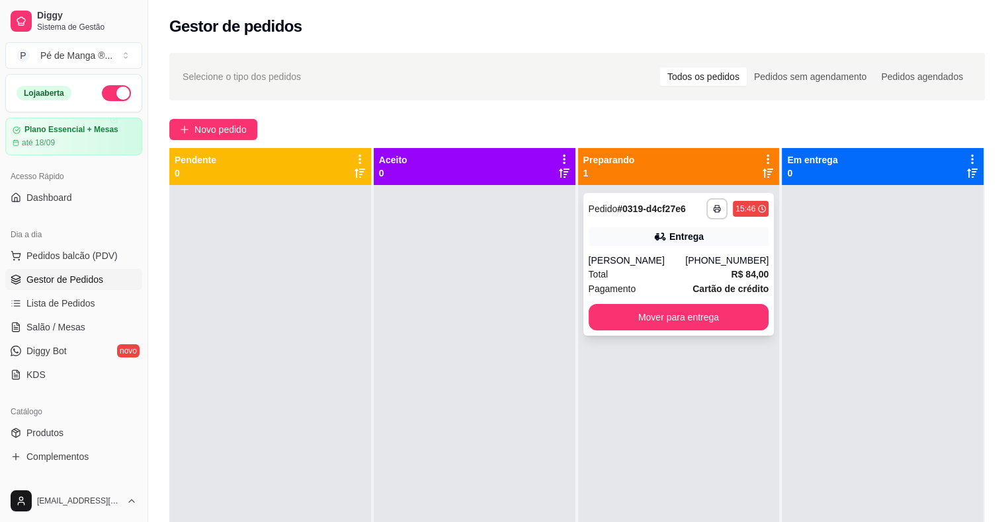
click at [654, 252] on div "**********" at bounding box center [678, 264] width 191 height 143
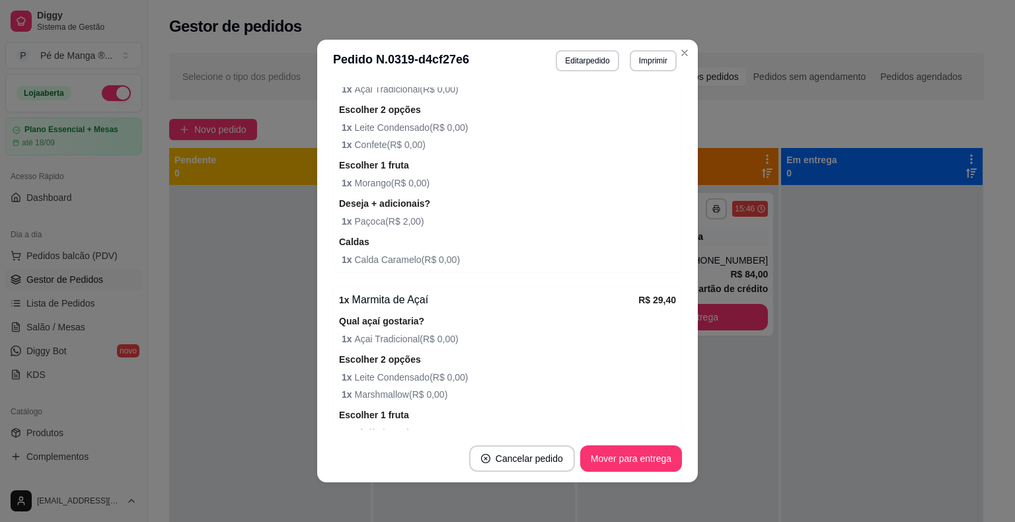
scroll to position [832, 0]
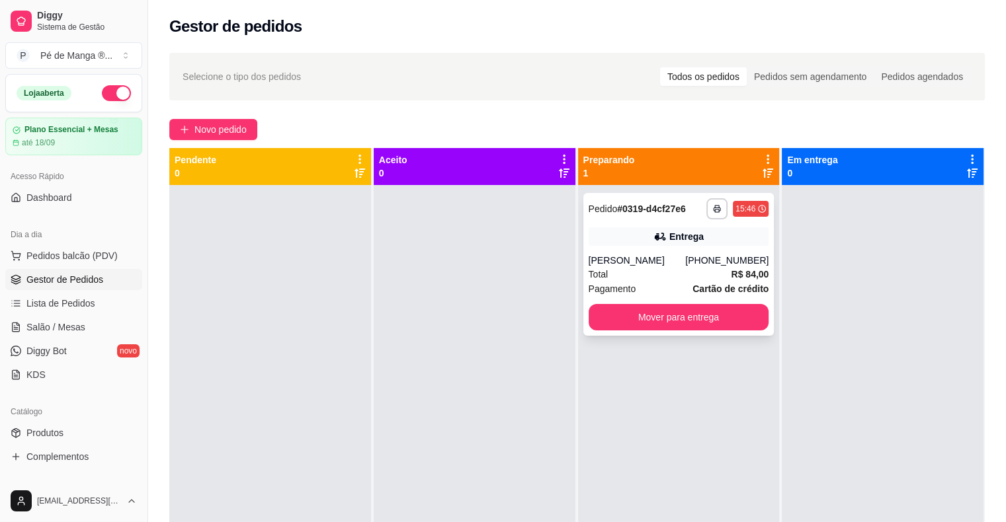
click at [678, 263] on div "[PERSON_NAME]" at bounding box center [636, 260] width 97 height 13
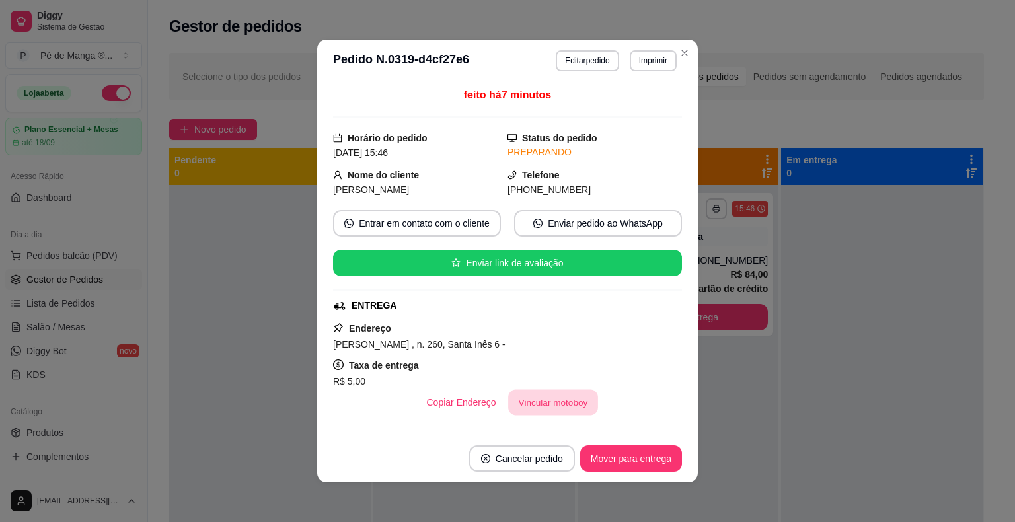
click at [533, 409] on button "Vincular motoboy" at bounding box center [553, 403] width 90 height 26
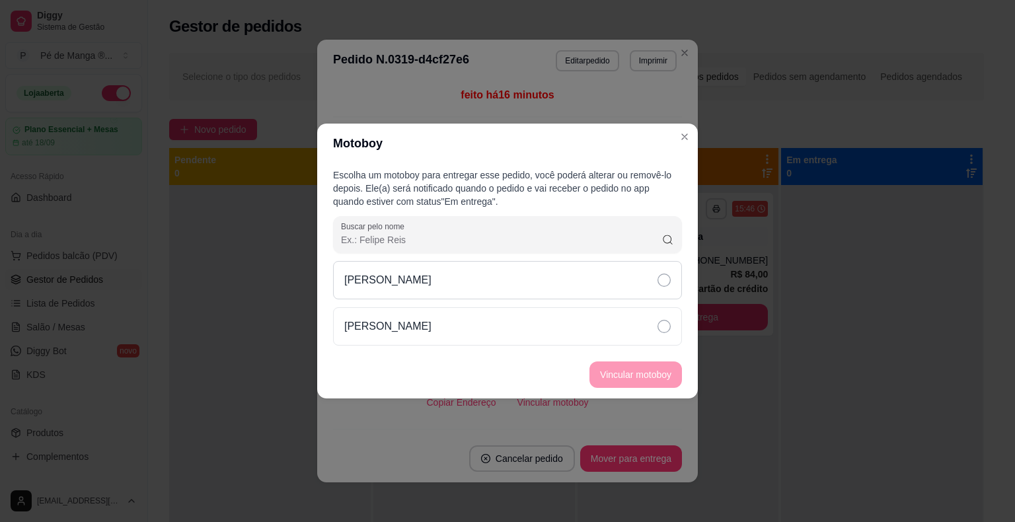
click at [664, 270] on div "[PERSON_NAME]" at bounding box center [507, 280] width 349 height 38
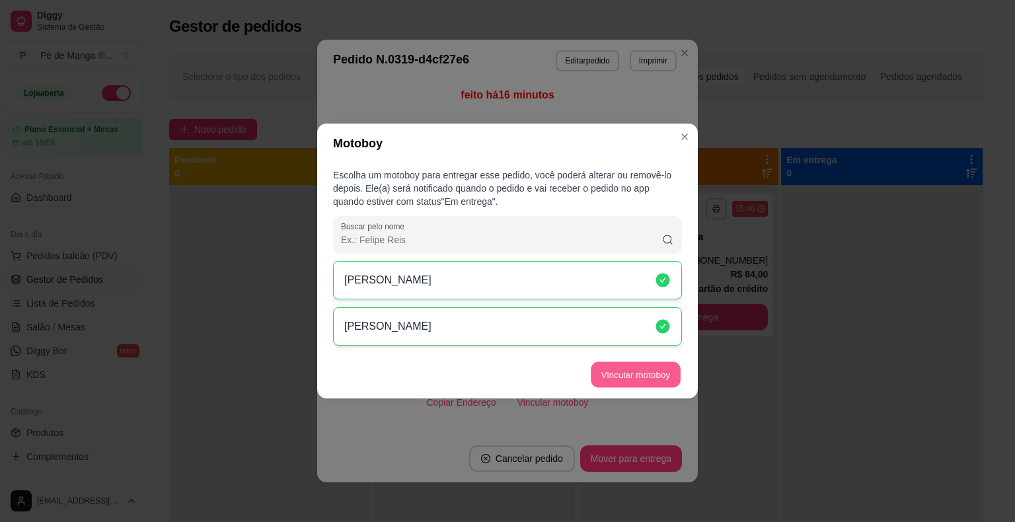
click at [624, 369] on button "Vincular motoboy" at bounding box center [636, 375] width 90 height 26
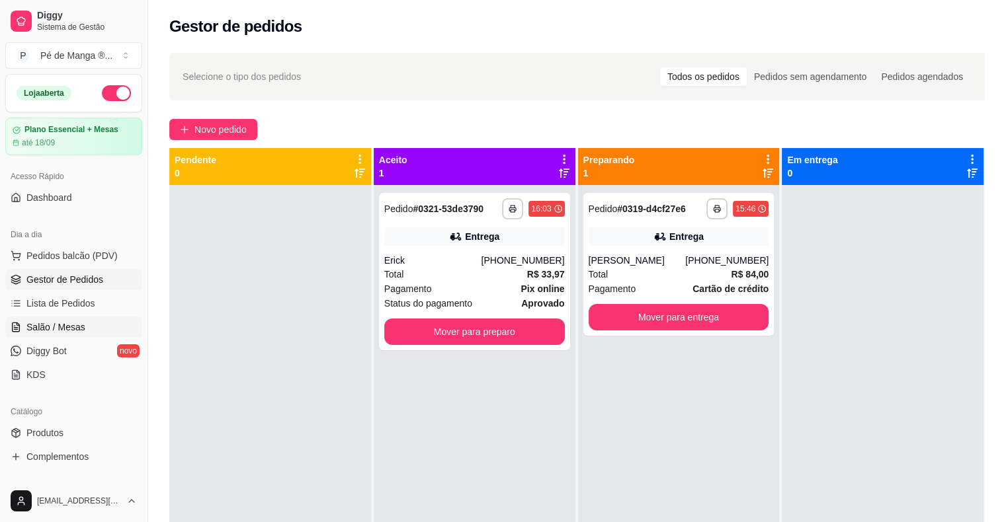
click at [76, 327] on span "Salão / Mesas" at bounding box center [55, 327] width 59 height 13
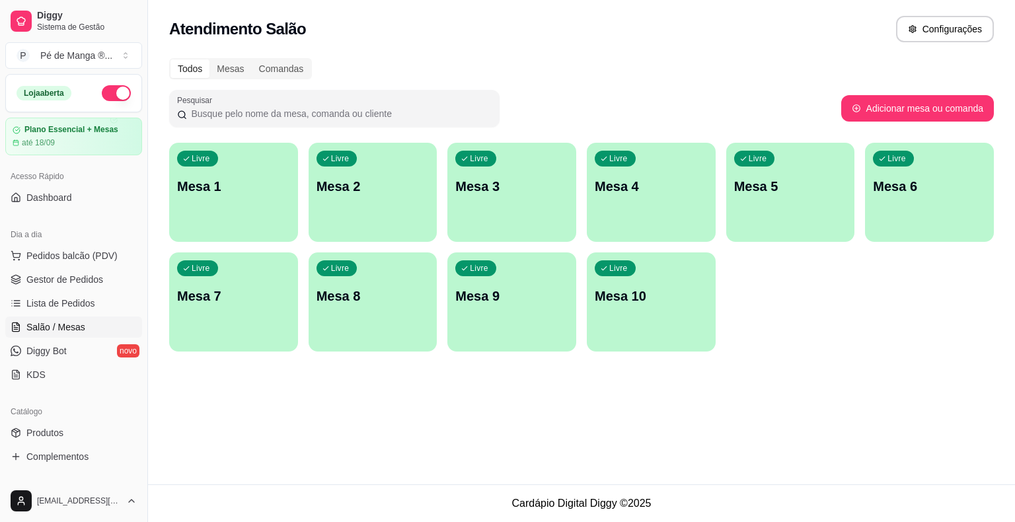
click at [219, 212] on div "Livre Mesa 1" at bounding box center [233, 184] width 129 height 83
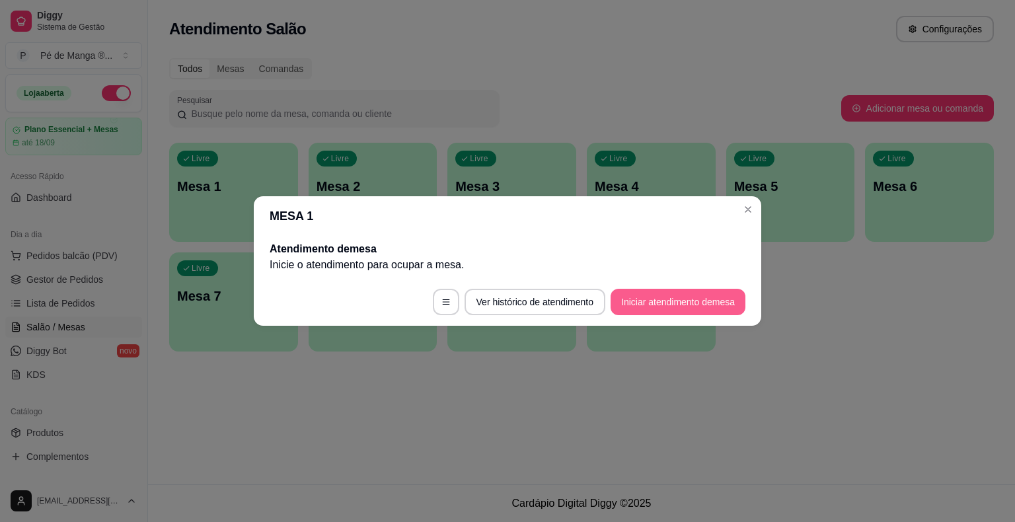
click at [686, 301] on button "Iniciar atendimento de mesa" at bounding box center [678, 302] width 135 height 26
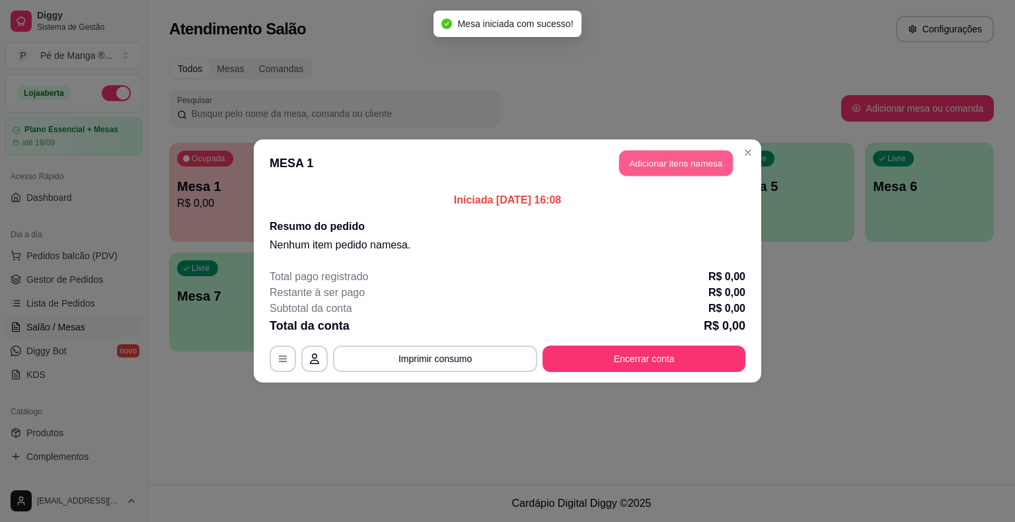
click at [674, 165] on button "Adicionar itens na mesa" at bounding box center [676, 164] width 114 height 26
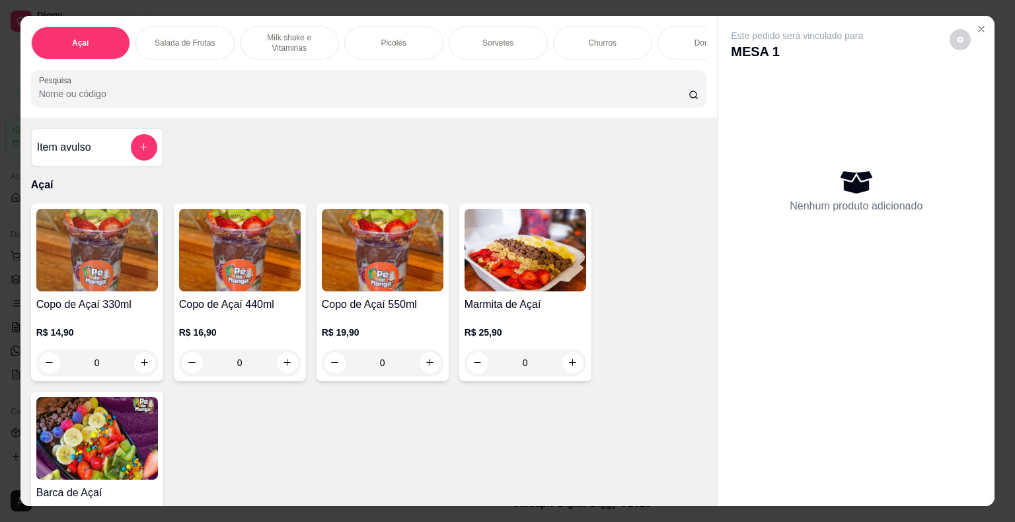
click at [114, 325] on div "R$ 14,90 0" at bounding box center [97, 344] width 122 height 63
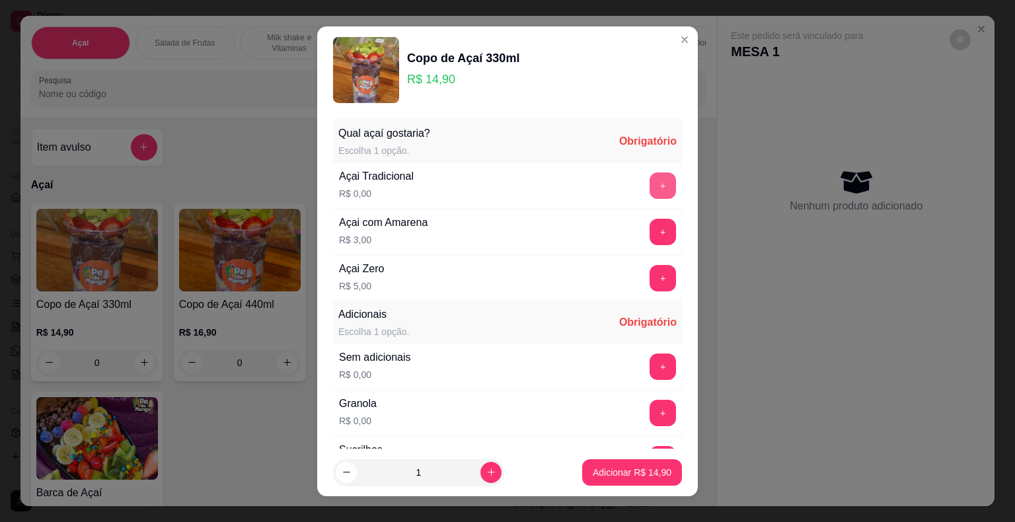
click at [650, 188] on button "+" at bounding box center [663, 186] width 26 height 26
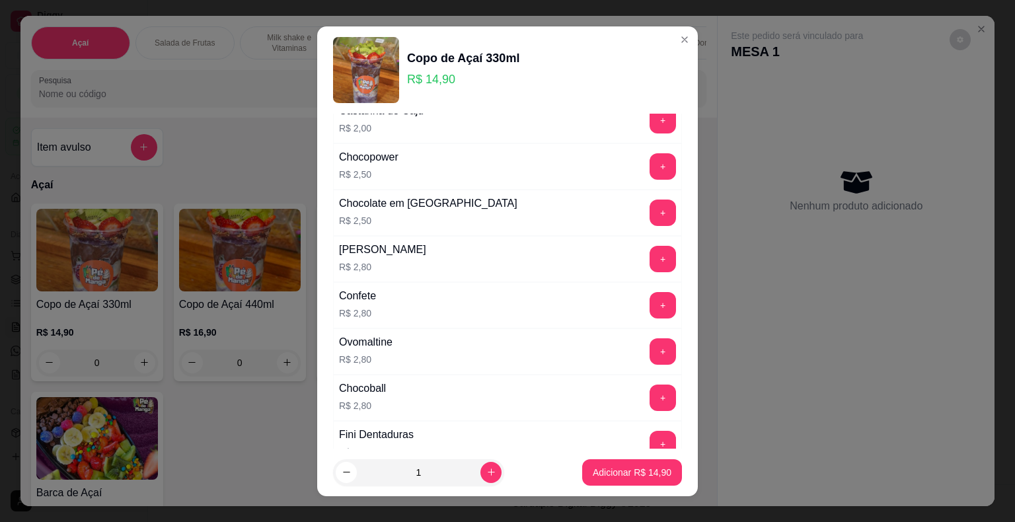
scroll to position [595, 0]
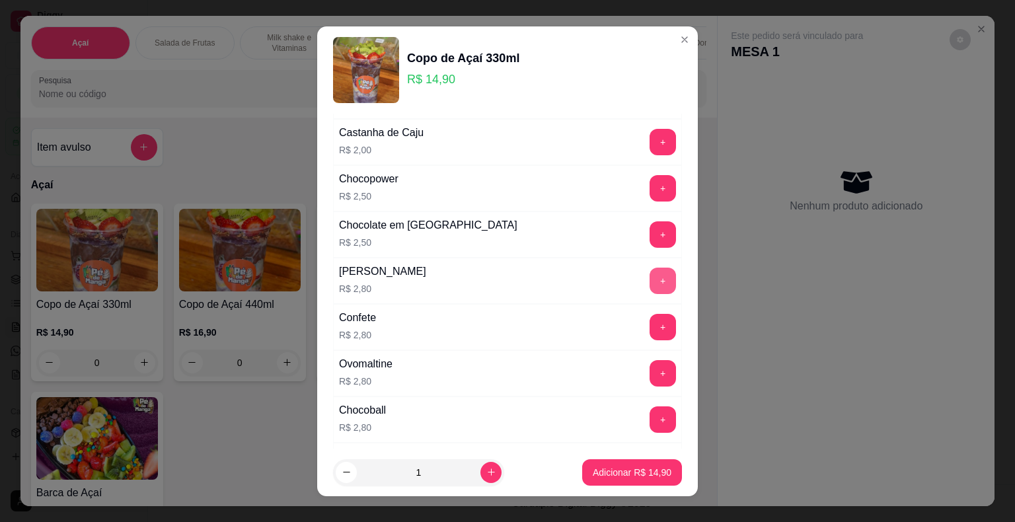
click at [651, 274] on button "+" at bounding box center [663, 281] width 26 height 26
click at [610, 466] on p "Adicionar R$ 17,70" at bounding box center [632, 472] width 79 height 13
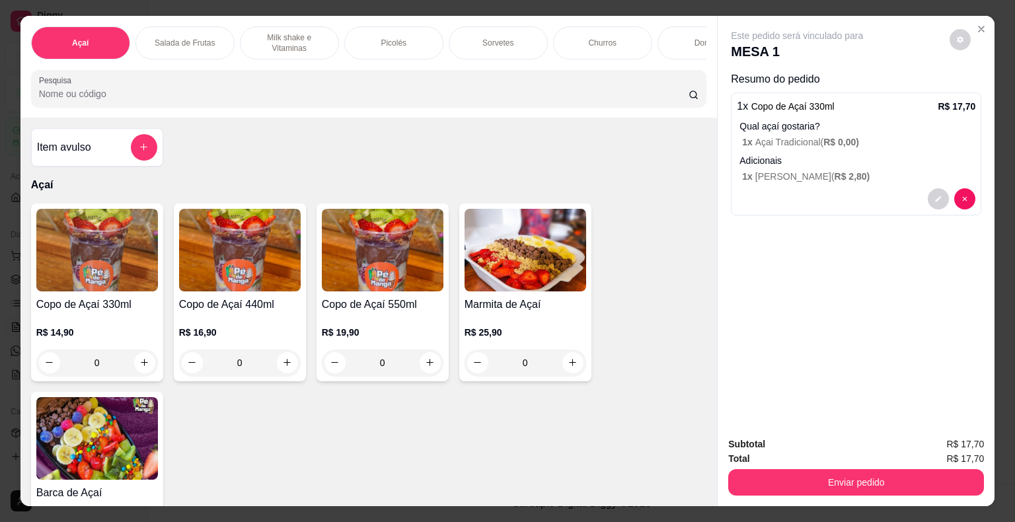
click at [139, 321] on div "R$ 14,90 0" at bounding box center [97, 344] width 122 height 63
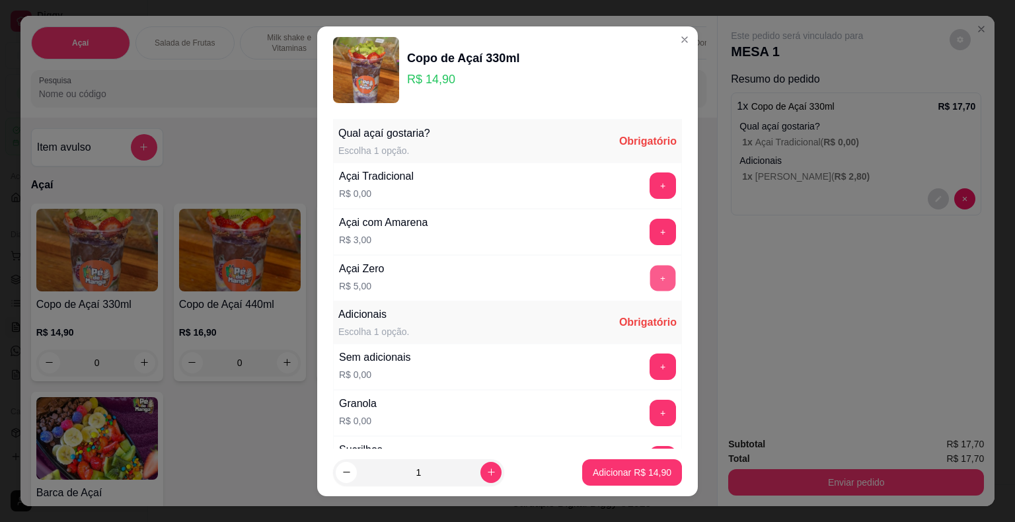
click at [651, 276] on button "+" at bounding box center [664, 278] width 26 height 26
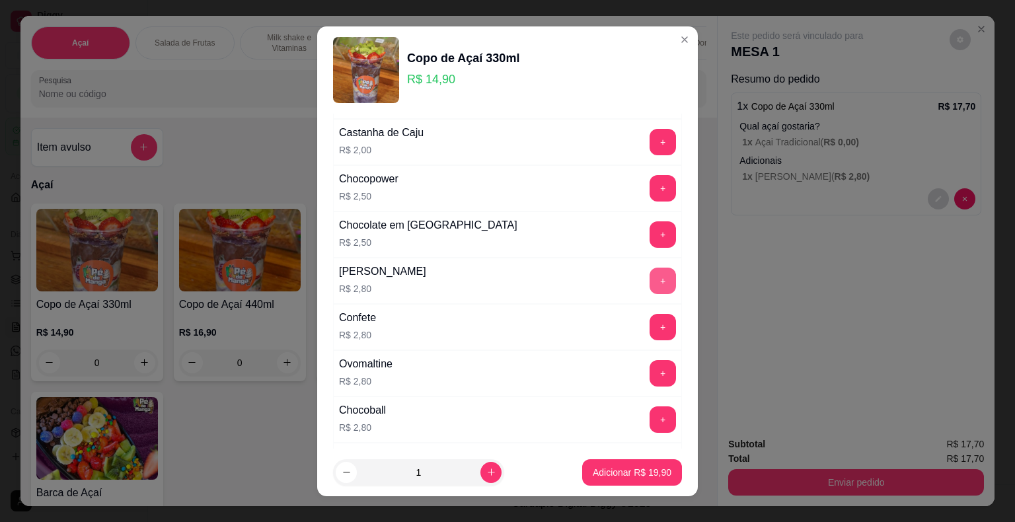
click at [650, 281] on button "+" at bounding box center [663, 281] width 26 height 26
click at [614, 472] on p "Adicionar R$ 22,70" at bounding box center [632, 472] width 77 height 13
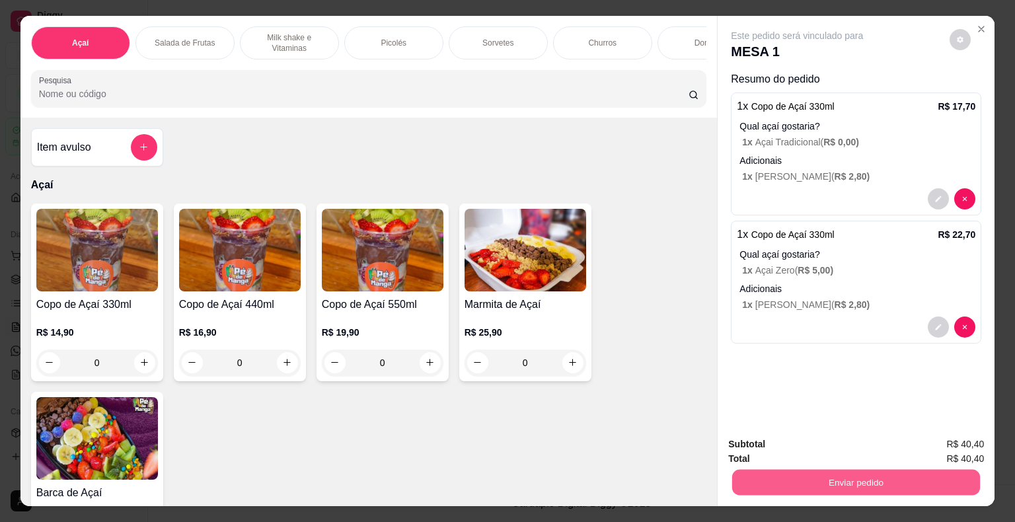
click at [686, 484] on button "Enviar pedido" at bounding box center [857, 483] width 248 height 26
click at [686, 448] on button "Não registrar e enviar pedido" at bounding box center [813, 445] width 138 height 25
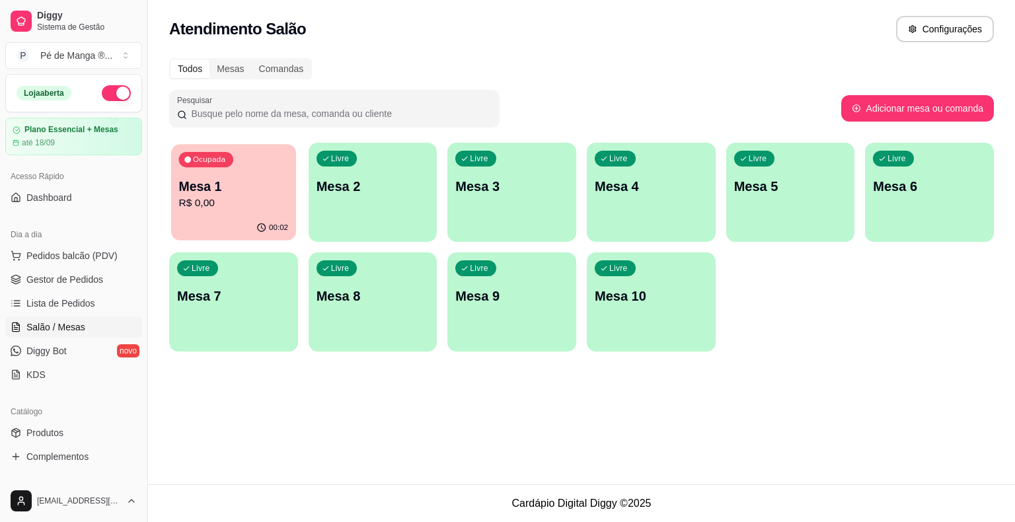
click at [259, 178] on p "Mesa 1" at bounding box center [234, 187] width 110 height 18
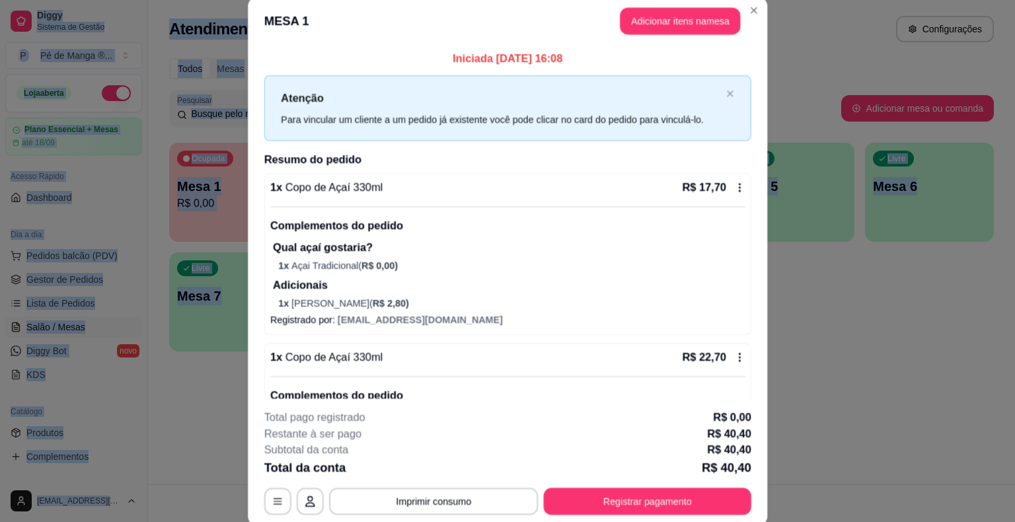
click at [259, 177] on div "Iniciada [DATE] 16:08 Atenção Para vincular um cliente a um pedido já existente…" at bounding box center [508, 221] width 520 height 353
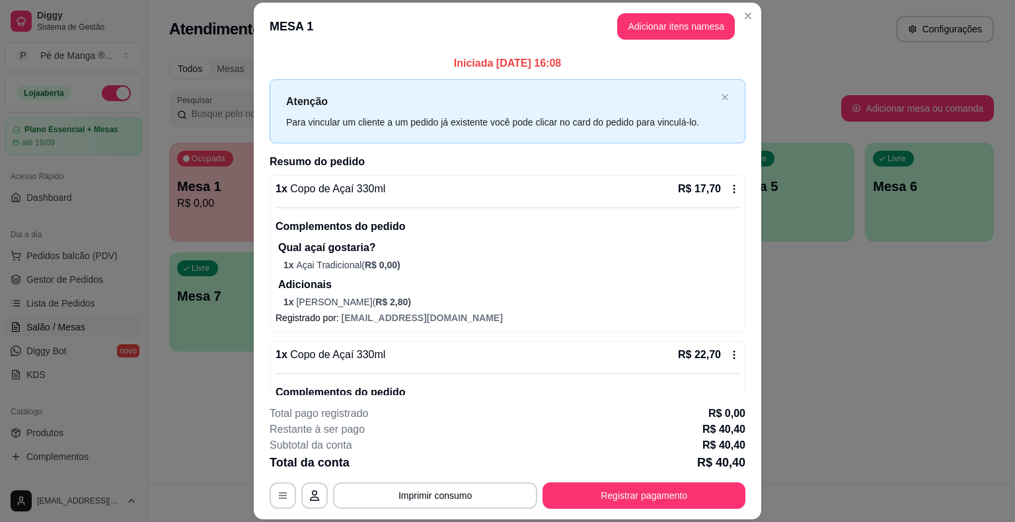
click at [686, 7] on header "MESA 1 Adicionar itens na mesa" at bounding box center [508, 27] width 508 height 48
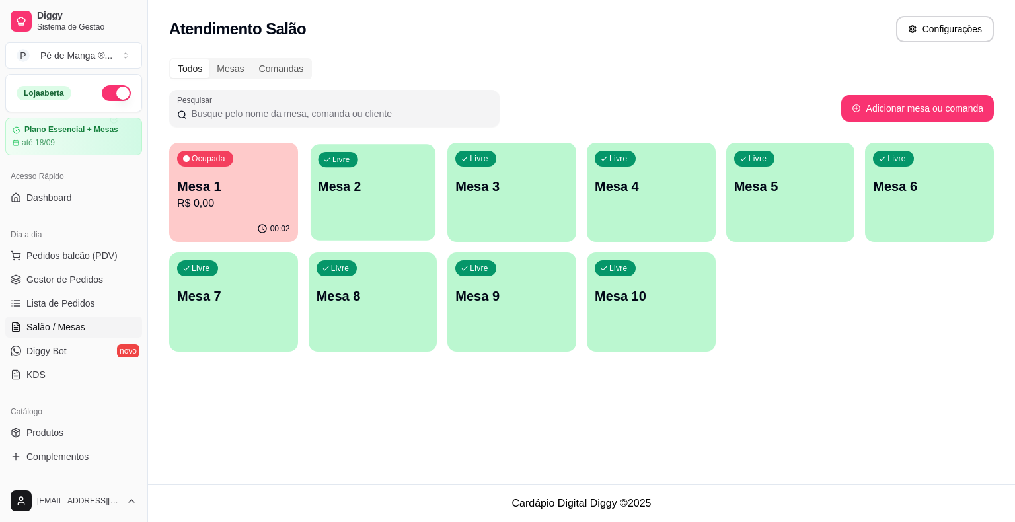
click at [384, 191] on p "Mesa 2" at bounding box center [373, 187] width 110 height 18
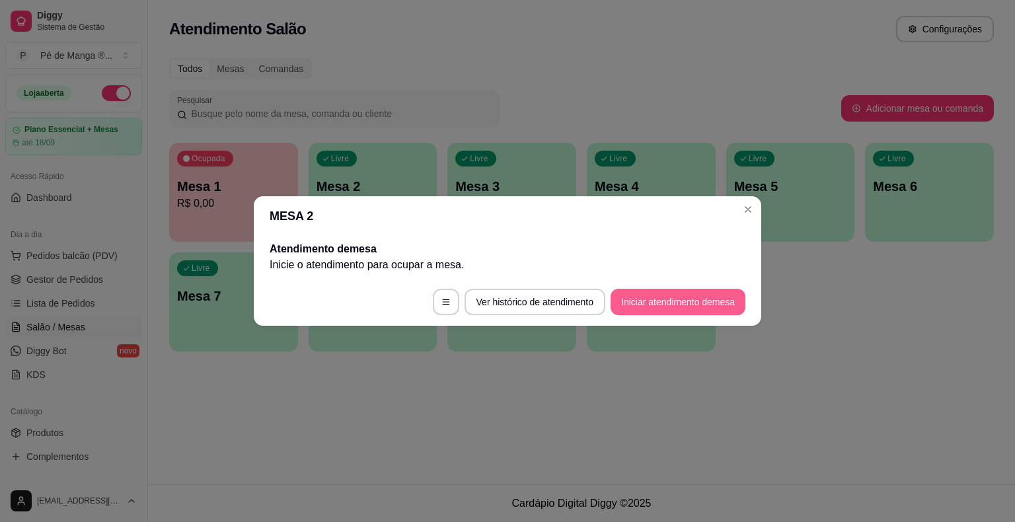
click at [651, 300] on button "Iniciar atendimento de mesa" at bounding box center [678, 302] width 135 height 26
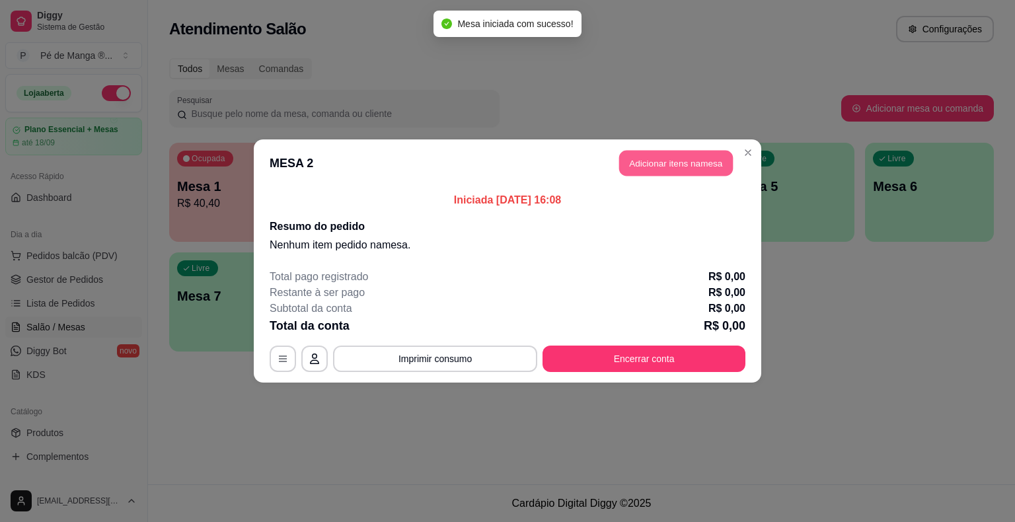
click at [672, 170] on button "Adicionar itens na mesa" at bounding box center [676, 164] width 114 height 26
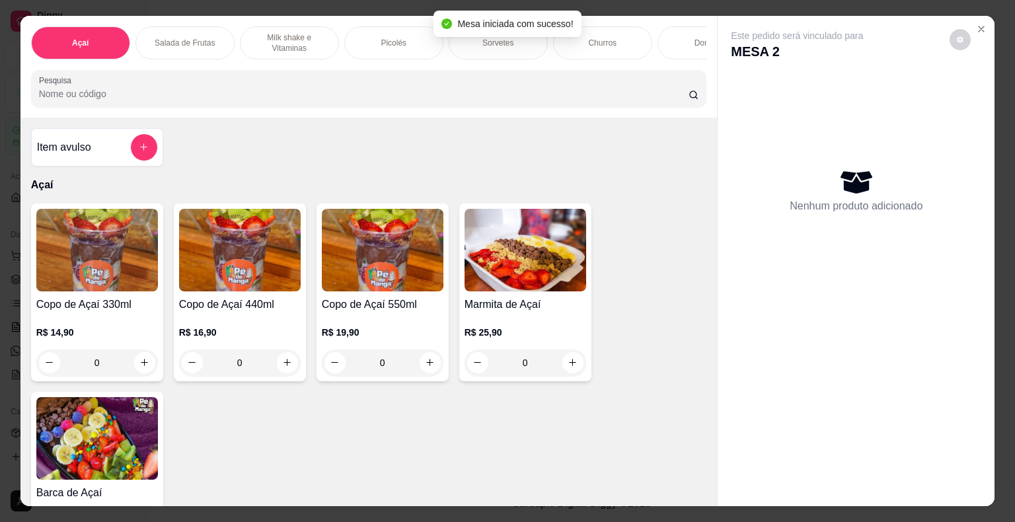
click at [384, 292] on img at bounding box center [383, 250] width 122 height 83
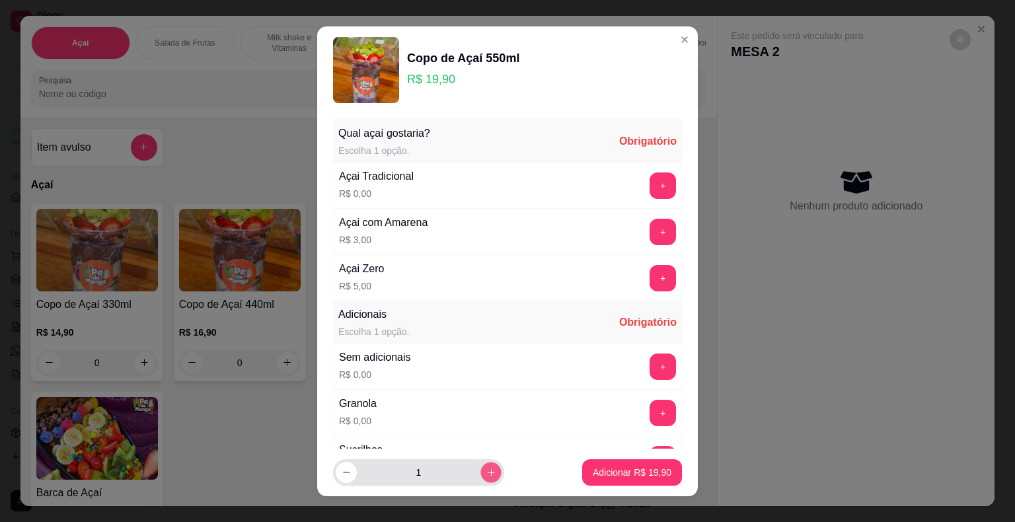
click at [481, 477] on button "increase-product-quantity" at bounding box center [491, 472] width 20 height 20
type input "2"
click at [650, 179] on button "+" at bounding box center [663, 186] width 26 height 26
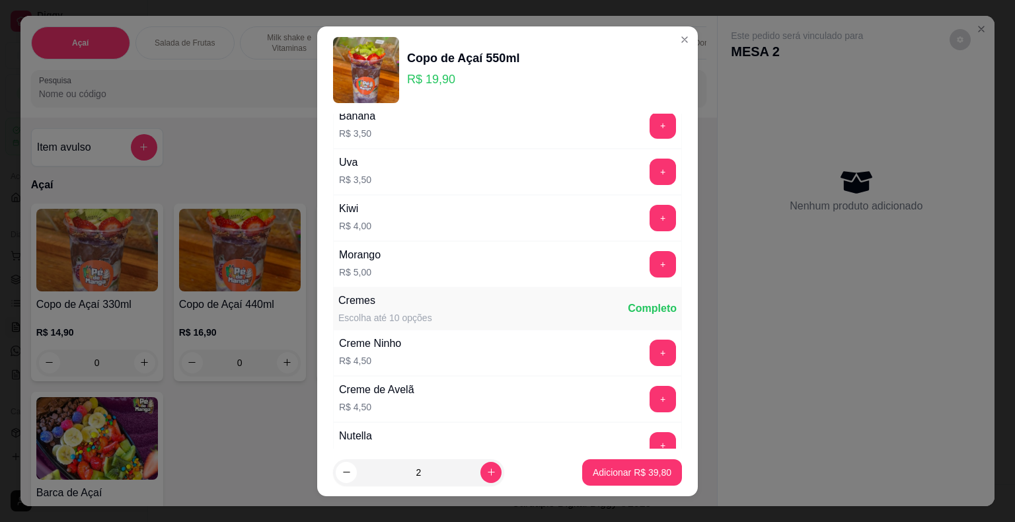
scroll to position [1048, 0]
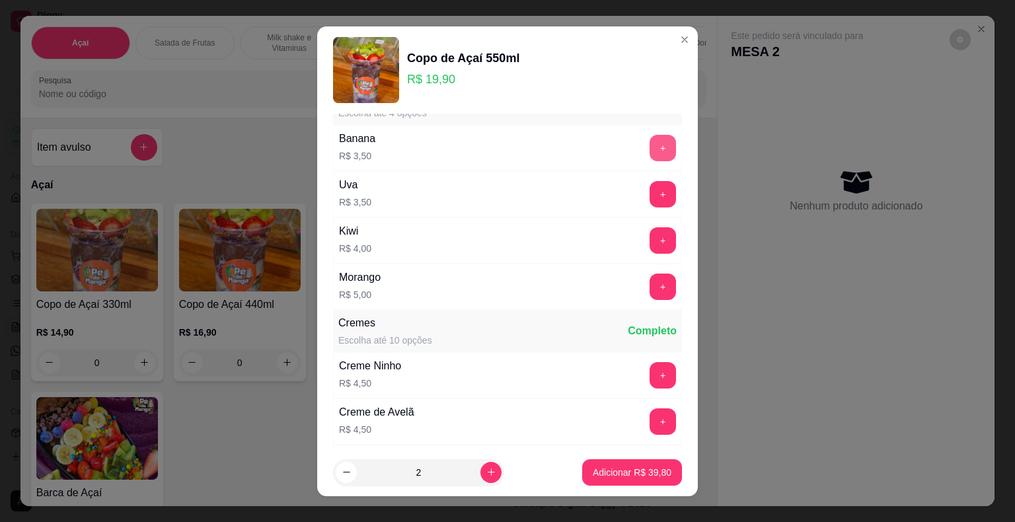
click at [650, 147] on button "+" at bounding box center [663, 148] width 26 height 26
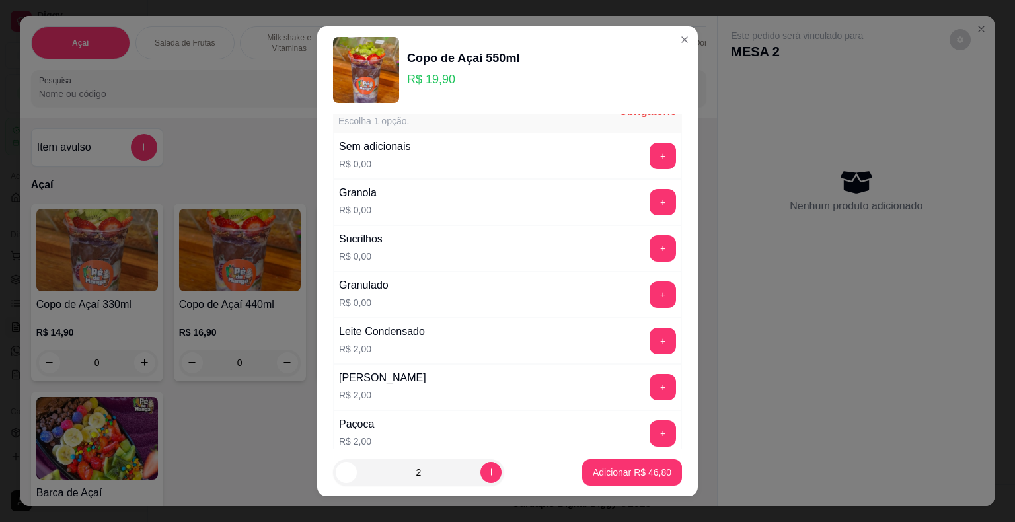
scroll to position [188, 0]
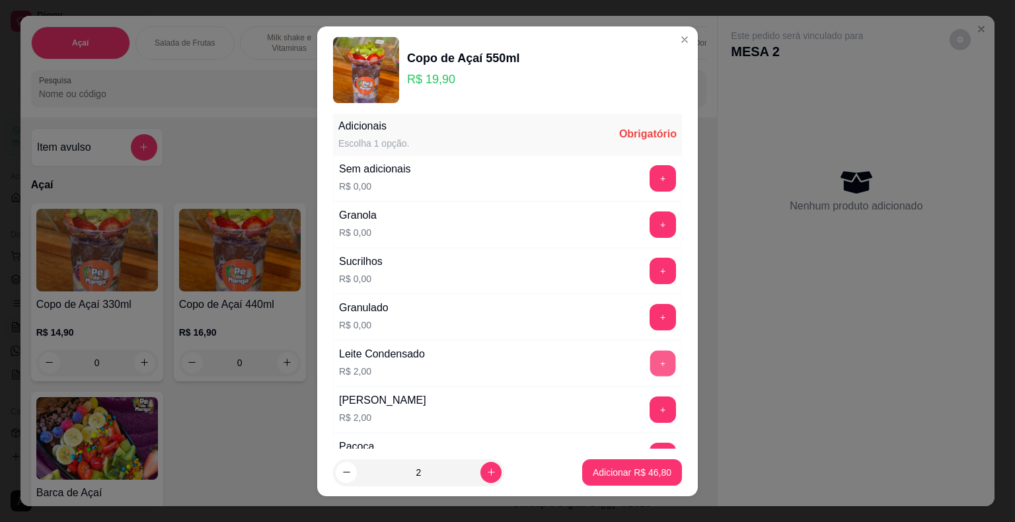
click at [651, 362] on button "+" at bounding box center [664, 363] width 26 height 26
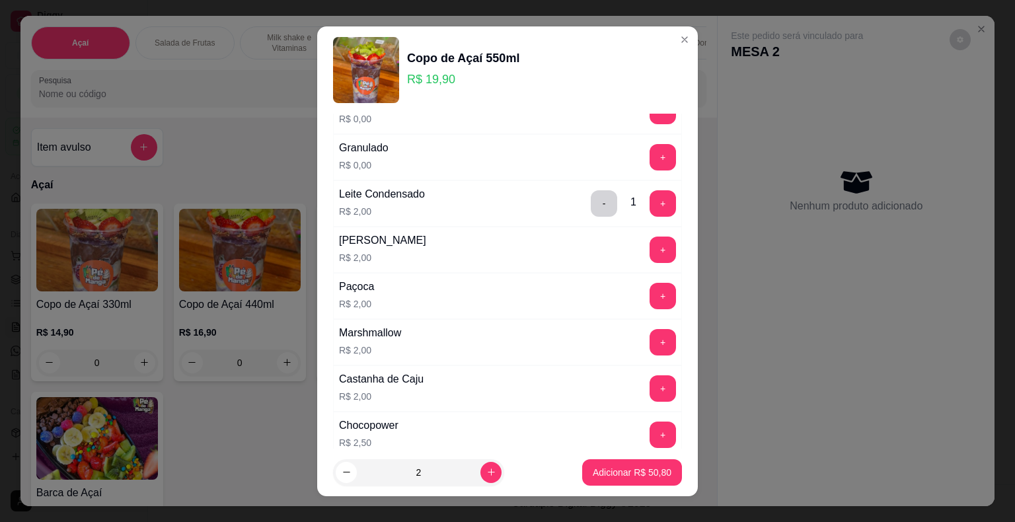
scroll to position [453, 0]
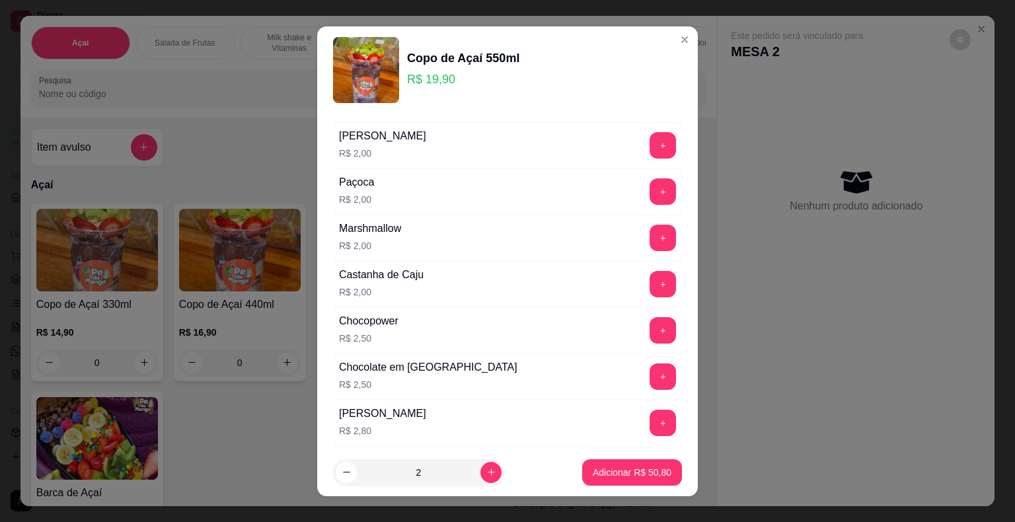
click at [650, 190] on button "+" at bounding box center [663, 191] width 26 height 26
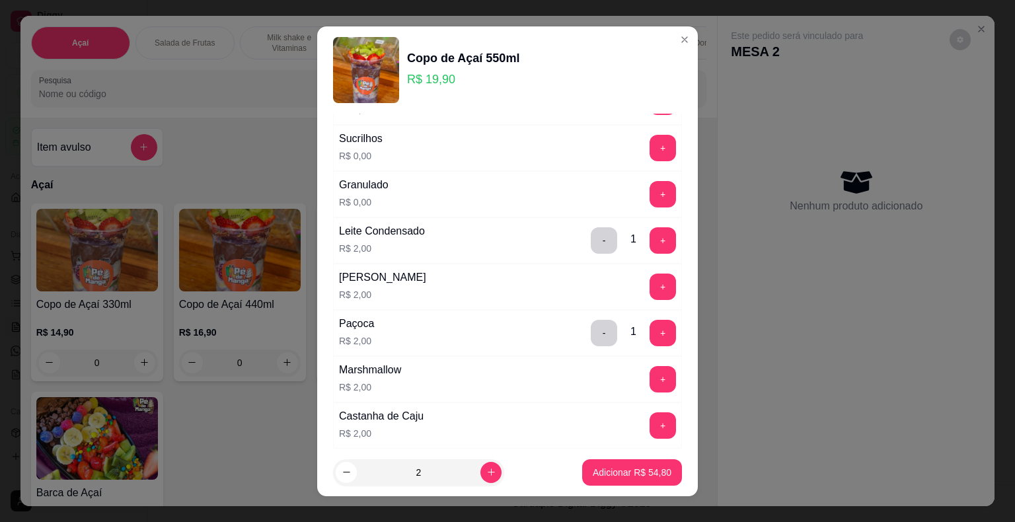
scroll to position [255, 0]
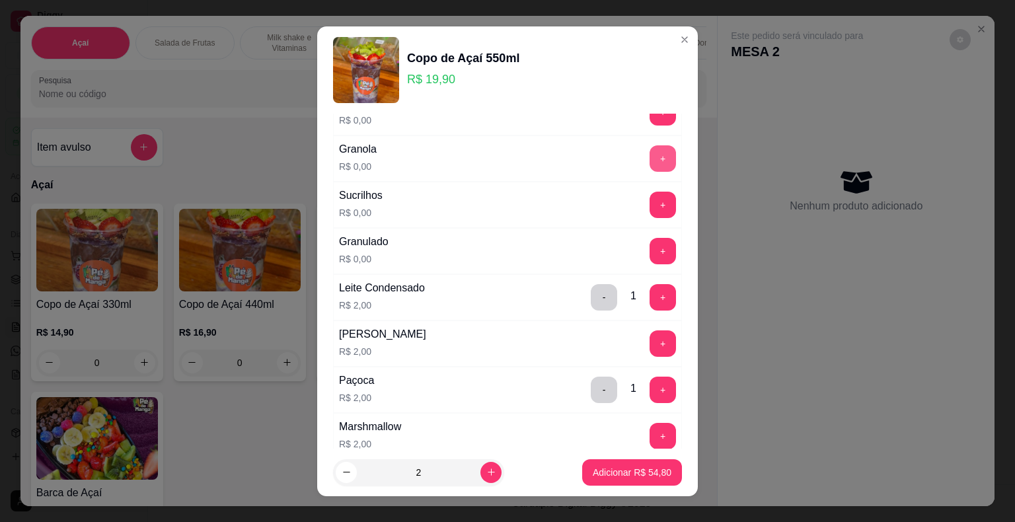
click at [650, 159] on button "+" at bounding box center [663, 158] width 26 height 26
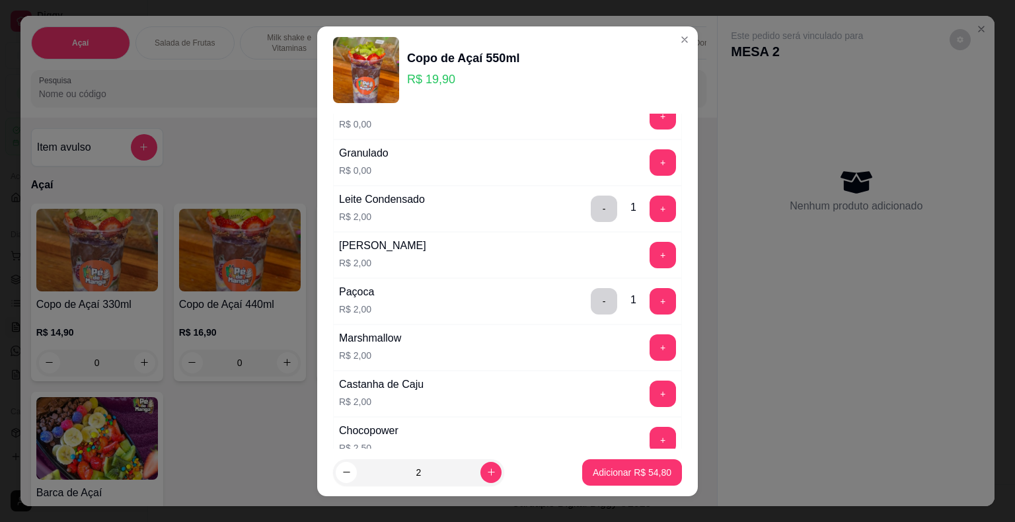
scroll to position [321, 0]
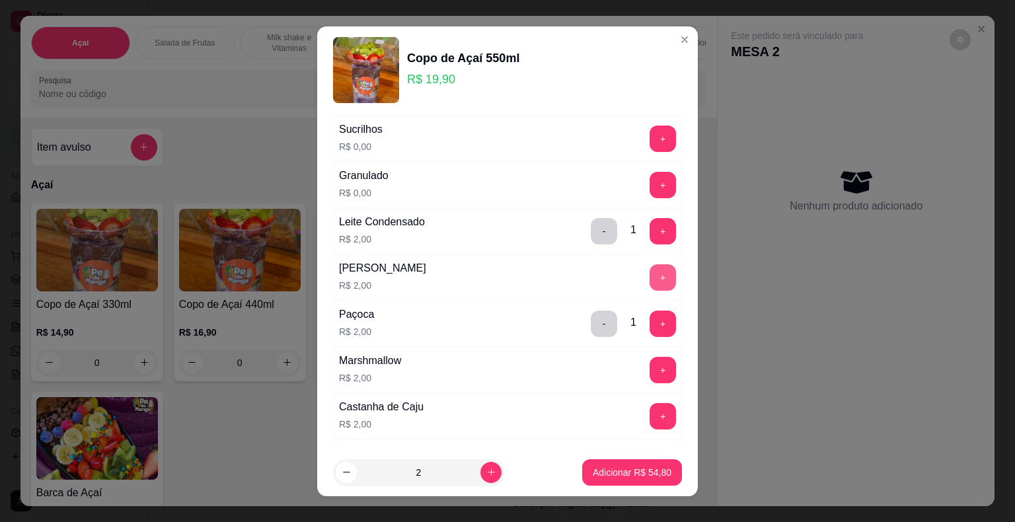
click at [650, 276] on button "+" at bounding box center [663, 277] width 26 height 26
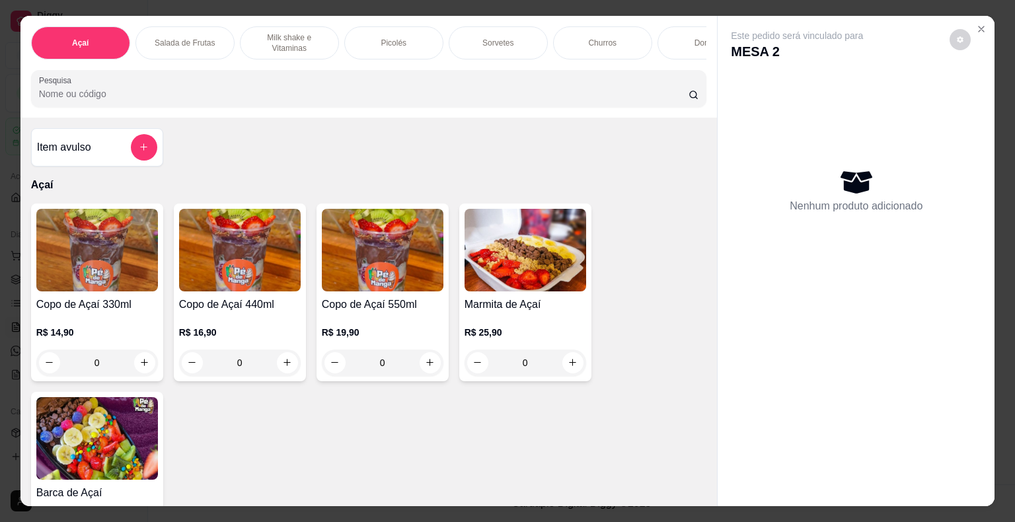
click at [366, 335] on p "R$ 19,90" at bounding box center [383, 332] width 122 height 13
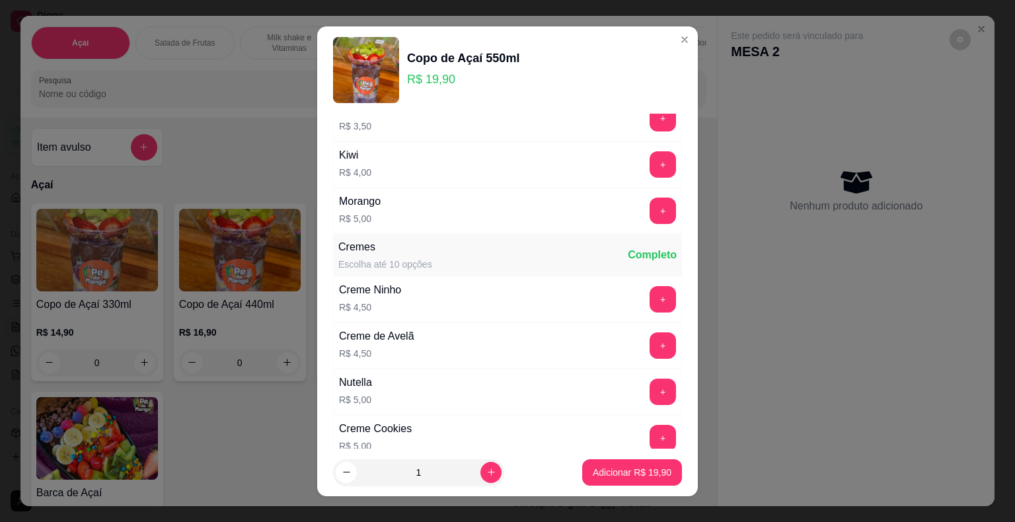
scroll to position [926, 0]
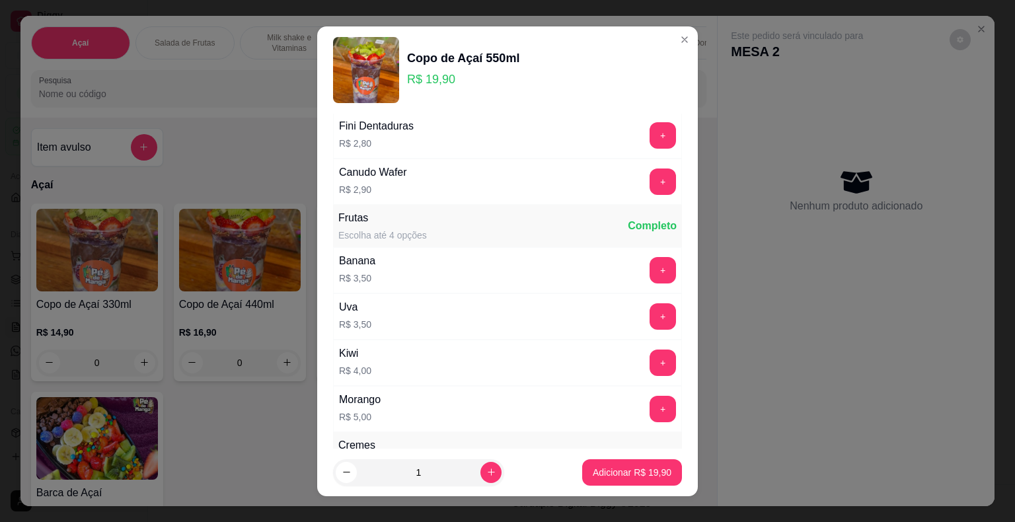
click at [650, 267] on button "+" at bounding box center [663, 270] width 26 height 26
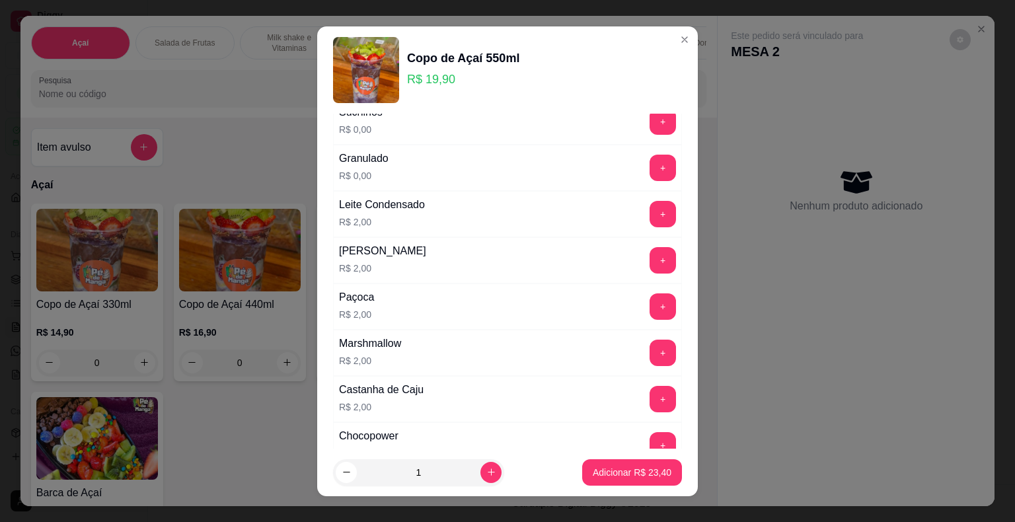
scroll to position [331, 0]
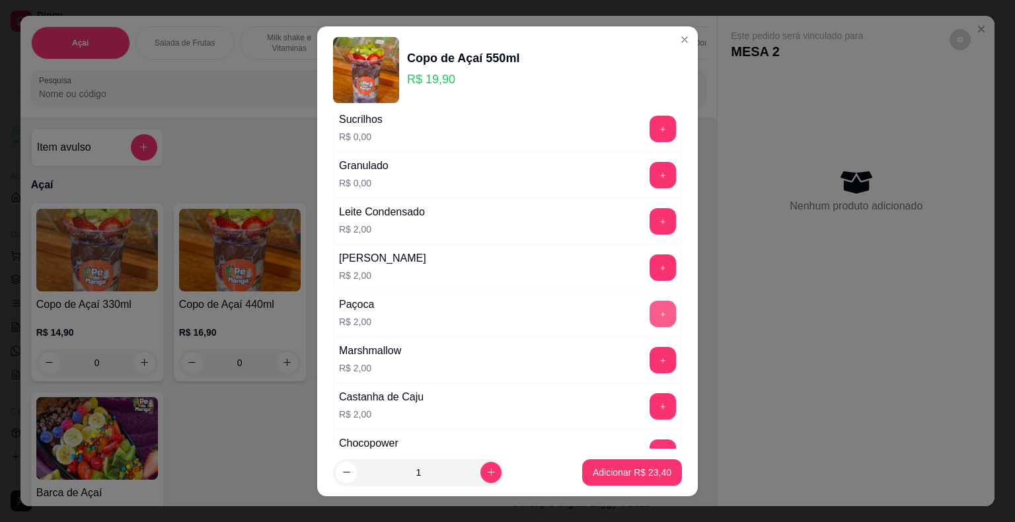
click at [650, 308] on button "+" at bounding box center [663, 314] width 26 height 26
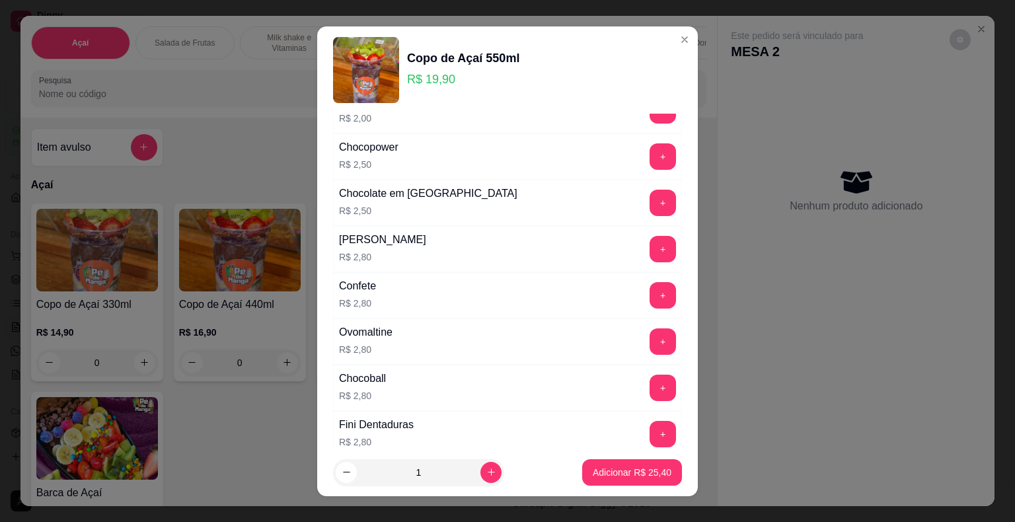
scroll to position [595, 0]
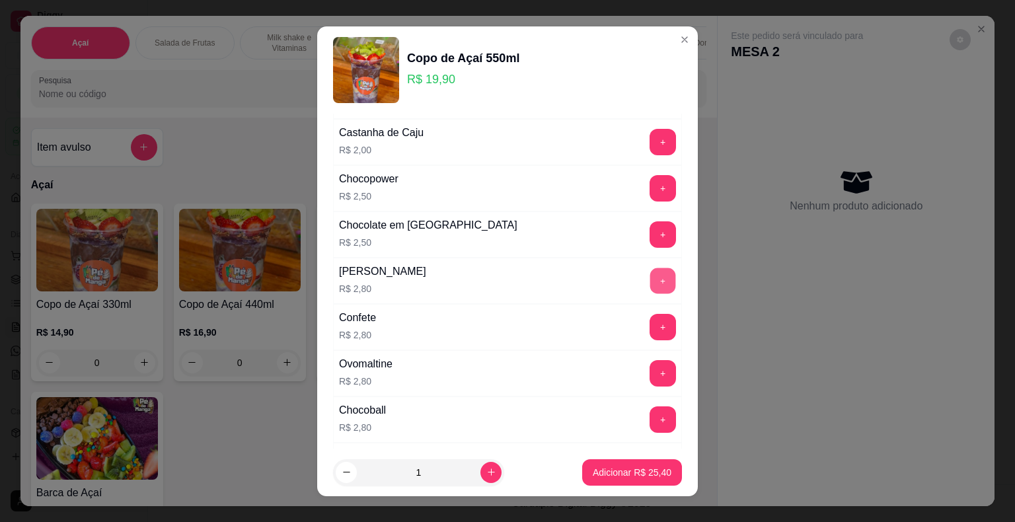
click at [651, 276] on button "+" at bounding box center [664, 281] width 26 height 26
click at [651, 134] on button "+" at bounding box center [664, 142] width 26 height 26
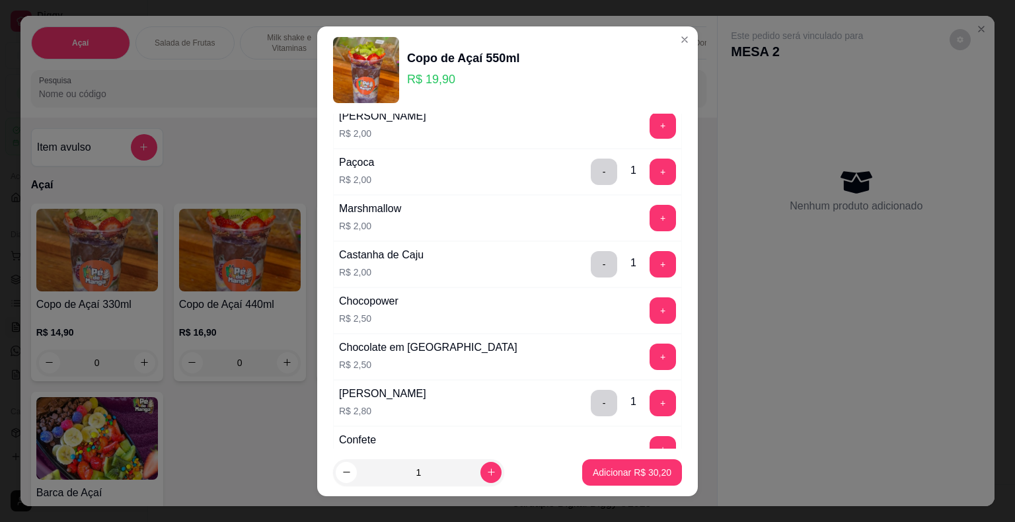
scroll to position [331, 0]
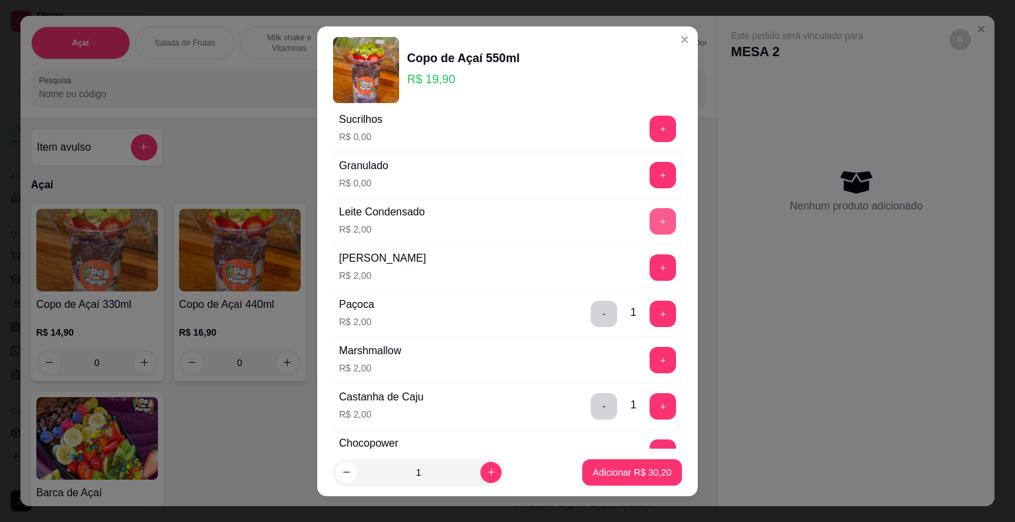
click at [650, 218] on button "+" at bounding box center [663, 221] width 26 height 26
click at [651, 266] on button "+" at bounding box center [664, 268] width 26 height 26
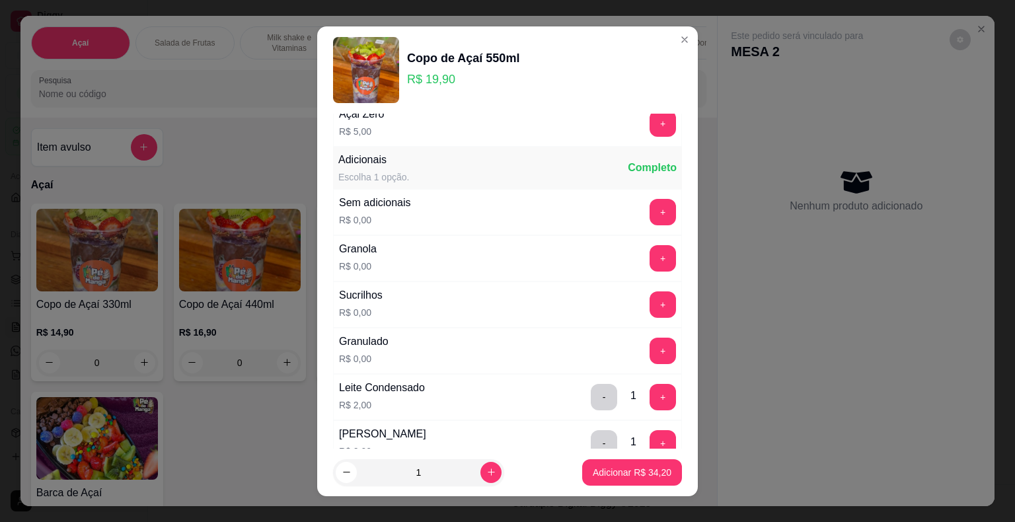
scroll to position [132, 0]
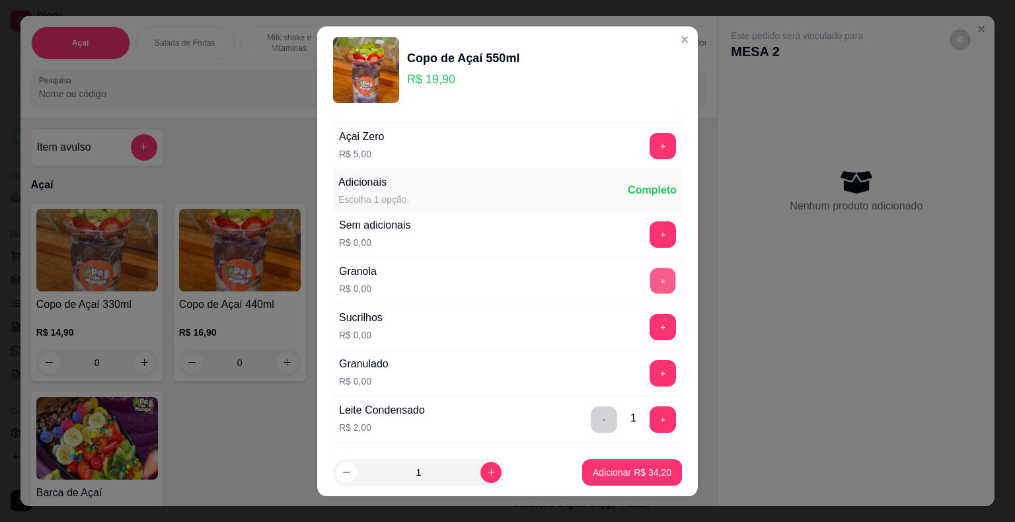
click at [651, 278] on button "+" at bounding box center [664, 281] width 26 height 26
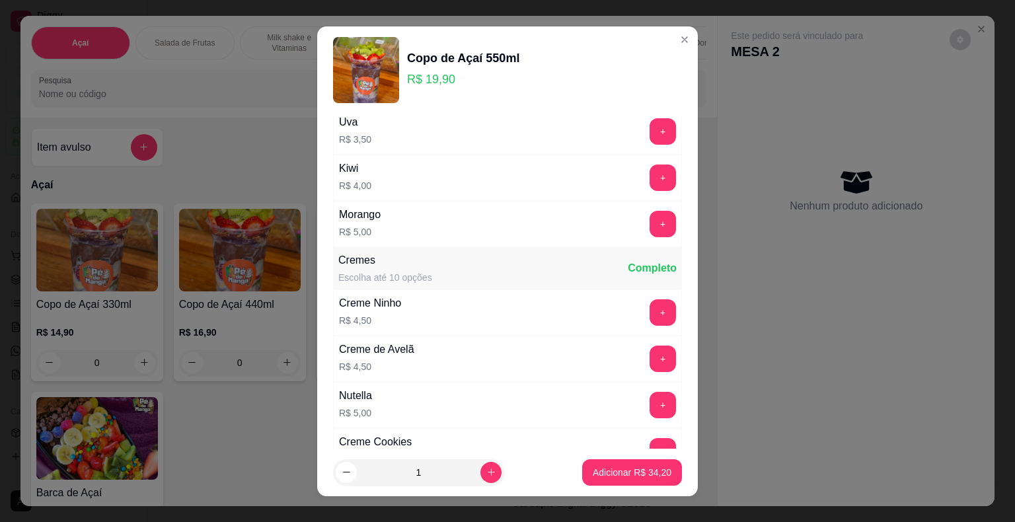
scroll to position [992, 0]
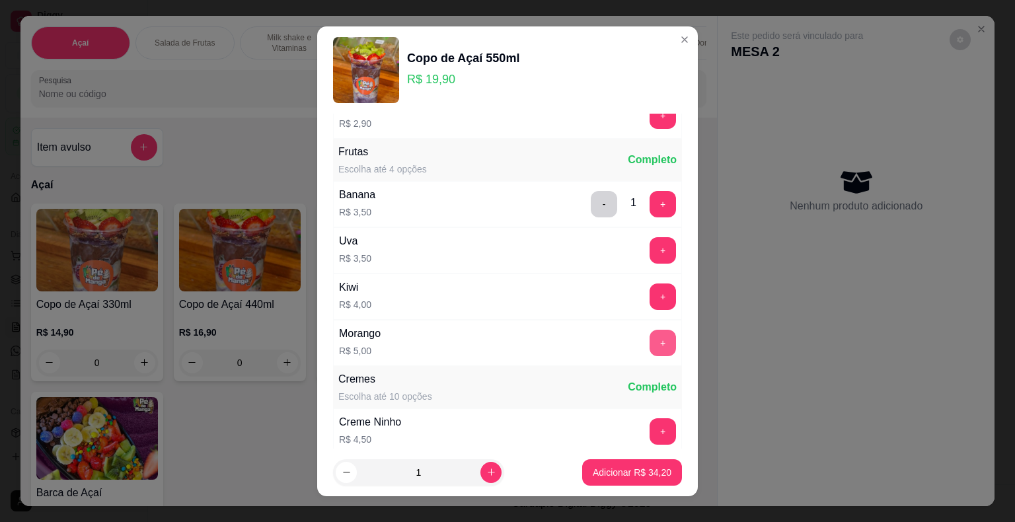
click at [650, 332] on button "+" at bounding box center [663, 343] width 26 height 26
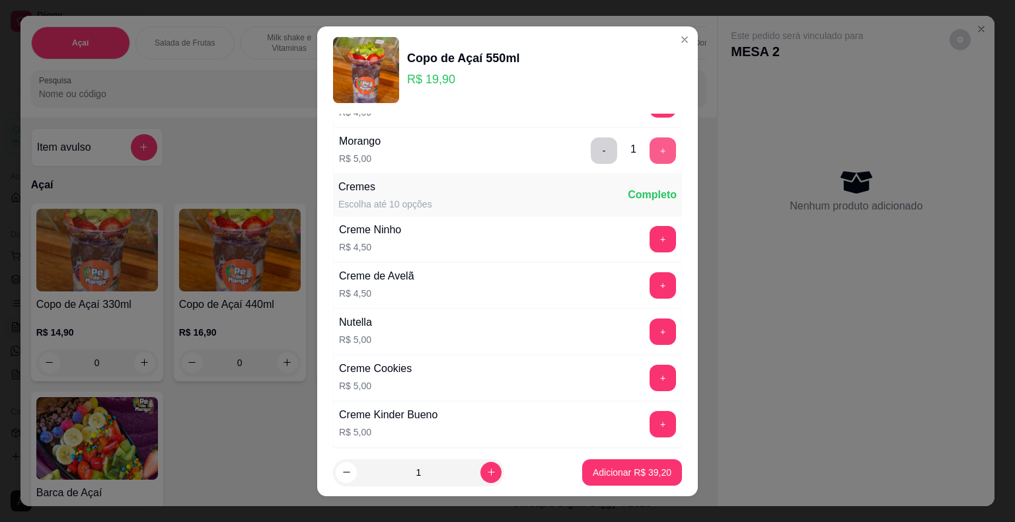
scroll to position [1256, 0]
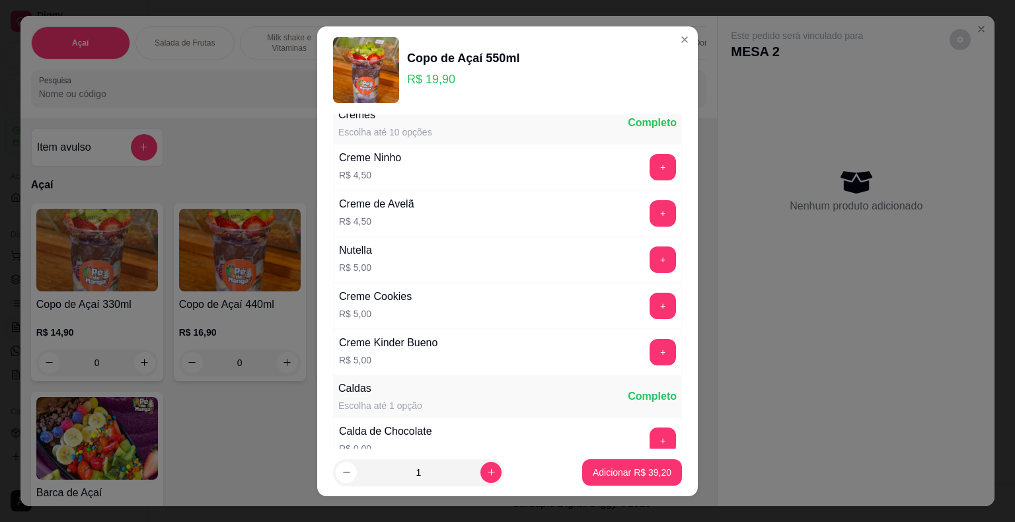
click at [650, 258] on button "+" at bounding box center [663, 260] width 26 height 26
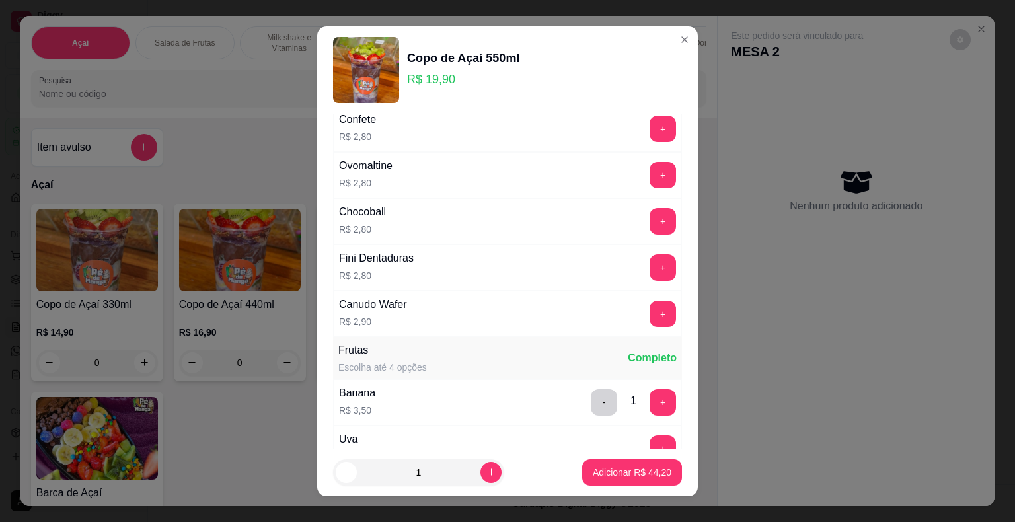
scroll to position [0, 0]
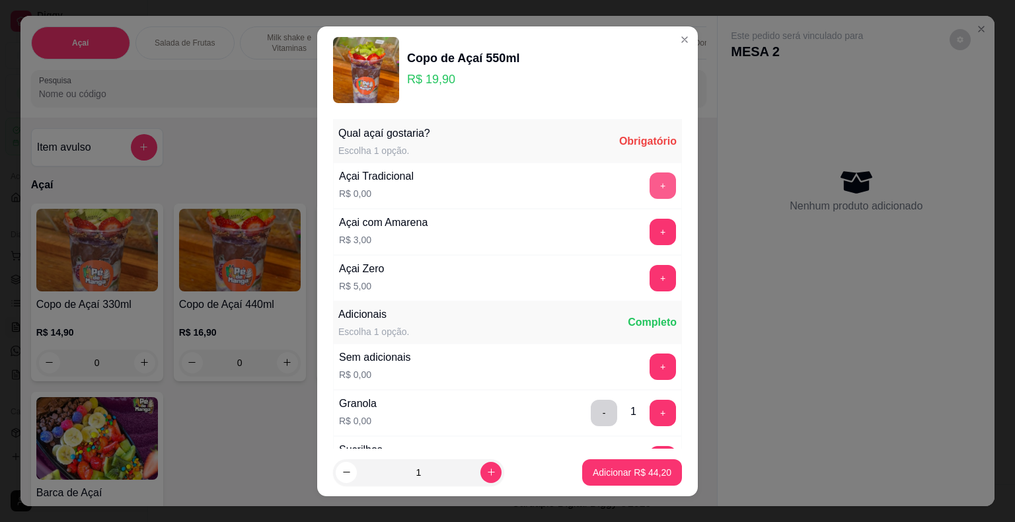
click at [650, 186] on button "+" at bounding box center [663, 186] width 26 height 26
click at [594, 471] on p "Adicionar R$ 44,20" at bounding box center [632, 472] width 79 height 13
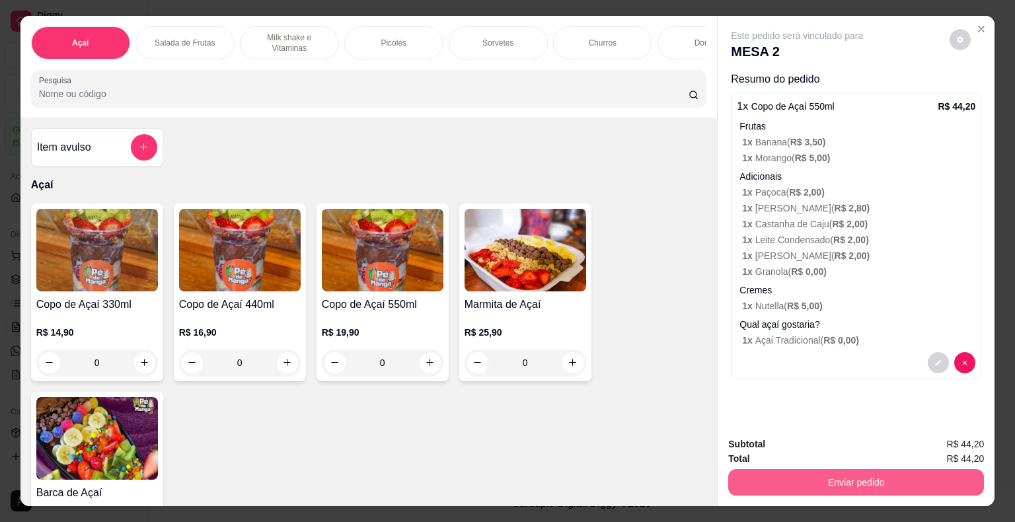
click at [686, 479] on button "Enviar pedido" at bounding box center [857, 482] width 256 height 26
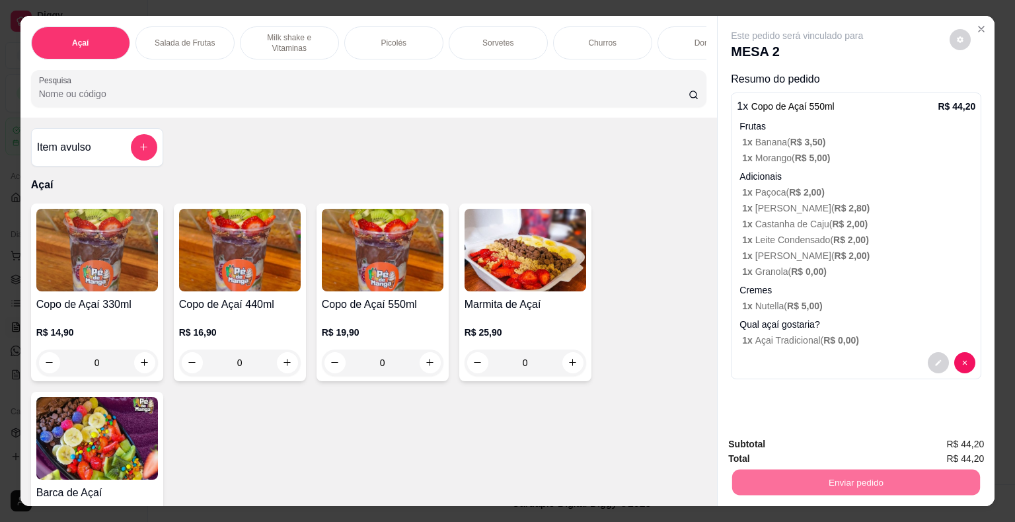
click at [686, 448] on button "Não registrar e enviar pedido" at bounding box center [813, 445] width 138 height 25
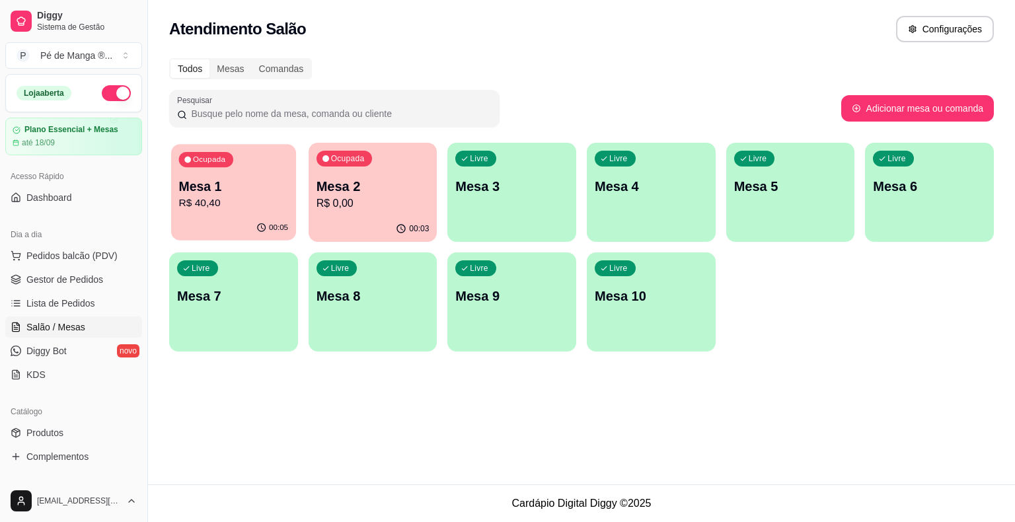
click at [252, 180] on p "Mesa 1" at bounding box center [234, 187] width 110 height 18
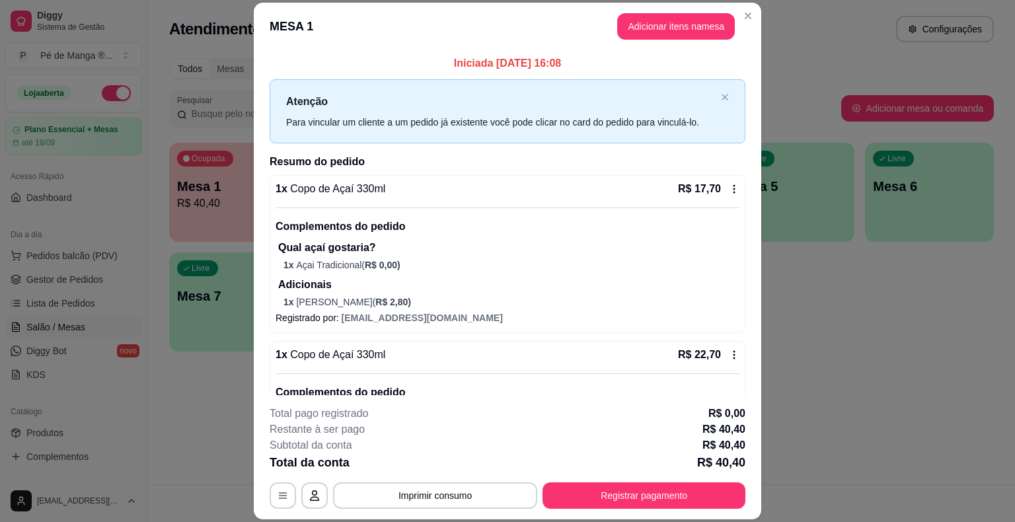
click at [598, 475] on div "**********" at bounding box center [508, 457] width 476 height 103
click at [589, 500] on button "Registrar pagamento" at bounding box center [644, 496] width 197 height 26
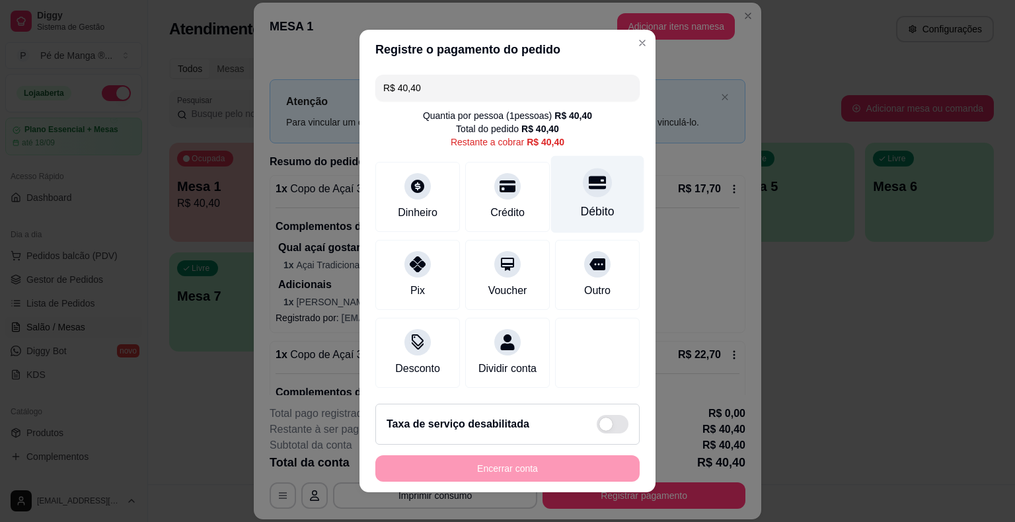
click at [592, 196] on div "Débito" at bounding box center [597, 194] width 93 height 77
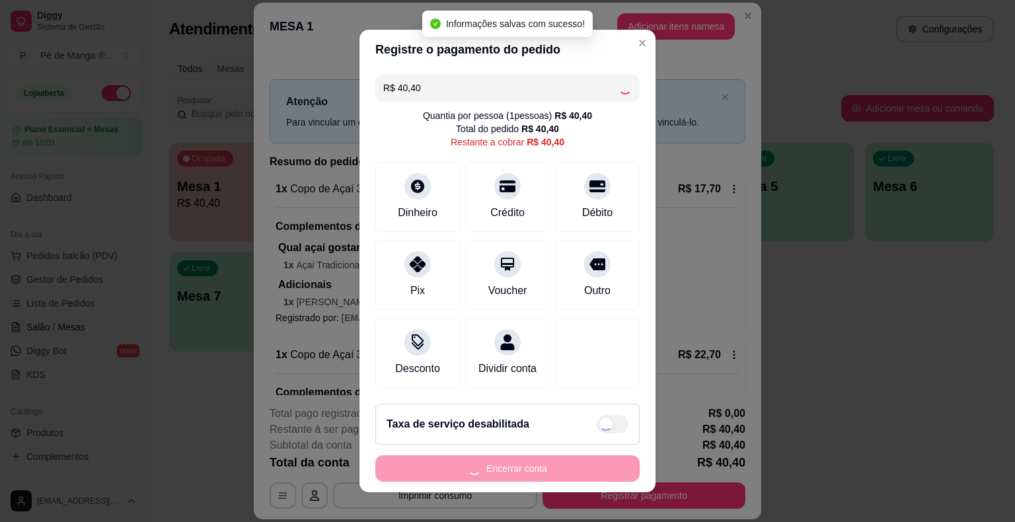
type input "R$ 0,00"
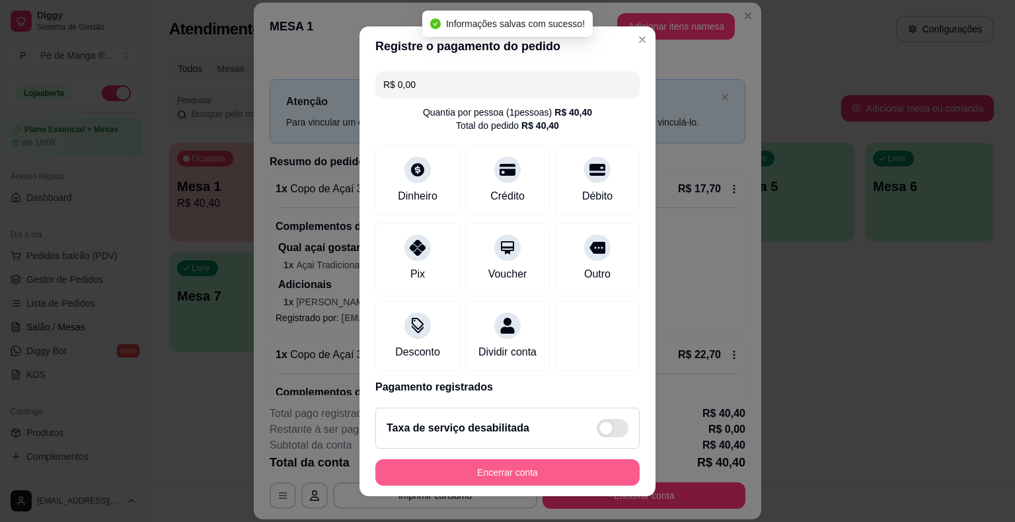
click at [558, 473] on button "Encerrar conta" at bounding box center [508, 472] width 264 height 26
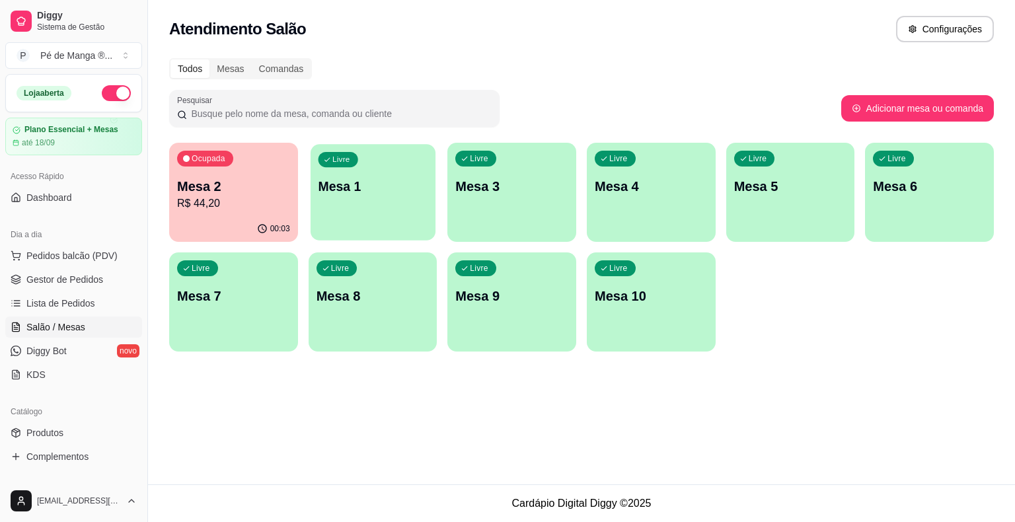
click at [397, 216] on div "Livre Mesa 1" at bounding box center [373, 184] width 125 height 81
click at [391, 225] on div "Livre Mesa 1" at bounding box center [373, 184] width 129 height 83
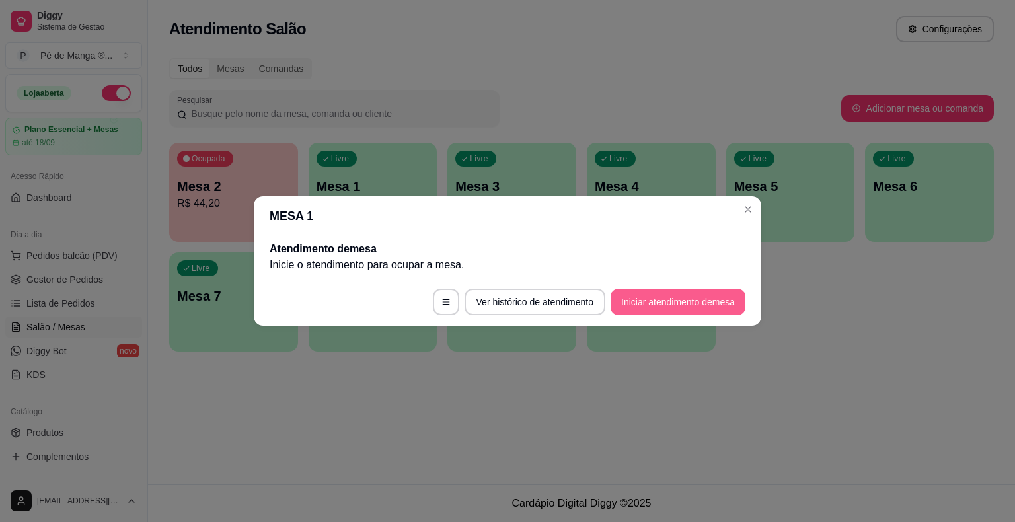
click at [664, 295] on button "Iniciar atendimento de mesa" at bounding box center [678, 302] width 135 height 26
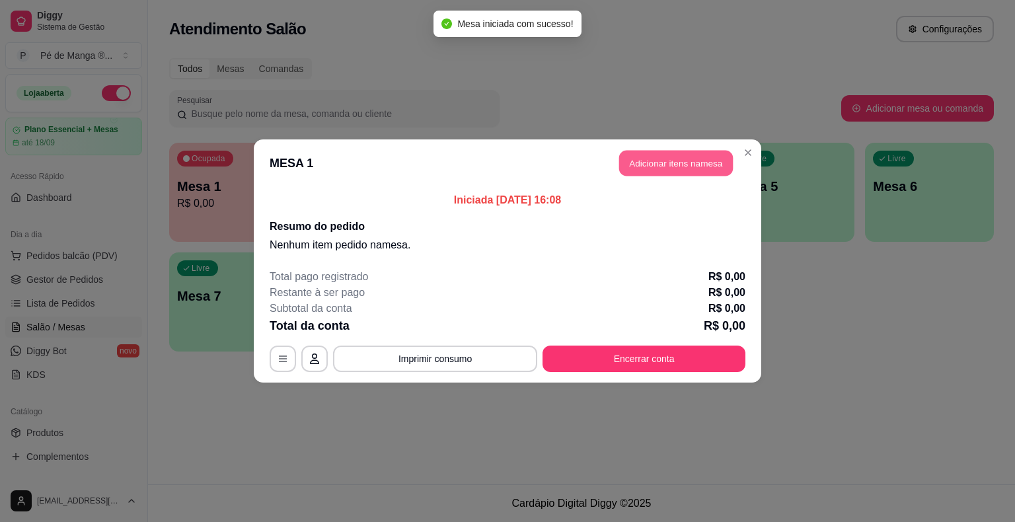
click at [686, 171] on button "Adicionar itens na mesa" at bounding box center [676, 164] width 114 height 26
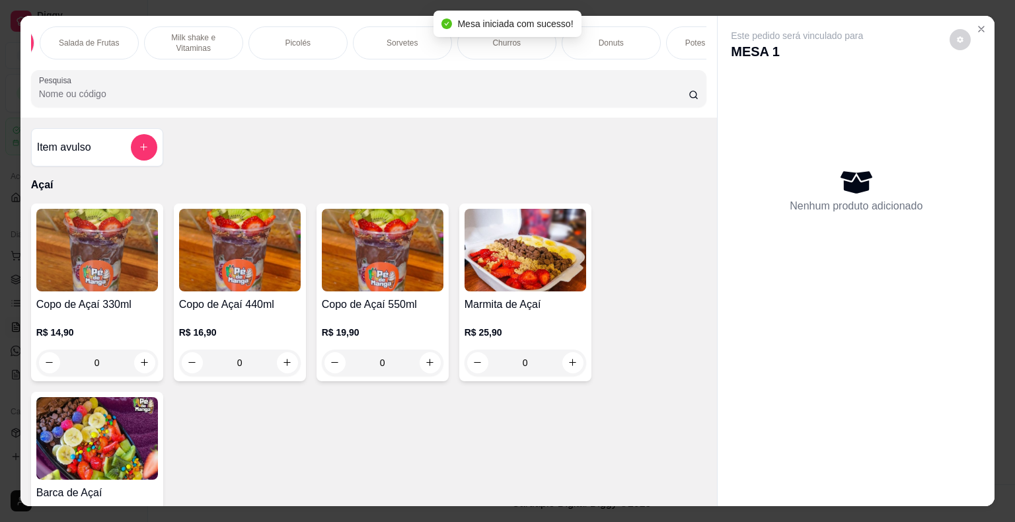
scroll to position [0, 153]
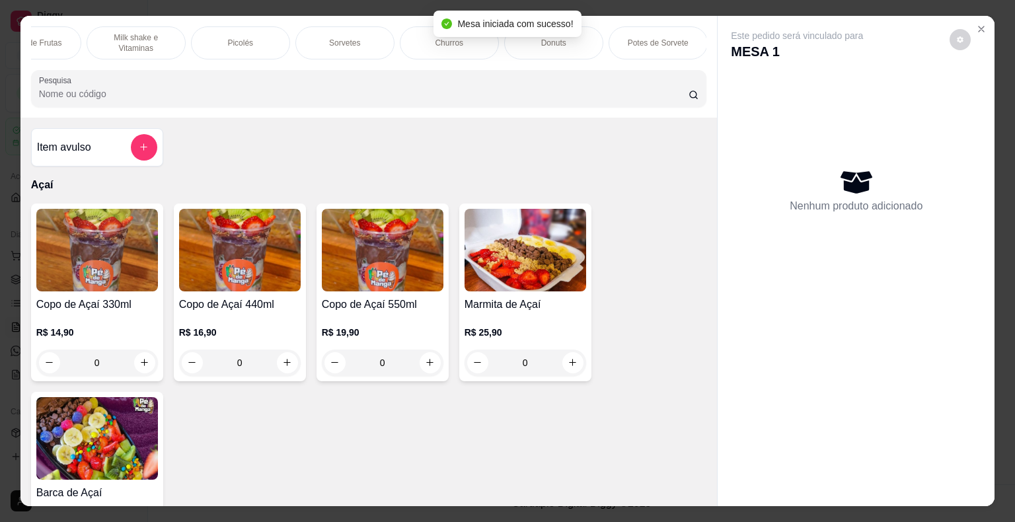
click at [350, 50] on div "Sorvetes" at bounding box center [345, 42] width 99 height 33
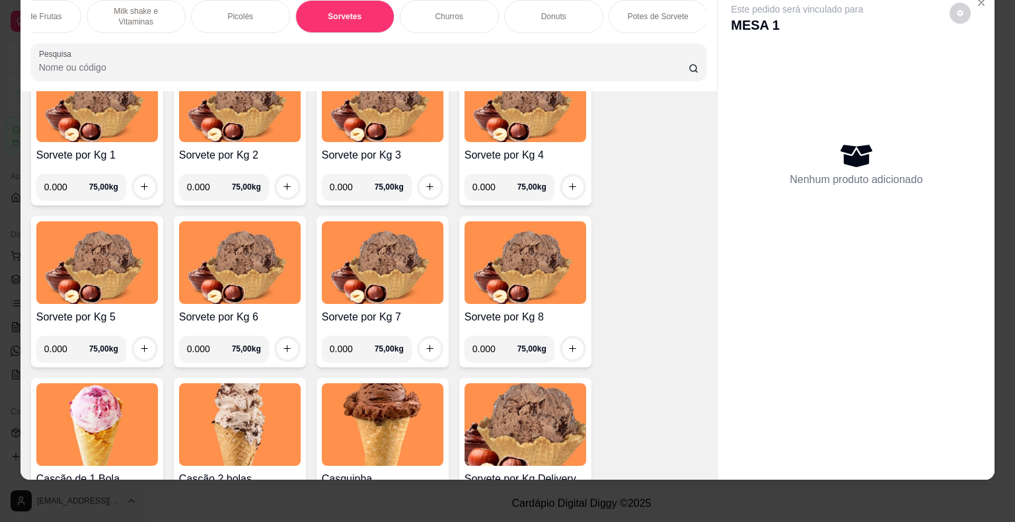
scroll to position [1494, 0]
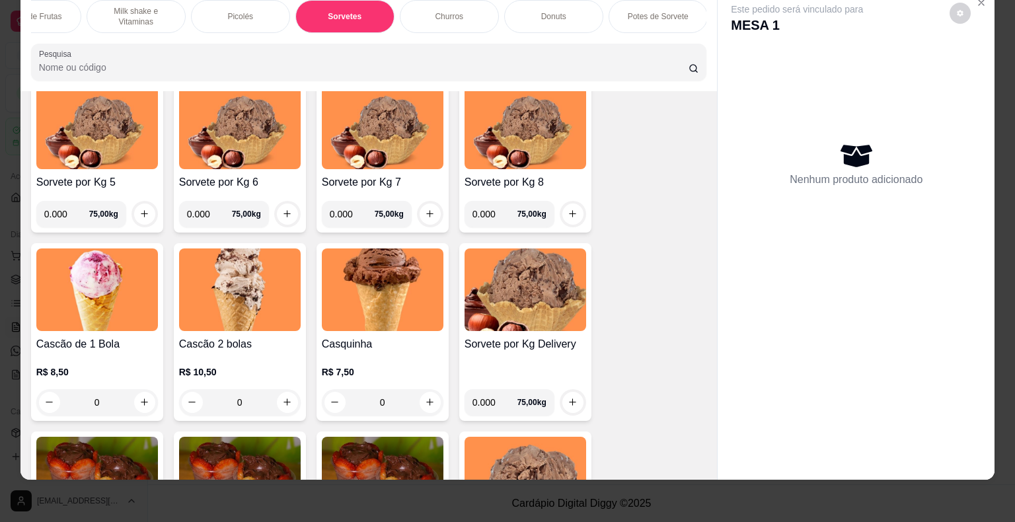
click at [266, 382] on div "R$ 10,50 0" at bounding box center [240, 391] width 122 height 50
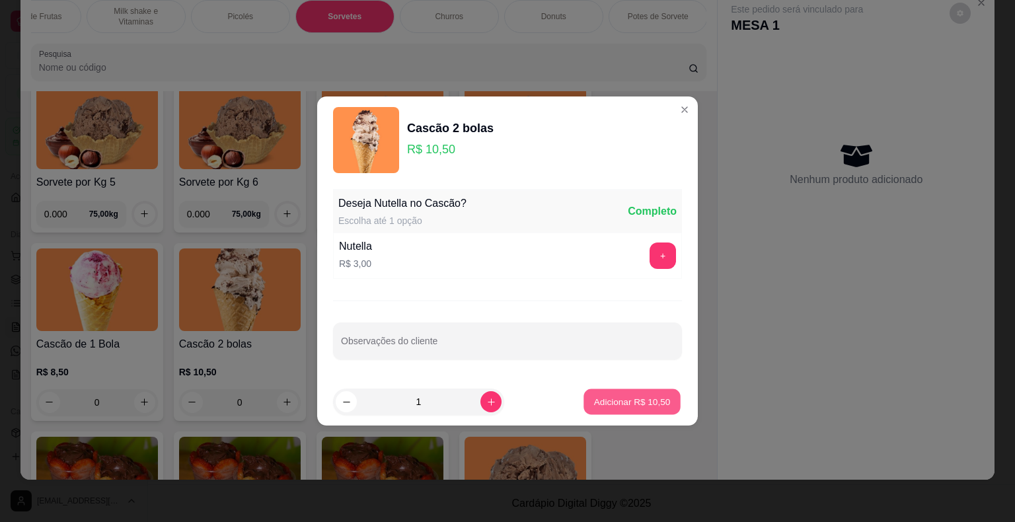
click at [653, 390] on button "Adicionar R$ 10,50" at bounding box center [632, 402] width 97 height 26
type input "1"
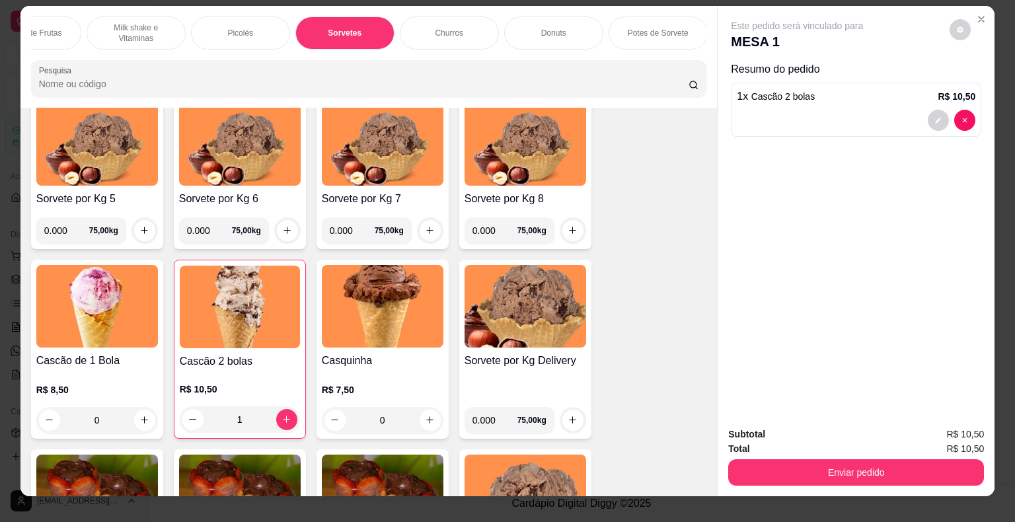
scroll to position [0, 0]
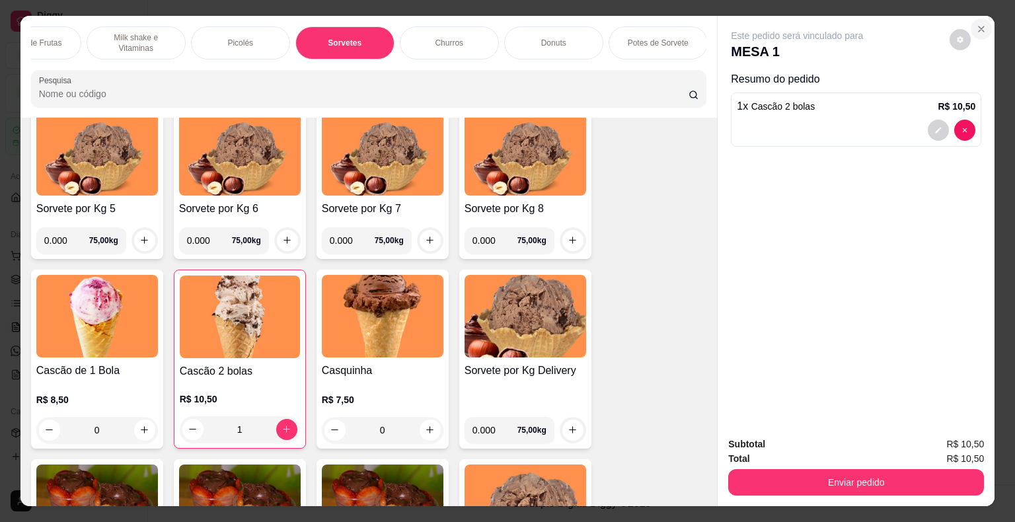
click at [686, 28] on icon "Close" at bounding box center [981, 29] width 11 height 11
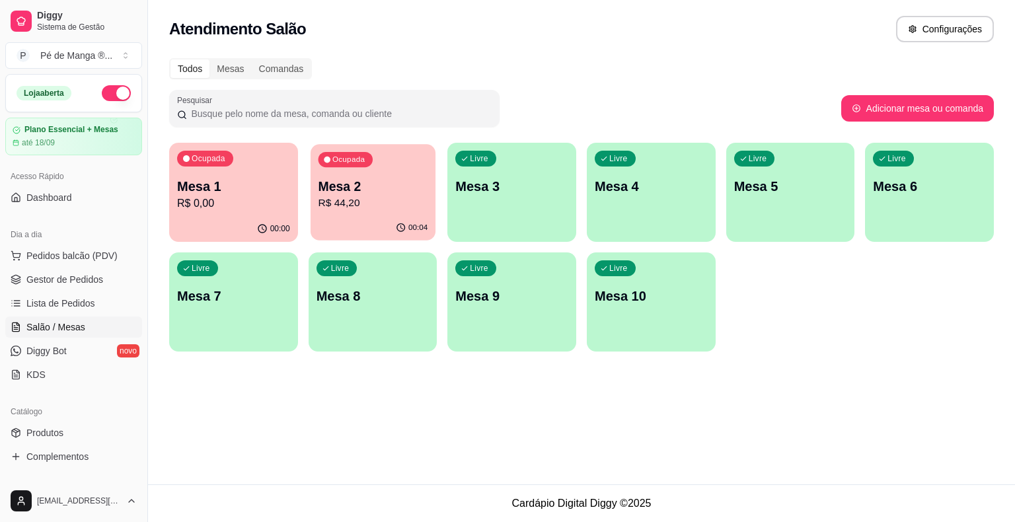
click at [350, 202] on p "R$ 44,20" at bounding box center [373, 203] width 110 height 15
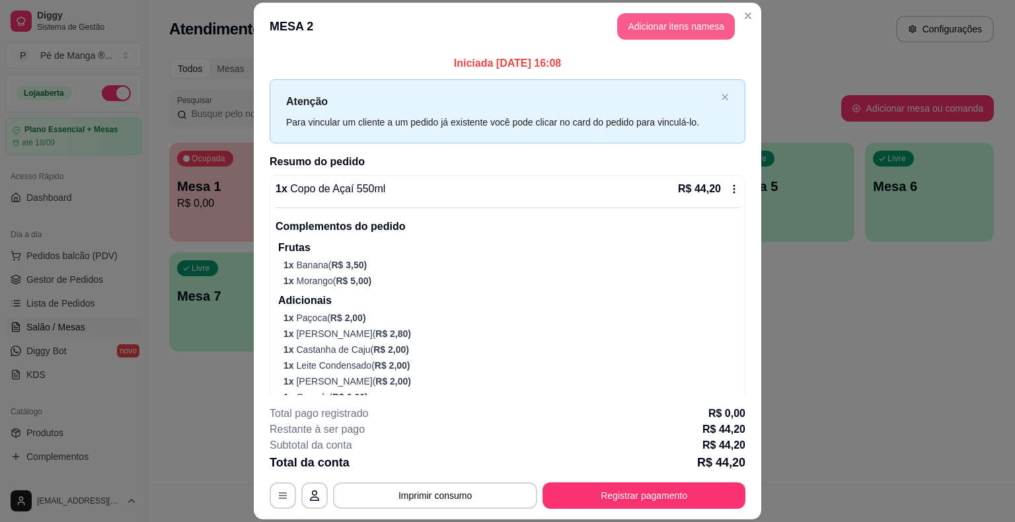
click at [651, 28] on button "Adicionar itens na mesa" at bounding box center [676, 26] width 118 height 26
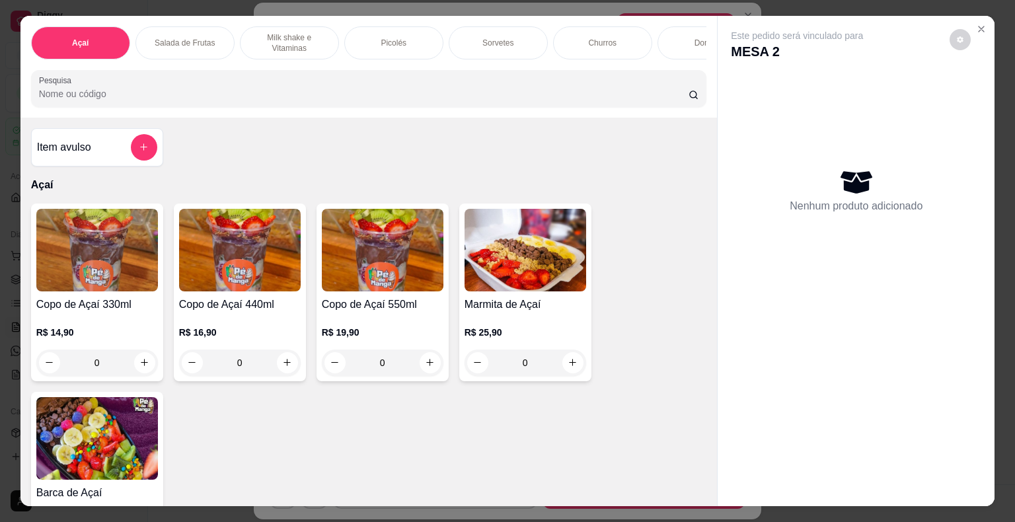
click at [113, 334] on p "R$ 14,90" at bounding box center [97, 332] width 122 height 13
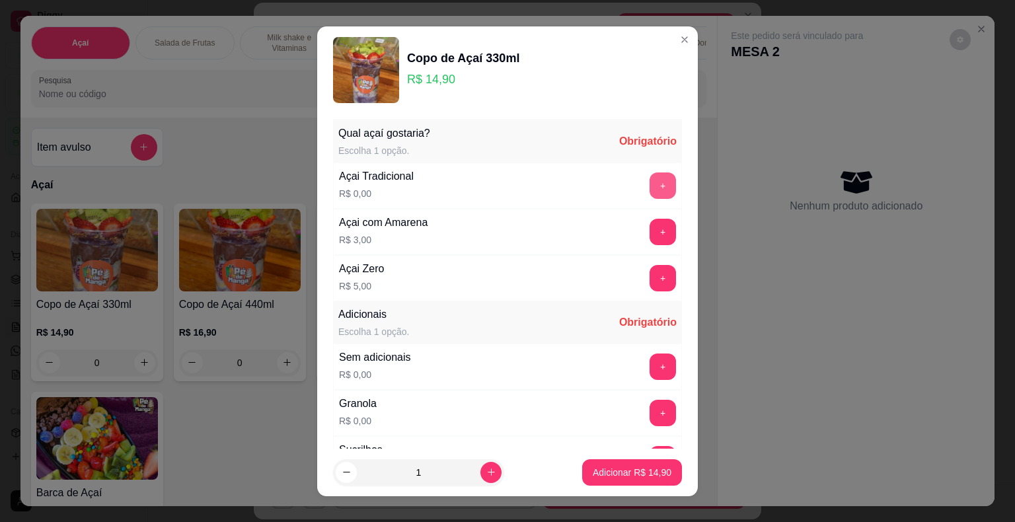
click at [631, 171] on div "Açai Tradicional R$ 0,00 +" at bounding box center [507, 186] width 349 height 46
click at [650, 185] on button "+" at bounding box center [663, 186] width 26 height 26
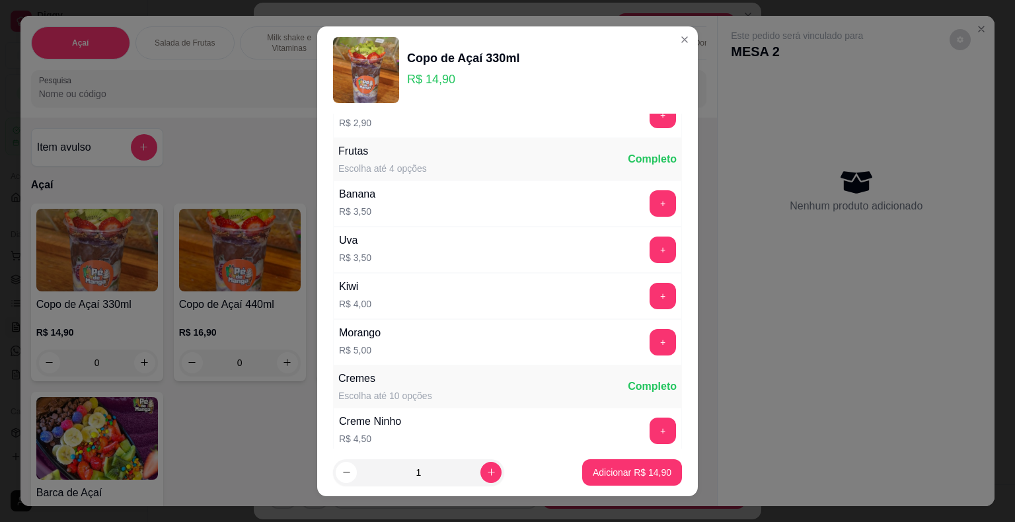
scroll to position [926, 0]
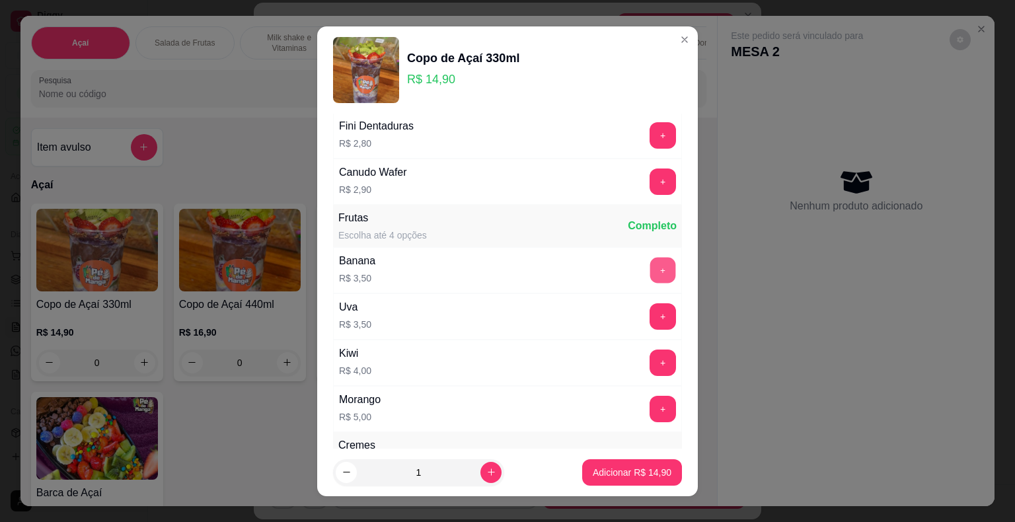
click at [651, 263] on button "+" at bounding box center [664, 270] width 26 height 26
click at [650, 399] on button "+" at bounding box center [663, 409] width 26 height 26
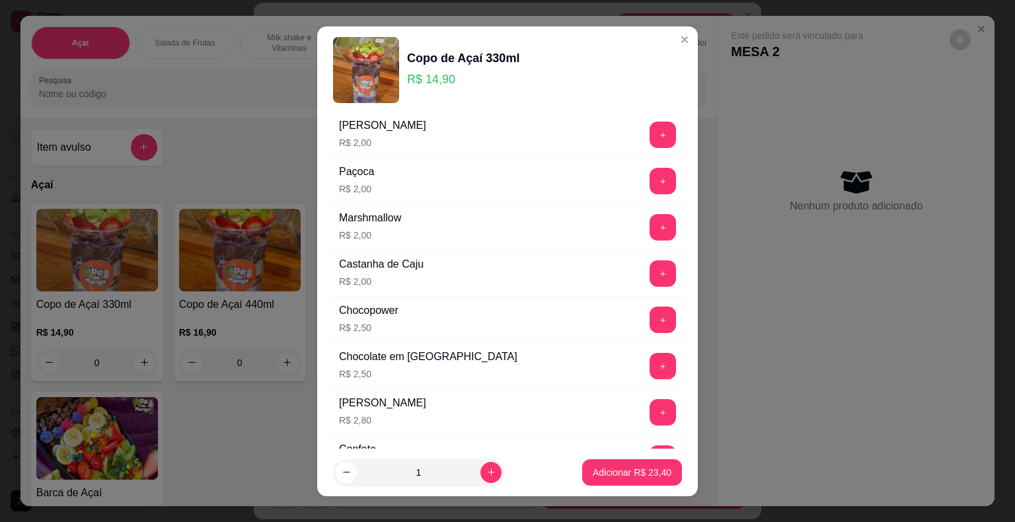
scroll to position [529, 0]
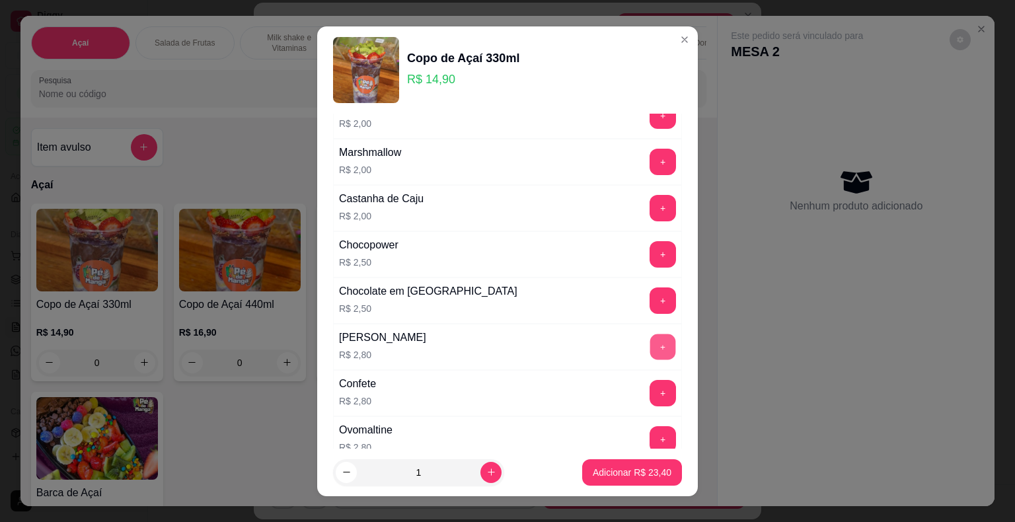
click at [651, 340] on button "+" at bounding box center [664, 347] width 26 height 26
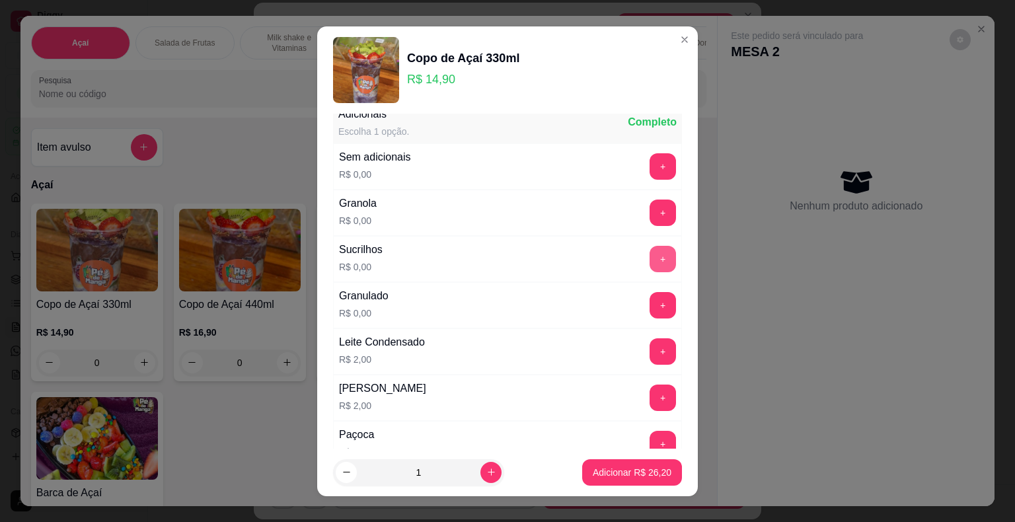
scroll to position [264, 0]
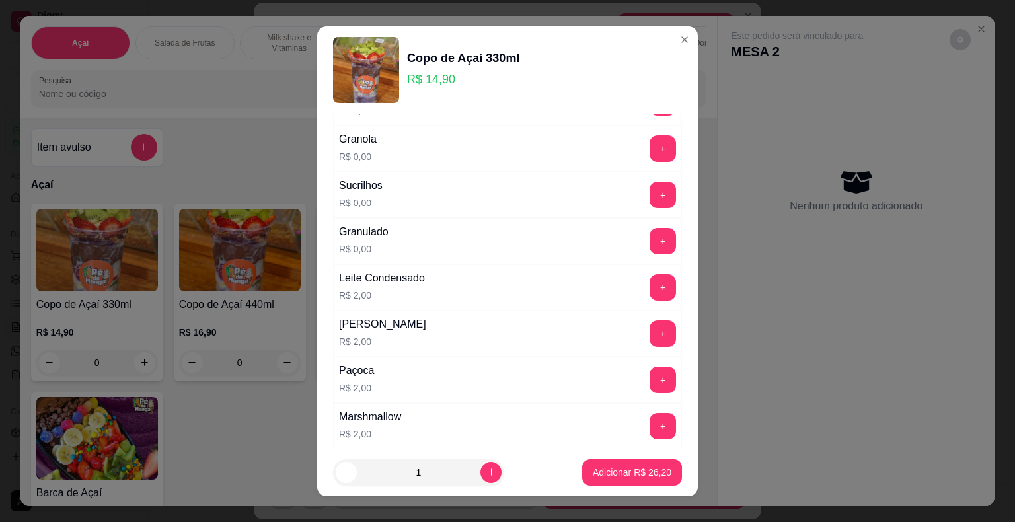
click at [652, 278] on div "+" at bounding box center [663, 287] width 37 height 26
click at [650, 286] on button "+" at bounding box center [663, 287] width 26 height 26
click at [651, 145] on button "+" at bounding box center [664, 149] width 26 height 26
click at [593, 468] on p "Adicionar R$ 28,20" at bounding box center [632, 472] width 79 height 13
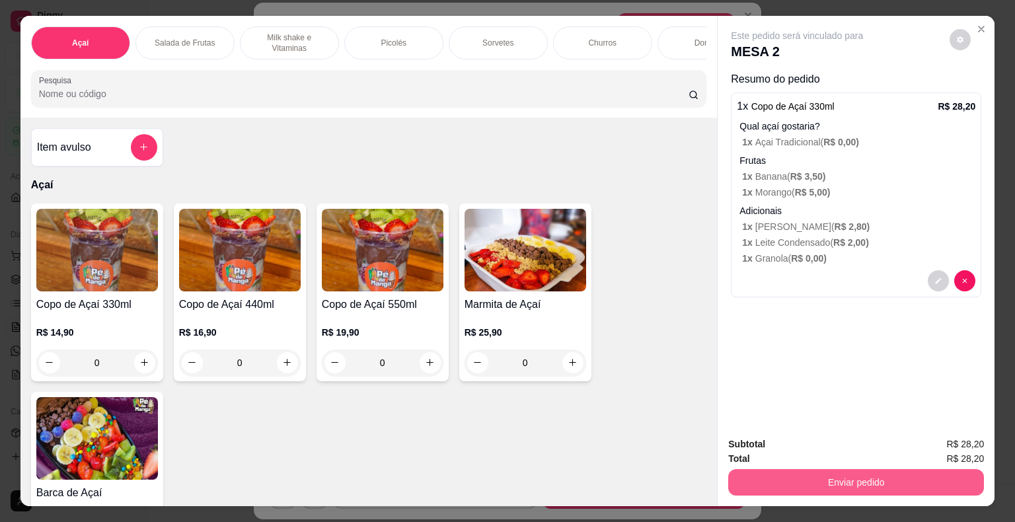
click at [686, 480] on button "Enviar pedido" at bounding box center [857, 482] width 256 height 26
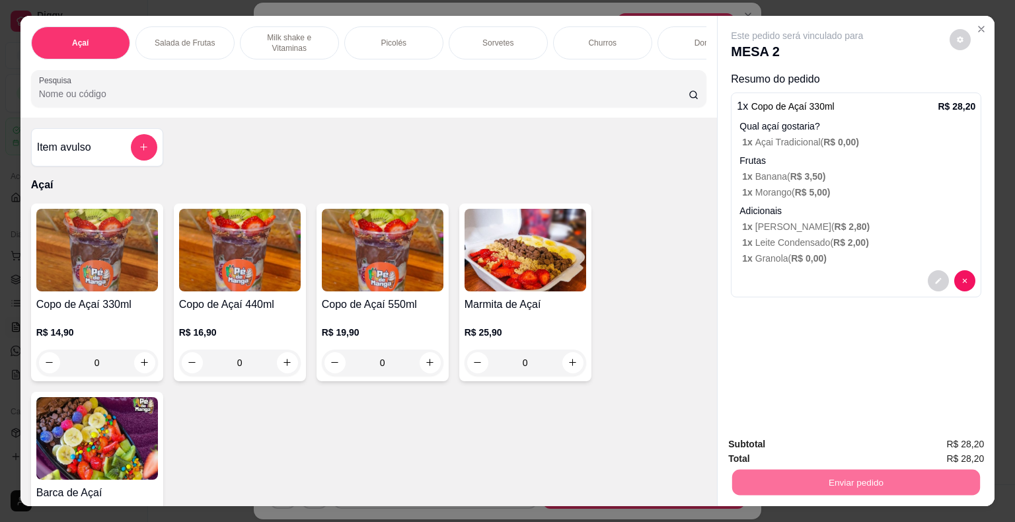
click at [686, 448] on button "Não registrar e enviar pedido" at bounding box center [813, 445] width 138 height 25
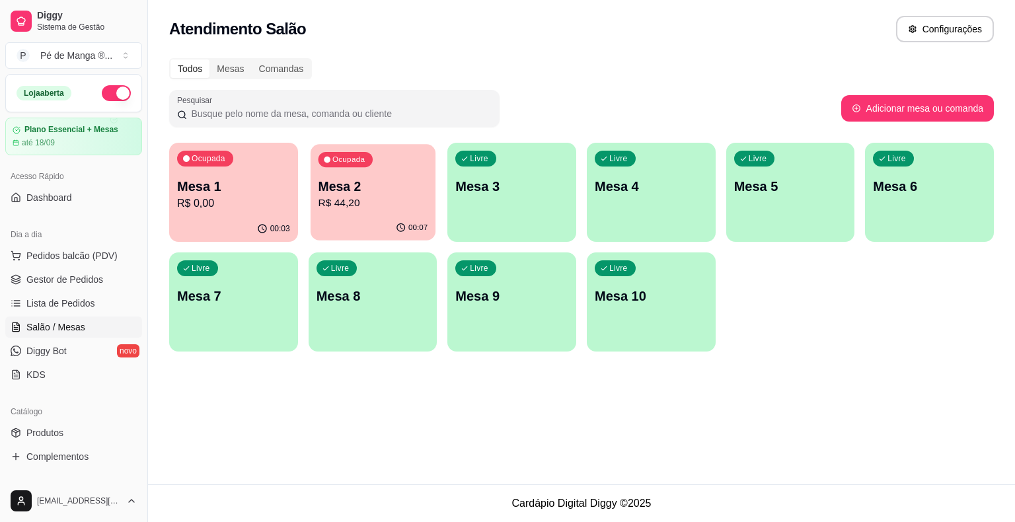
click at [354, 216] on div "00:07" at bounding box center [373, 228] width 125 height 25
click at [354, 216] on body "Diggy Sistema de Gestão P Pé de Manga ® ... Loja aberta Plano Essencial + Mesas…" at bounding box center [507, 261] width 1015 height 522
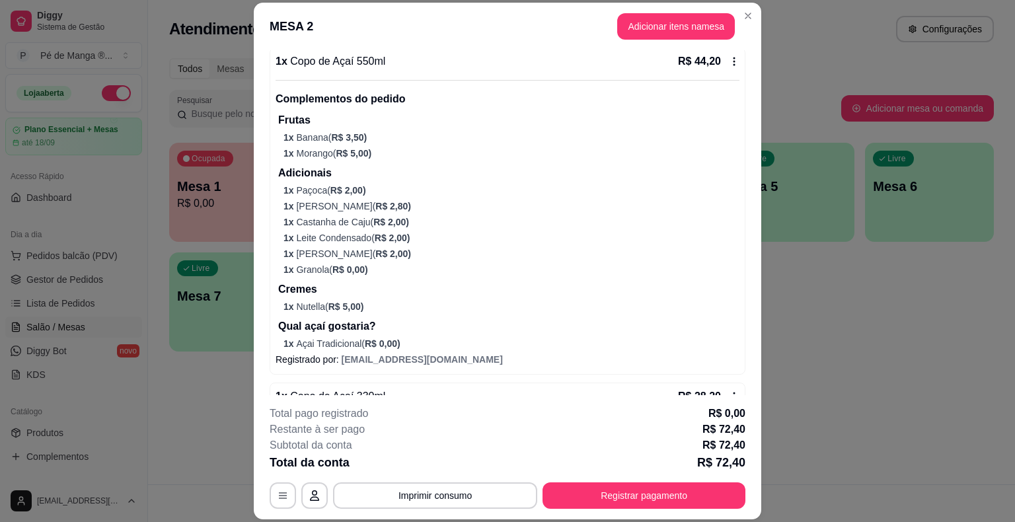
scroll to position [97, 0]
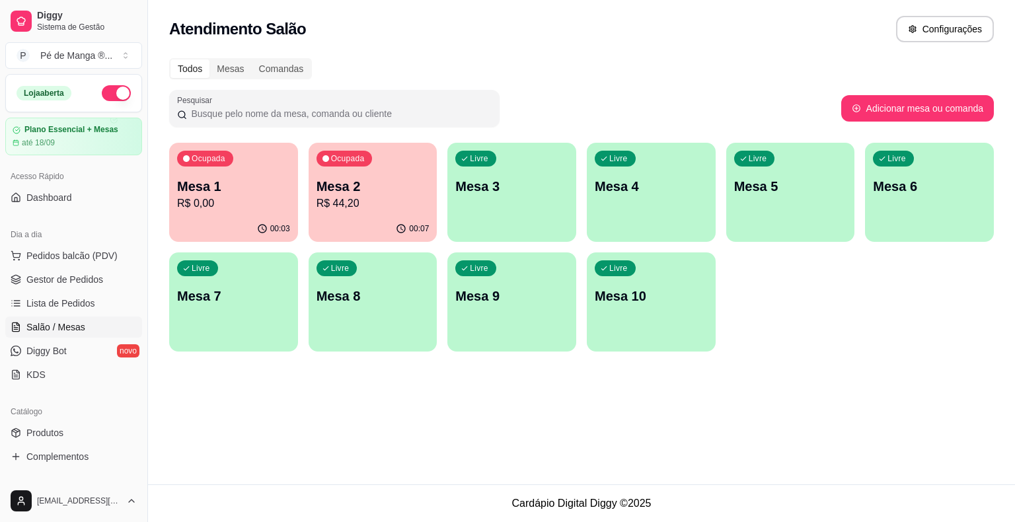
click at [362, 214] on div "Ocupada Mesa 2 R$ 44,20" at bounding box center [373, 179] width 129 height 73
click at [362, 214] on body "Diggy Sistema de Gestão P Pé de Manga ® ... Loja aberta Plano Essencial + Mesas…" at bounding box center [507, 261] width 1015 height 522
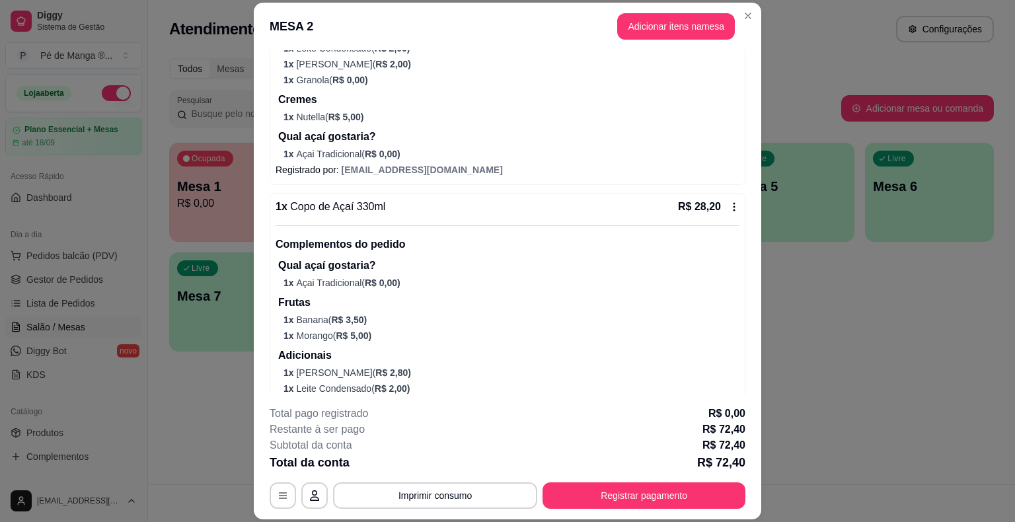
scroll to position [296, 0]
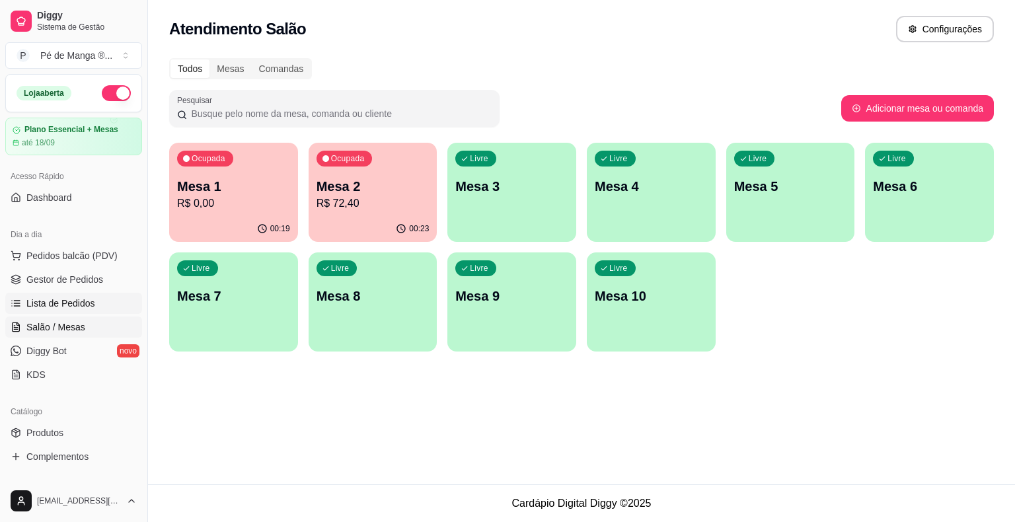
click at [87, 293] on link "Lista de Pedidos" at bounding box center [73, 303] width 137 height 21
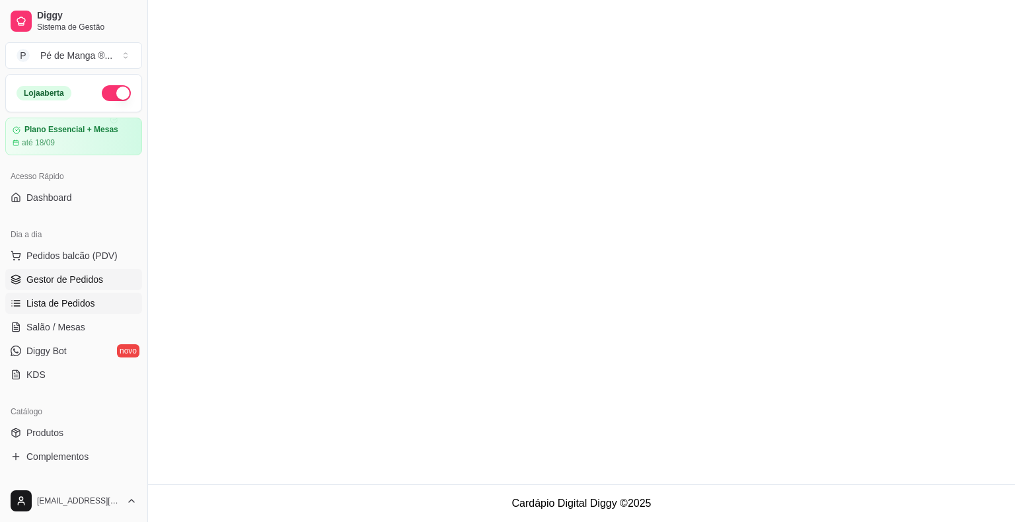
click at [89, 289] on link "Gestor de Pedidos" at bounding box center [73, 279] width 137 height 21
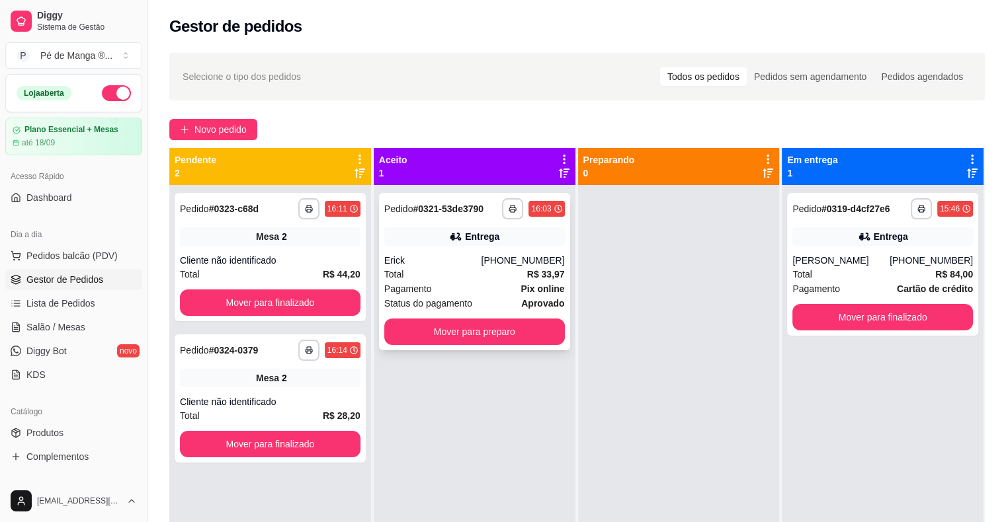
click at [456, 296] on div "Pagamento Pix online Status do pagamento aprovado" at bounding box center [474, 296] width 180 height 29
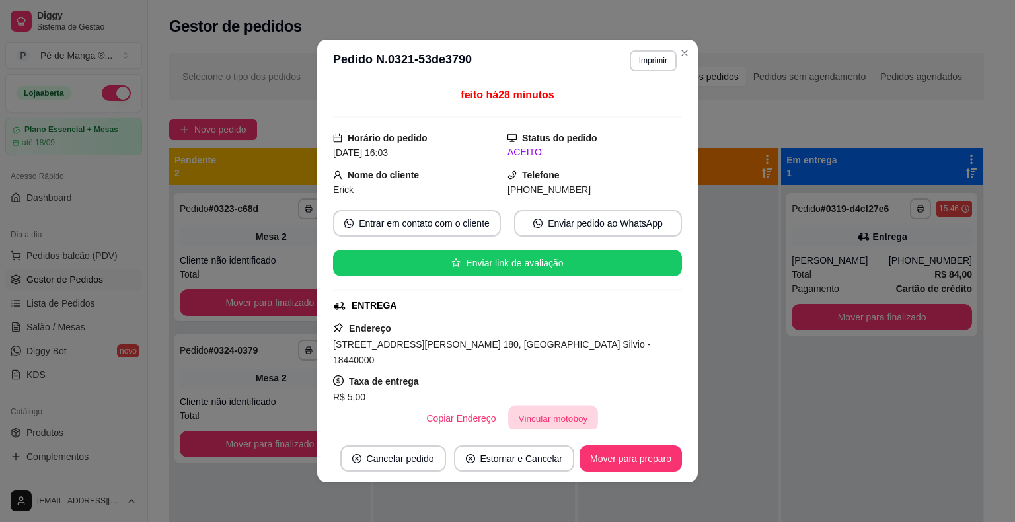
click at [526, 406] on button "Vincular motoboy" at bounding box center [553, 419] width 90 height 26
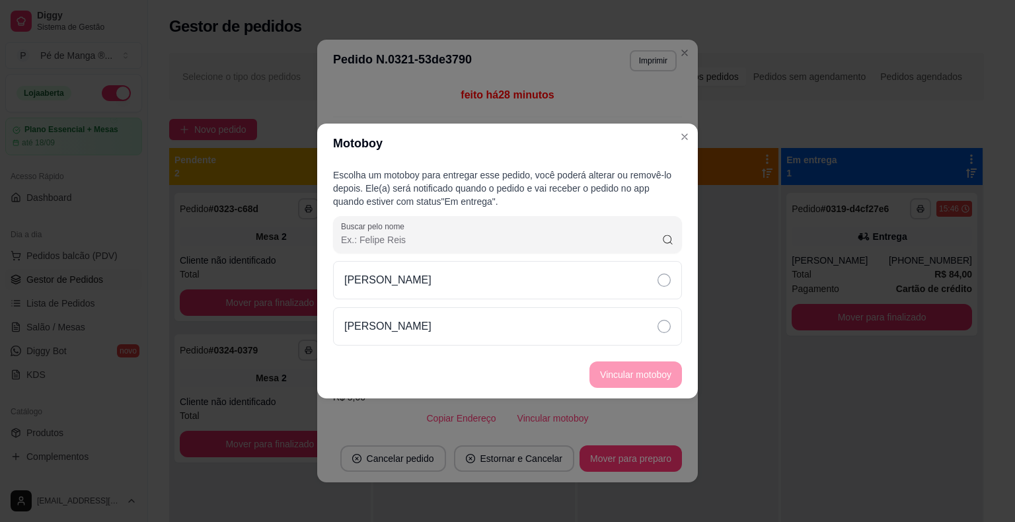
drag, startPoint x: 562, startPoint y: 282, endPoint x: 559, endPoint y: 305, distance: 24.0
click at [557, 290] on div "[PERSON_NAME]" at bounding box center [507, 280] width 349 height 38
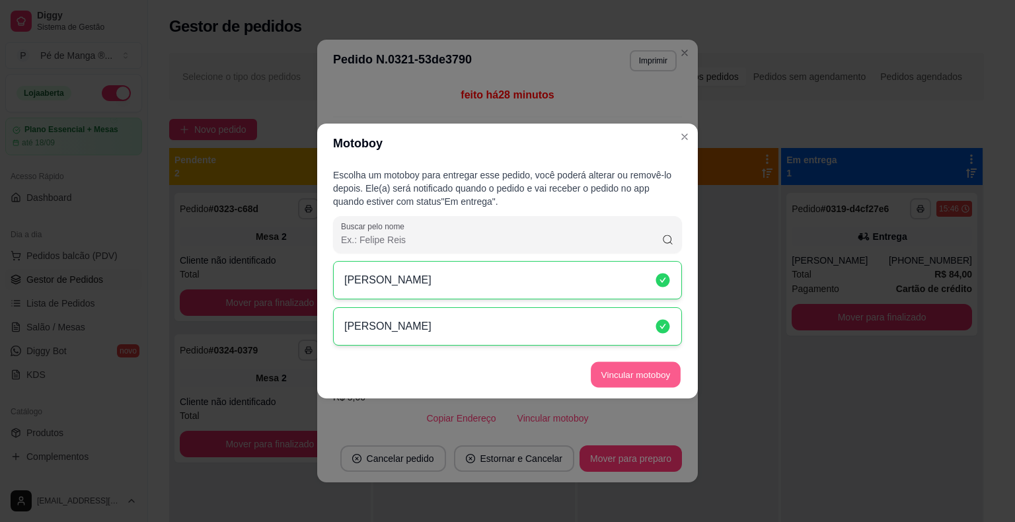
click at [598, 368] on button "Vincular motoboy" at bounding box center [636, 375] width 90 height 26
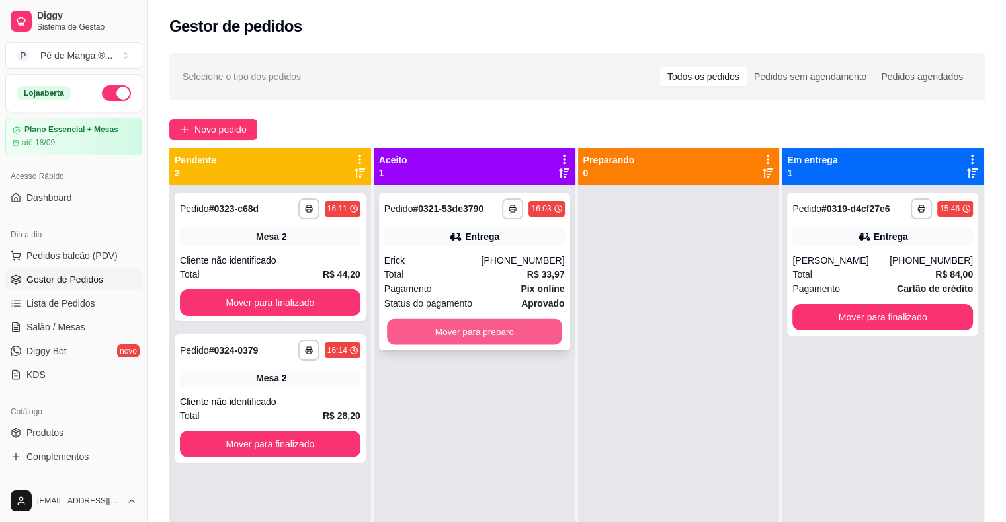
click at [502, 332] on button "Mover para preparo" at bounding box center [474, 332] width 175 height 26
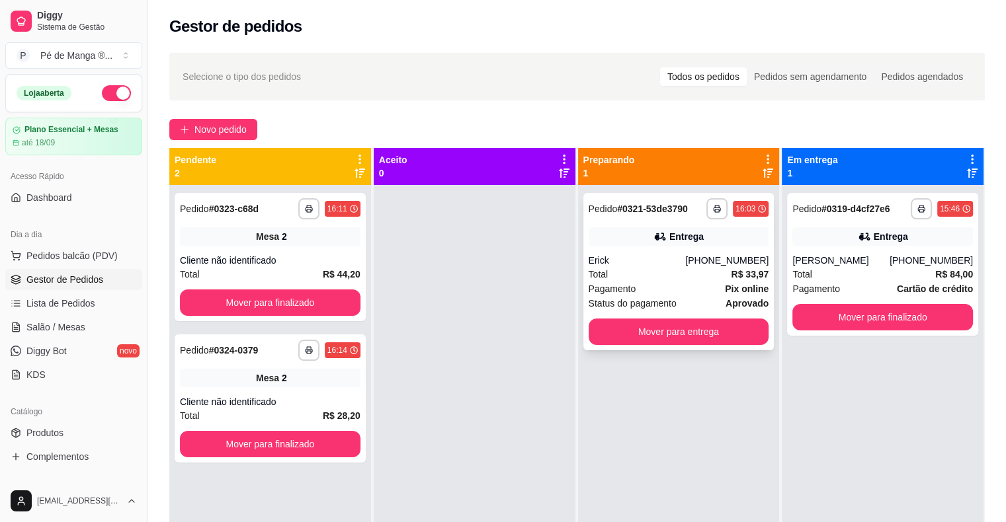
click at [680, 303] on div "Status do pagamento aprovado" at bounding box center [678, 303] width 180 height 15
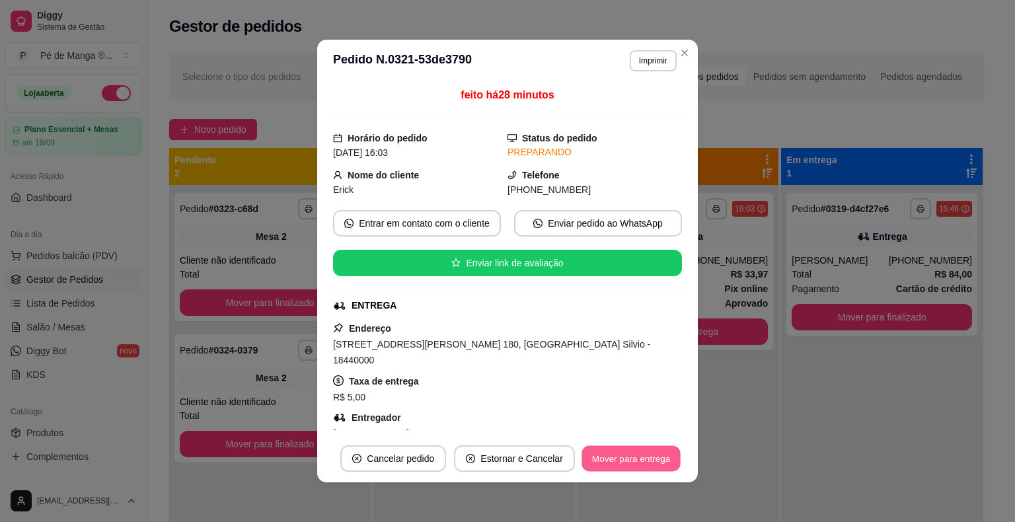
click at [613, 461] on button "Mover para entrega" at bounding box center [631, 459] width 99 height 26
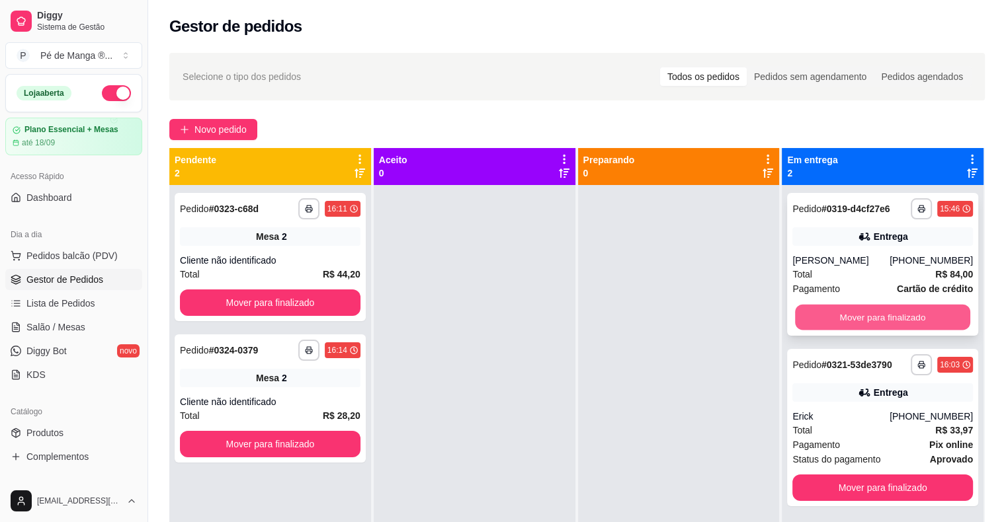
click at [686, 319] on button "Mover para finalizado" at bounding box center [882, 318] width 175 height 26
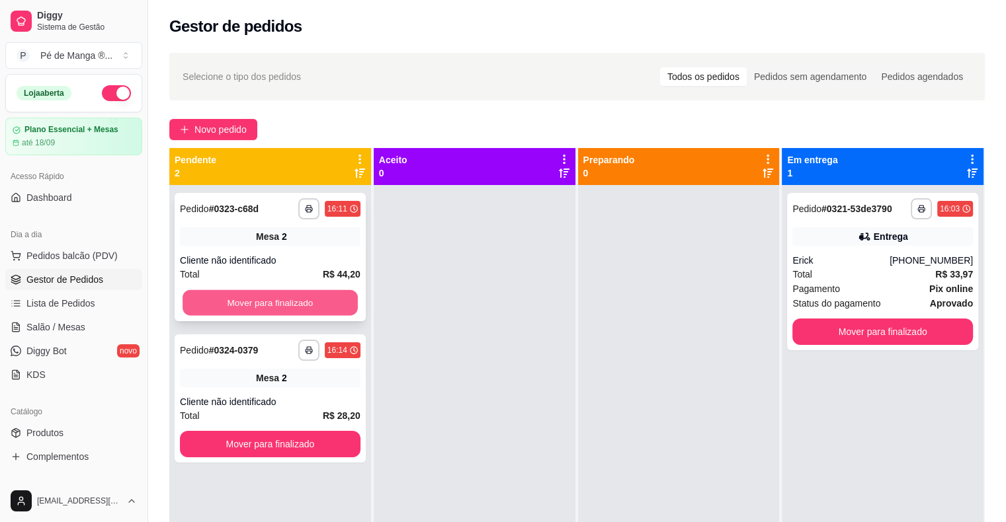
click at [323, 303] on button "Mover para finalizado" at bounding box center [269, 303] width 175 height 26
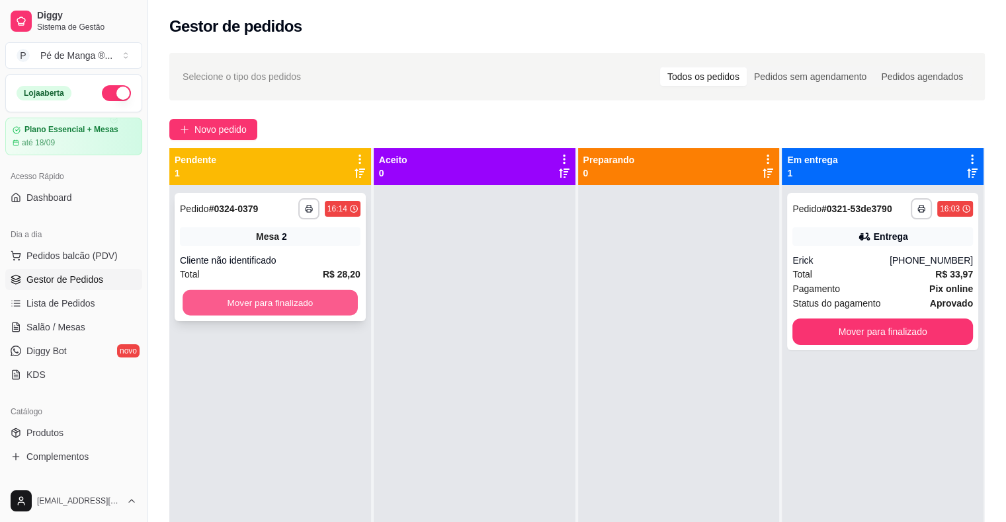
click at [328, 309] on button "Mover para finalizado" at bounding box center [269, 303] width 175 height 26
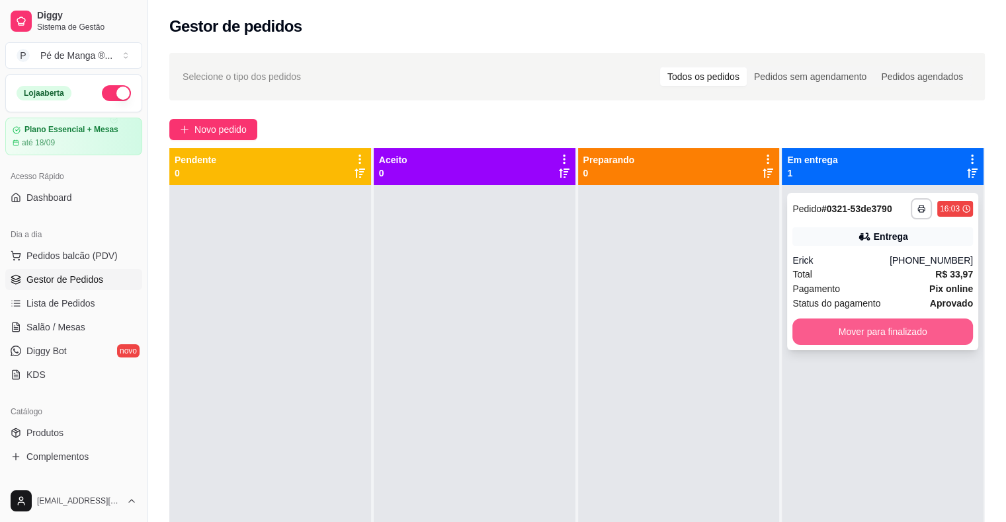
click at [686, 334] on button "Mover para finalizado" at bounding box center [882, 332] width 180 height 26
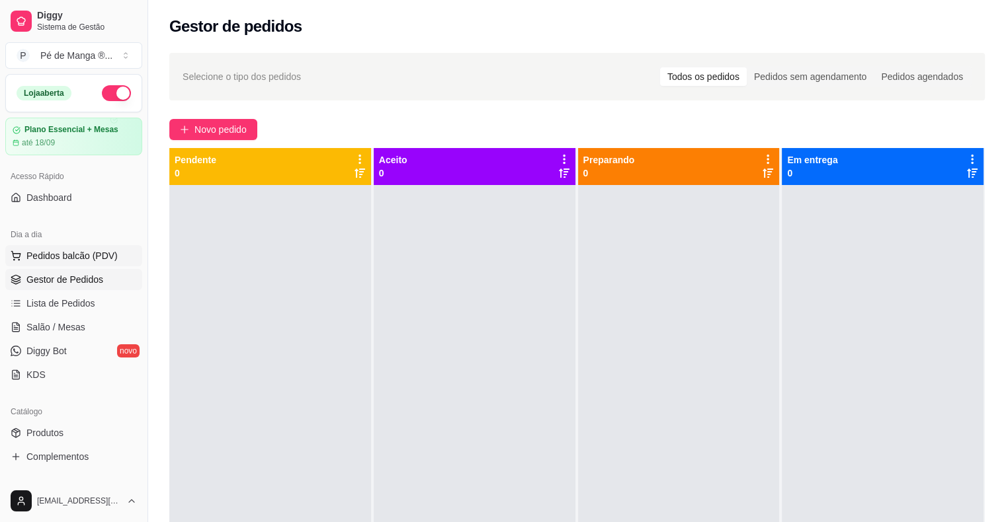
click at [114, 251] on button "Pedidos balcão (PDV)" at bounding box center [73, 255] width 137 height 21
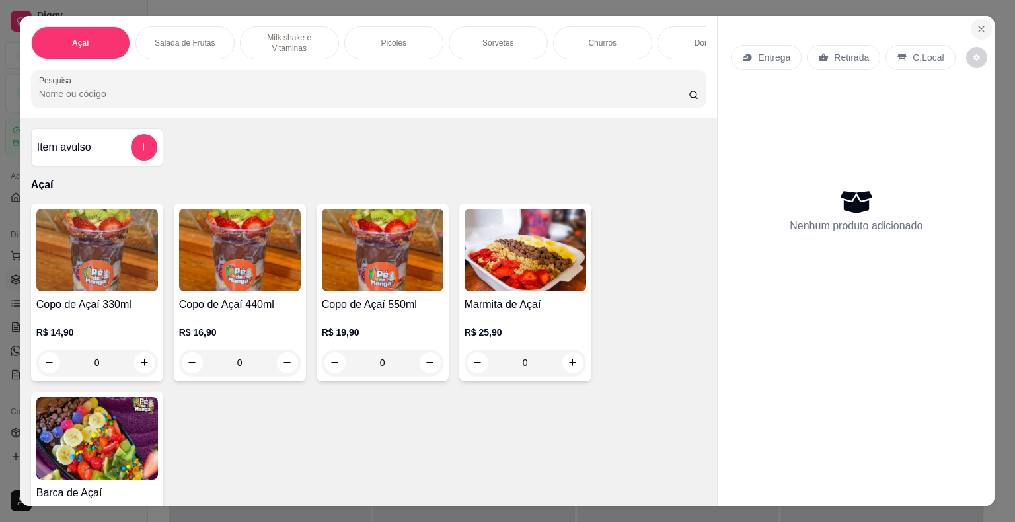
click at [686, 24] on icon "Close" at bounding box center [981, 29] width 11 height 11
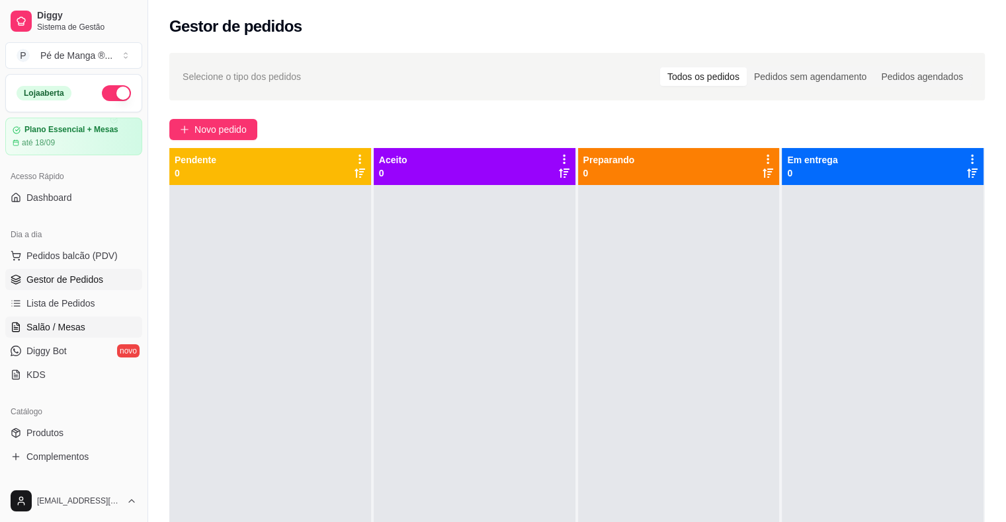
click at [90, 322] on link "Salão / Mesas" at bounding box center [73, 327] width 137 height 21
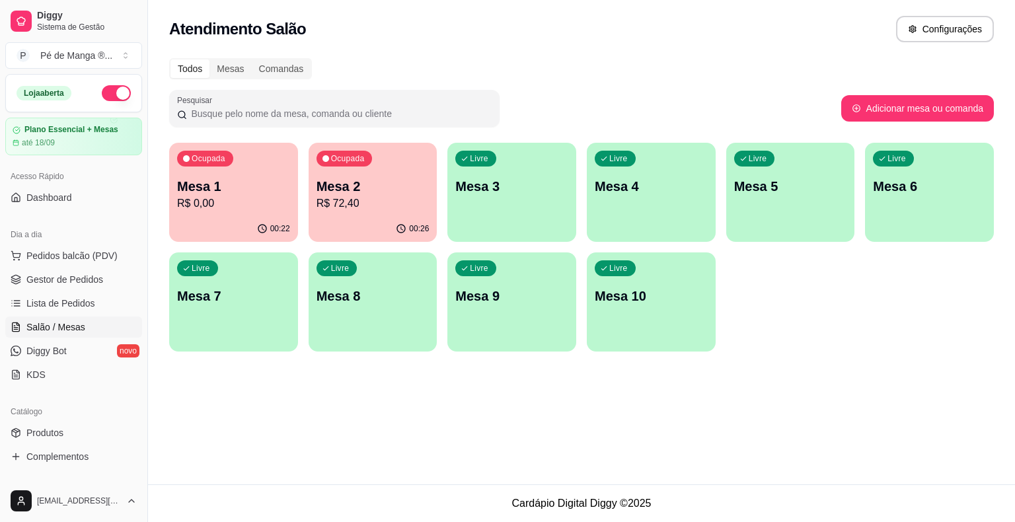
click at [370, 192] on p "Mesa 2" at bounding box center [373, 186] width 113 height 19
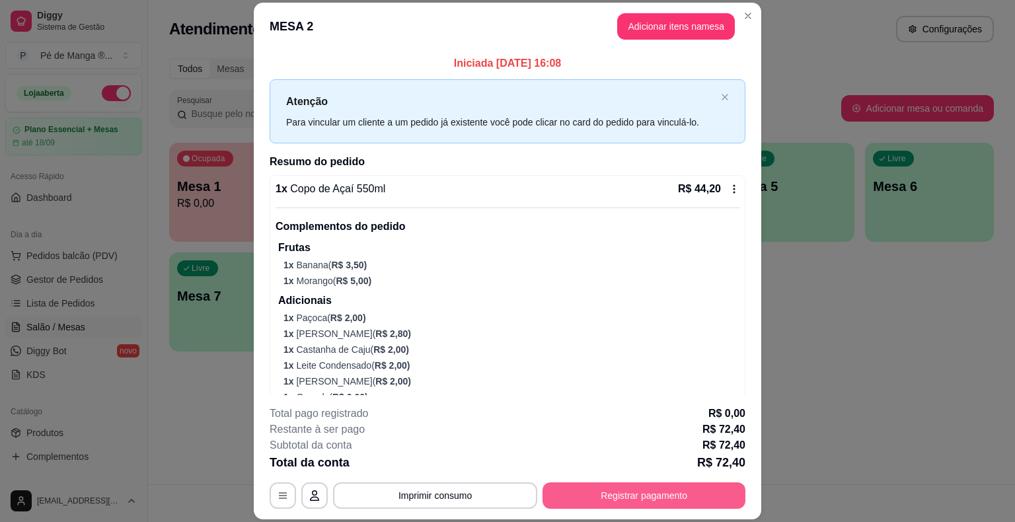
click at [620, 496] on button "Registrar pagamento" at bounding box center [644, 496] width 203 height 26
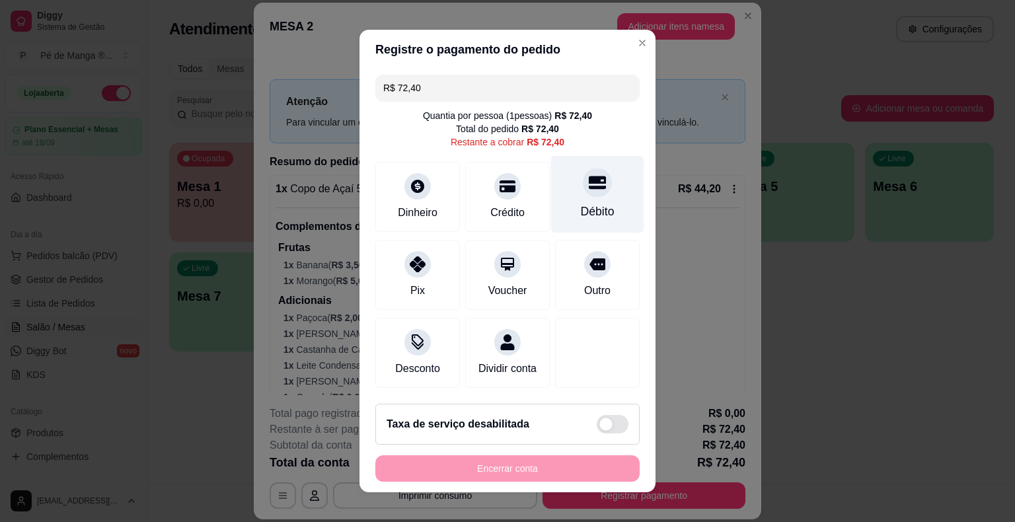
click at [575, 197] on div "Débito" at bounding box center [597, 194] width 93 height 77
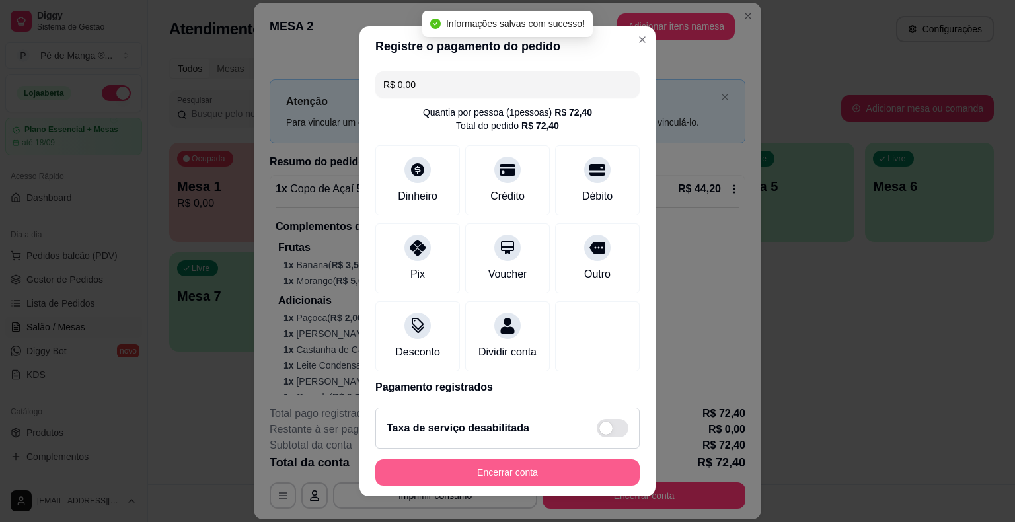
type input "R$ 0,00"
click at [529, 472] on button "Encerrar conta" at bounding box center [507, 472] width 257 height 26
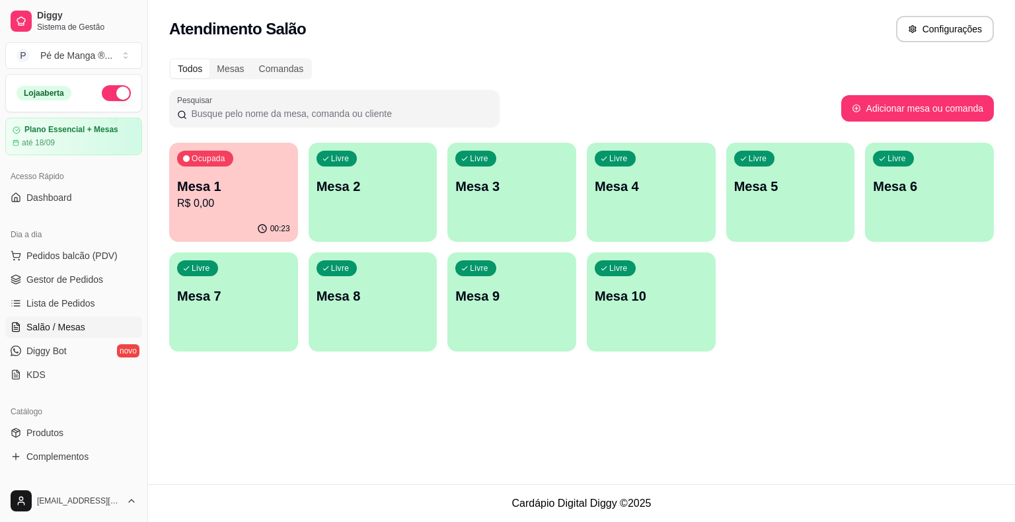
click at [266, 229] on icon "button" at bounding box center [262, 228] width 11 height 11
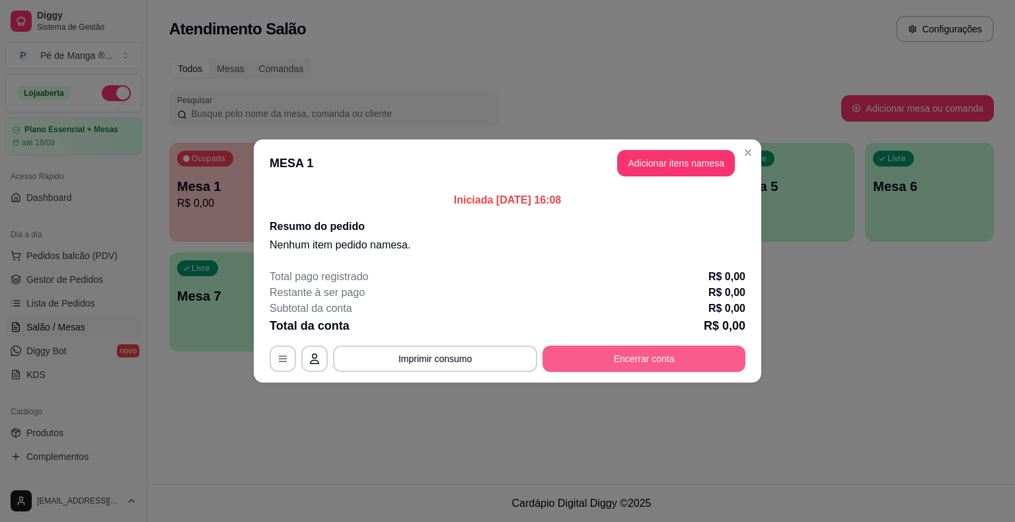
click at [611, 358] on button "Encerrar conta" at bounding box center [644, 359] width 203 height 26
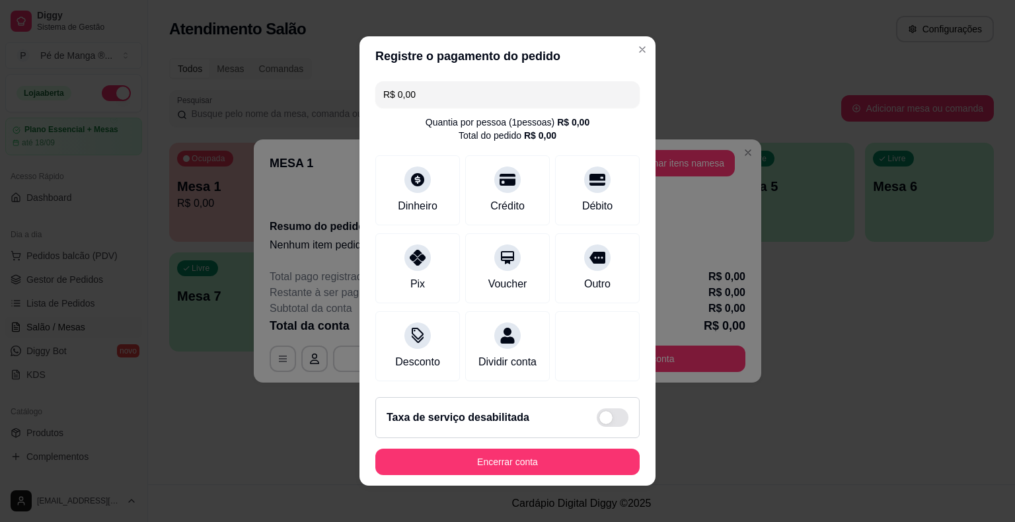
click at [426, 482] on footer "Taxa de serviço desabilitada Encerrar conta" at bounding box center [508, 436] width 296 height 99
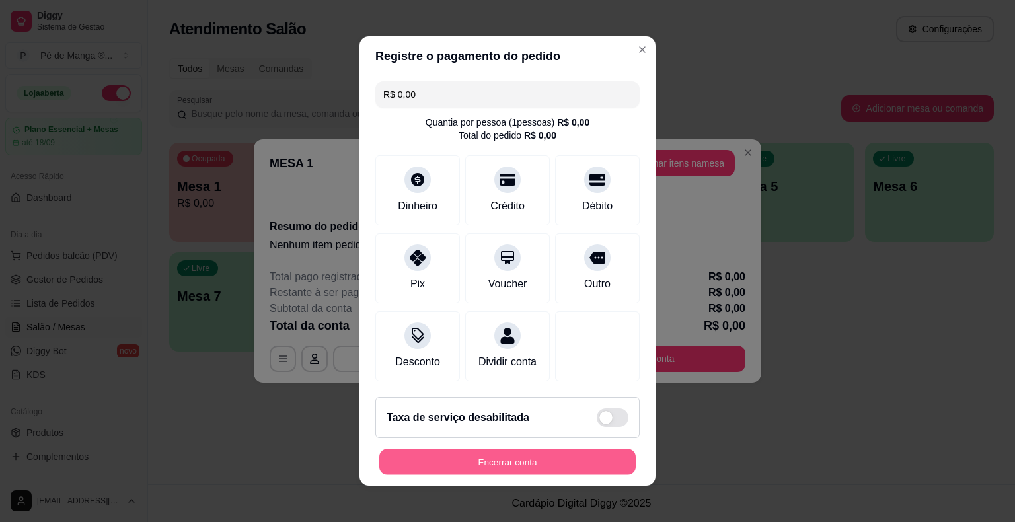
click at [434, 475] on div "Encerrar conta" at bounding box center [508, 462] width 264 height 26
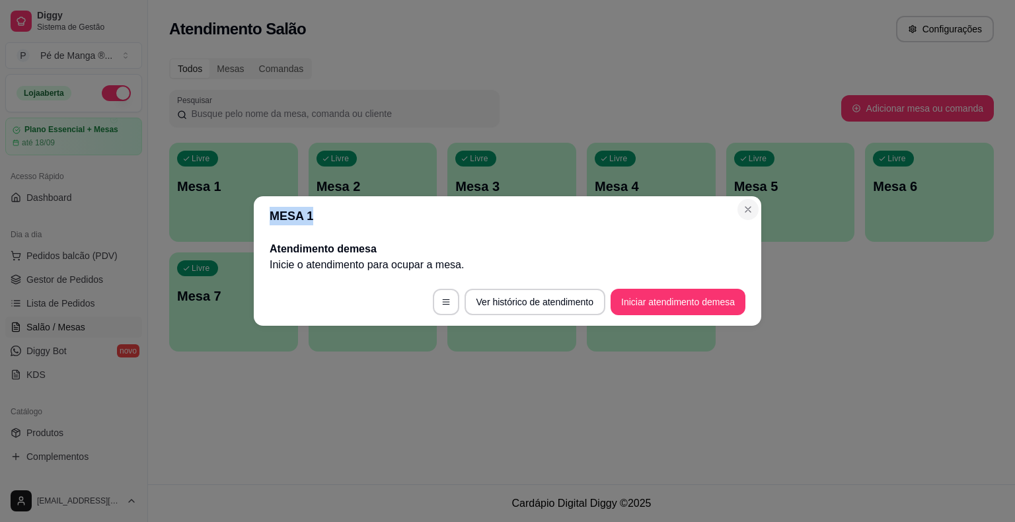
click at [686, 210] on section "MESA 1 Atendimento de mesa Inicie o atendimento para ocupar a mesa . Ver histór…" at bounding box center [508, 261] width 508 height 130
click at [686, 217] on header "MESA 1" at bounding box center [508, 216] width 508 height 40
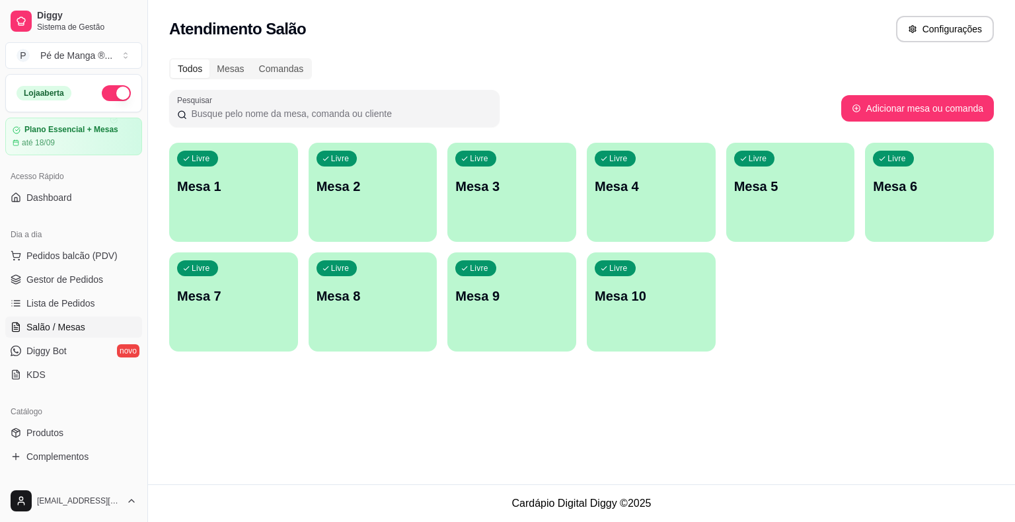
click at [79, 318] on link "Salão / Mesas" at bounding box center [73, 327] width 137 height 21
click at [86, 303] on span "Lista de Pedidos" at bounding box center [60, 303] width 69 height 13
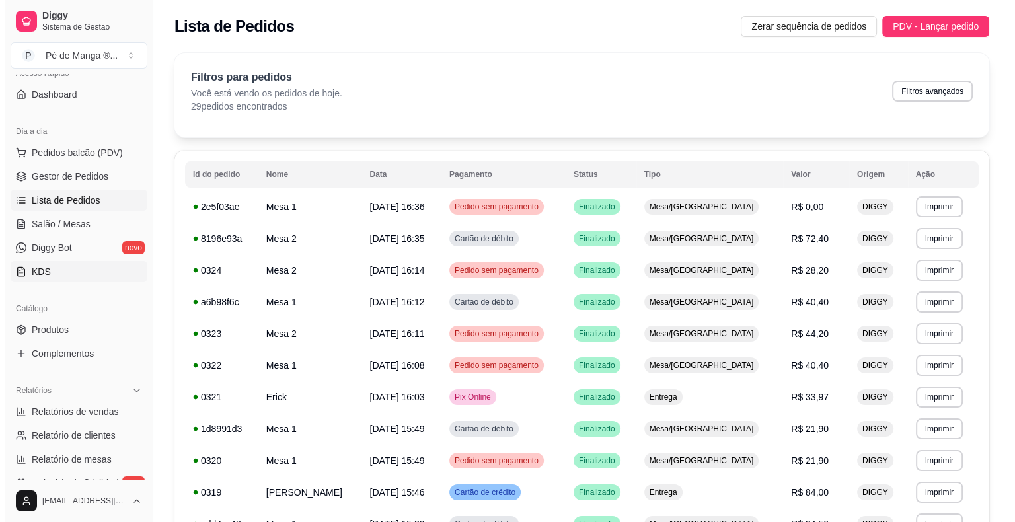
scroll to position [132, 0]
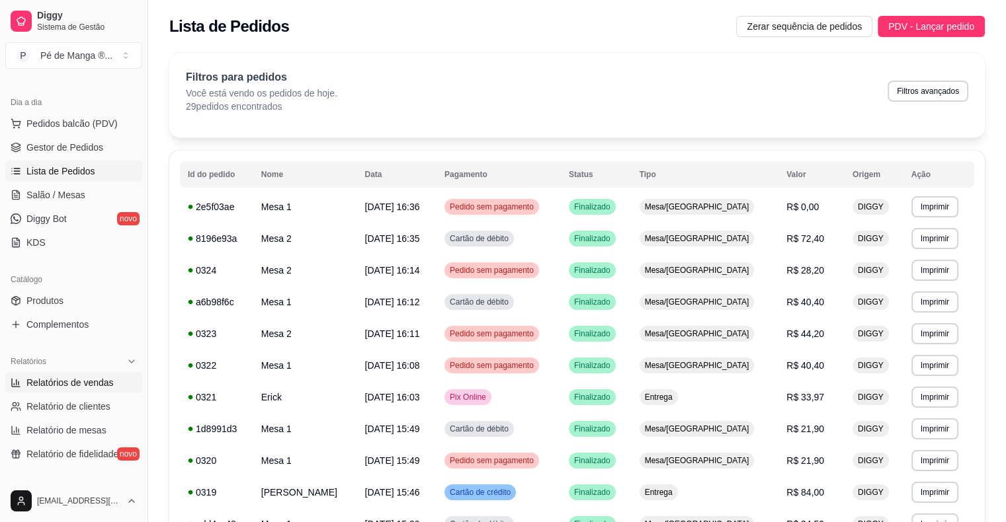
click at [83, 382] on span "Relatórios de vendas" at bounding box center [69, 382] width 87 height 13
select select "ALL"
select select "0"
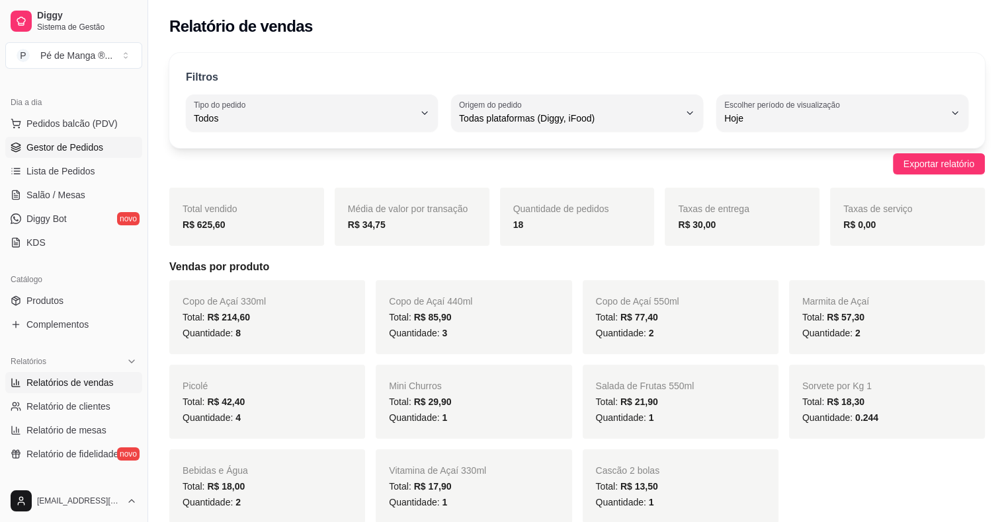
click at [97, 149] on span "Gestor de Pedidos" at bounding box center [64, 147] width 77 height 13
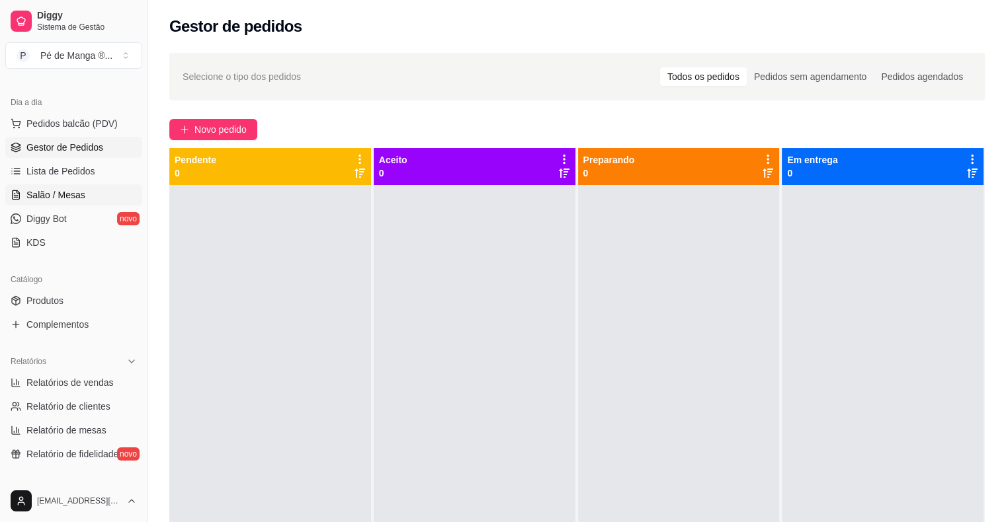
click at [86, 194] on link "Salão / Mesas" at bounding box center [73, 194] width 137 height 21
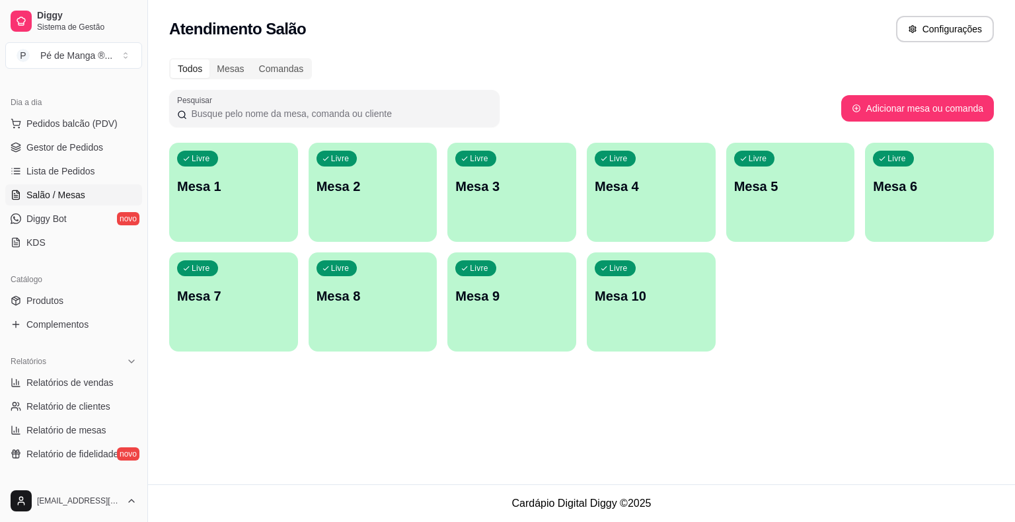
click at [255, 186] on p "Mesa 1" at bounding box center [233, 186] width 113 height 19
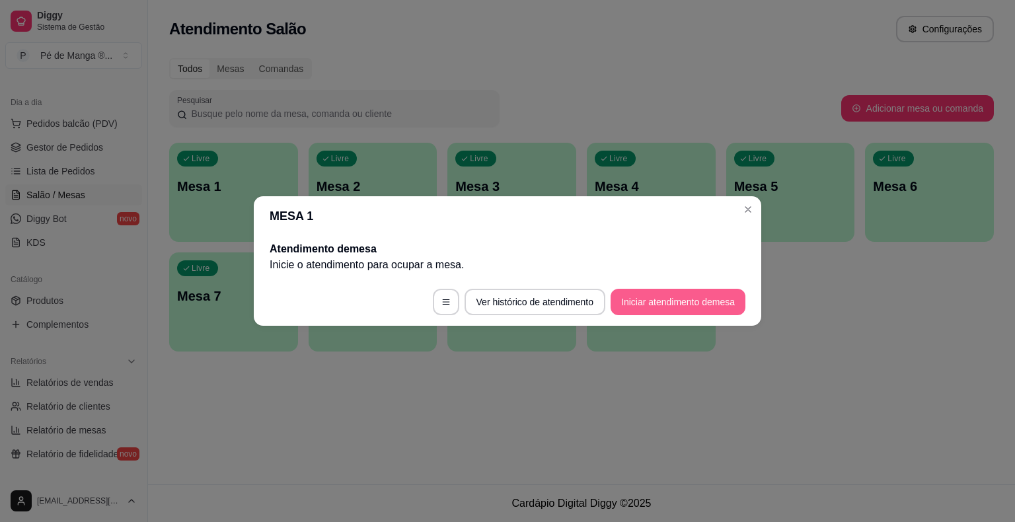
click at [645, 293] on button "Iniciar atendimento de mesa" at bounding box center [678, 302] width 135 height 26
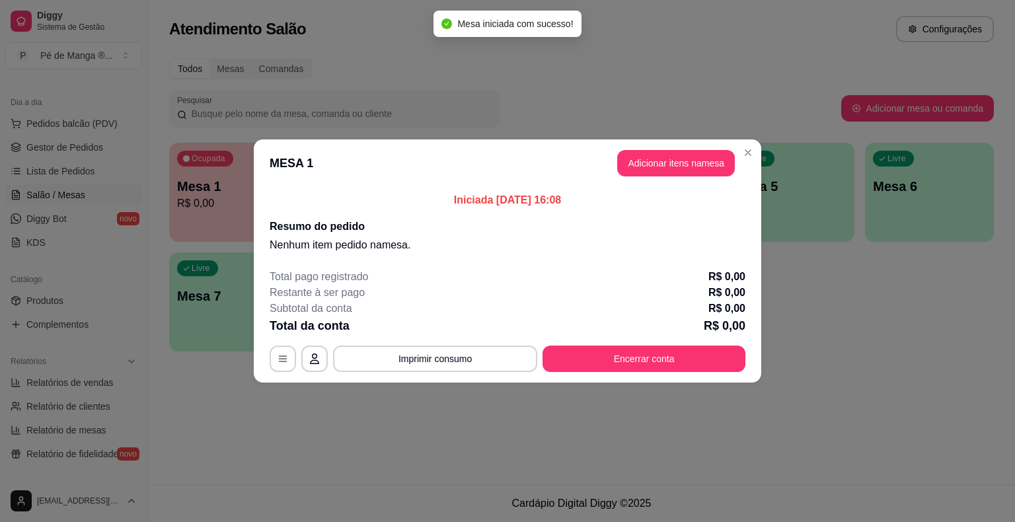
click at [686, 167] on button "Adicionar itens na mesa" at bounding box center [676, 163] width 118 height 26
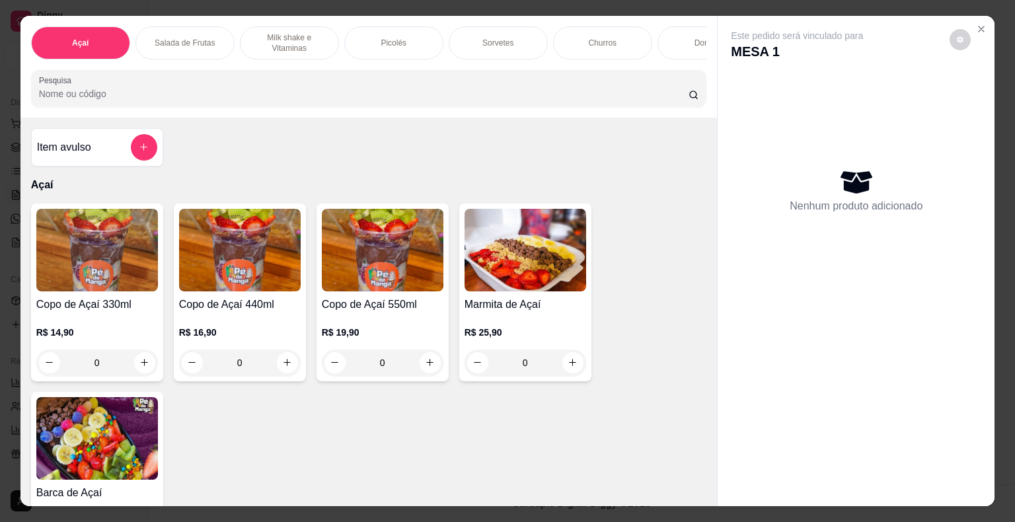
click at [415, 32] on div "Picolés" at bounding box center [393, 42] width 99 height 33
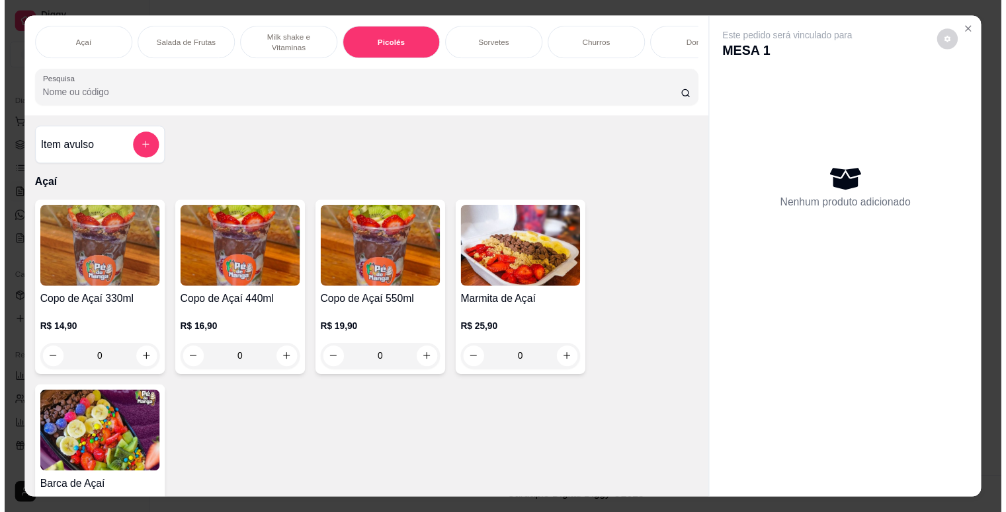
scroll to position [32, 0]
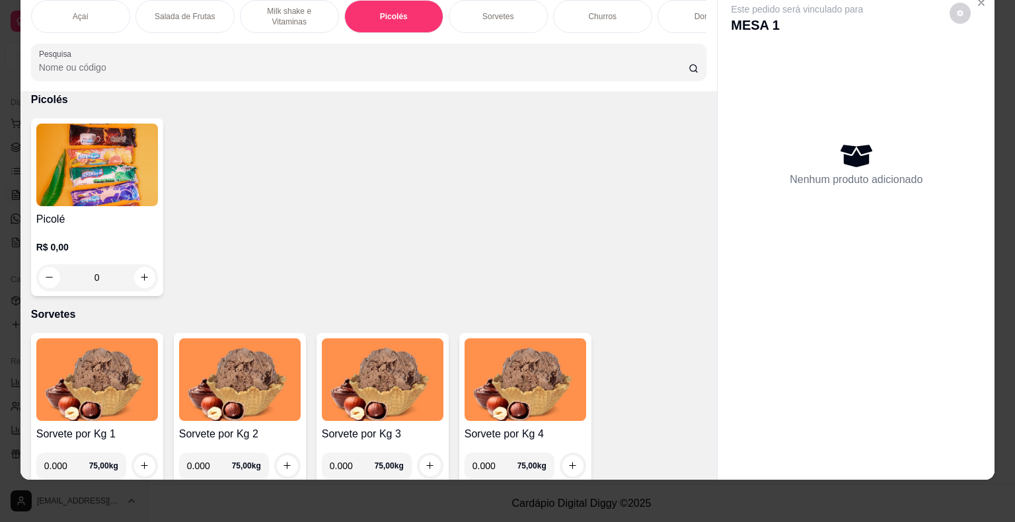
click at [157, 208] on div "Picolé R$ 0,00 0" at bounding box center [97, 207] width 132 height 178
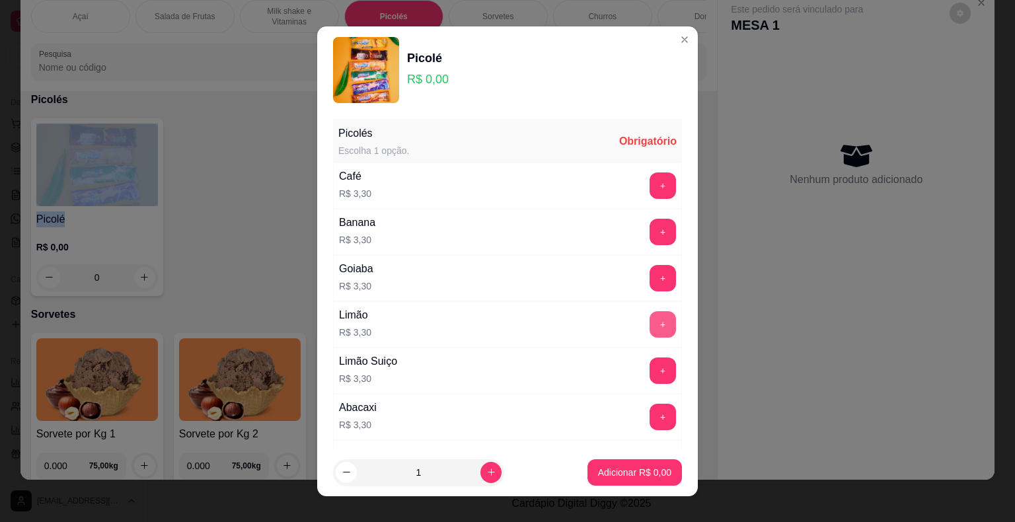
click at [650, 327] on button "+" at bounding box center [663, 324] width 26 height 26
click at [623, 480] on button "Adicionar R$ 3,30" at bounding box center [635, 472] width 92 height 26
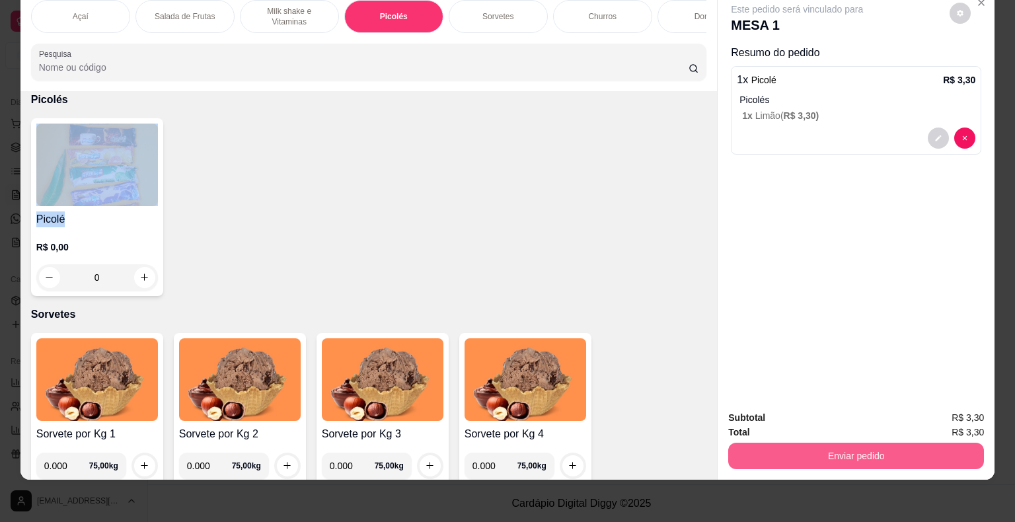
click at [686, 456] on button "Enviar pedido" at bounding box center [857, 456] width 256 height 26
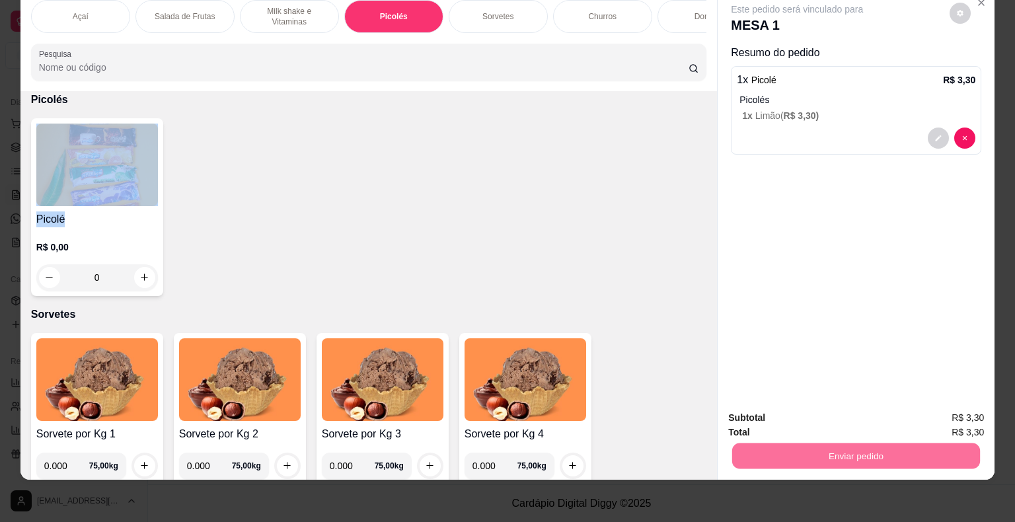
click at [686, 421] on button "Não registrar e enviar pedido" at bounding box center [813, 413] width 134 height 24
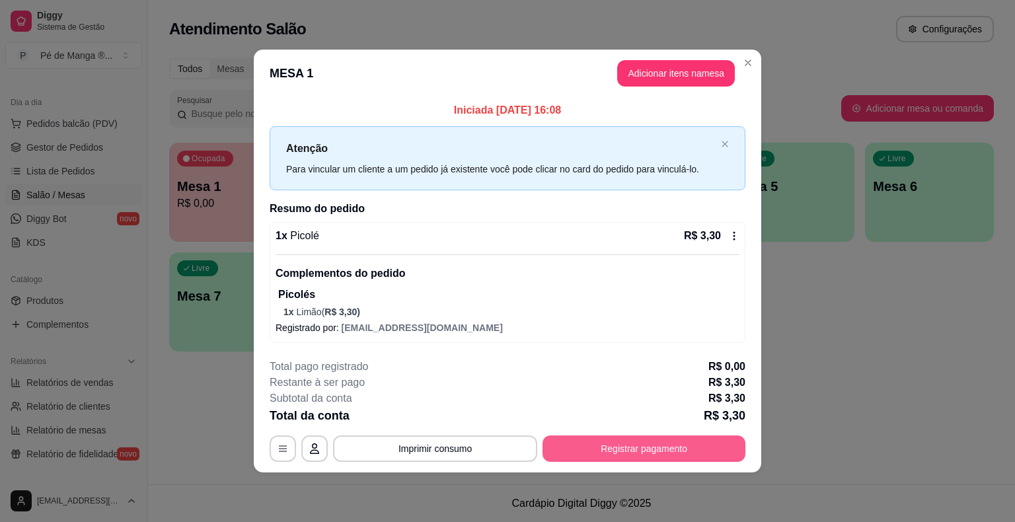
click at [592, 449] on button "Registrar pagamento" at bounding box center [644, 449] width 203 height 26
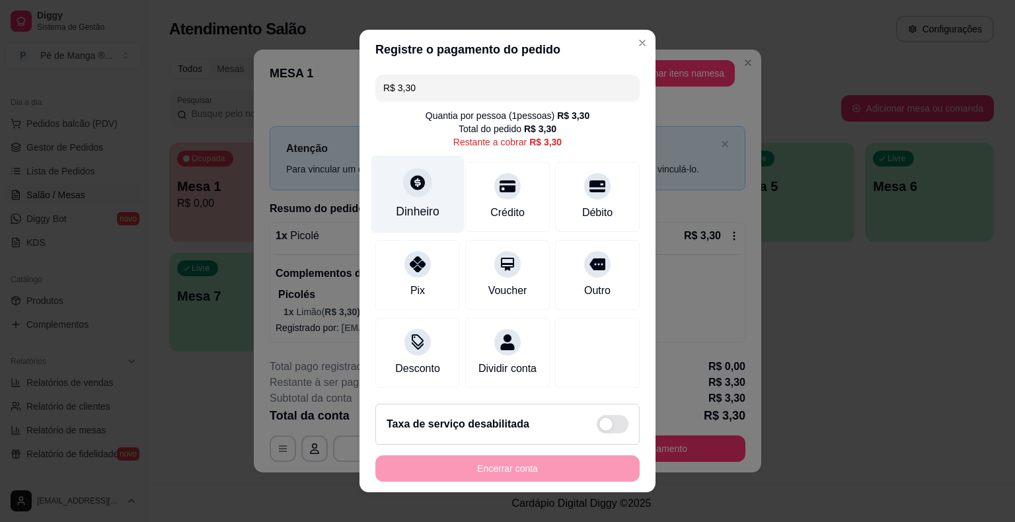
click at [424, 206] on div "Dinheiro" at bounding box center [418, 211] width 44 height 17
type input "R$ 0,00"
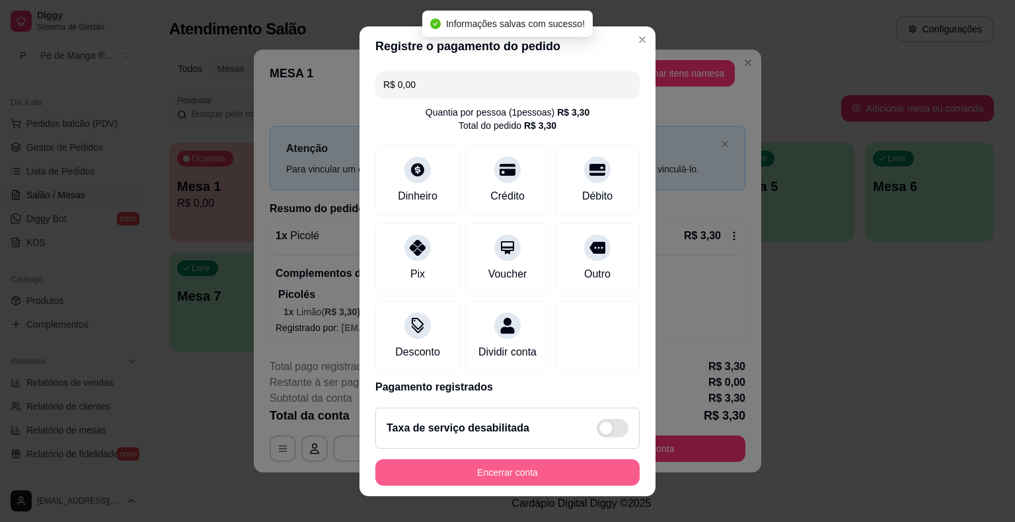
click at [568, 472] on button "Encerrar conta" at bounding box center [508, 472] width 264 height 26
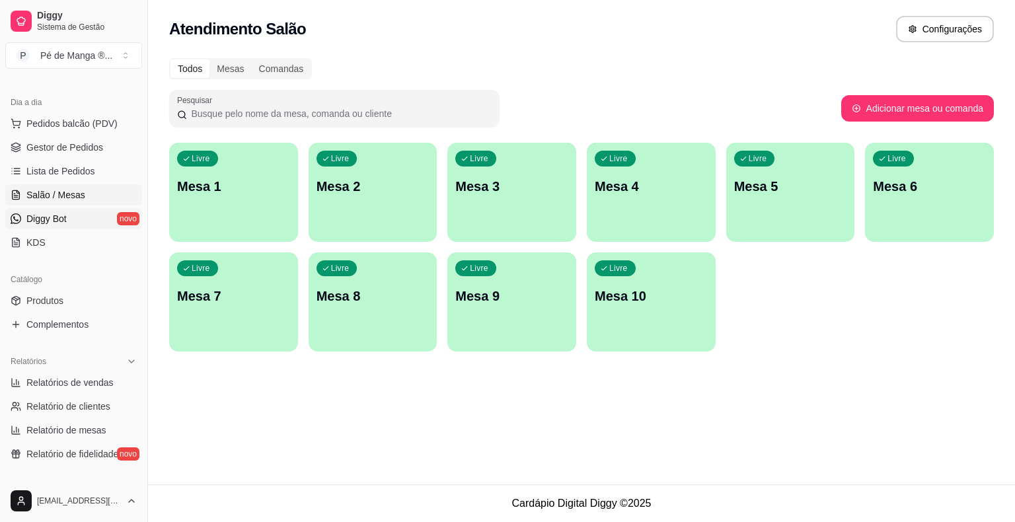
click at [86, 221] on link "Diggy Bot novo" at bounding box center [73, 218] width 137 height 21
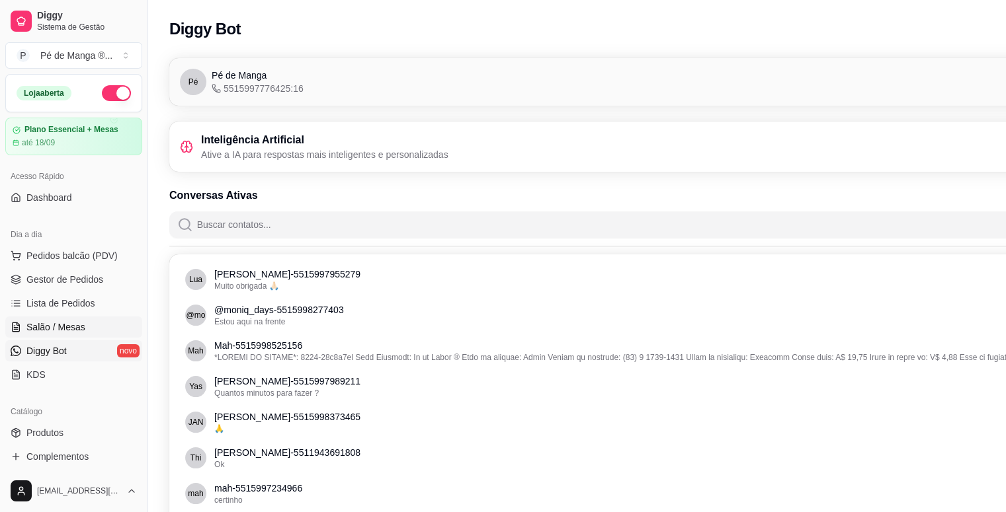
click at [71, 324] on span "Salão / Mesas" at bounding box center [55, 327] width 59 height 13
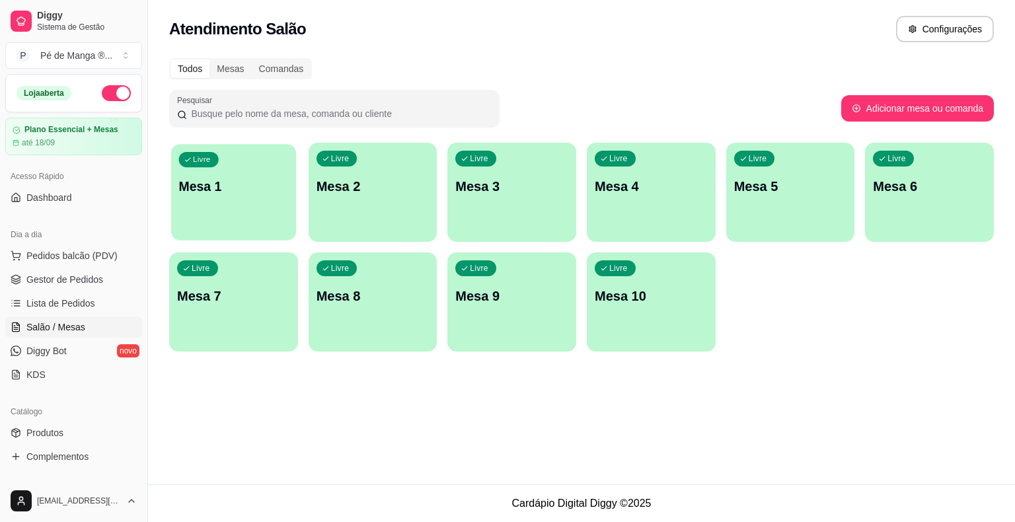
click at [204, 202] on div "Livre Mesa 1" at bounding box center [233, 184] width 125 height 81
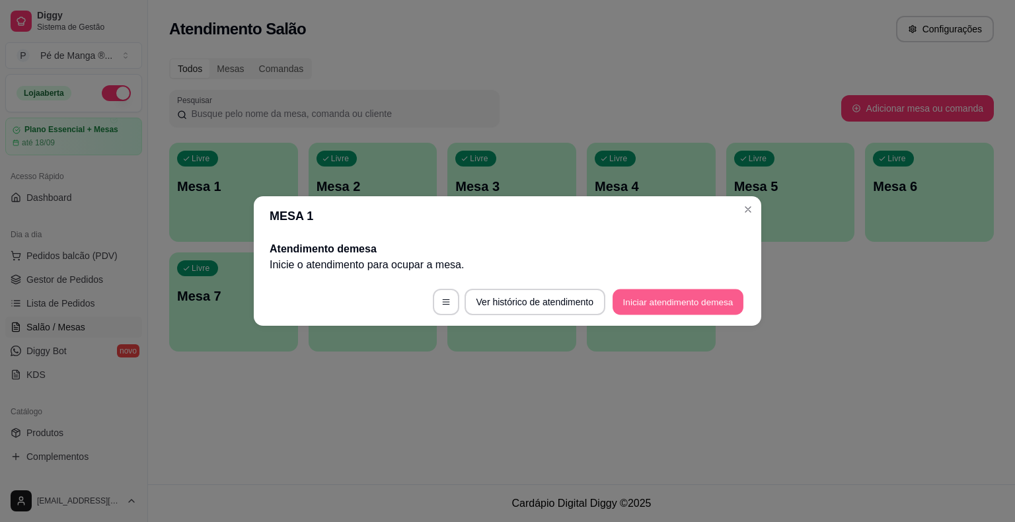
click at [676, 299] on button "Iniciar atendimento de mesa" at bounding box center [678, 303] width 131 height 26
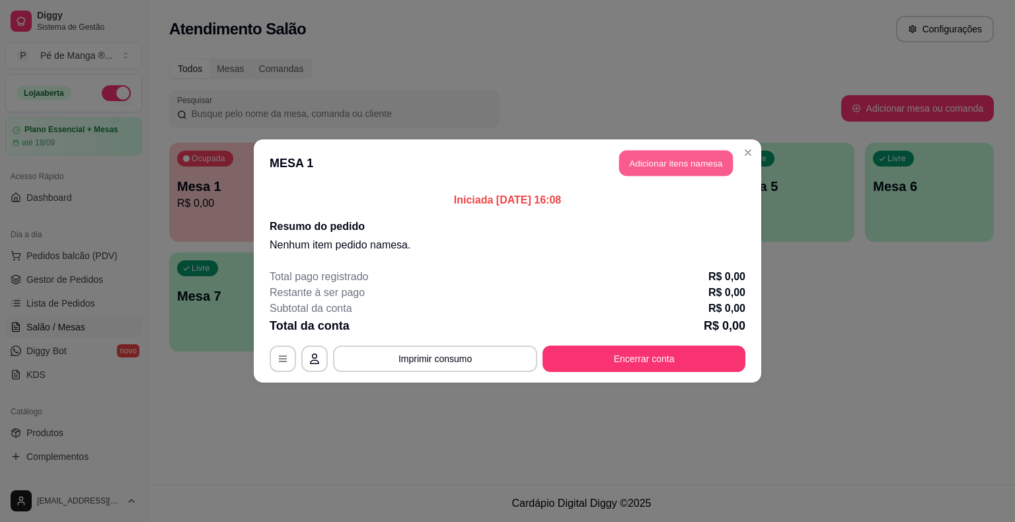
click at [686, 169] on button "Adicionar itens na mesa" at bounding box center [676, 164] width 114 height 26
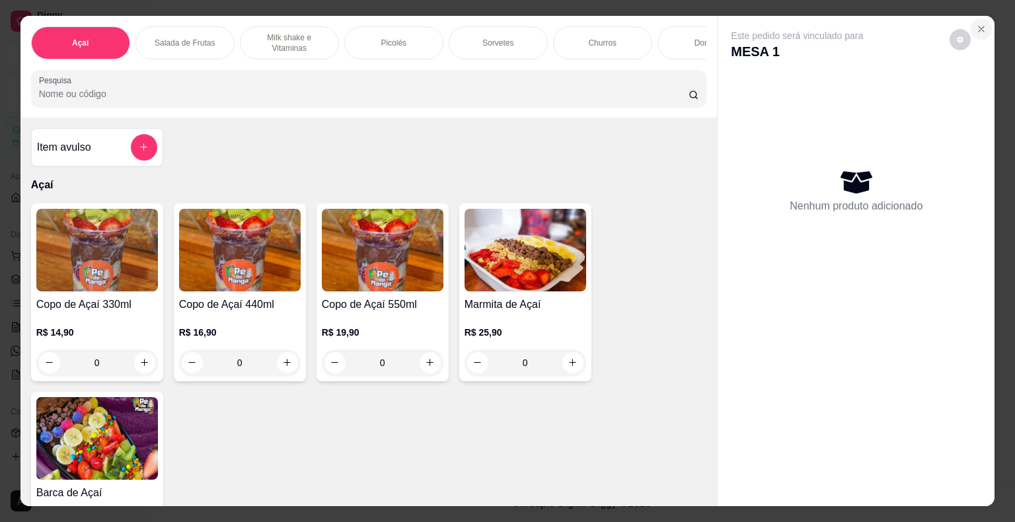
click at [686, 24] on icon "Close" at bounding box center [981, 29] width 11 height 11
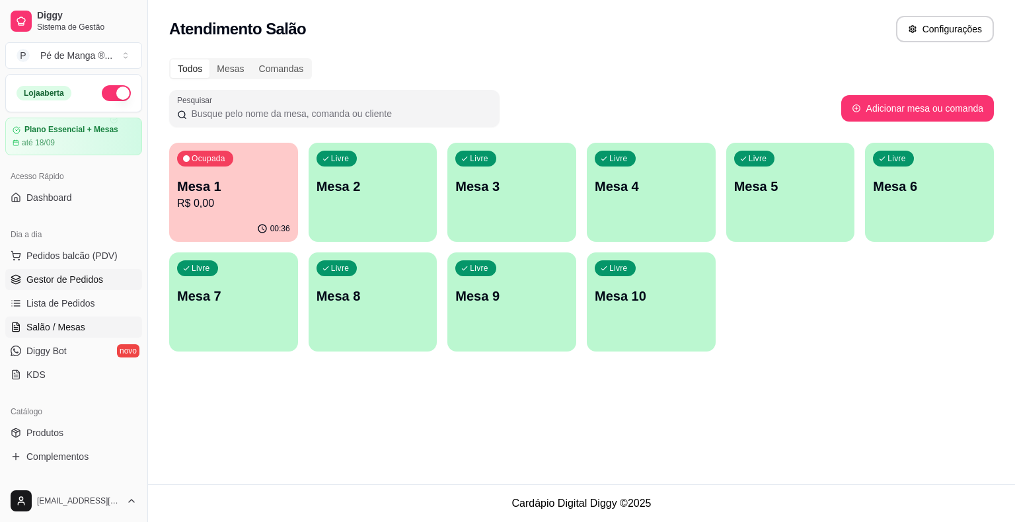
click at [56, 276] on span "Gestor de Pedidos" at bounding box center [64, 279] width 77 height 13
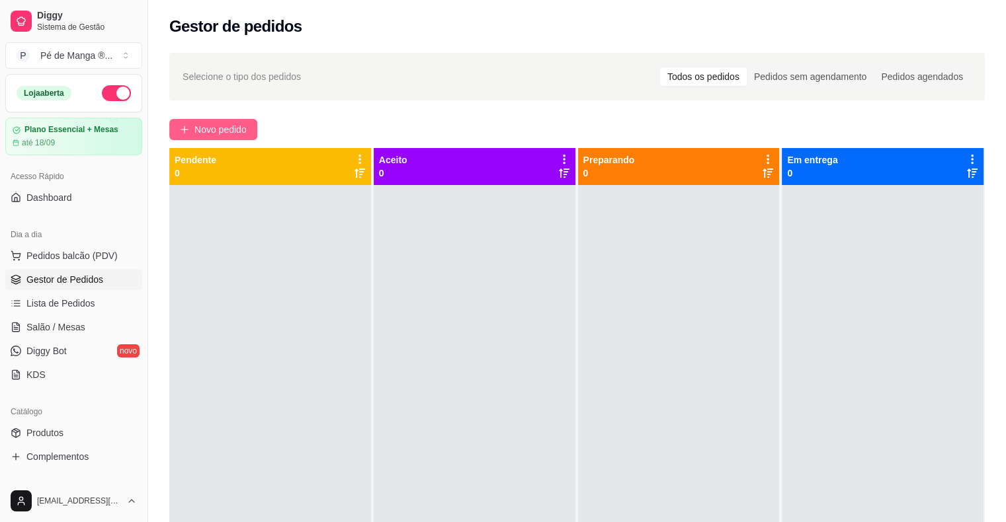
click at [197, 130] on span "Novo pedido" at bounding box center [220, 129] width 52 height 15
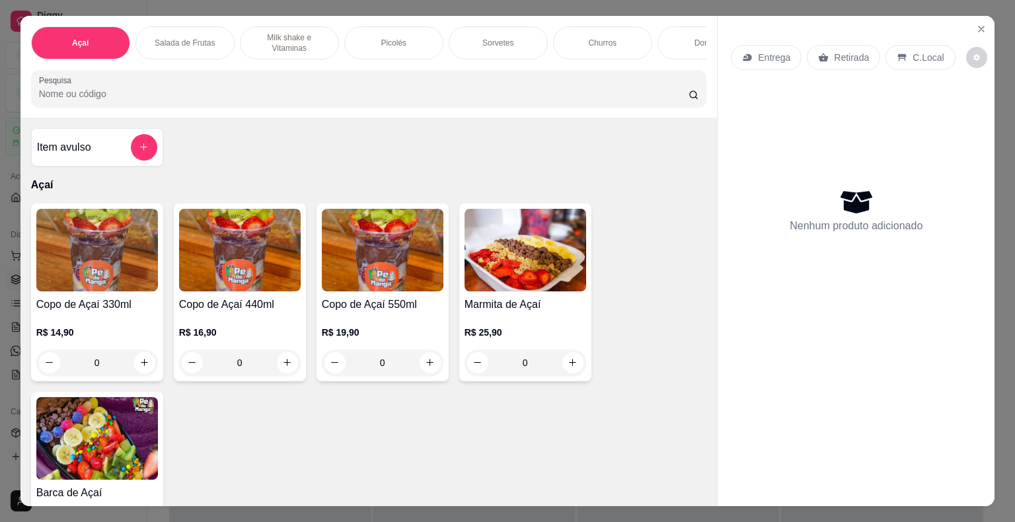
click at [135, 311] on h4 "Copo de Açaí 330ml" at bounding box center [97, 305] width 122 height 16
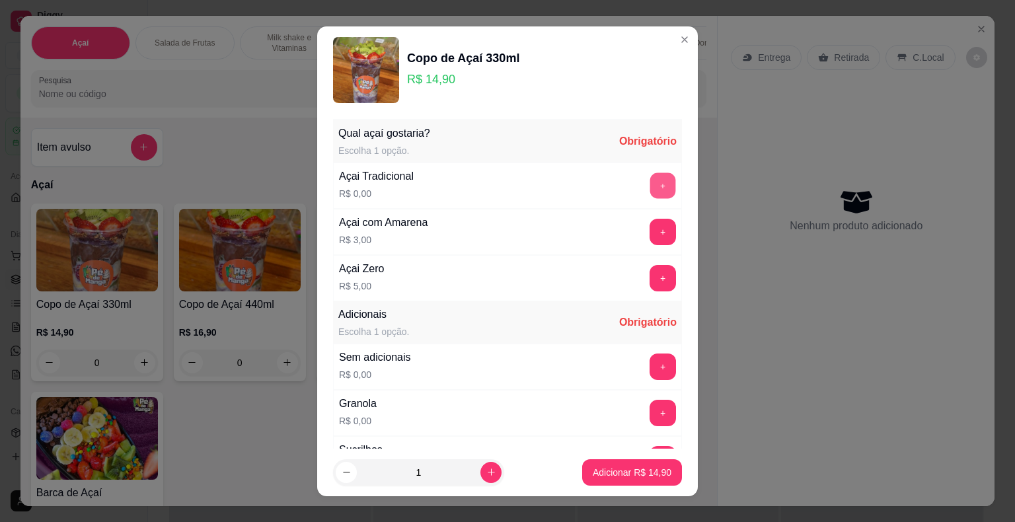
click at [651, 186] on button "+" at bounding box center [664, 186] width 26 height 26
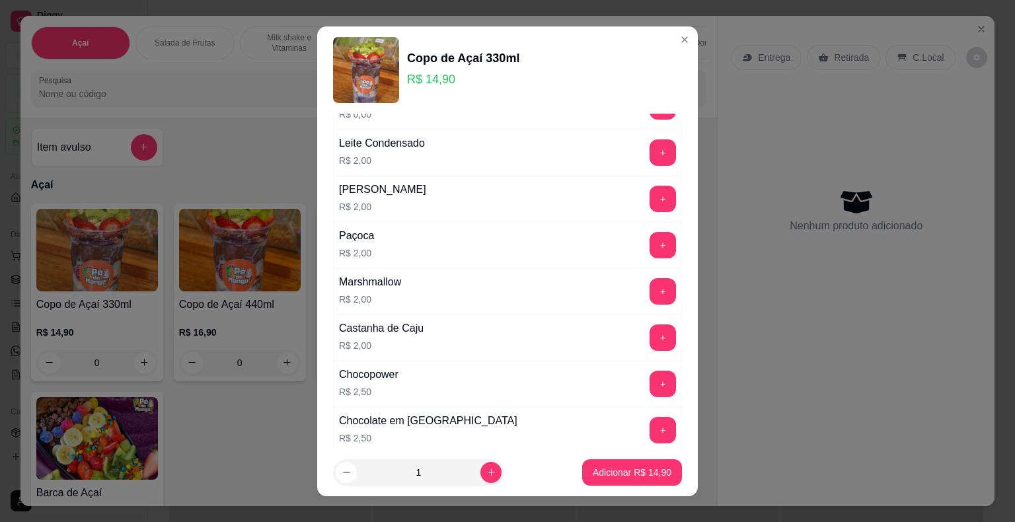
scroll to position [529, 0]
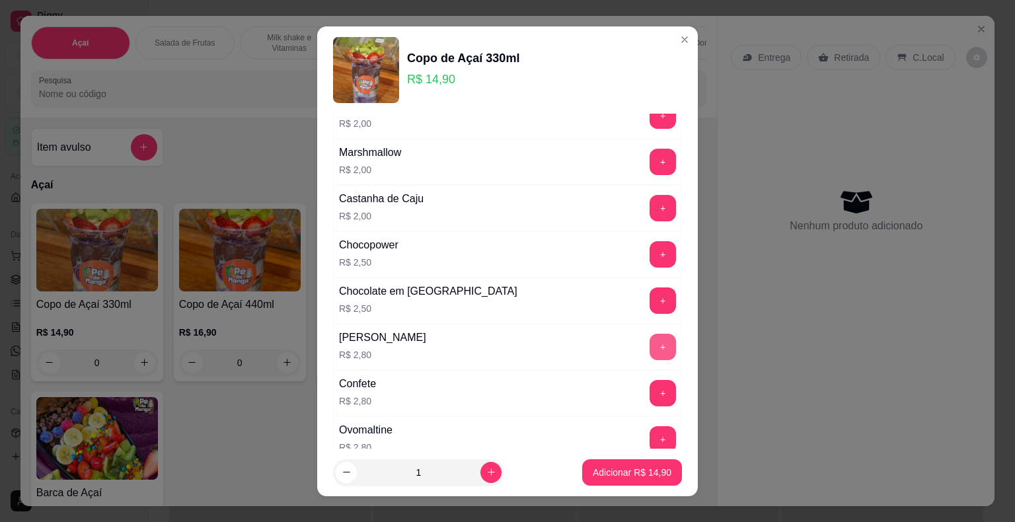
click at [650, 344] on button "+" at bounding box center [663, 347] width 26 height 26
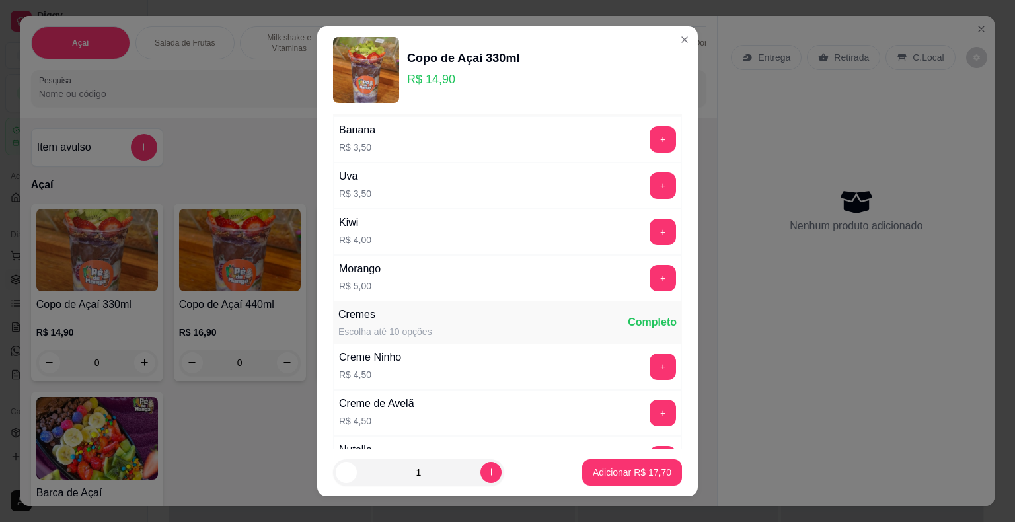
scroll to position [1058, 0]
click at [650, 171] on button "+" at bounding box center [663, 184] width 26 height 26
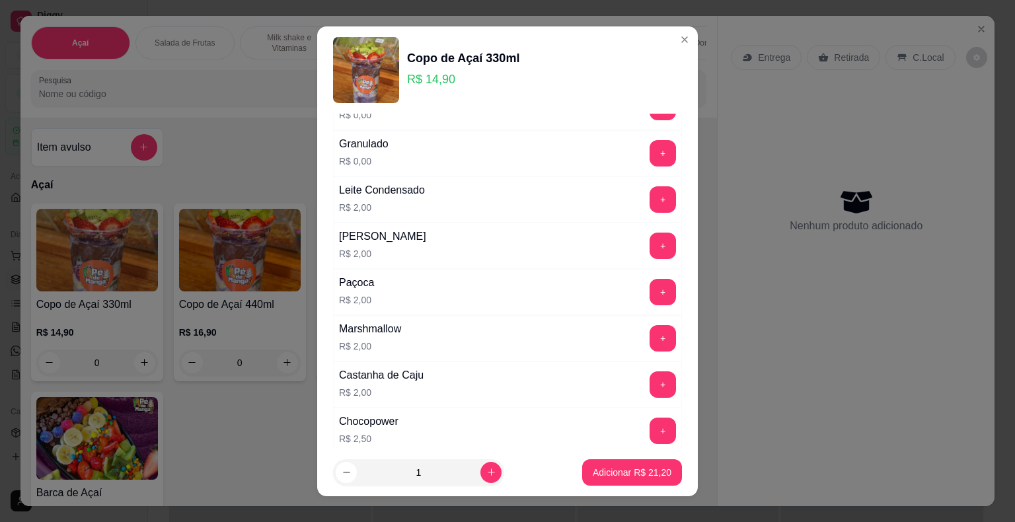
scroll to position [331, 0]
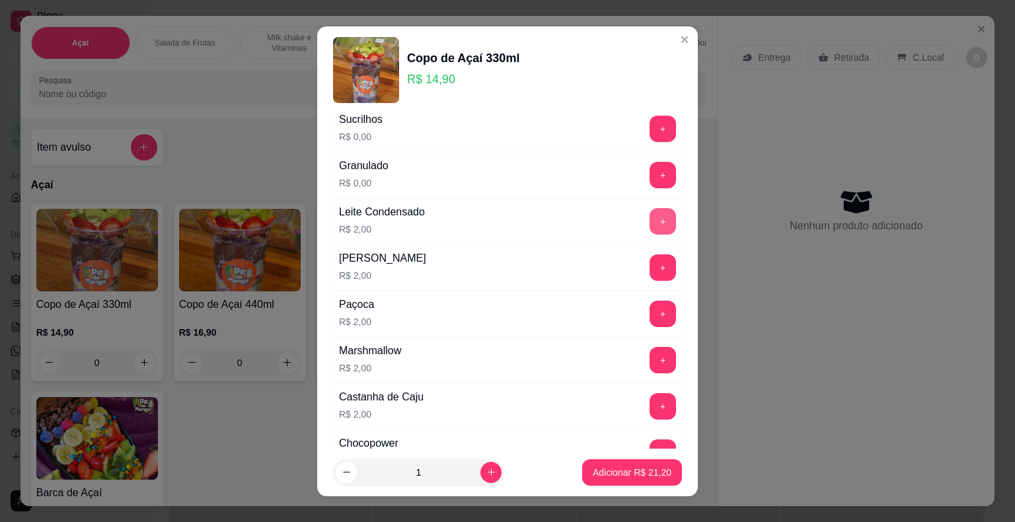
click at [650, 220] on button "+" at bounding box center [663, 221] width 26 height 26
click at [610, 479] on p "Adicionar R$ 23,20" at bounding box center [632, 472] width 79 height 13
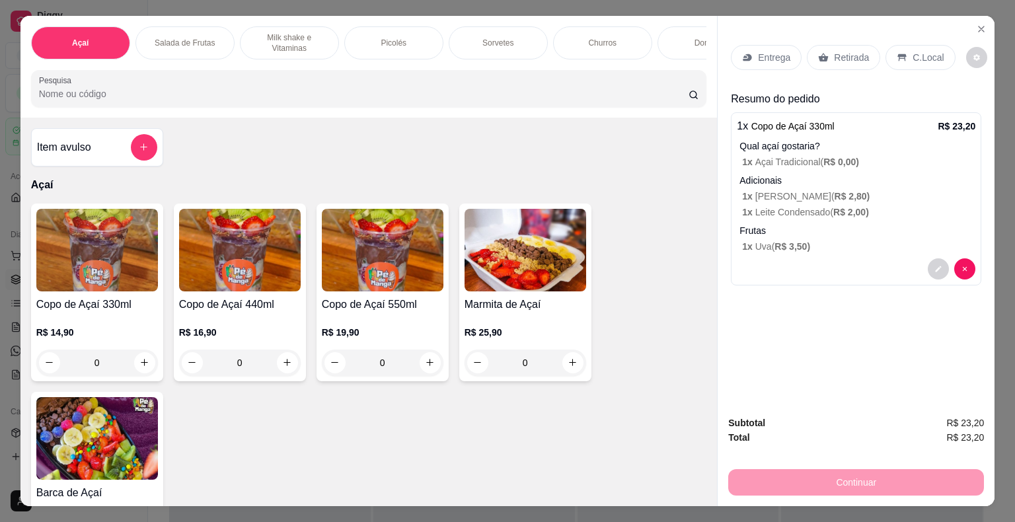
click at [686, 45] on div "Entrega" at bounding box center [766, 57] width 71 height 25
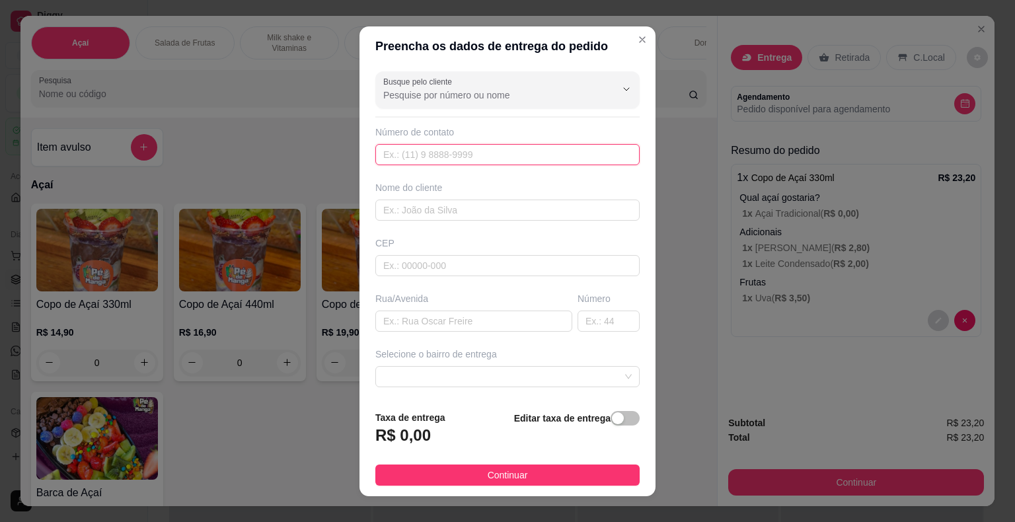
click at [553, 161] on input "text" at bounding box center [508, 154] width 264 height 21
type input "[PHONE_NUMBER]"
click at [494, 220] on div "Busque pelo cliente Número de contato [PHONE_NUMBER] Nome do cliente CEP Rua/[G…" at bounding box center [508, 233] width 296 height 334
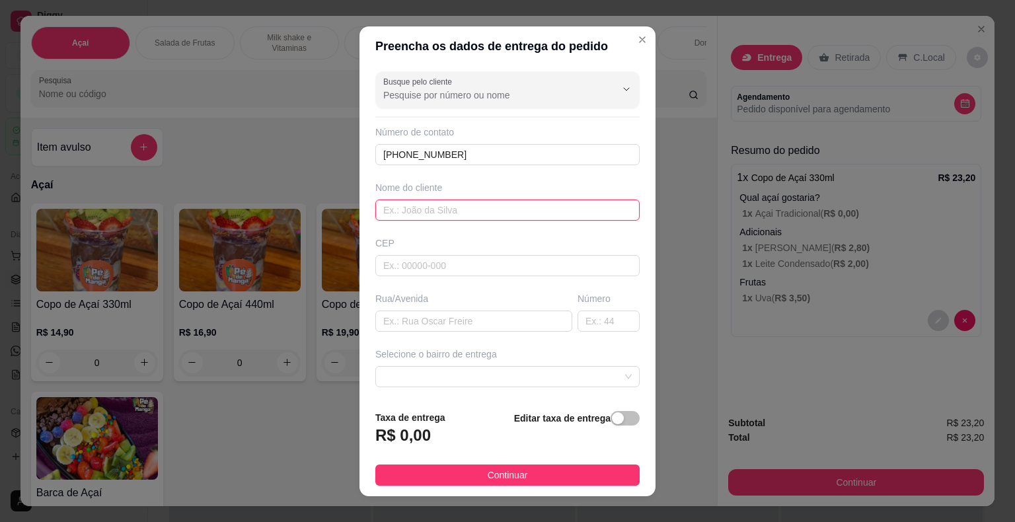
click at [493, 212] on input "text" at bounding box center [508, 210] width 264 height 21
type input "[PERSON_NAME]"
click at [504, 258] on input "text" at bounding box center [508, 265] width 264 height 21
type input "18440000"
click at [532, 319] on input "text" at bounding box center [474, 321] width 197 height 21
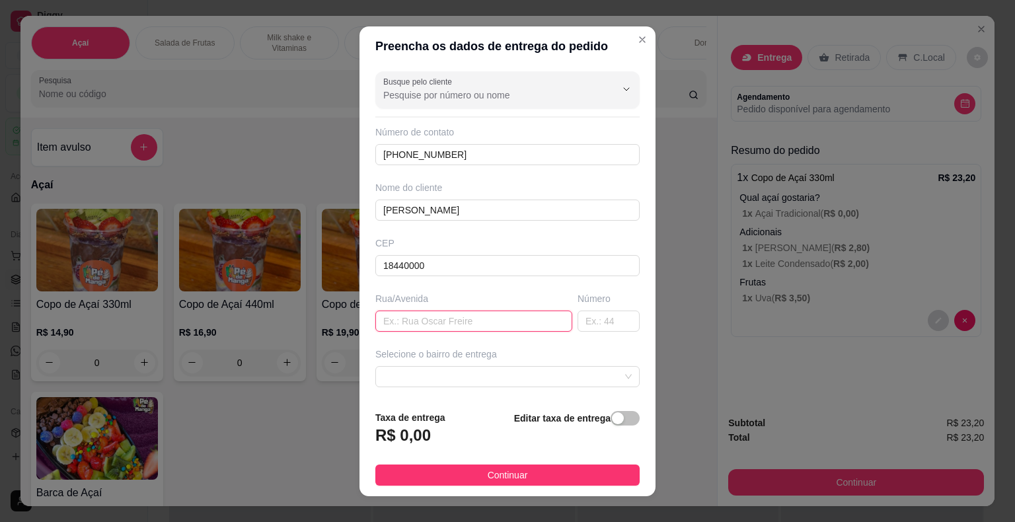
type input "V"
click at [405, 323] on input "Bar de Zeca" at bounding box center [474, 321] width 197 height 21
click at [531, 379] on span at bounding box center [507, 377] width 249 height 20
type input "Bar do Zeca"
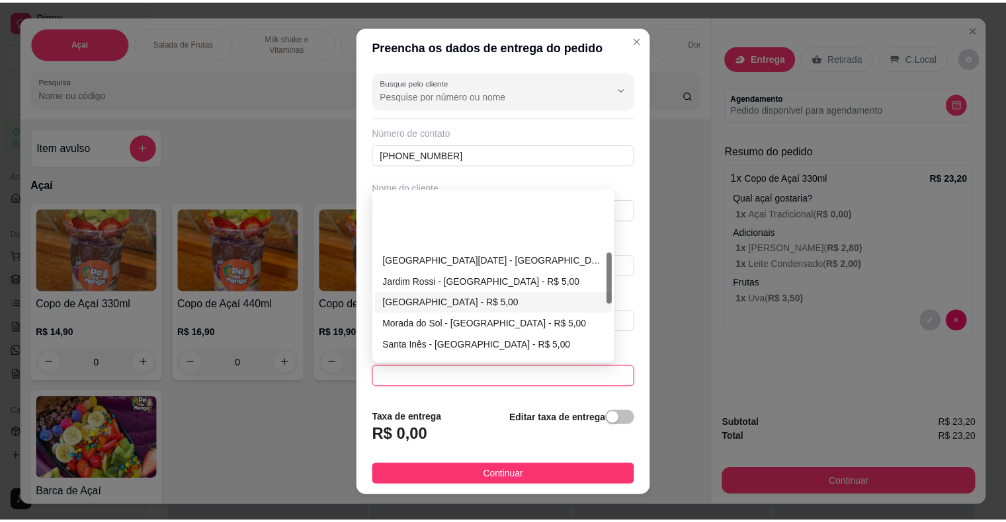
scroll to position [198, 0]
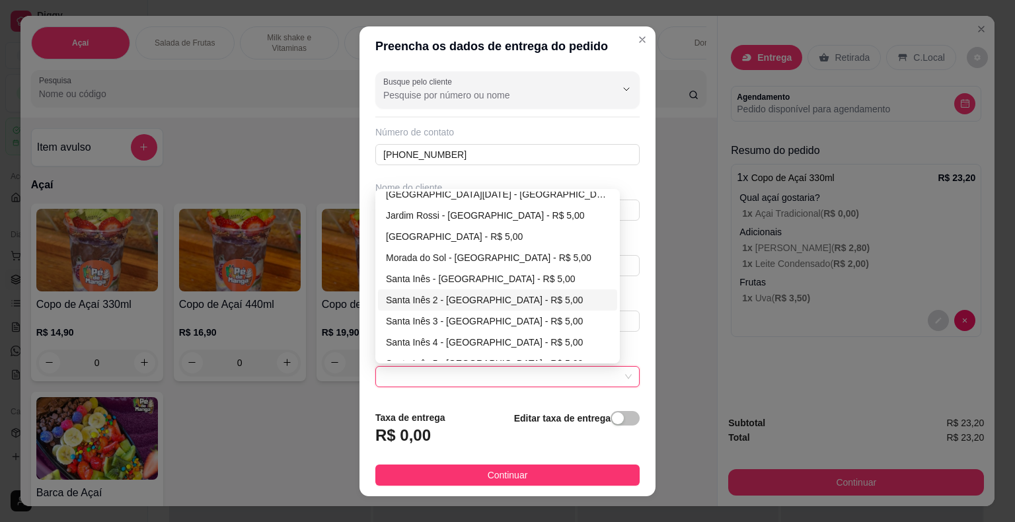
click at [502, 306] on div "Santa Inês 2 - [GEOGRAPHIC_DATA] - R$ 5,00" at bounding box center [497, 300] width 239 height 21
type input "Itaberá"
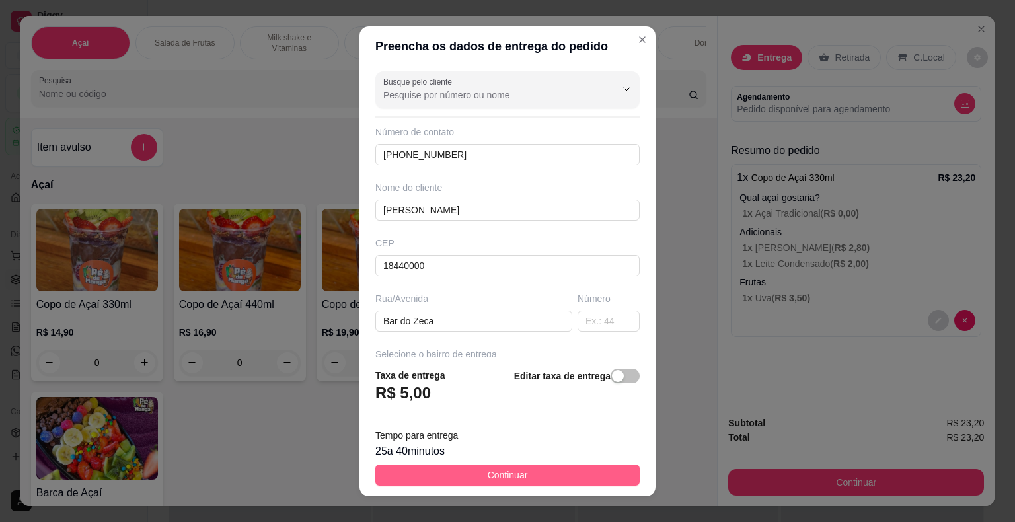
click at [524, 477] on button "Continuar" at bounding box center [508, 475] width 264 height 21
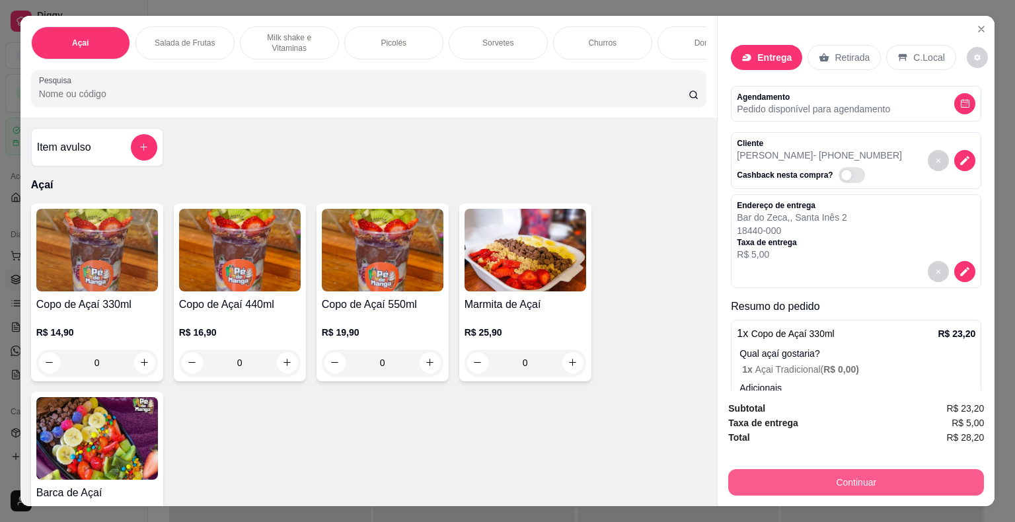
click at [686, 479] on button "Continuar" at bounding box center [857, 482] width 256 height 26
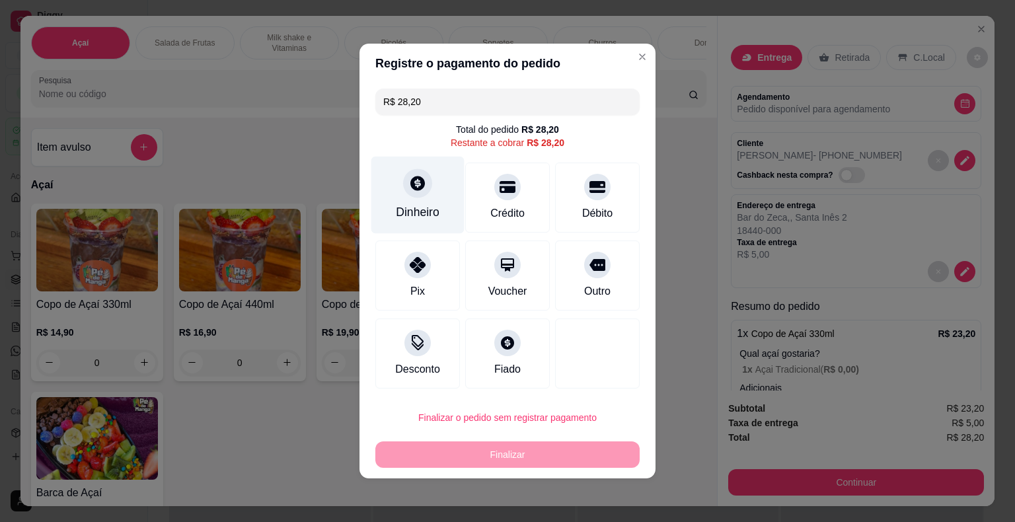
click at [412, 184] on icon at bounding box center [418, 183] width 15 height 15
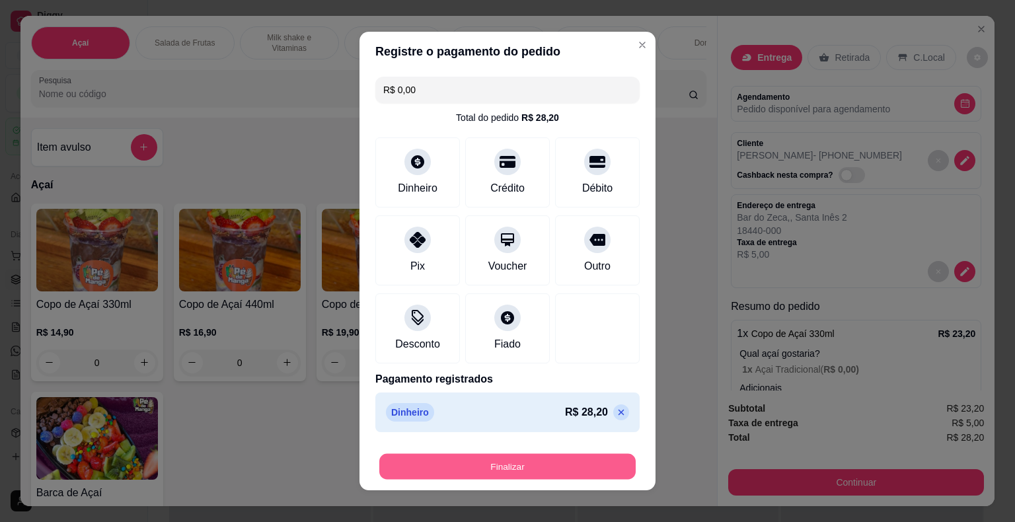
click at [561, 457] on button "Finalizar" at bounding box center [507, 467] width 257 height 26
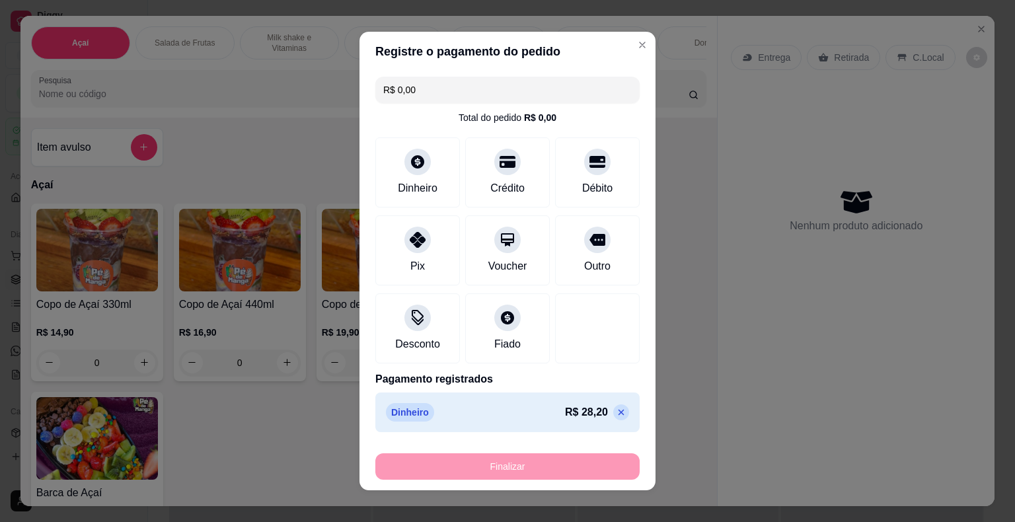
type input "-R$ 28,20"
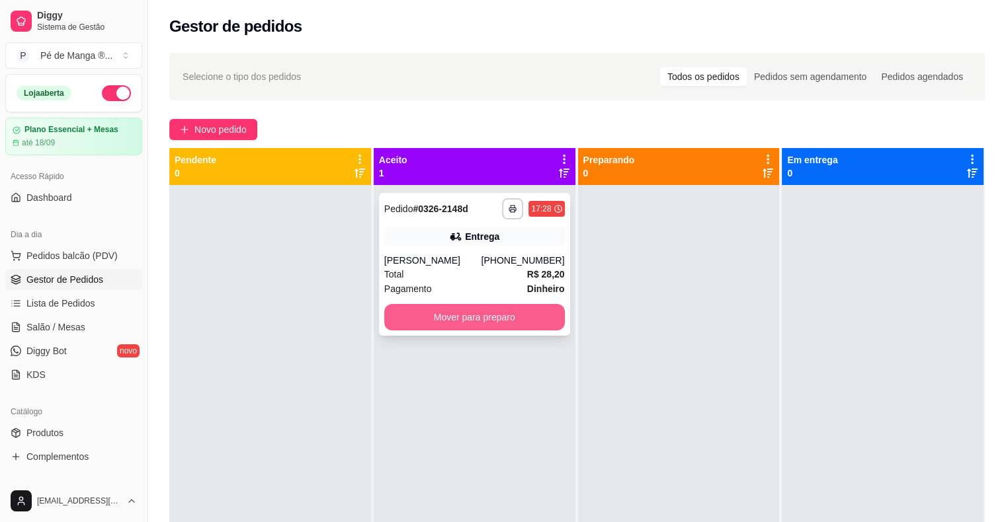
click at [489, 317] on button "Mover para preparo" at bounding box center [474, 317] width 180 height 26
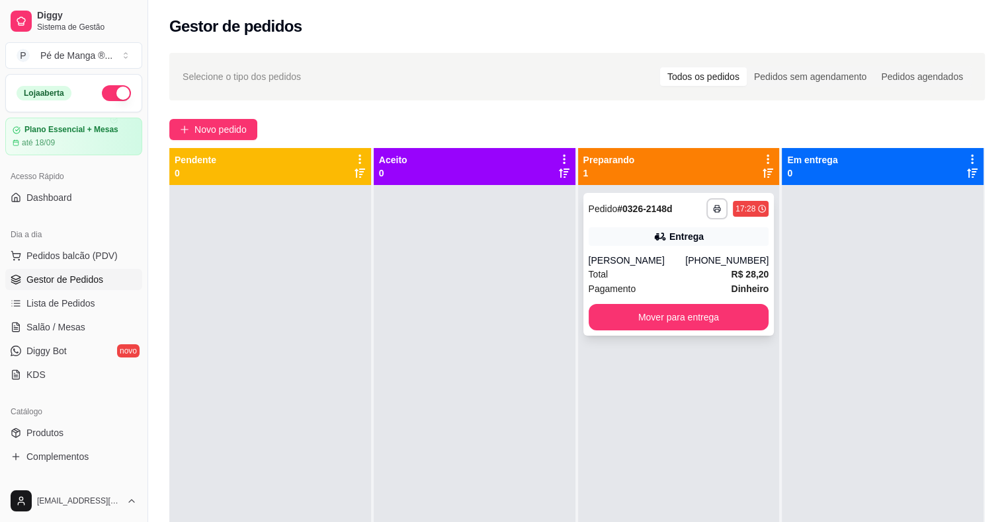
click at [686, 263] on div "[PERSON_NAME]" at bounding box center [636, 260] width 97 height 13
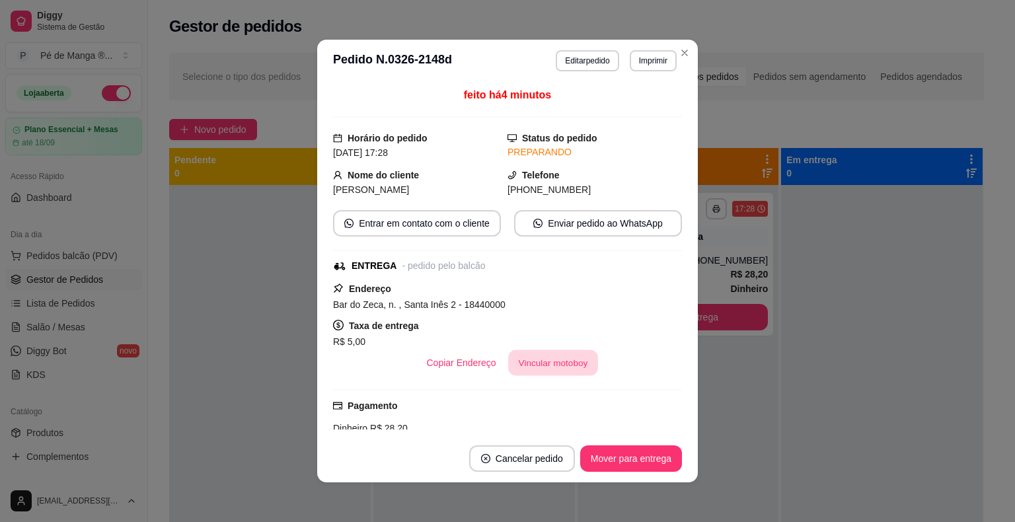
click at [569, 361] on button "Vincular motoboy" at bounding box center [553, 363] width 90 height 26
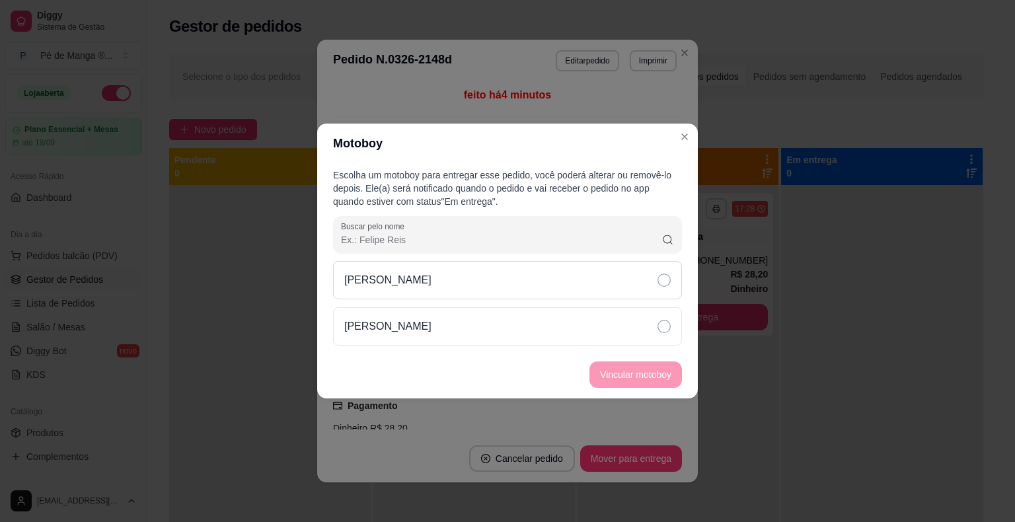
click at [653, 296] on div "[PERSON_NAME]" at bounding box center [507, 280] width 349 height 38
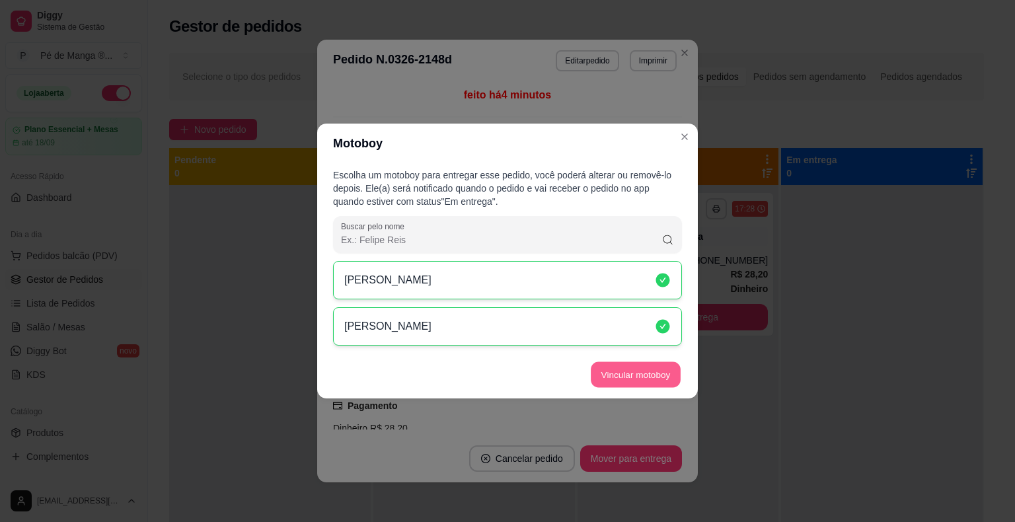
click at [645, 368] on button "Vincular motoboy" at bounding box center [636, 375] width 90 height 26
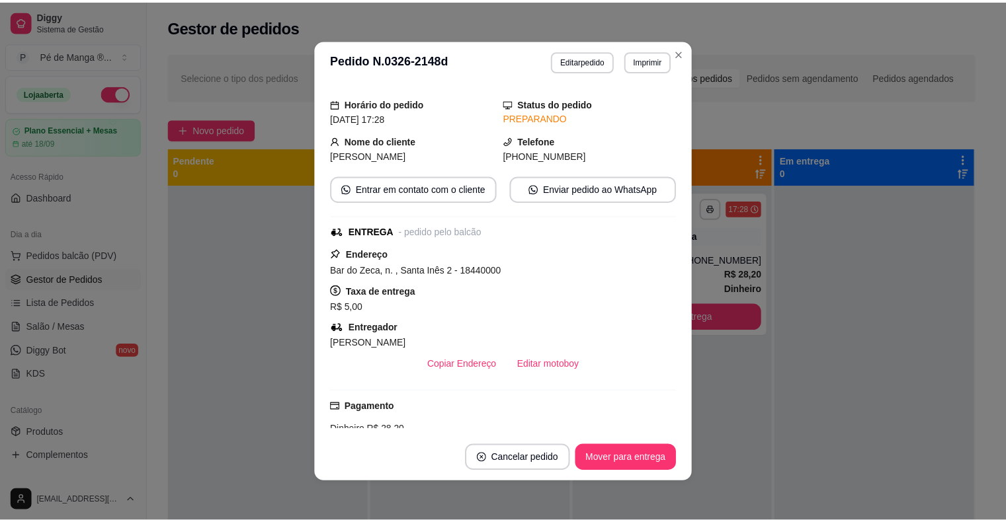
scroll to position [66, 0]
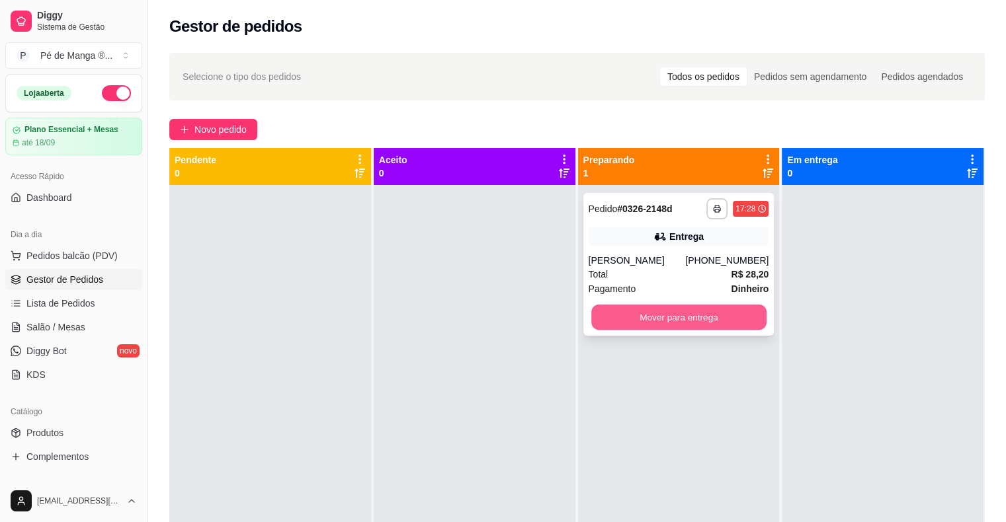
click at [614, 318] on button "Mover para entrega" at bounding box center [678, 318] width 175 height 26
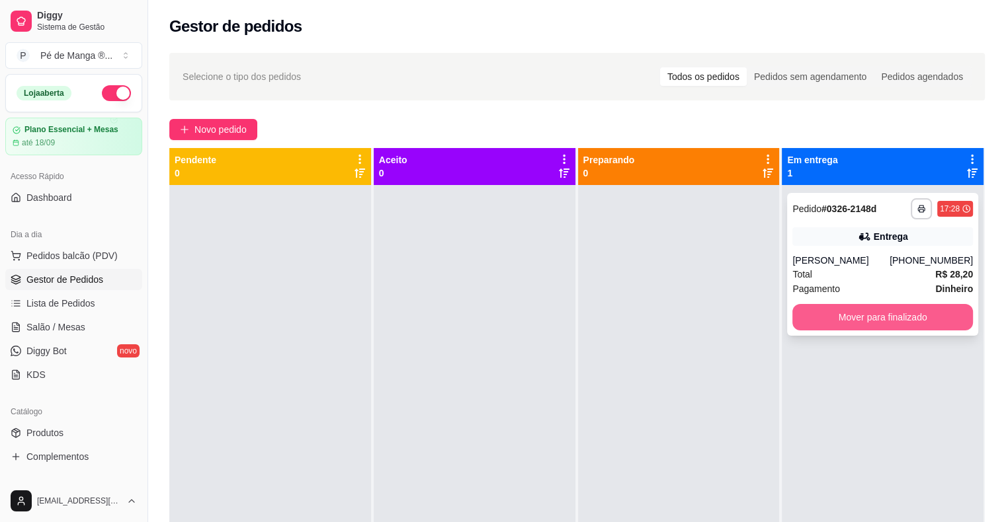
click at [686, 320] on button "Mover para finalizado" at bounding box center [882, 317] width 180 height 26
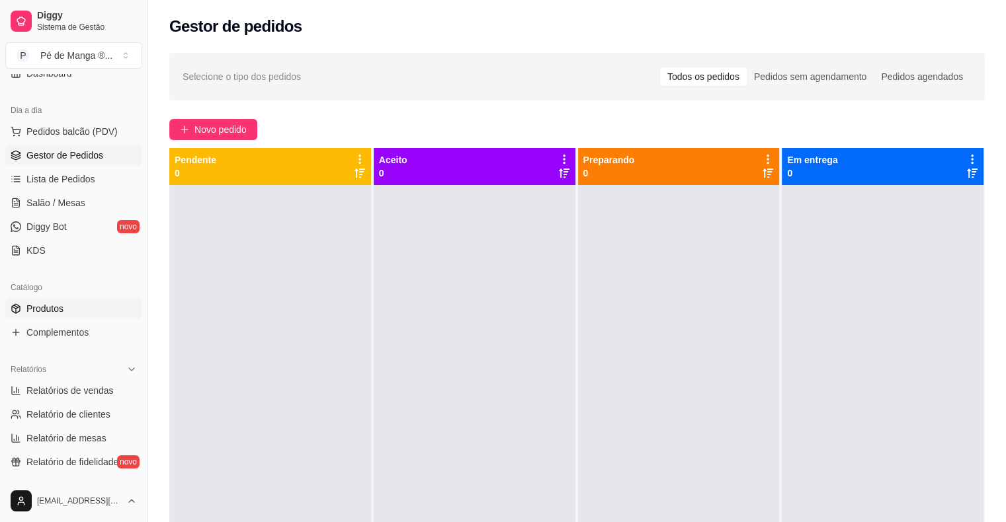
scroll to position [132, 0]
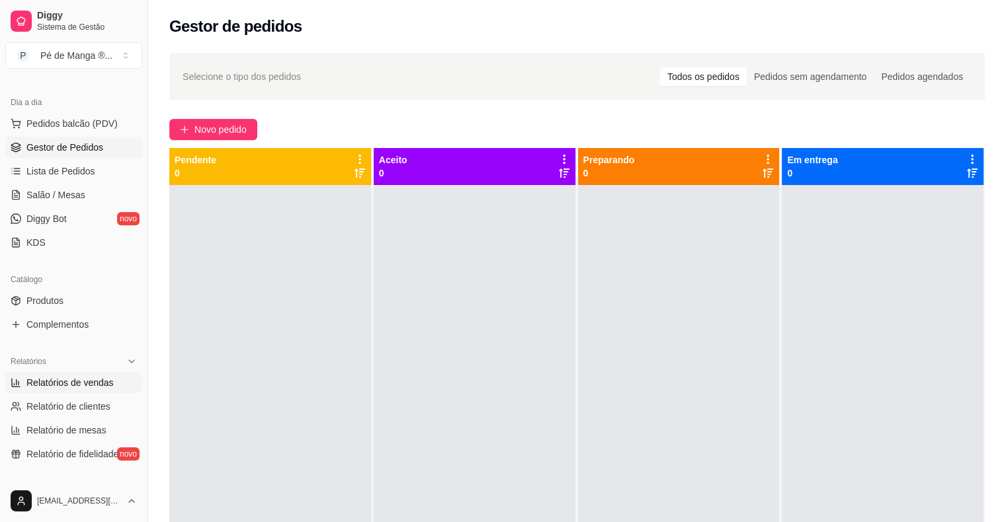
click at [95, 390] on link "Relatórios de vendas" at bounding box center [73, 382] width 137 height 21
select select "ALL"
select select "0"
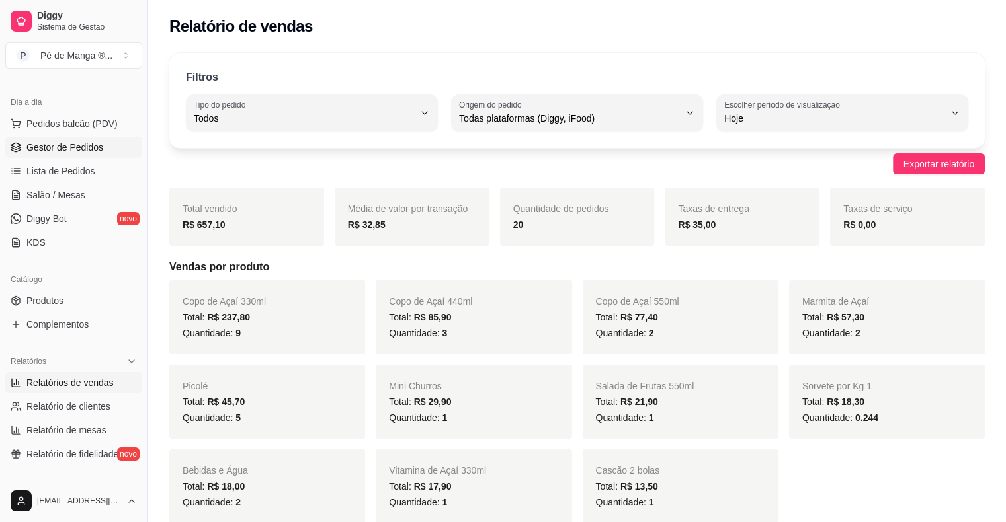
click at [118, 151] on link "Gestor de Pedidos" at bounding box center [73, 147] width 137 height 21
